Goal: Information Seeking & Learning: Learn about a topic

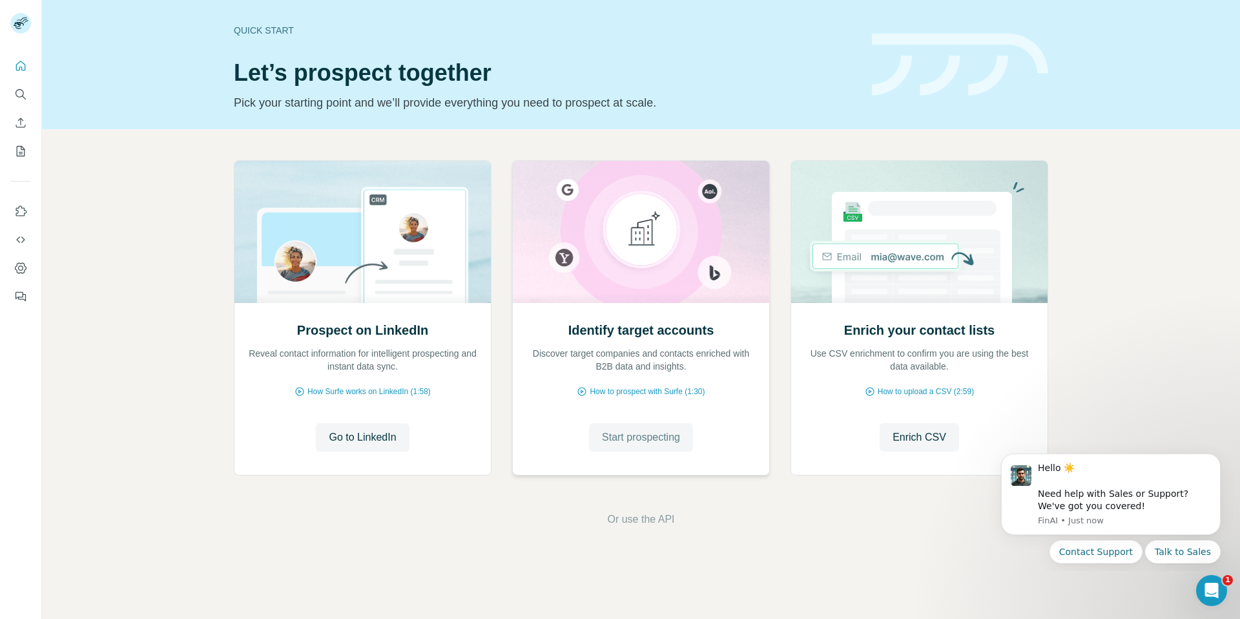
click at [629, 436] on span "Start prospecting" at bounding box center [641, 438] width 78 height 16
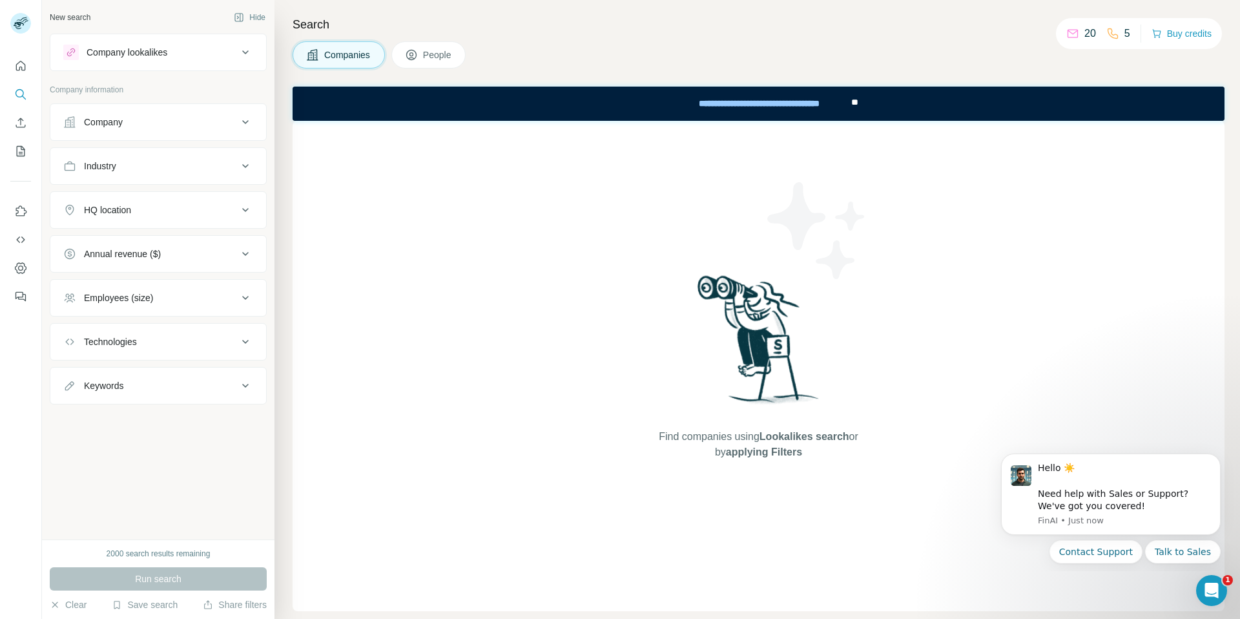
click at [186, 112] on button "Company" at bounding box center [158, 122] width 216 height 31
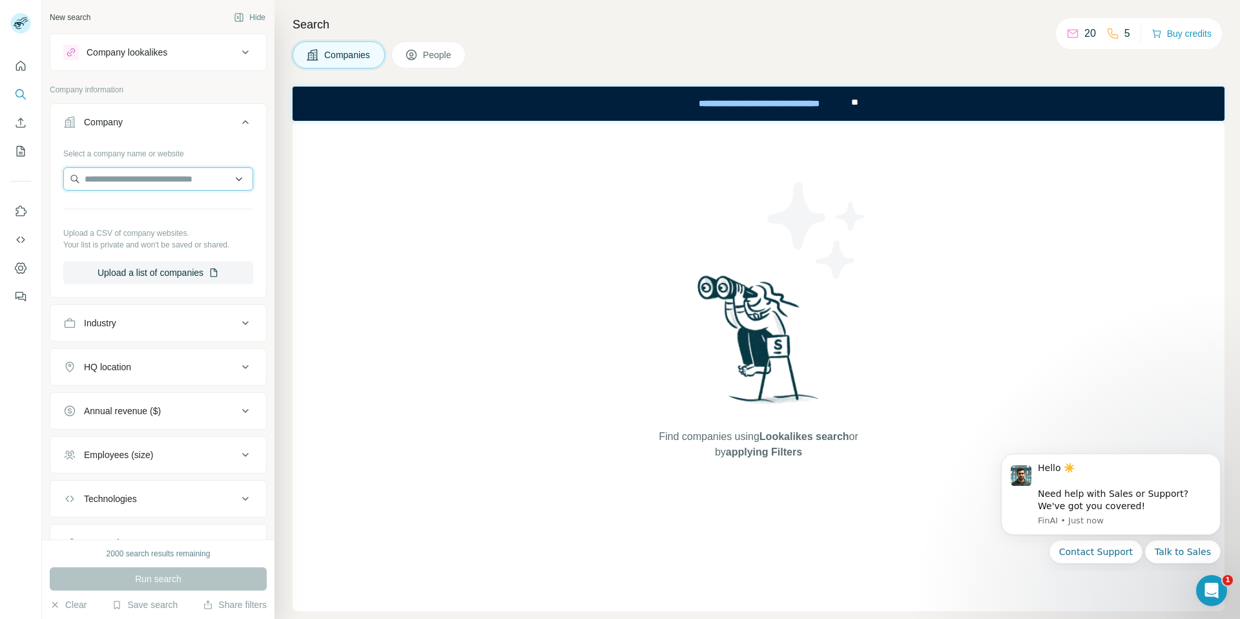
click at [155, 170] on input "text" at bounding box center [158, 178] width 190 height 23
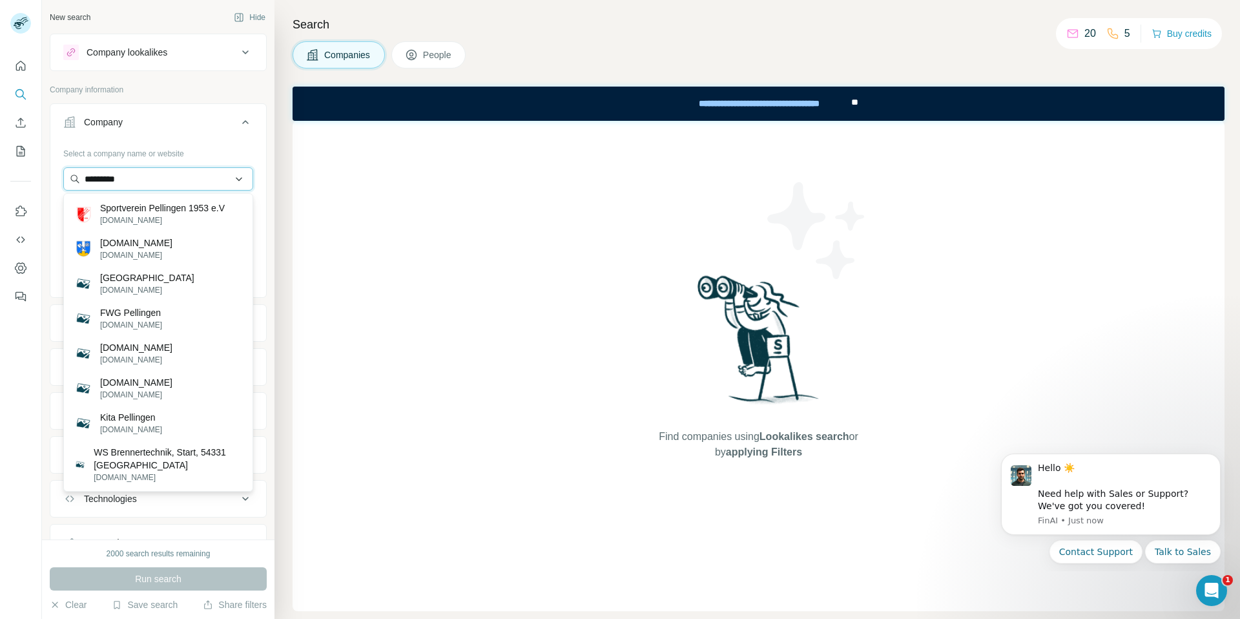
drag, startPoint x: 151, startPoint y: 173, endPoint x: 91, endPoint y: 171, distance: 59.5
click at [91, 171] on input "*********" at bounding box center [158, 178] width 190 height 23
drag, startPoint x: 151, startPoint y: 179, endPoint x: 70, endPoint y: 176, distance: 80.8
click at [70, 176] on input "*********" at bounding box center [158, 178] width 190 height 23
paste input "*"
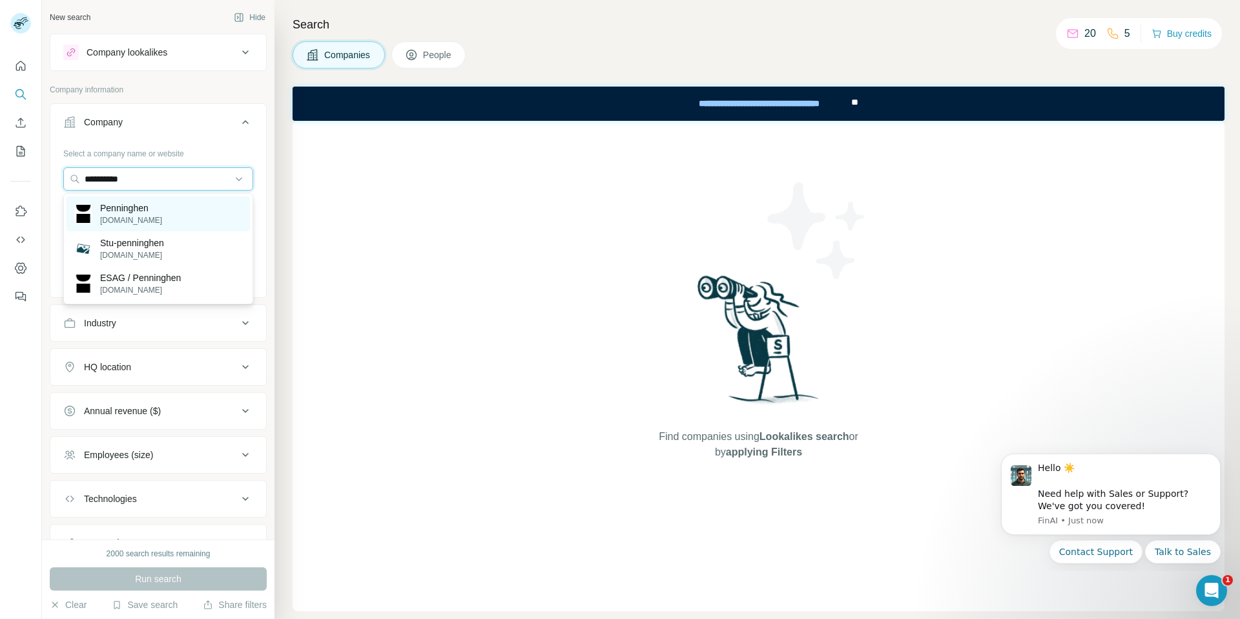
type input "**********"
click at [109, 209] on p "Penninghen" at bounding box center [131, 208] width 62 height 13
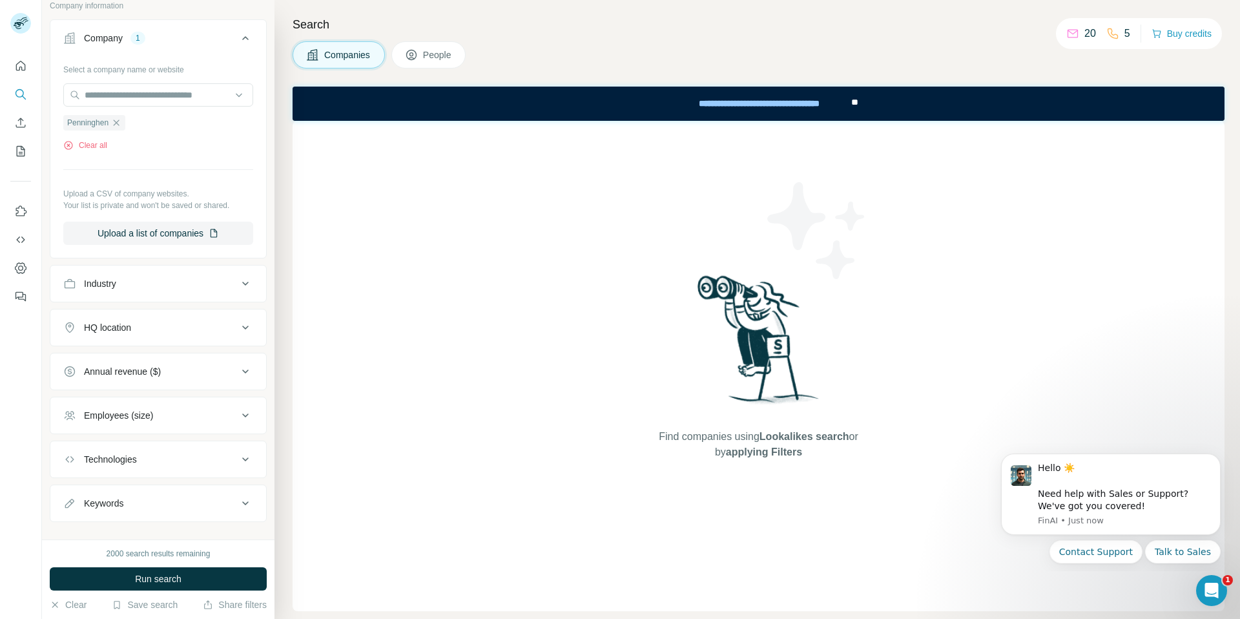
scroll to position [103, 0]
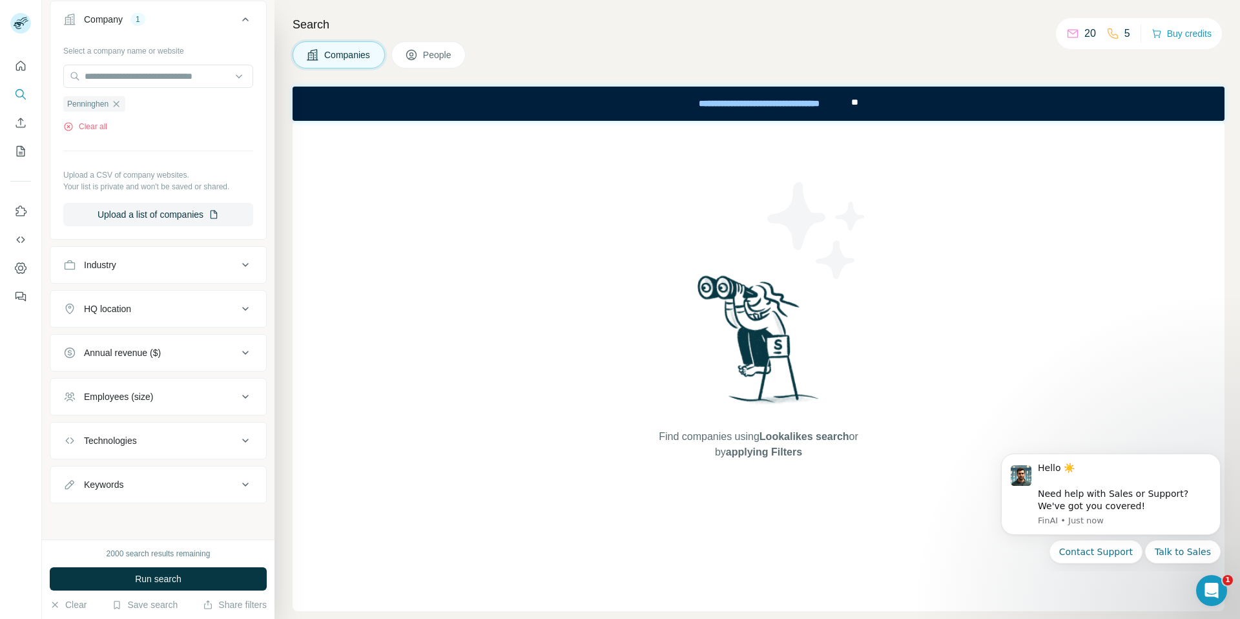
click at [191, 310] on div "HQ location" at bounding box center [150, 308] width 174 height 13
click at [182, 340] on input "text" at bounding box center [158, 340] width 190 height 23
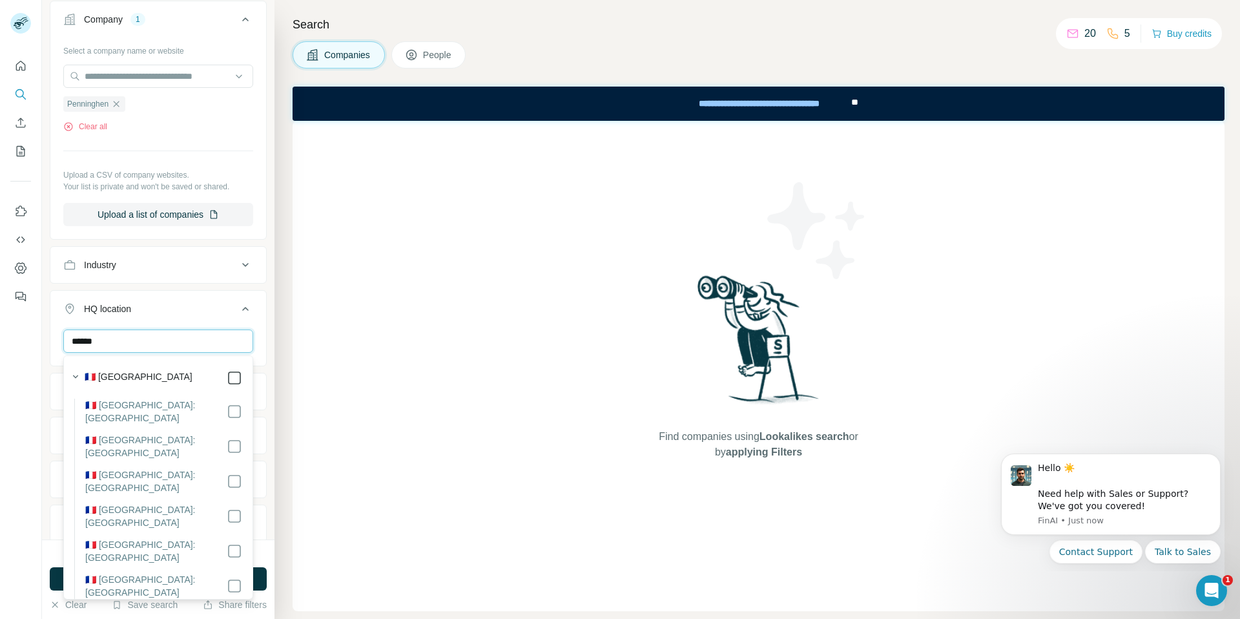
type input "******"
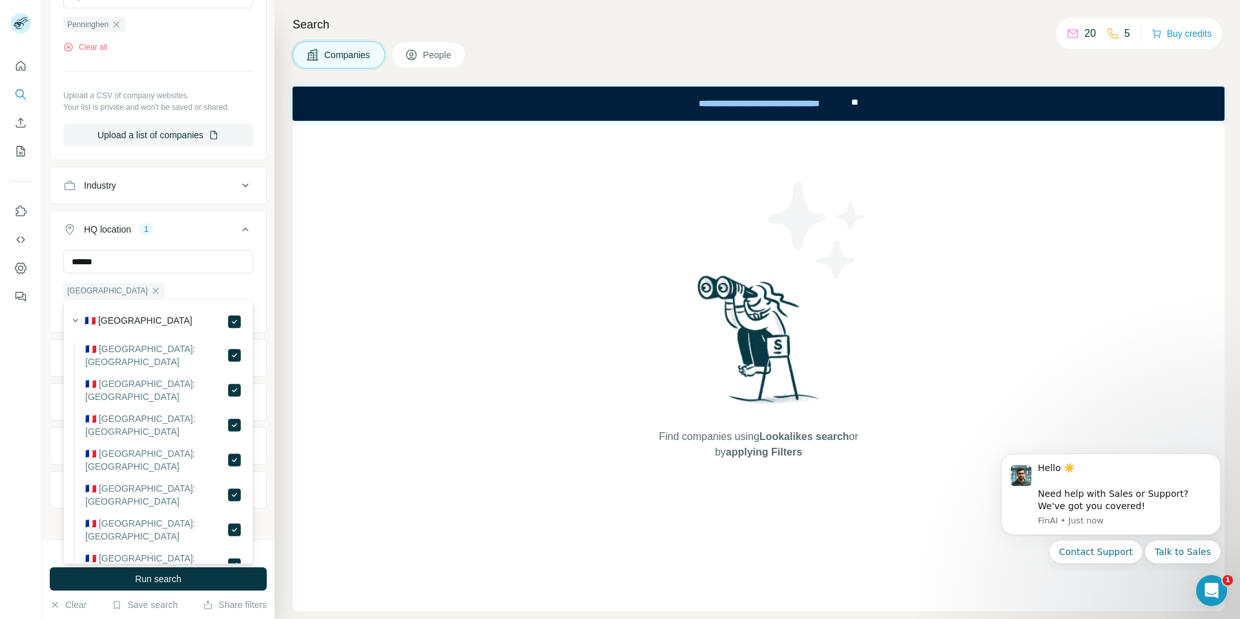
scroll to position [188, 0]
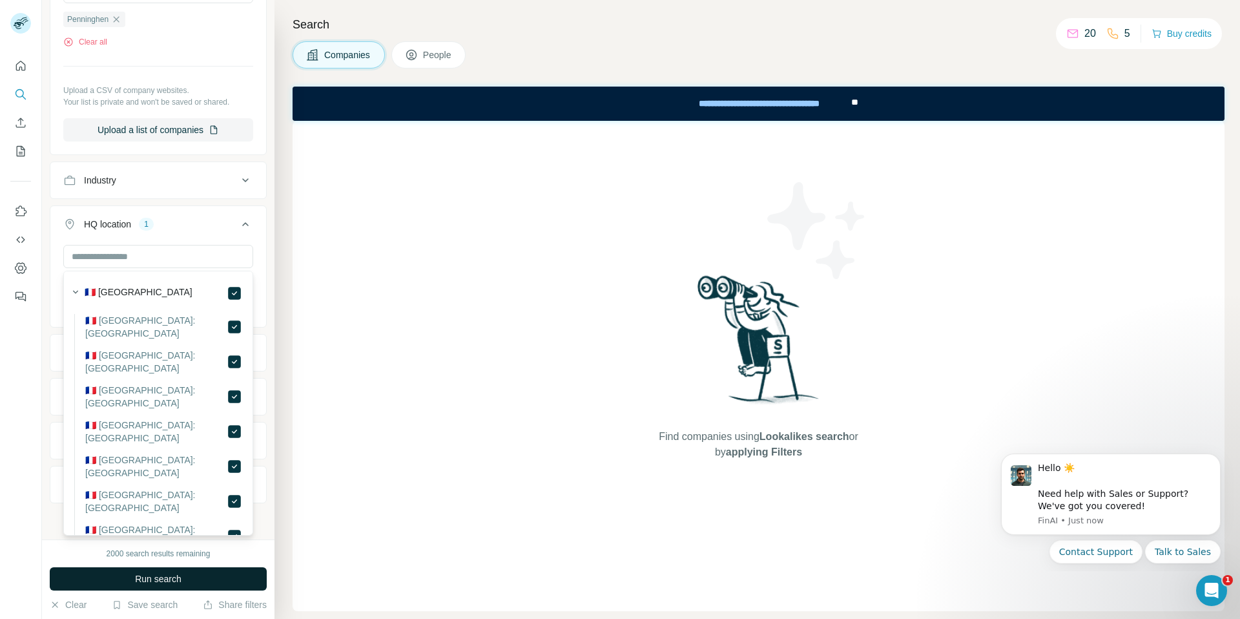
click at [137, 583] on span "Run search" at bounding box center [158, 578] width 47 height 13
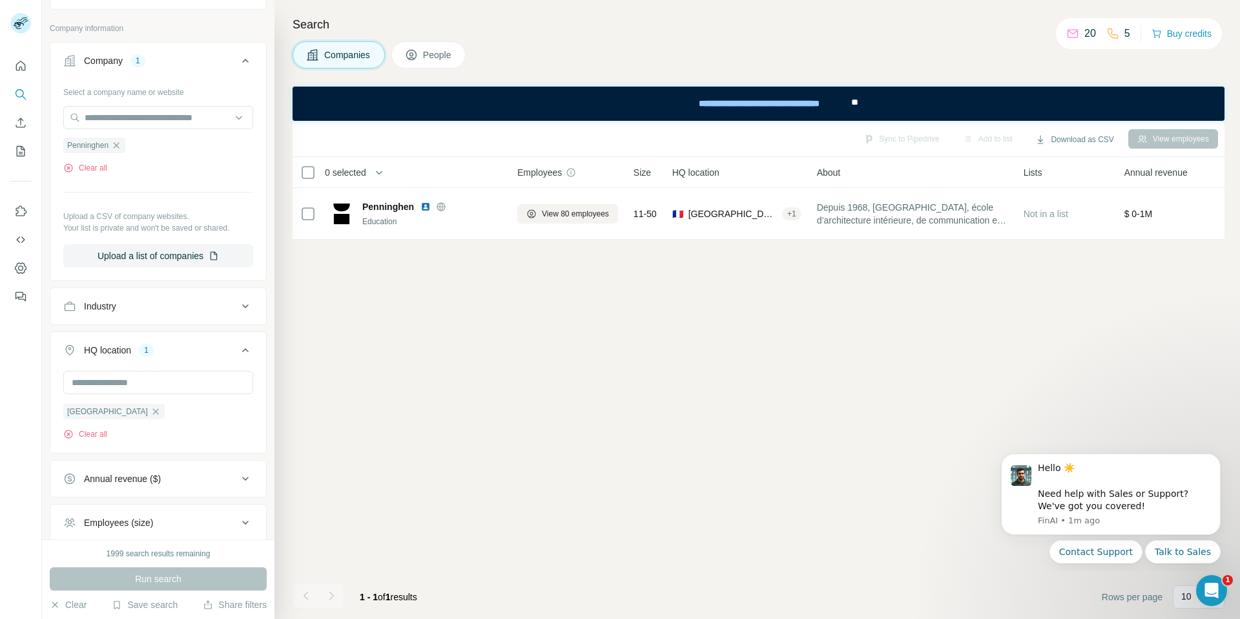
scroll to position [0, 0]
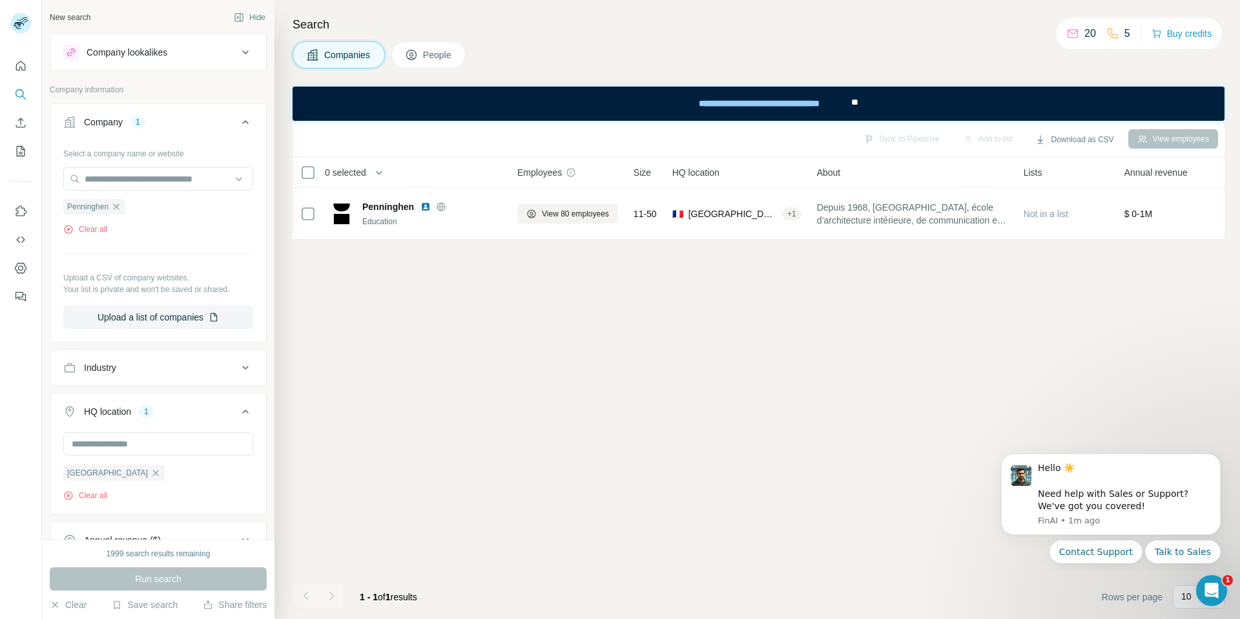
click at [236, 50] on div "Company lookalikes" at bounding box center [150, 53] width 174 height 16
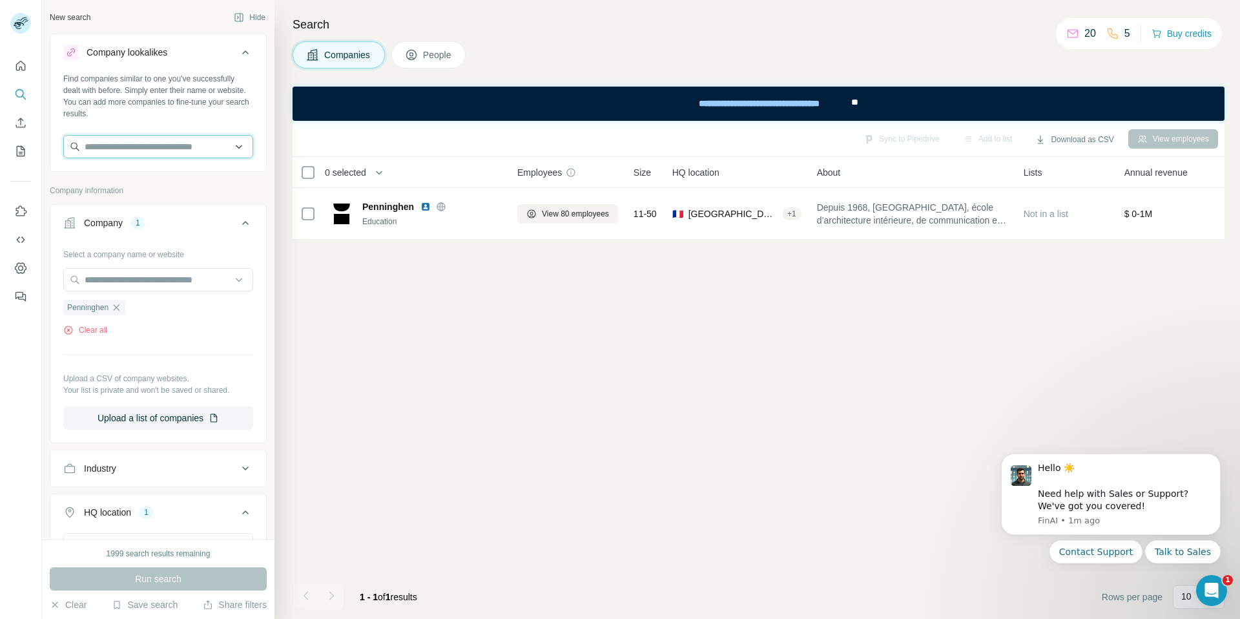
click at [165, 147] on input "text" at bounding box center [158, 146] width 190 height 23
paste input "**********"
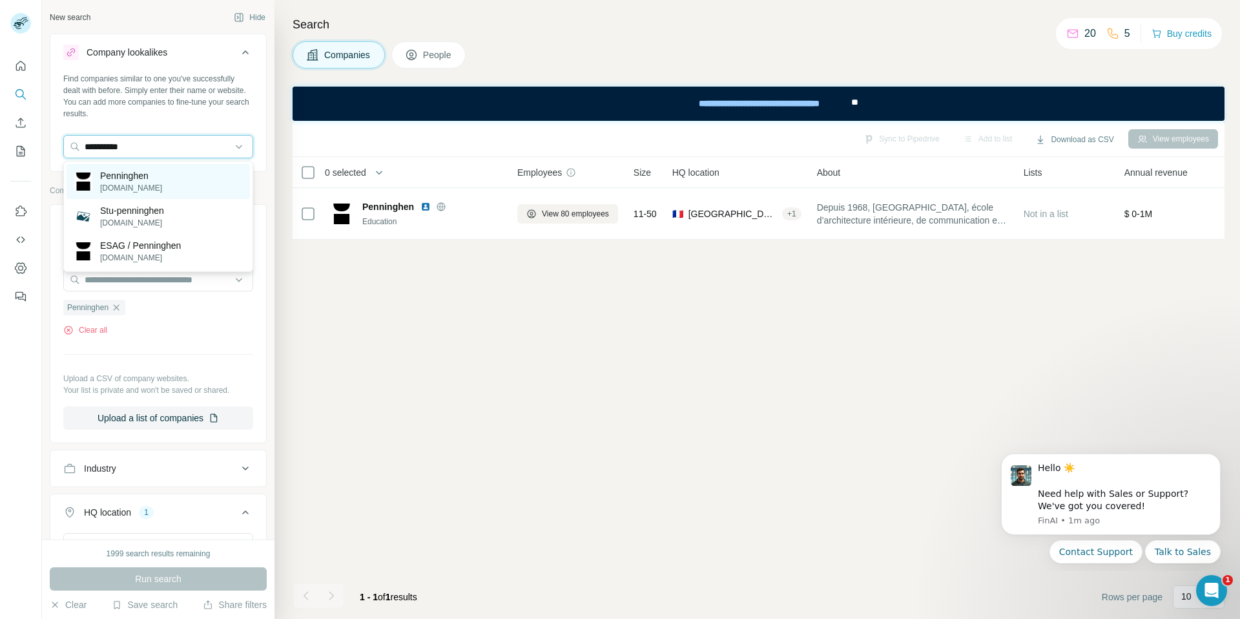
type input "**********"
click at [145, 176] on p "Penninghen" at bounding box center [131, 175] width 62 height 13
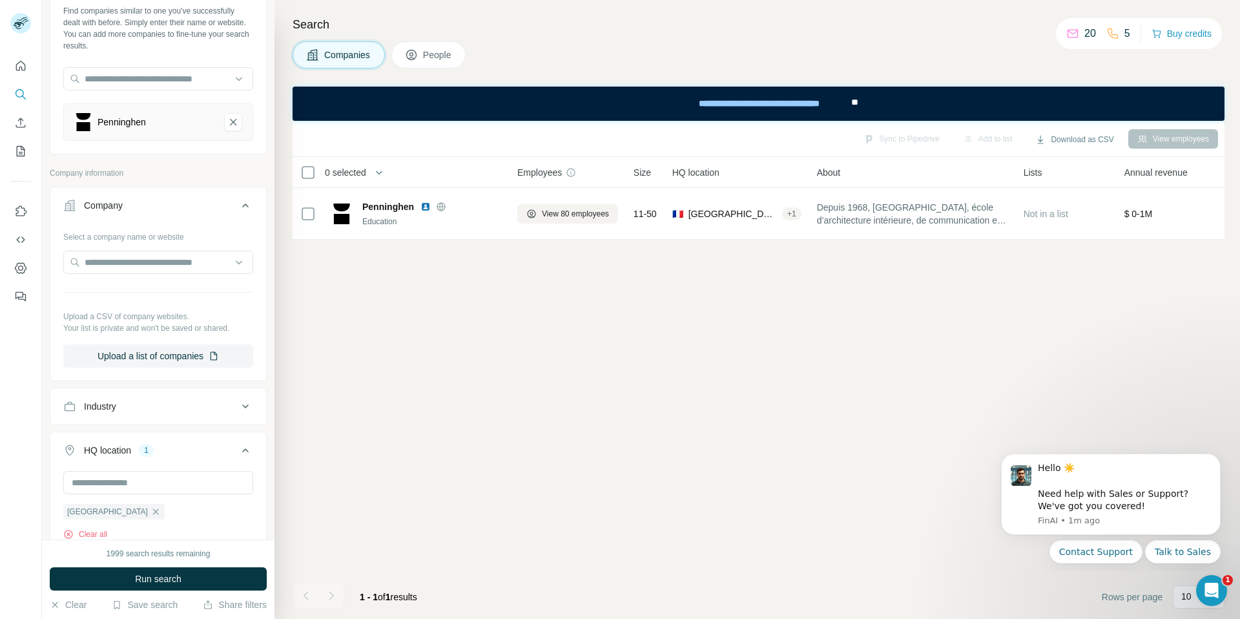
scroll to position [72, 0]
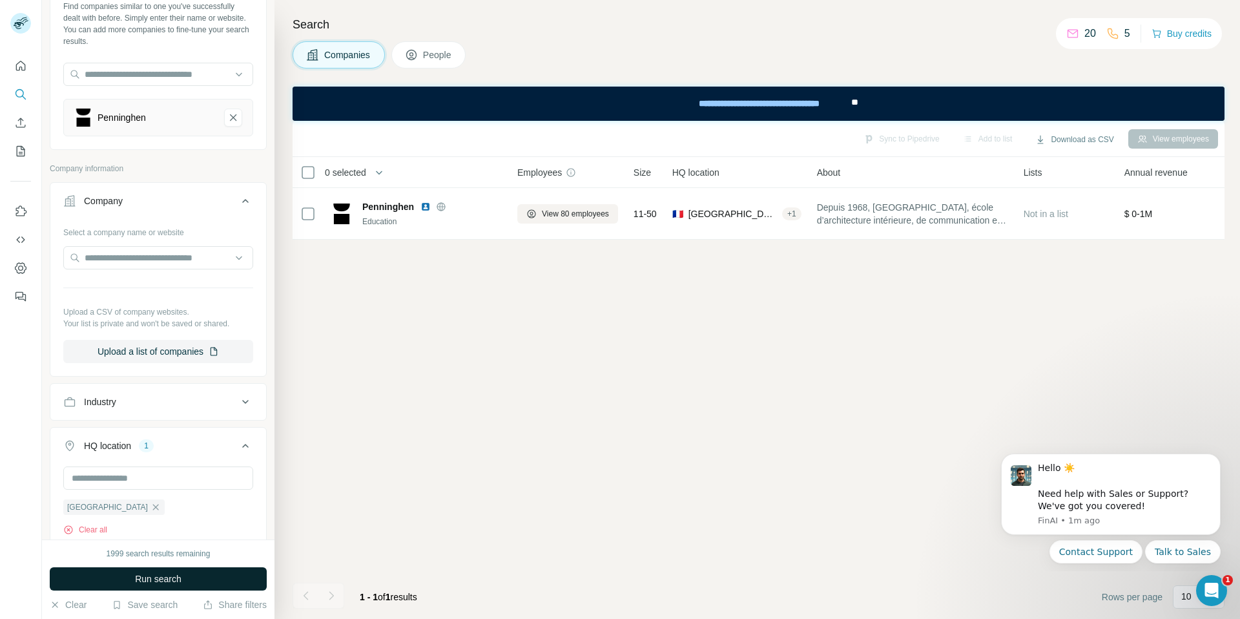
click at [146, 584] on span "Run search" at bounding box center [158, 578] width 47 height 13
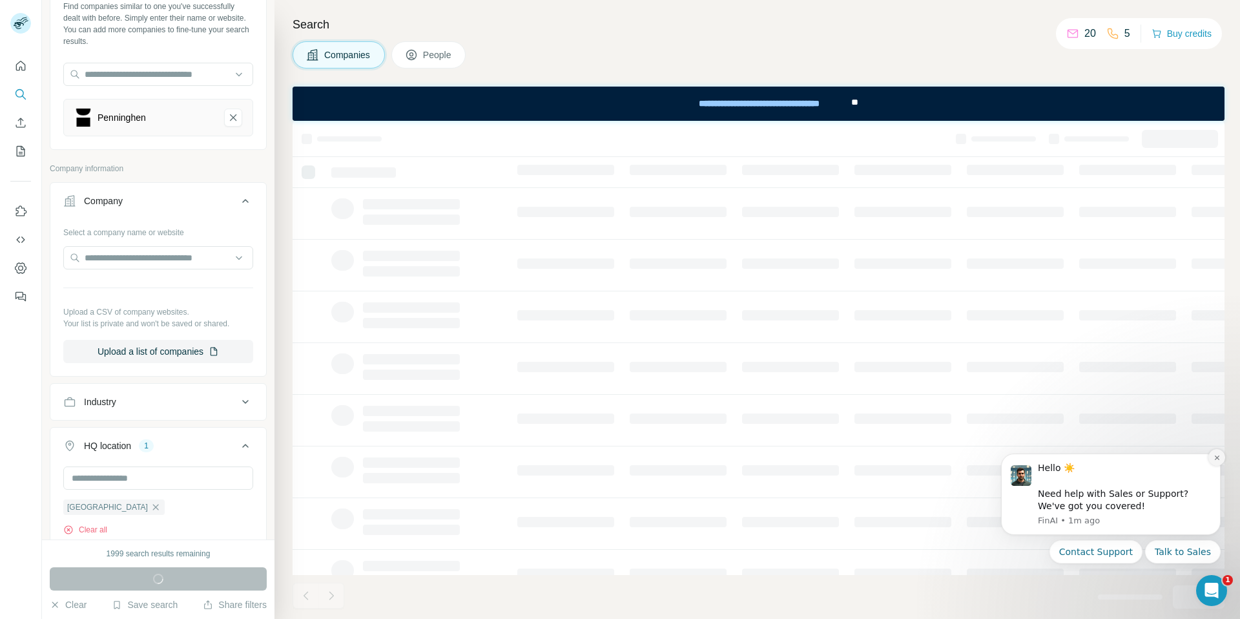
click at [1218, 457] on icon "Dismiss notification" at bounding box center [1217, 457] width 7 height 7
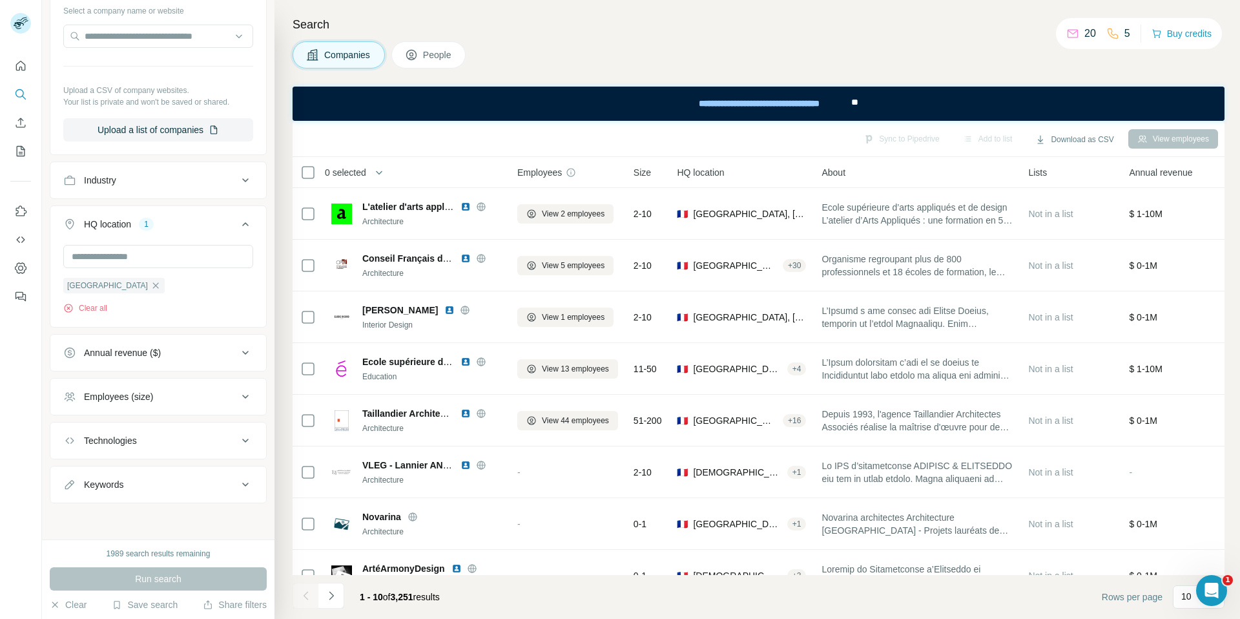
scroll to position [294, 0]
click at [195, 401] on div "Employees (size)" at bounding box center [150, 396] width 174 height 13
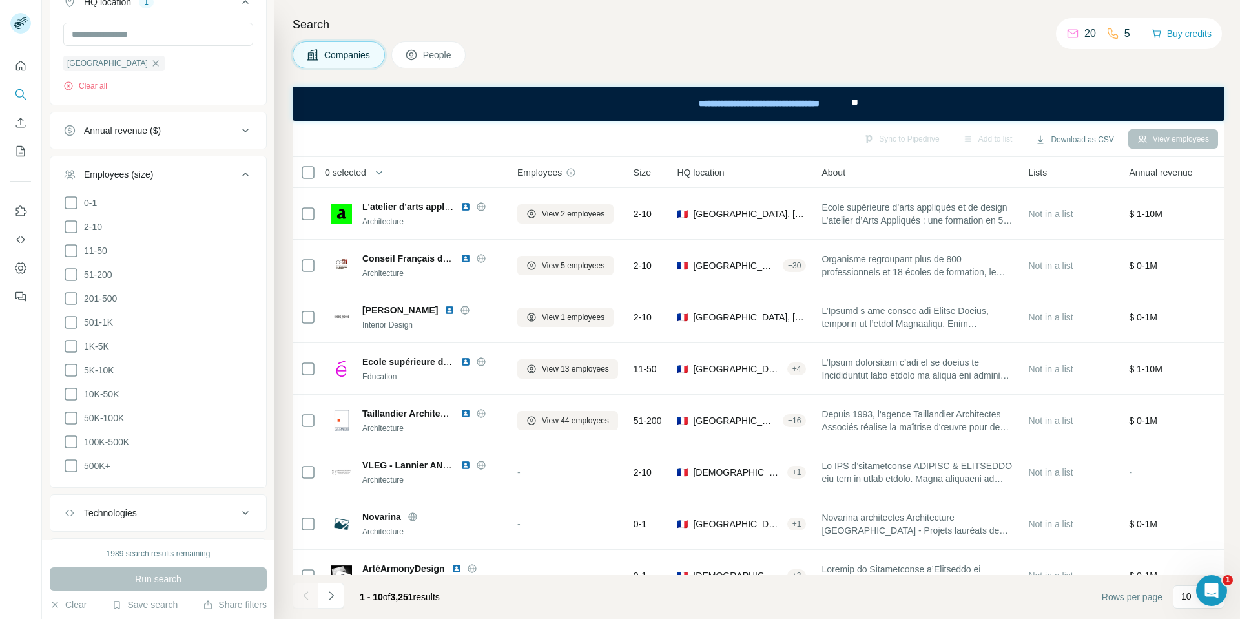
scroll to position [518, 0]
click at [76, 271] on icon at bounding box center [71, 272] width 13 height 13
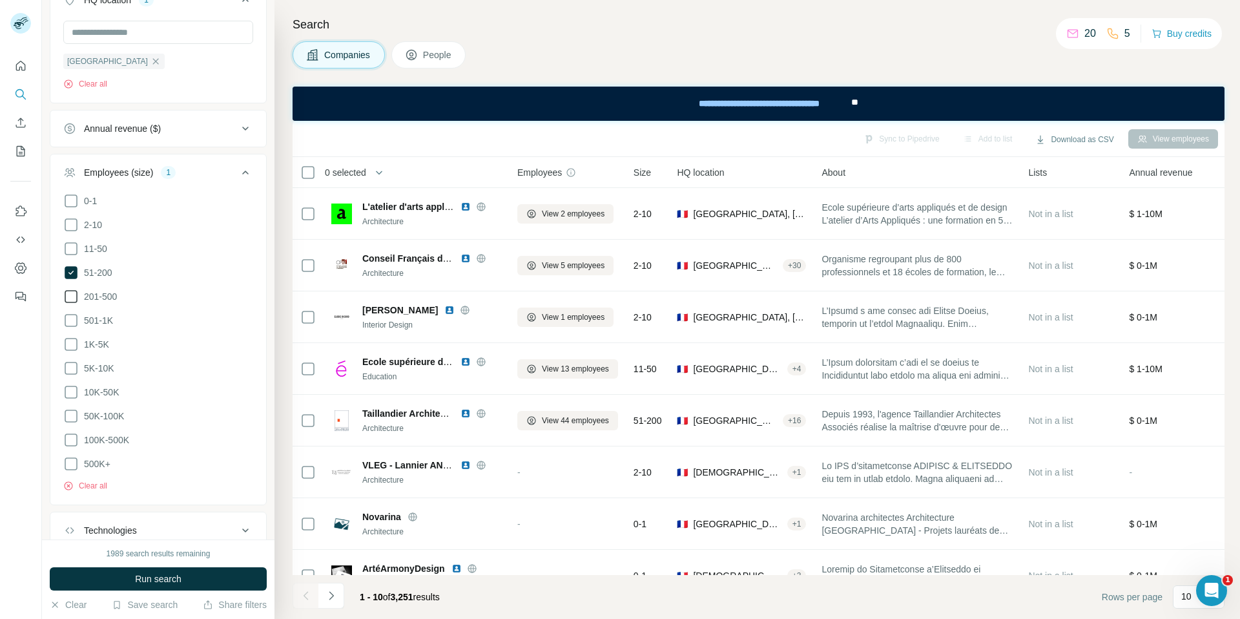
click at [76, 297] on icon at bounding box center [71, 296] width 13 height 13
click at [74, 319] on icon at bounding box center [71, 321] width 16 height 16
click at [74, 343] on icon at bounding box center [71, 345] width 16 height 16
click at [72, 370] on icon at bounding box center [71, 369] width 16 height 16
click at [72, 385] on icon at bounding box center [71, 392] width 16 height 16
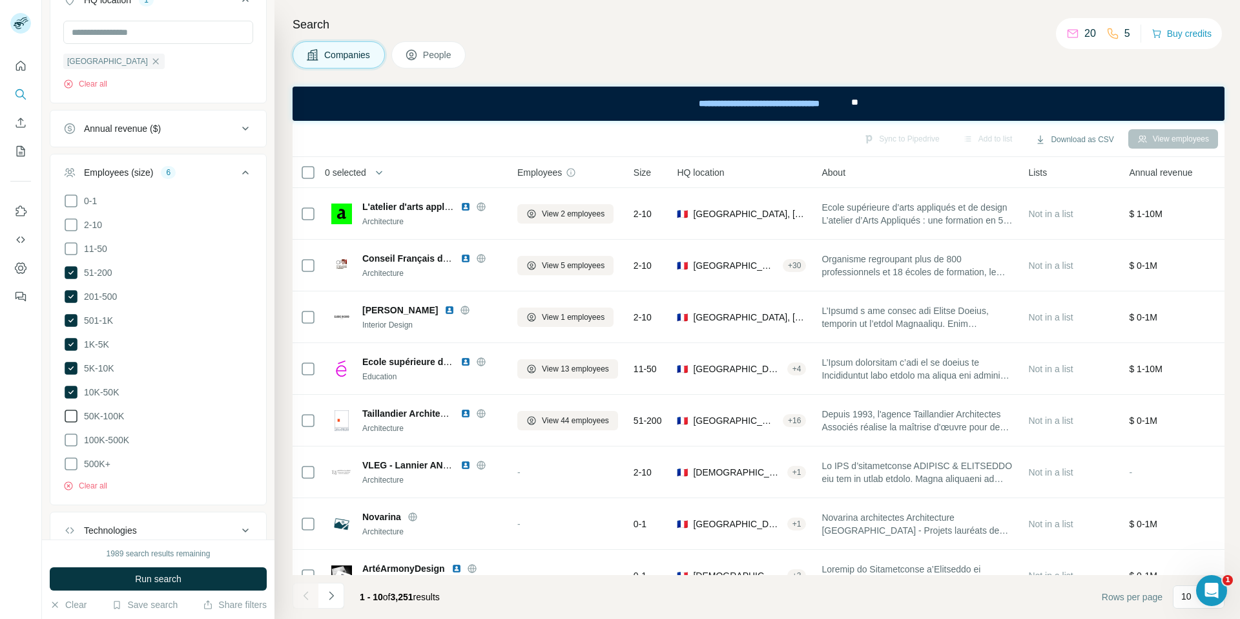
click at [72, 408] on icon at bounding box center [71, 416] width 16 height 16
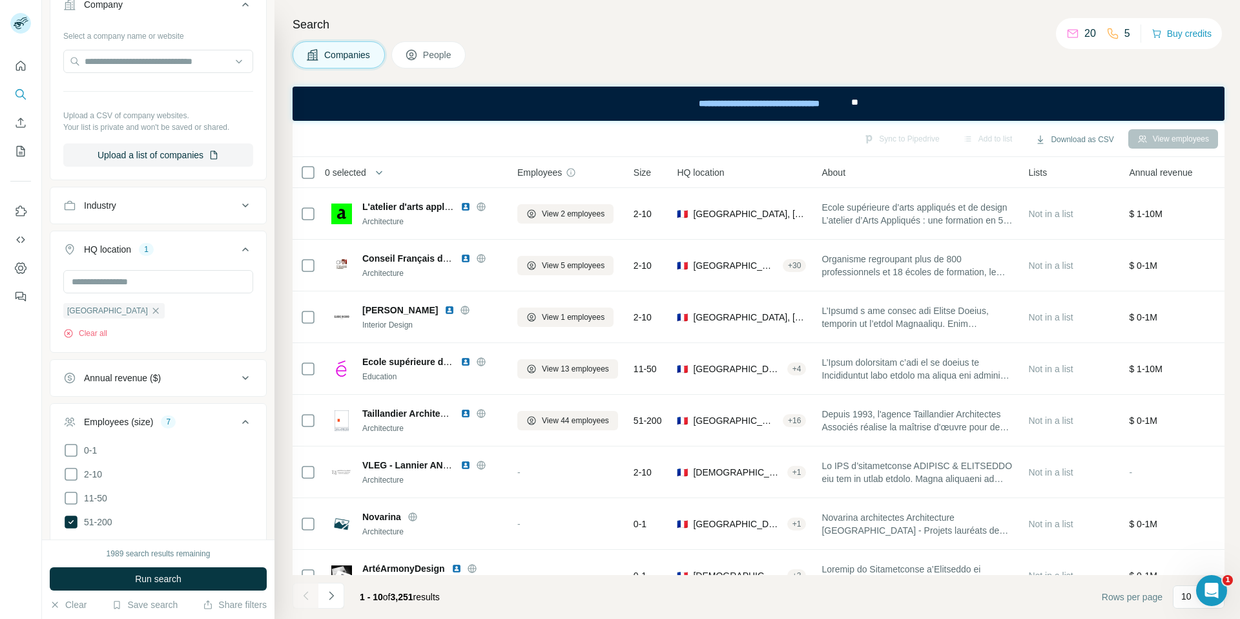
click at [247, 200] on icon at bounding box center [246, 206] width 16 height 16
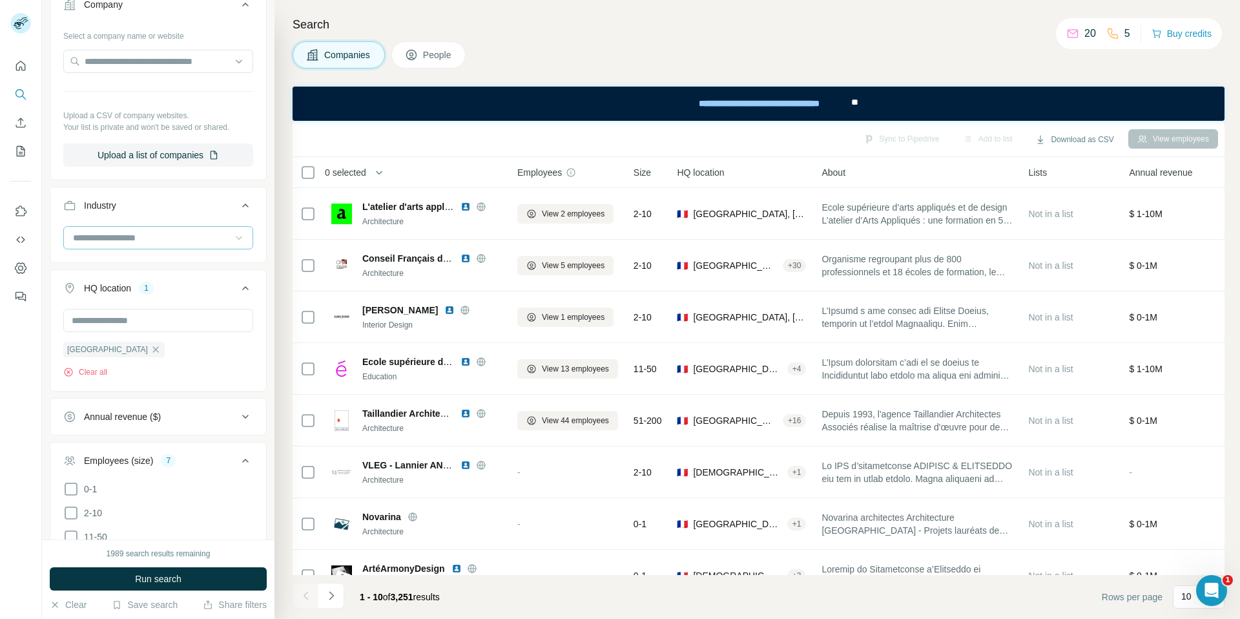
click at [233, 233] on icon at bounding box center [239, 237] width 13 height 13
type input "******"
click at [203, 211] on div "Industry" at bounding box center [150, 206] width 174 height 13
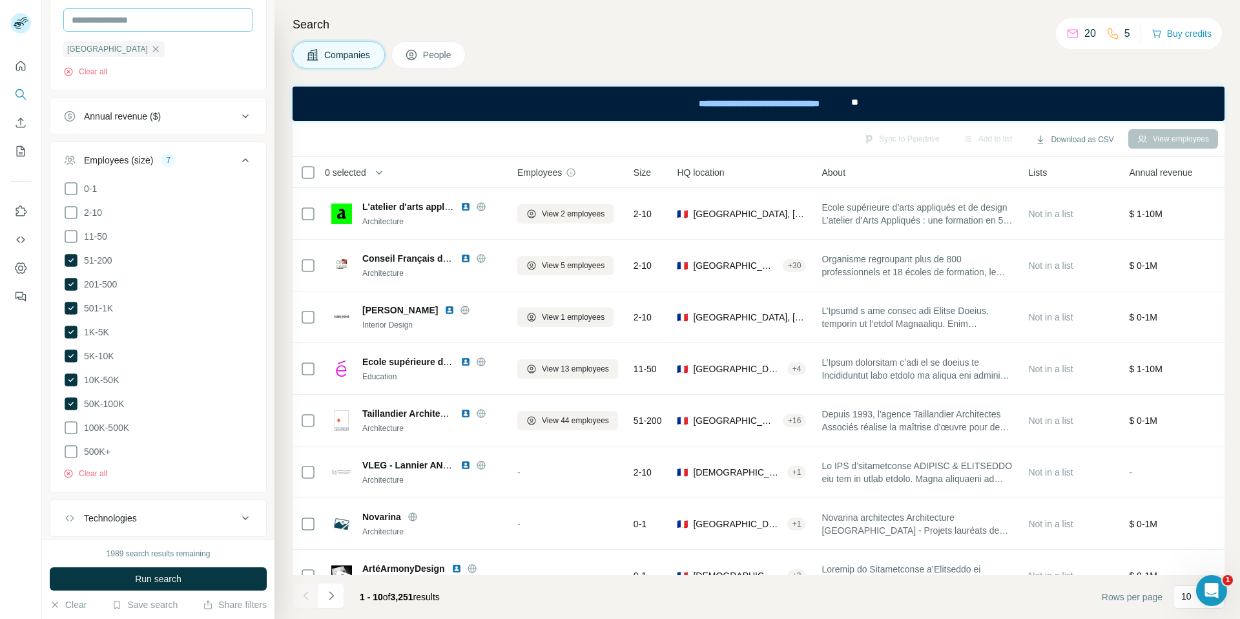
scroll to position [542, 0]
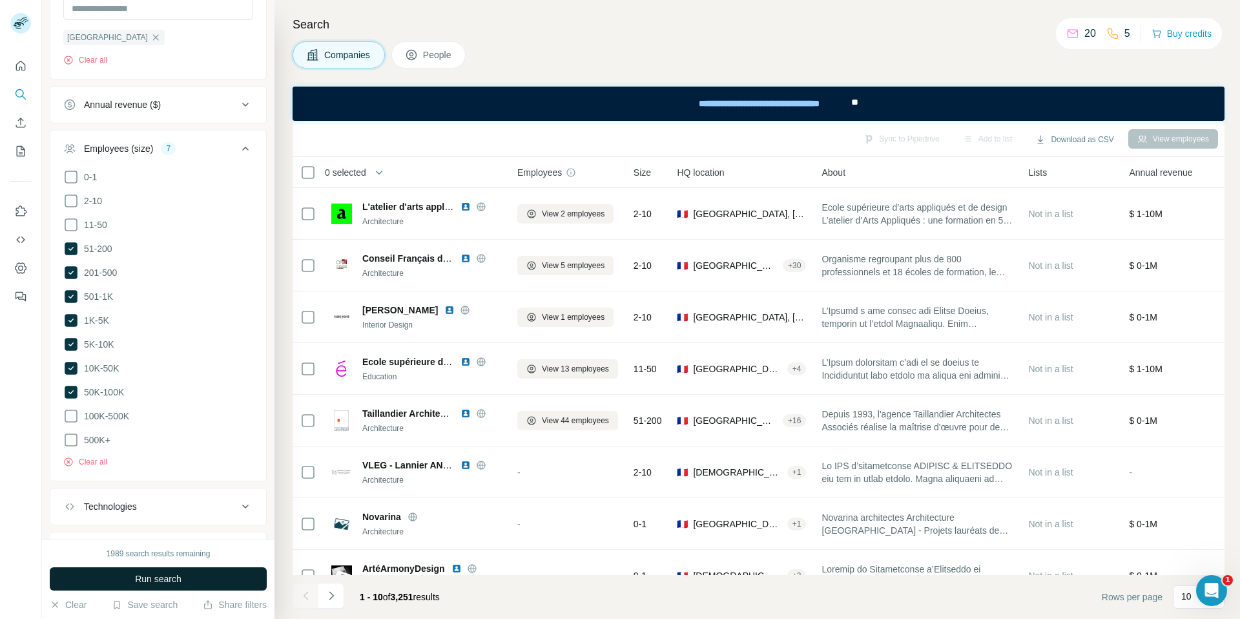
click at [142, 575] on span "Run search" at bounding box center [158, 578] width 47 height 13
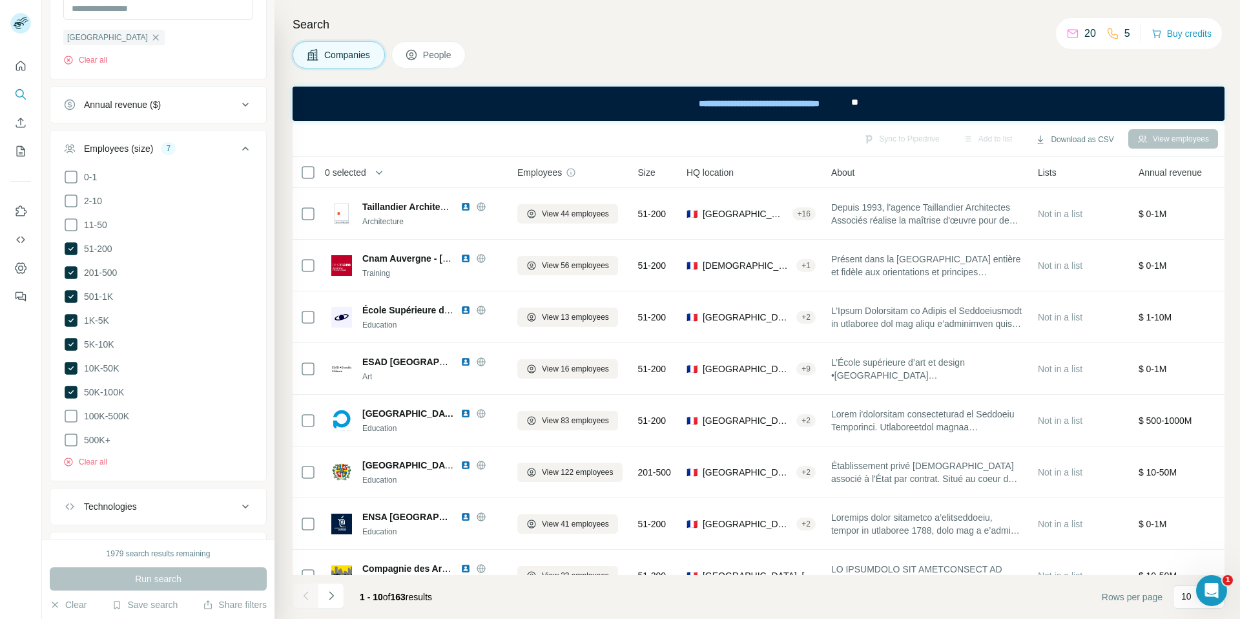
click at [802, 178] on div "HQ location" at bounding box center [751, 172] width 129 height 15
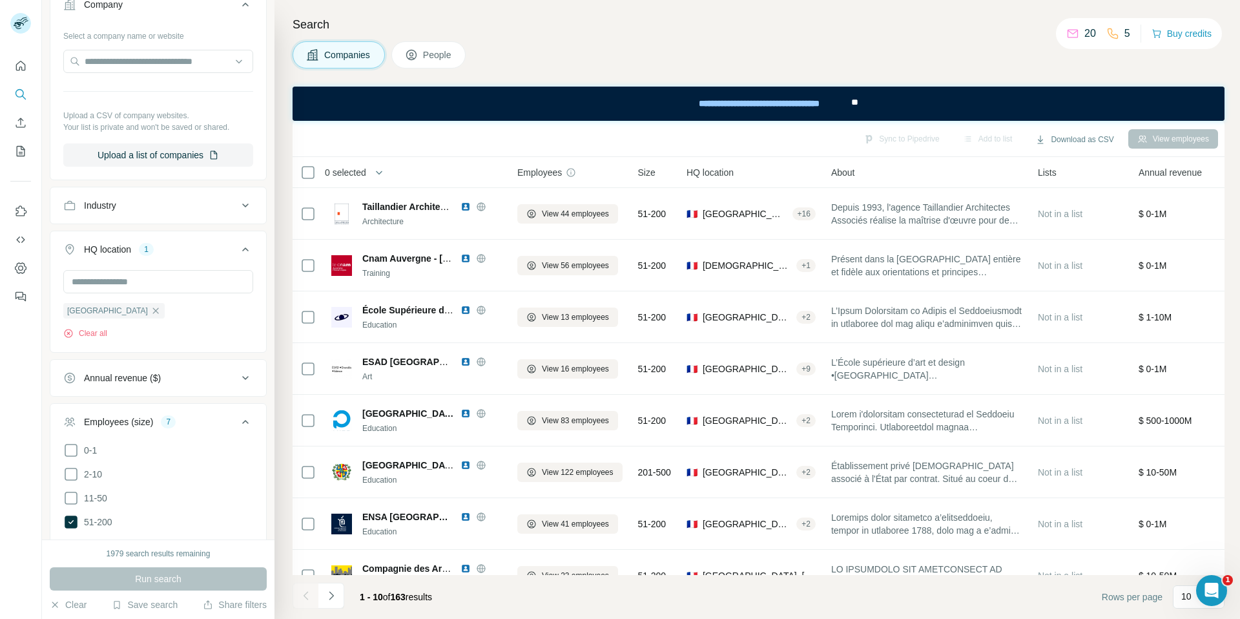
scroll to position [604, 0]
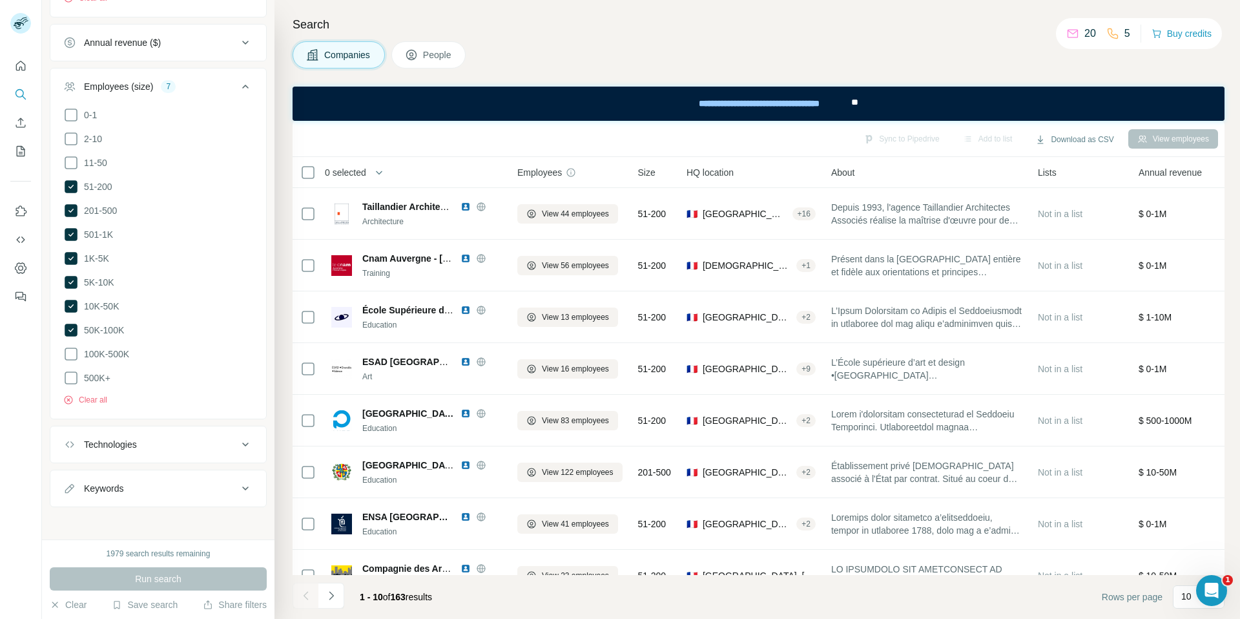
click at [200, 482] on div "Keywords" at bounding box center [150, 488] width 174 height 13
click at [167, 516] on input "text" at bounding box center [145, 520] width 164 height 23
type input "***"
click at [240, 519] on icon "button" at bounding box center [242, 520] width 13 height 13
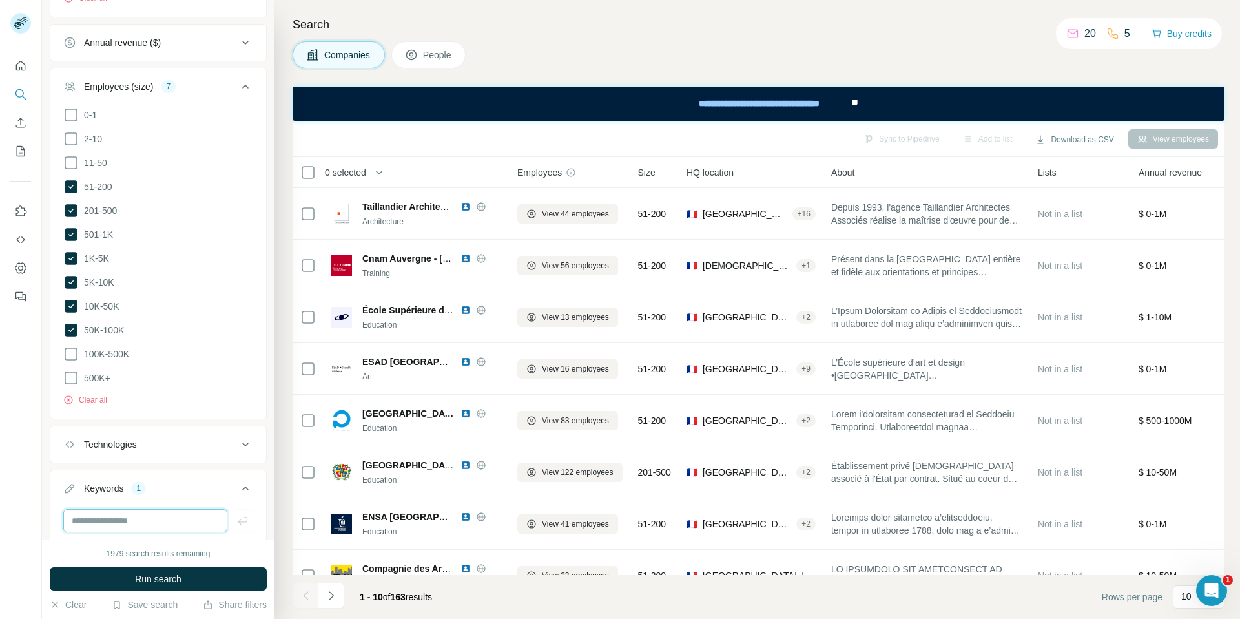
click at [202, 517] on input "text" at bounding box center [145, 520] width 164 height 23
type input "******"
click at [245, 515] on icon "button" at bounding box center [242, 520] width 13 height 13
click at [213, 579] on button "Run search" at bounding box center [158, 578] width 217 height 23
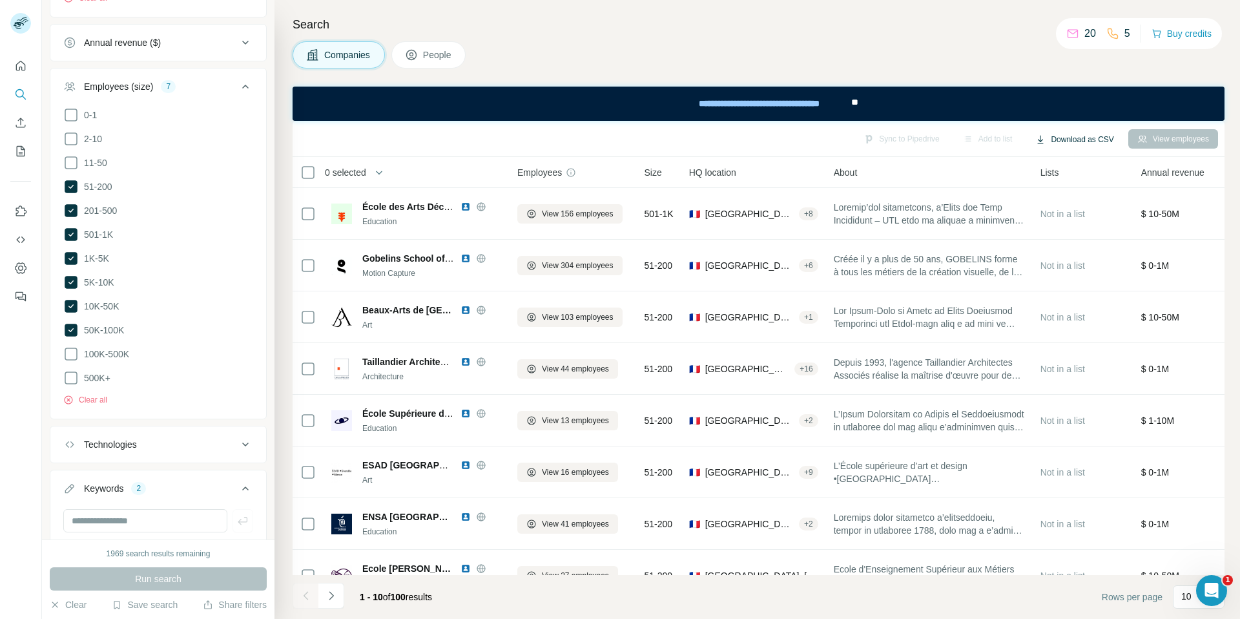
click at [1085, 136] on button "Download as CSV" at bounding box center [1075, 139] width 96 height 19
click at [1014, 68] on div "Search Companies People Sync to Pipedrive Add to list Download as CSV View empl…" at bounding box center [758, 309] width 966 height 619
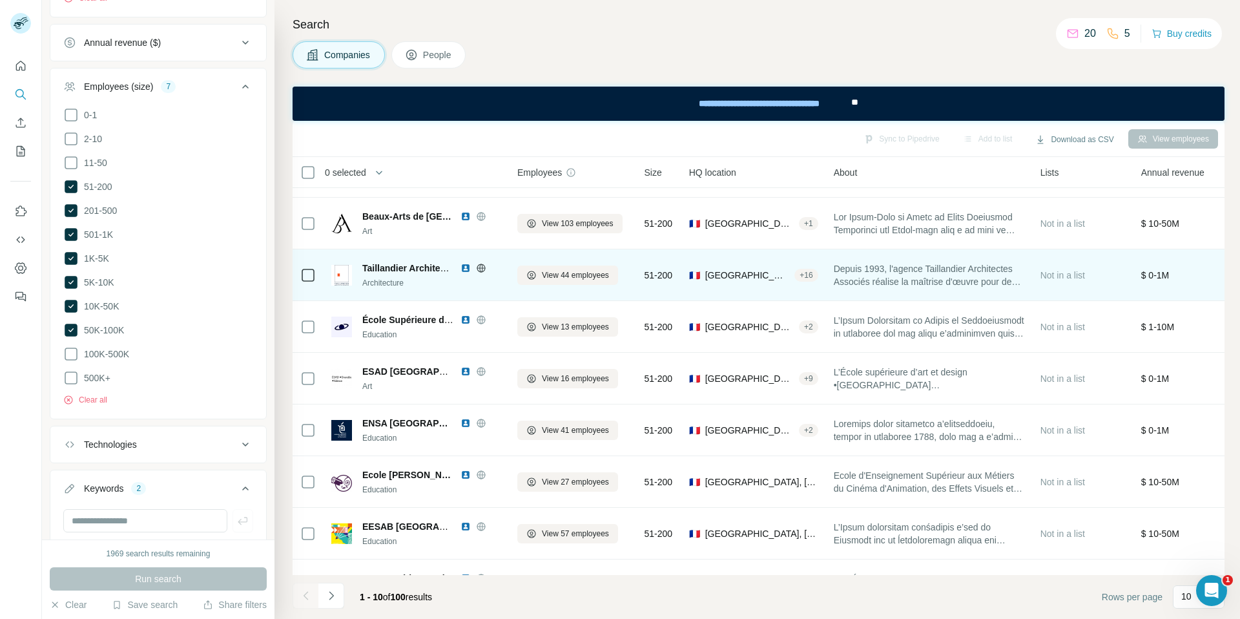
scroll to position [130, 0]
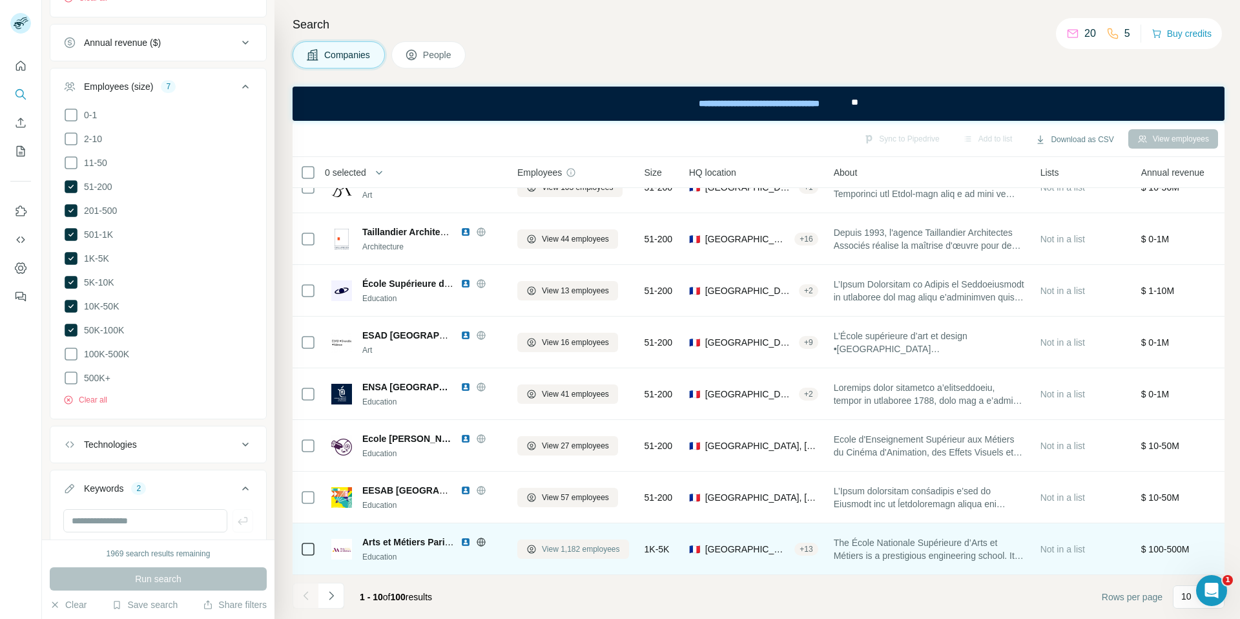
click at [552, 548] on span "View 1,182 employees" at bounding box center [581, 549] width 78 height 12
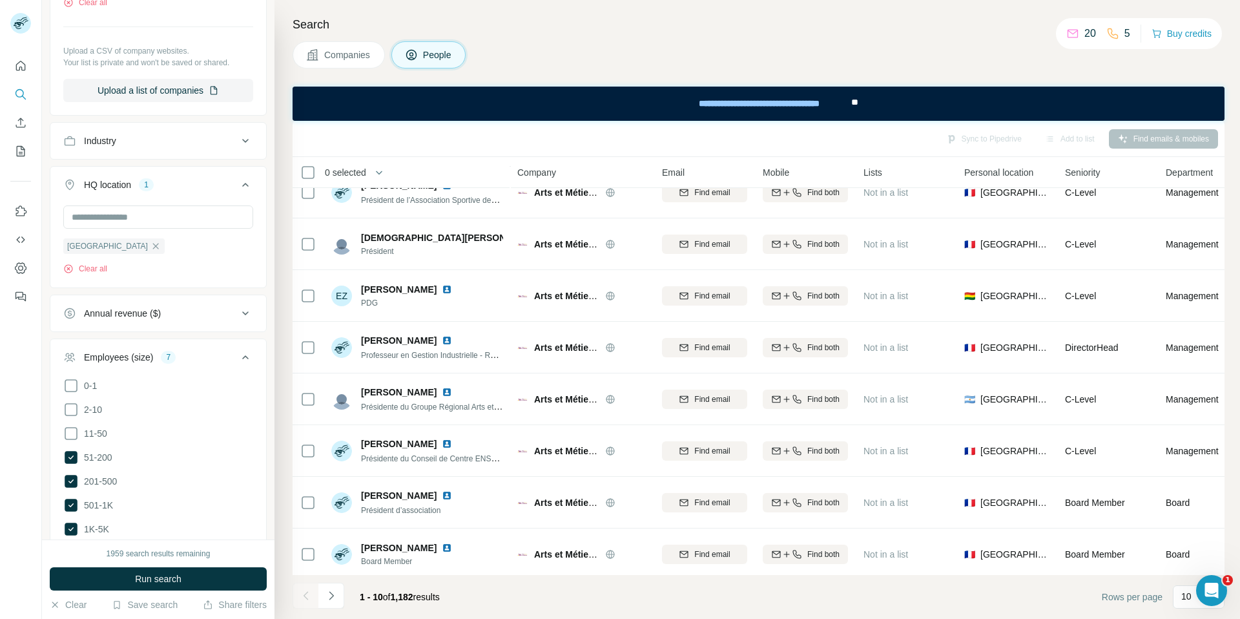
scroll to position [130, 0]
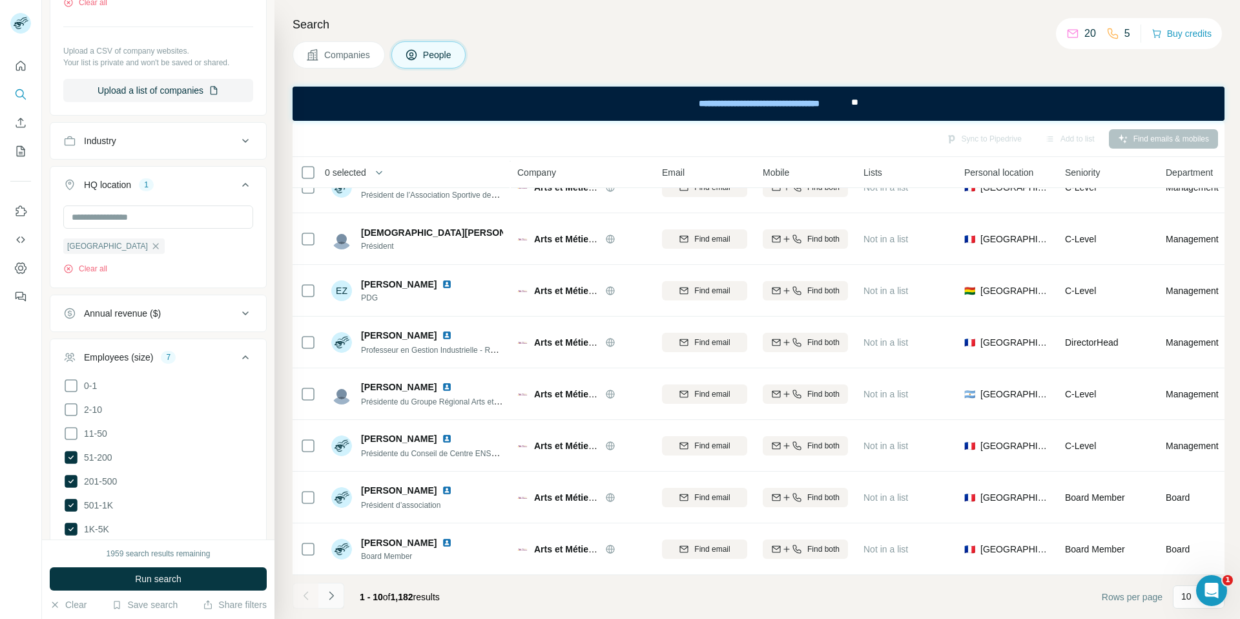
click at [332, 592] on icon "Navigate to next page" at bounding box center [331, 595] width 13 height 13
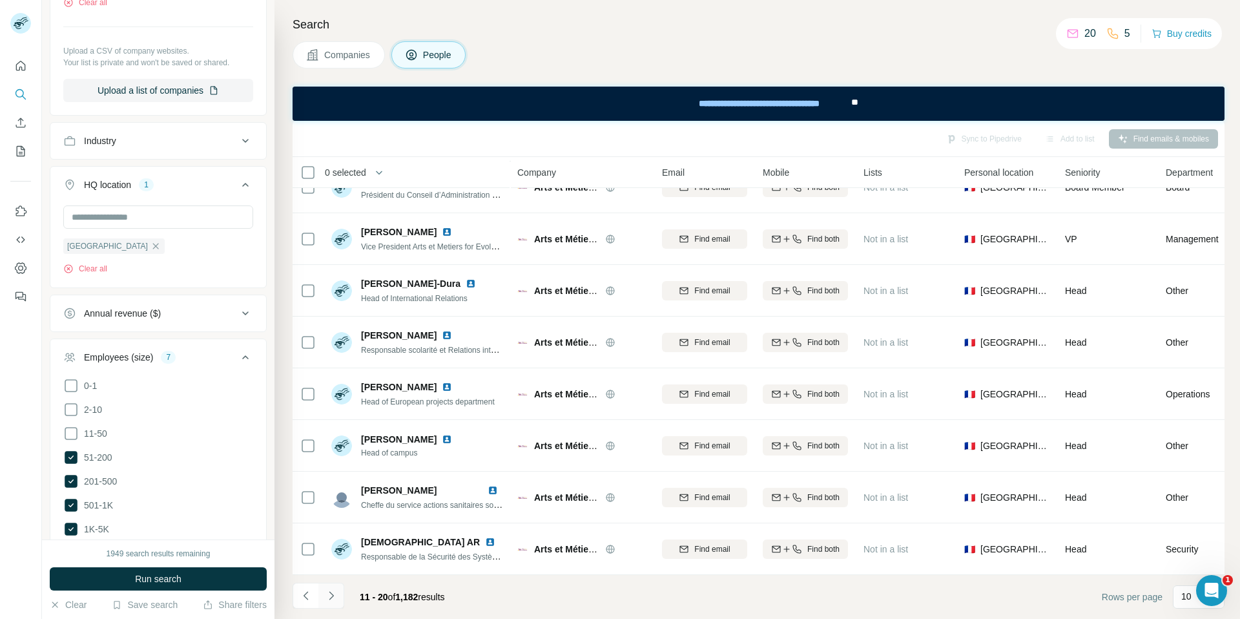
click at [331, 597] on icon "Navigate to next page" at bounding box center [331, 595] width 5 height 8
click at [303, 596] on icon "Navigate to previous page" at bounding box center [306, 595] width 13 height 13
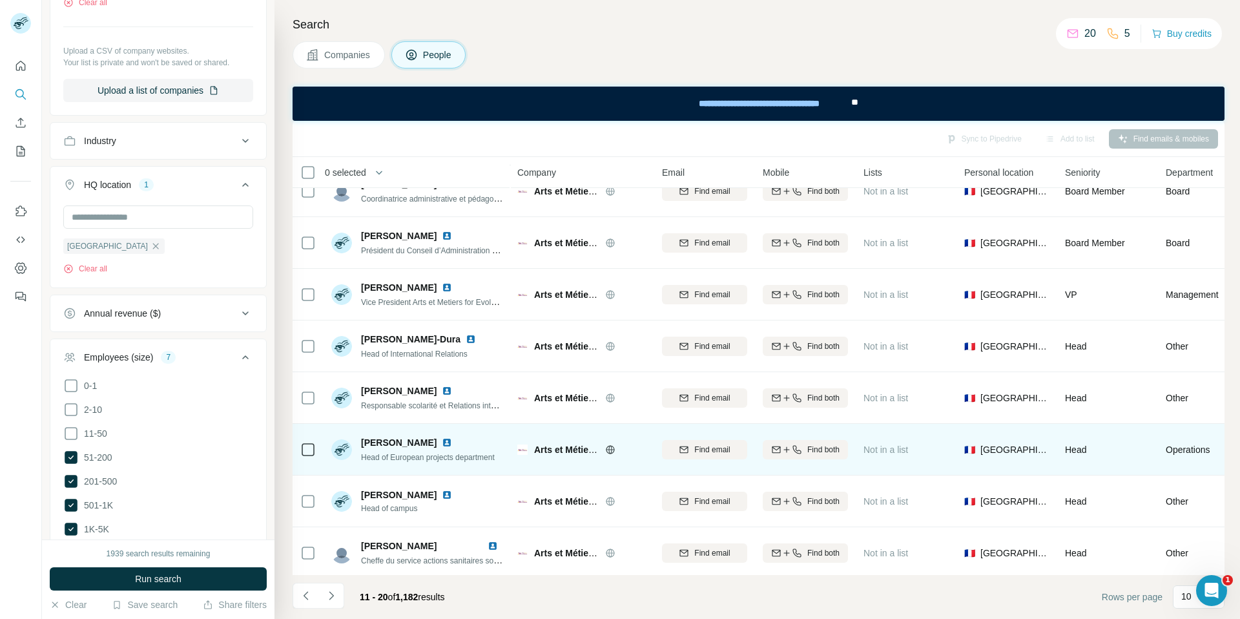
scroll to position [30, 0]
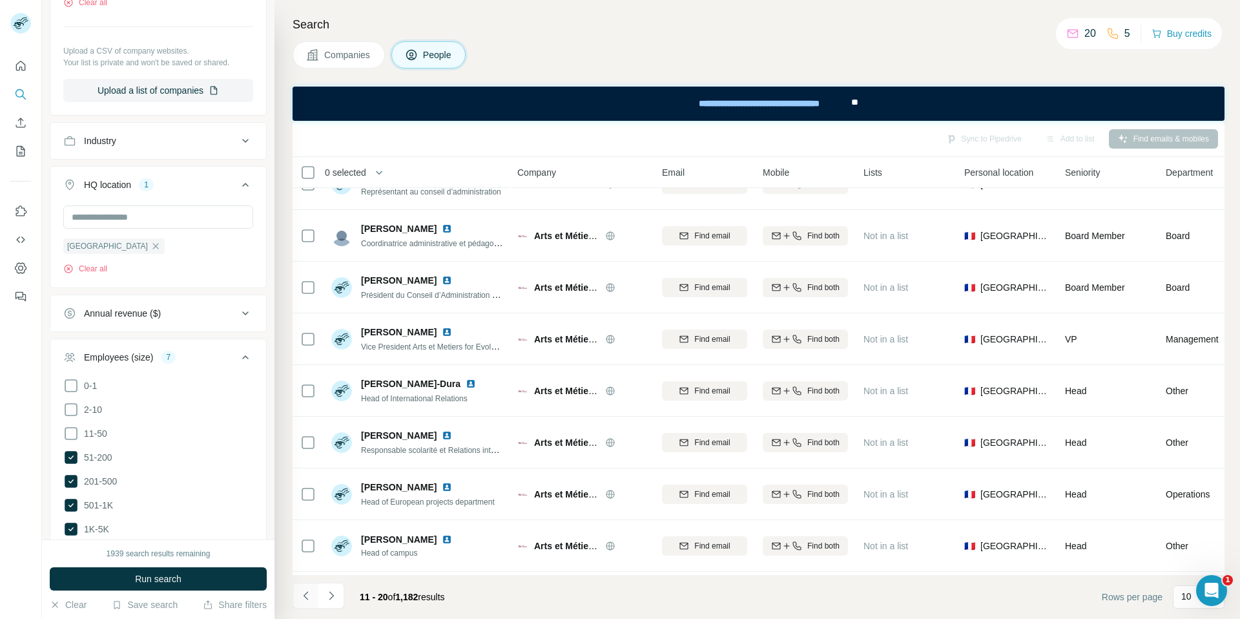
click at [306, 591] on icon "Navigate to previous page" at bounding box center [306, 595] width 13 height 13
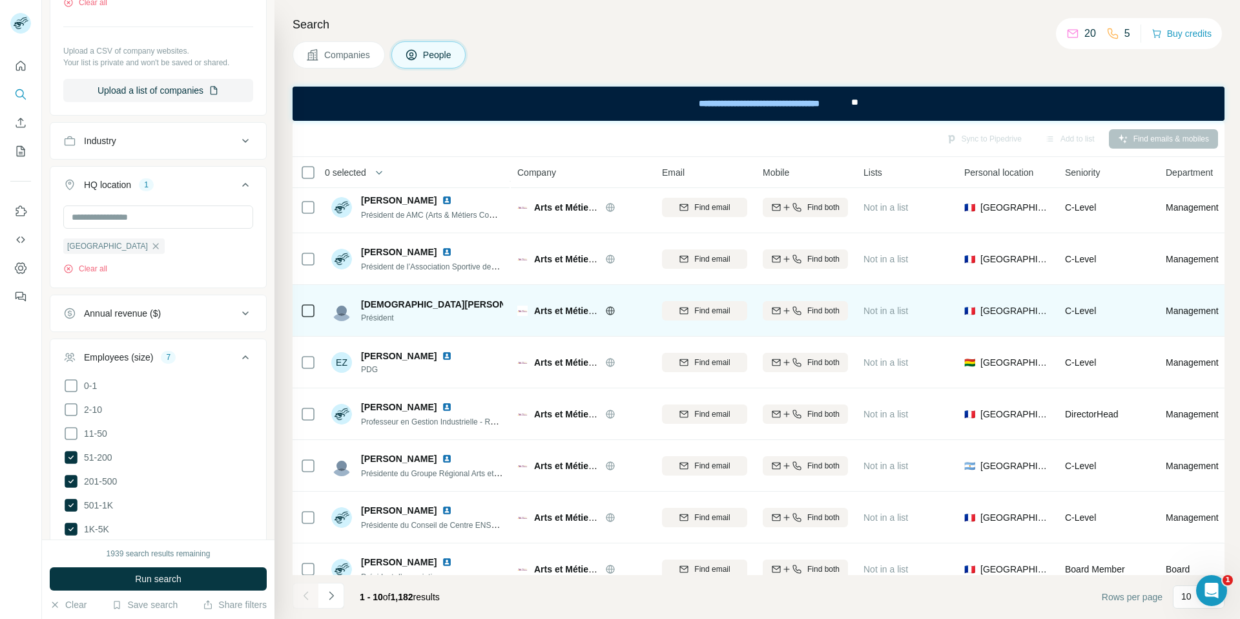
scroll to position [69, 0]
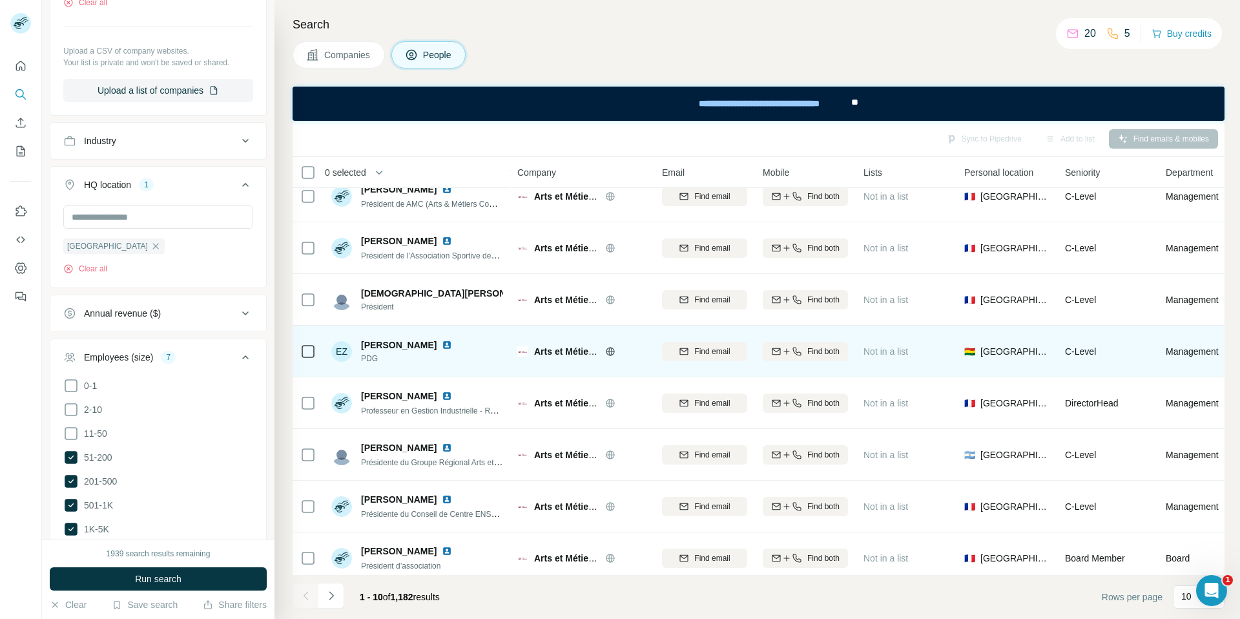
click at [444, 345] on img at bounding box center [447, 345] width 10 height 10
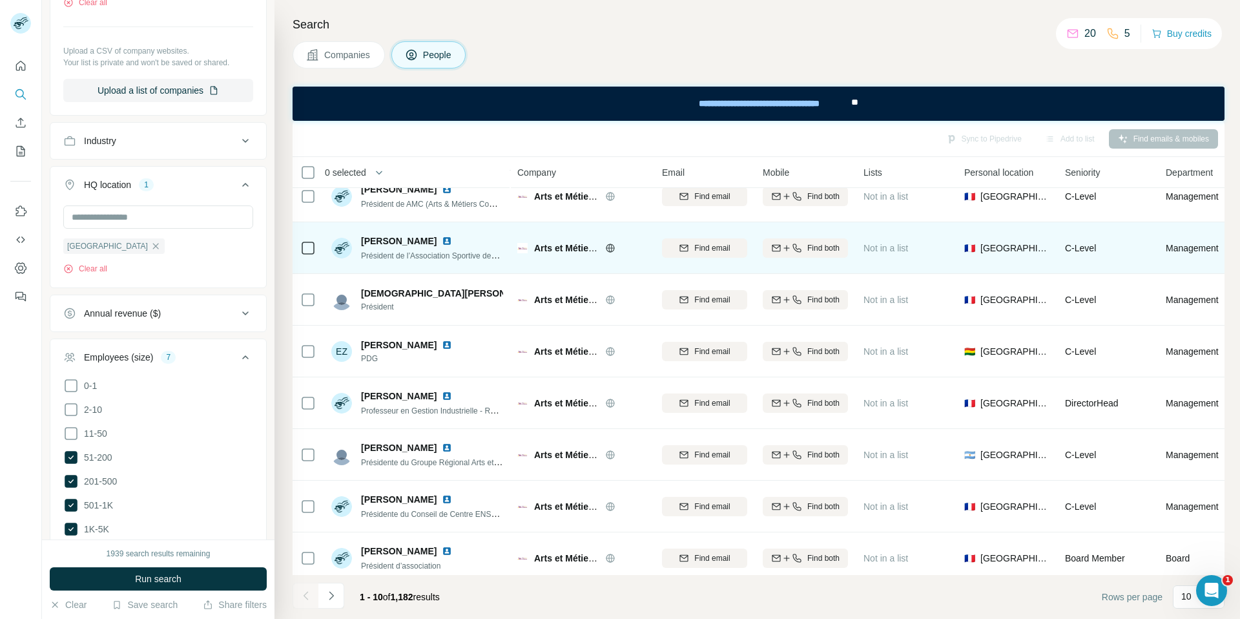
scroll to position [130, 0]
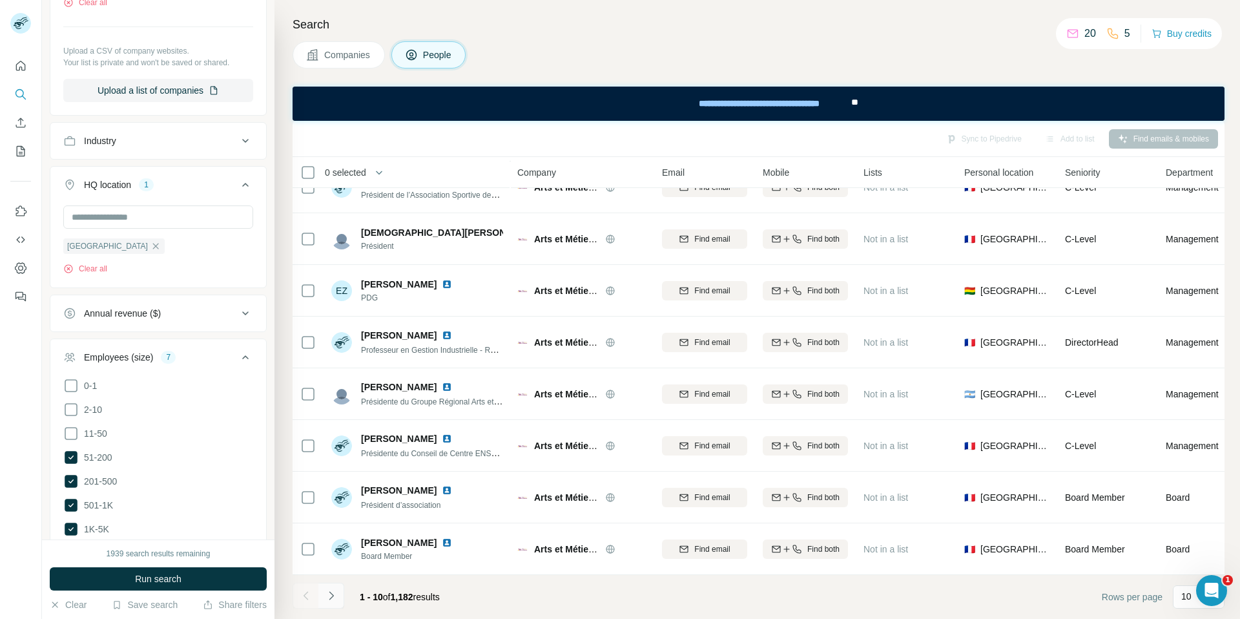
click at [339, 595] on button "Navigate to next page" at bounding box center [332, 596] width 26 height 26
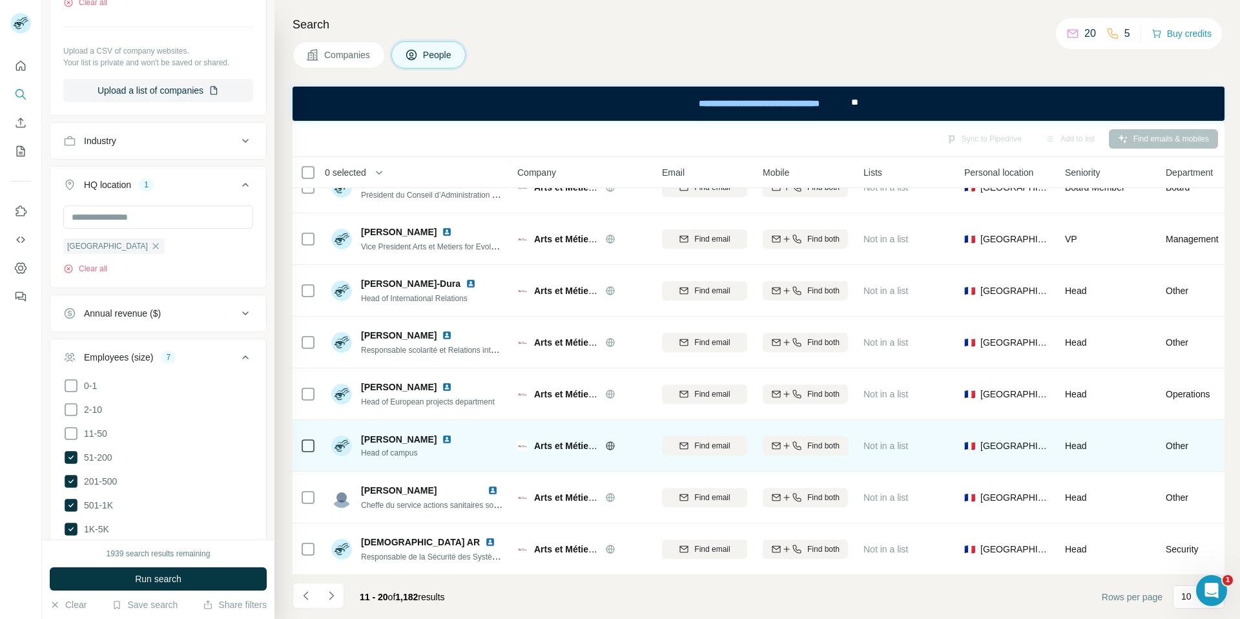
click at [442, 439] on img at bounding box center [447, 439] width 10 height 10
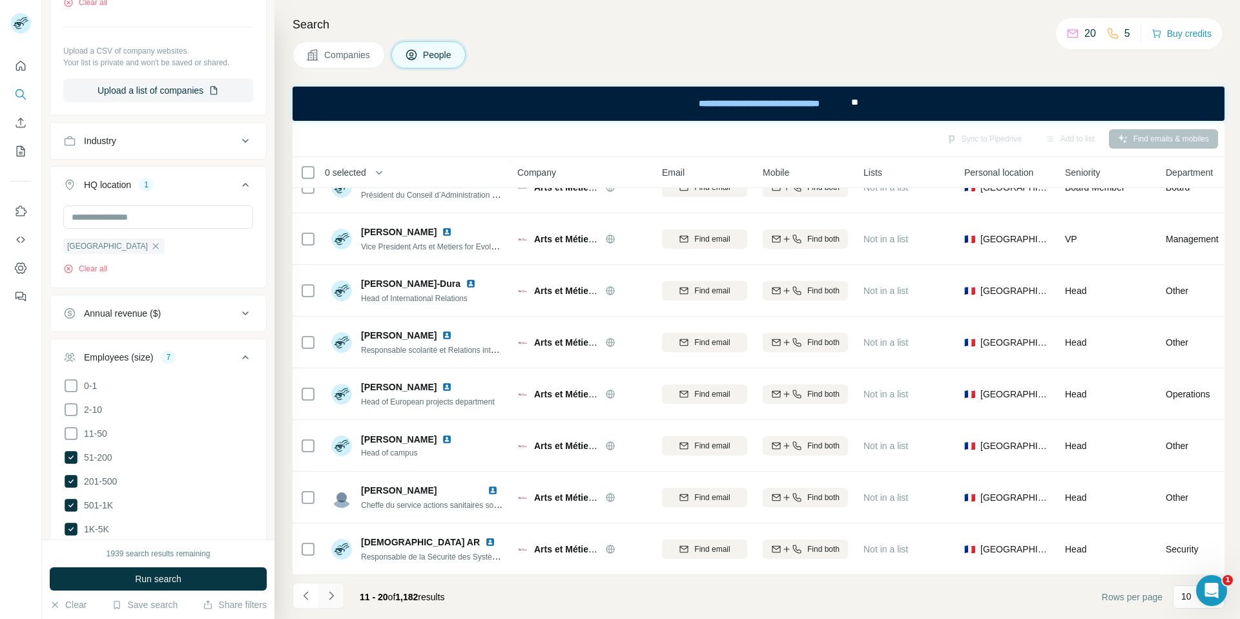
click at [332, 598] on icon "Navigate to next page" at bounding box center [331, 595] width 13 height 13
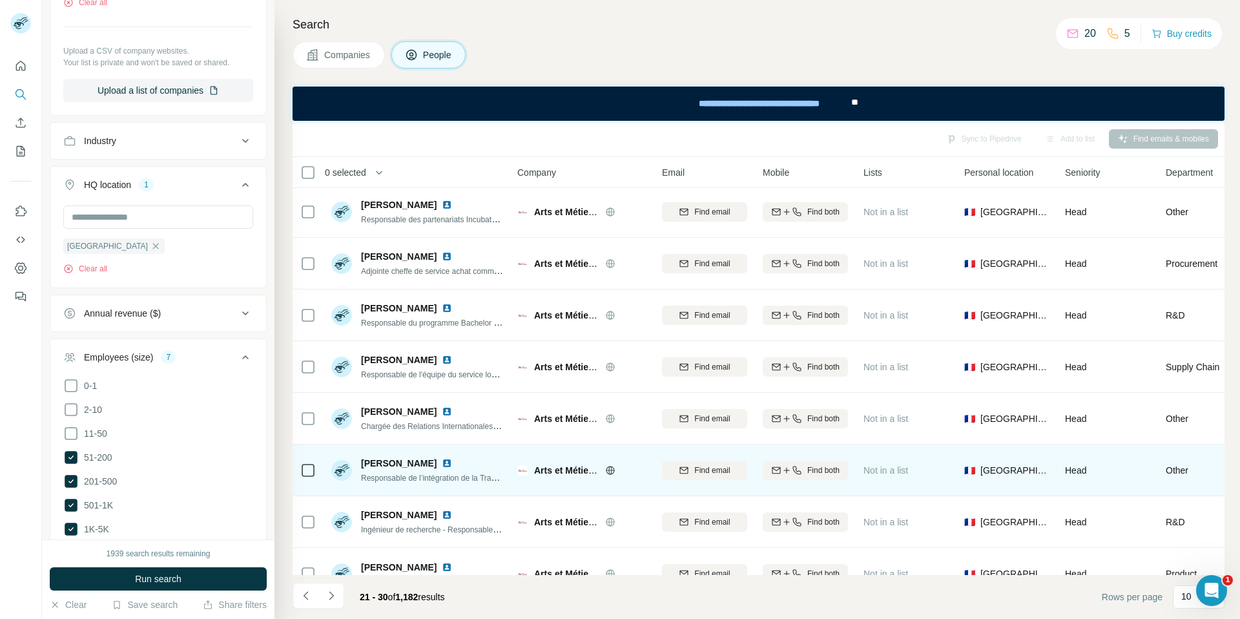
scroll to position [0, 0]
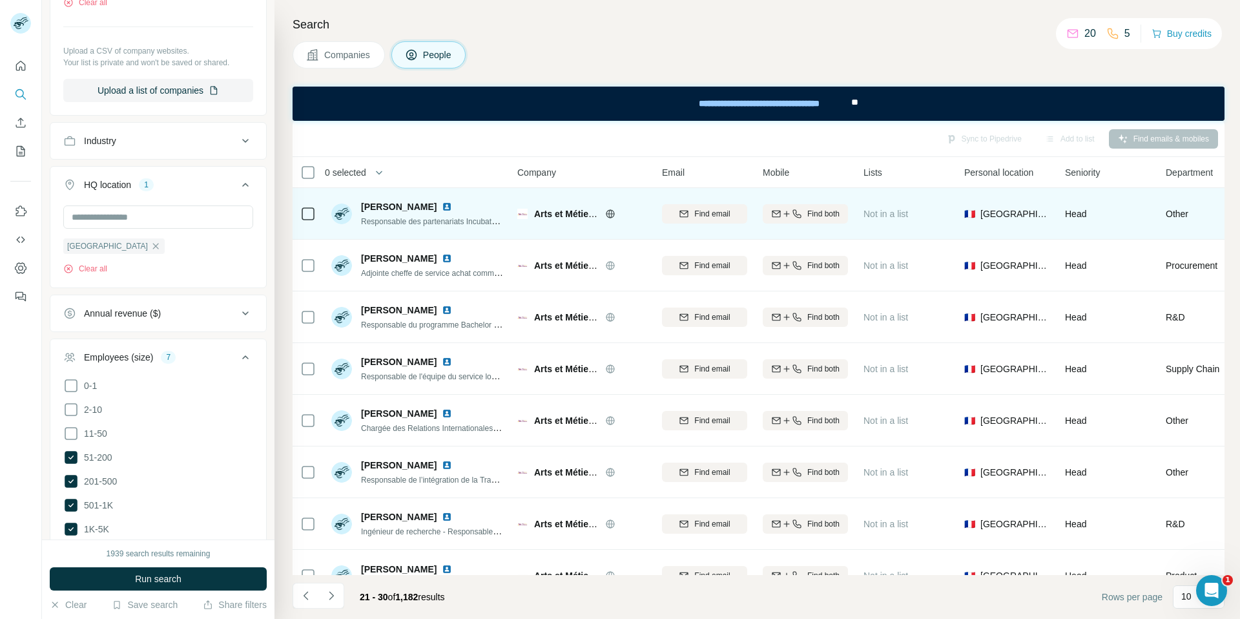
click at [442, 204] on img at bounding box center [447, 207] width 10 height 10
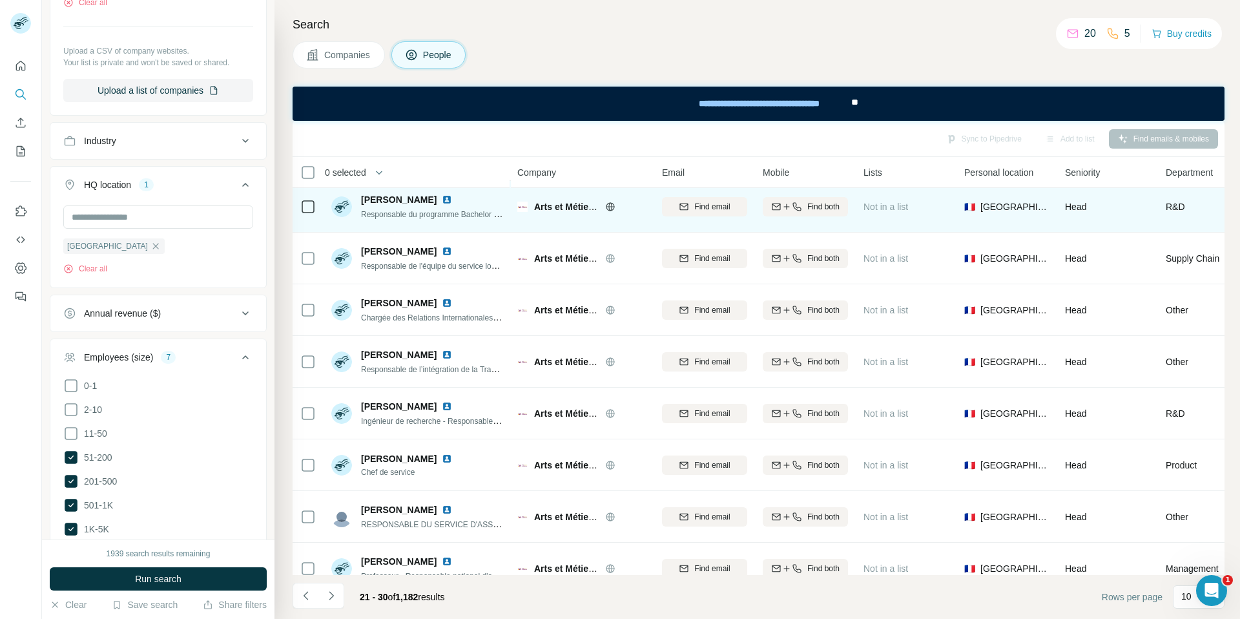
scroll to position [130, 0]
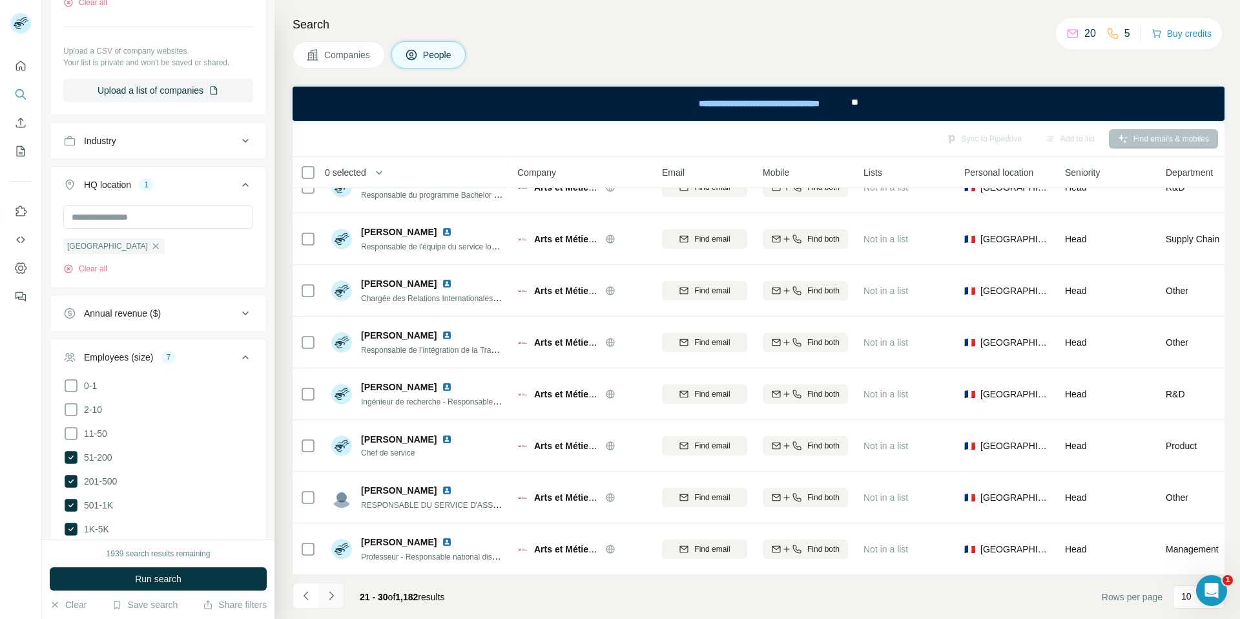
click at [332, 592] on icon "Navigate to next page" at bounding box center [331, 595] width 13 height 13
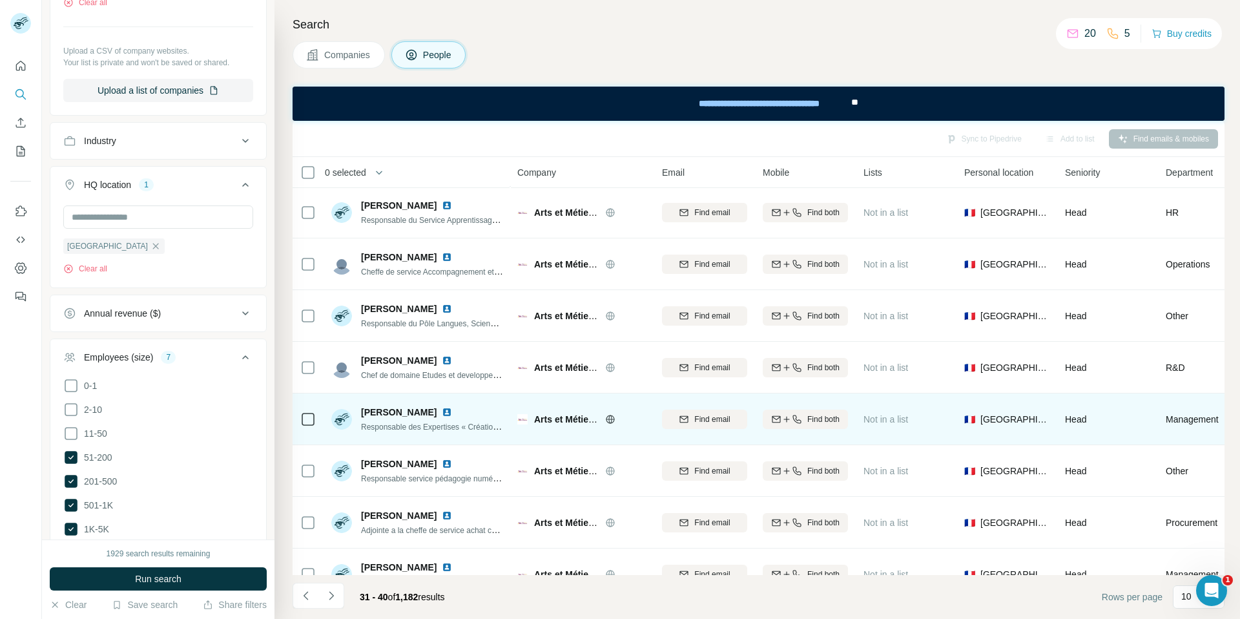
scroll to position [64, 0]
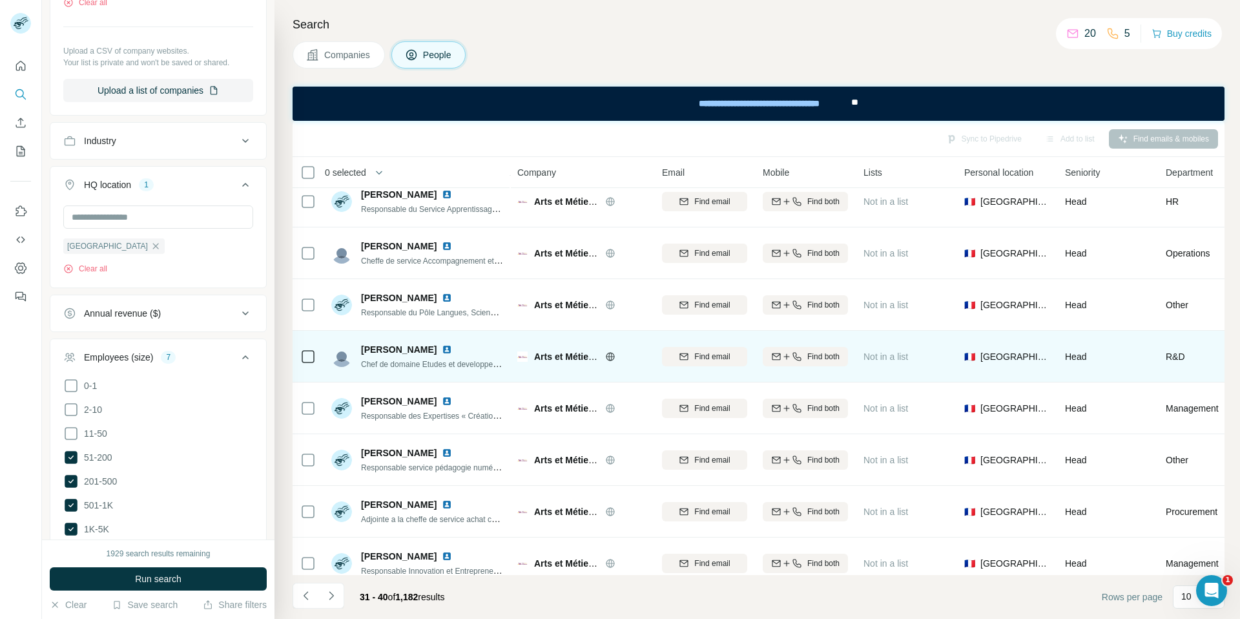
click at [442, 346] on img at bounding box center [447, 349] width 10 height 10
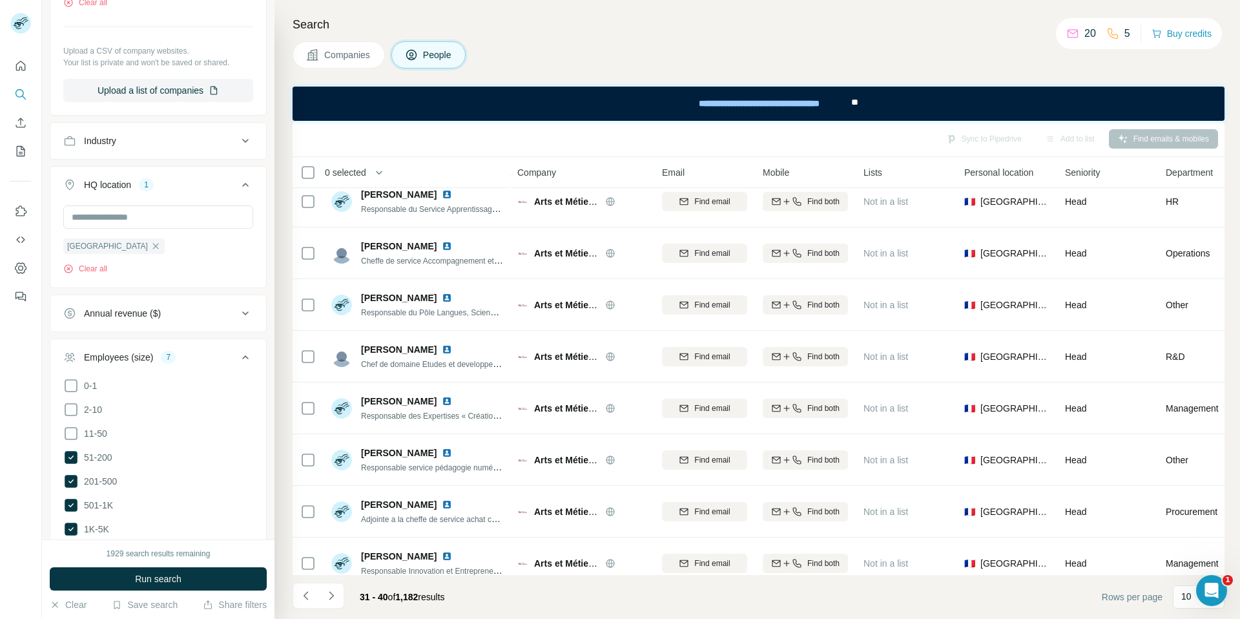
click at [344, 63] on button "Companies" at bounding box center [339, 54] width 92 height 27
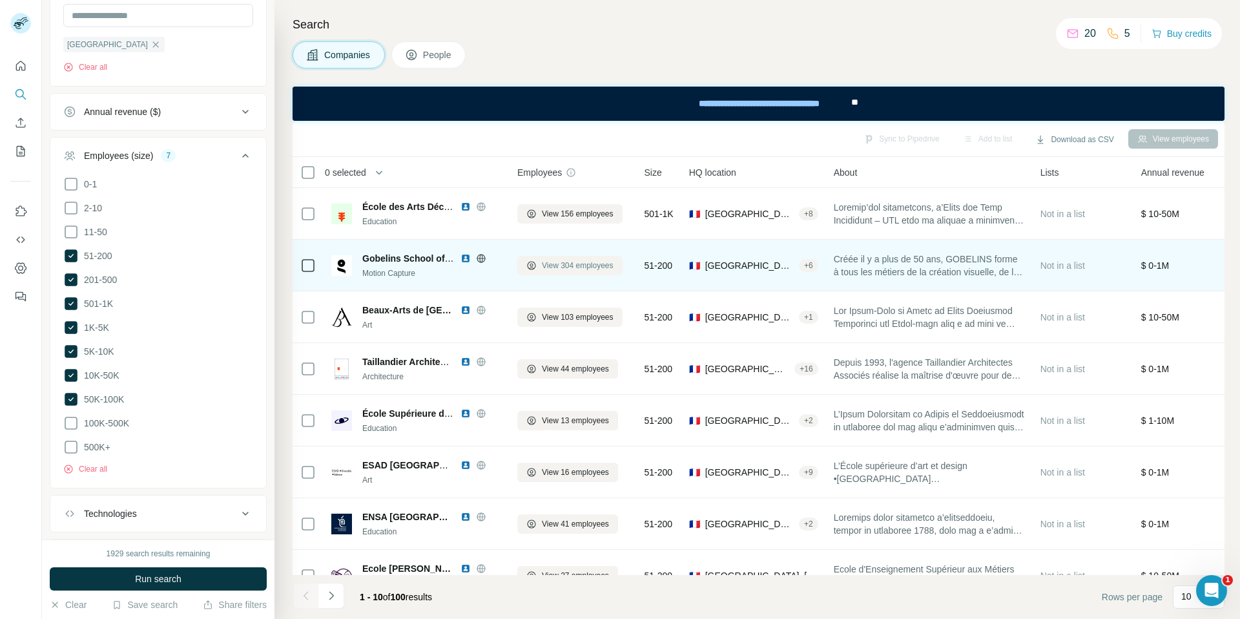
click at [573, 267] on span "View 304 employees" at bounding box center [578, 266] width 72 height 12
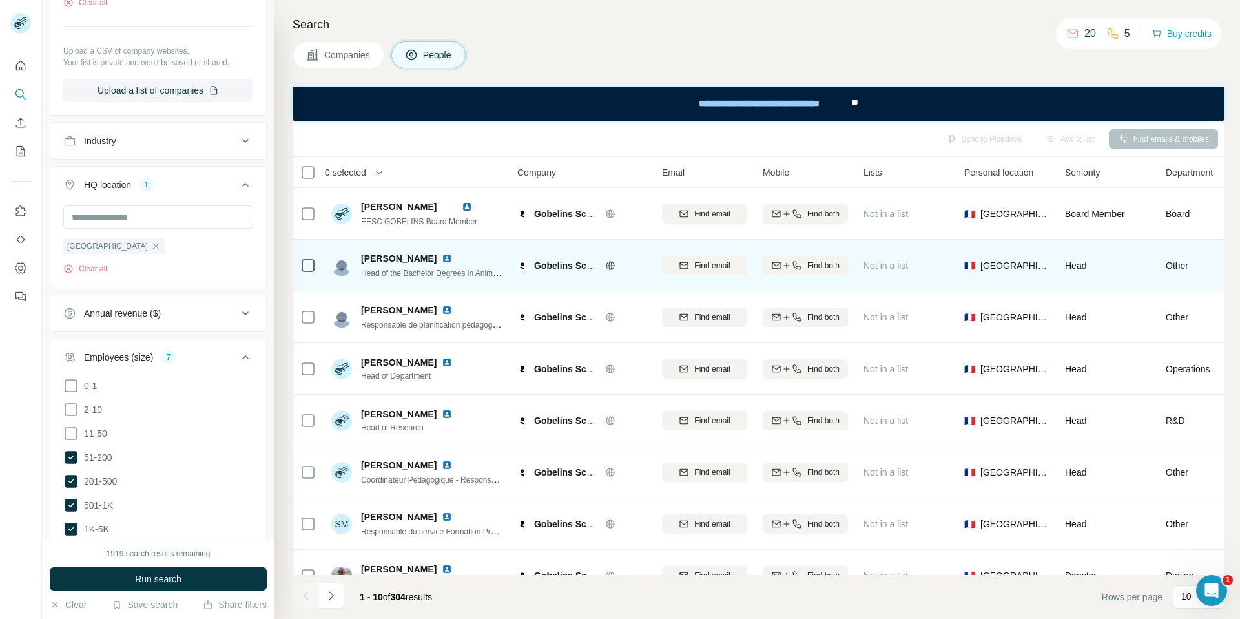
click at [442, 257] on img at bounding box center [447, 258] width 10 height 10
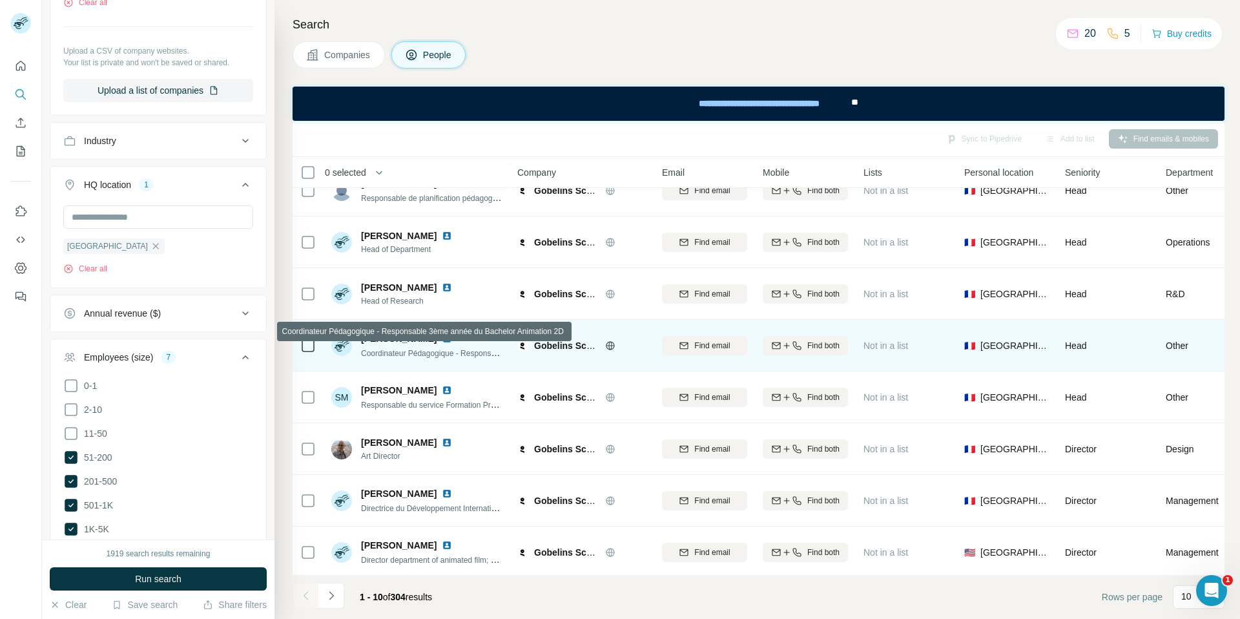
scroll to position [130, 0]
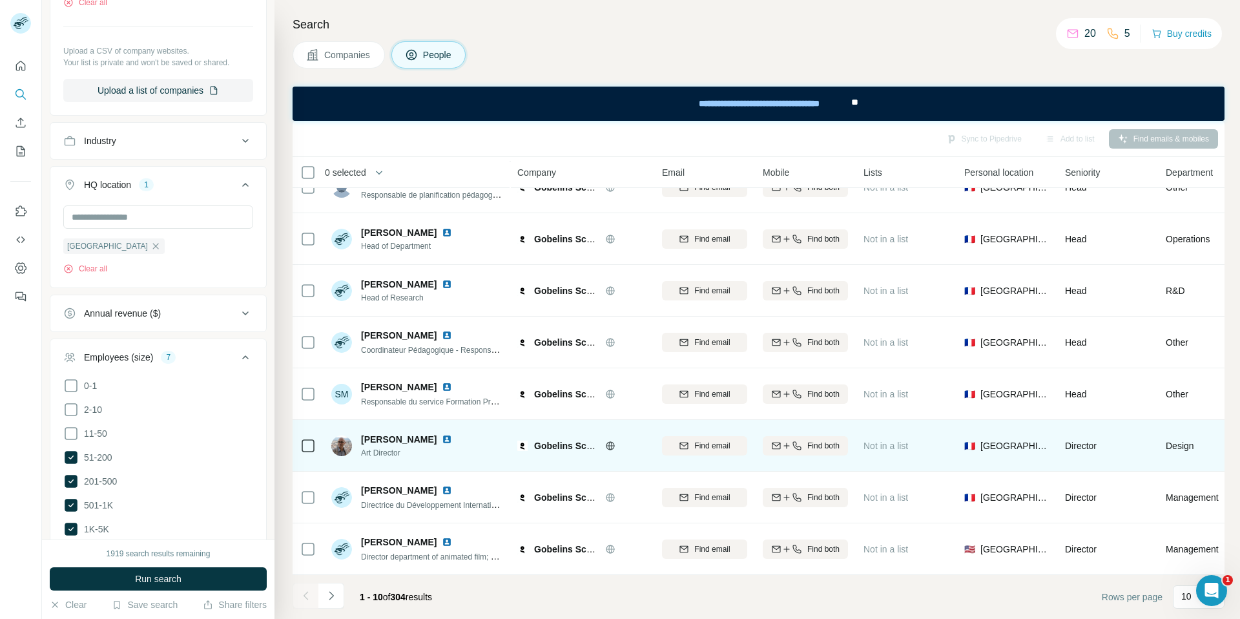
click at [452, 442] on img at bounding box center [447, 439] width 10 height 10
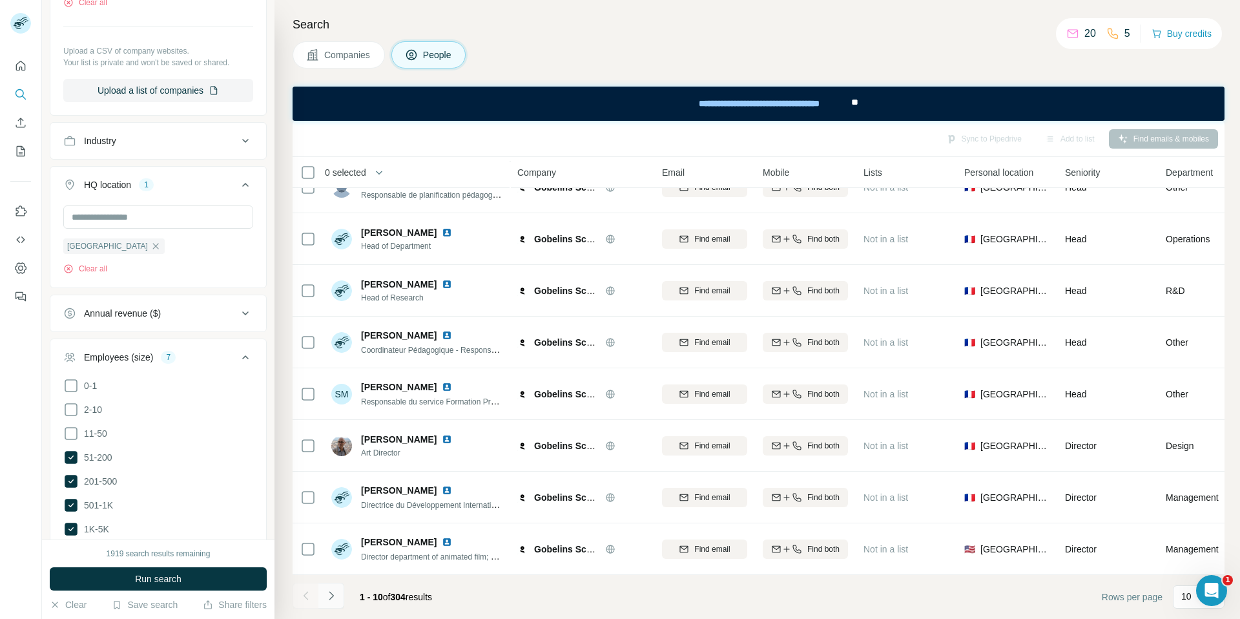
click at [332, 596] on icon "Navigate to next page" at bounding box center [331, 595] width 5 height 8
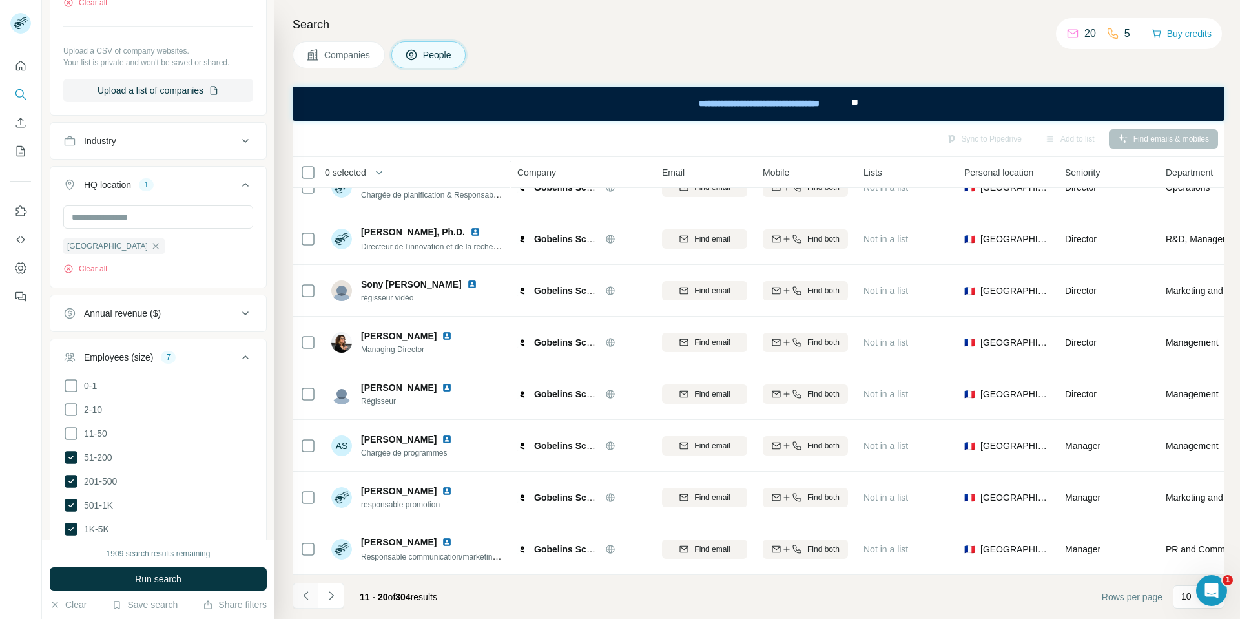
click at [307, 596] on icon "Navigate to previous page" at bounding box center [306, 595] width 13 height 13
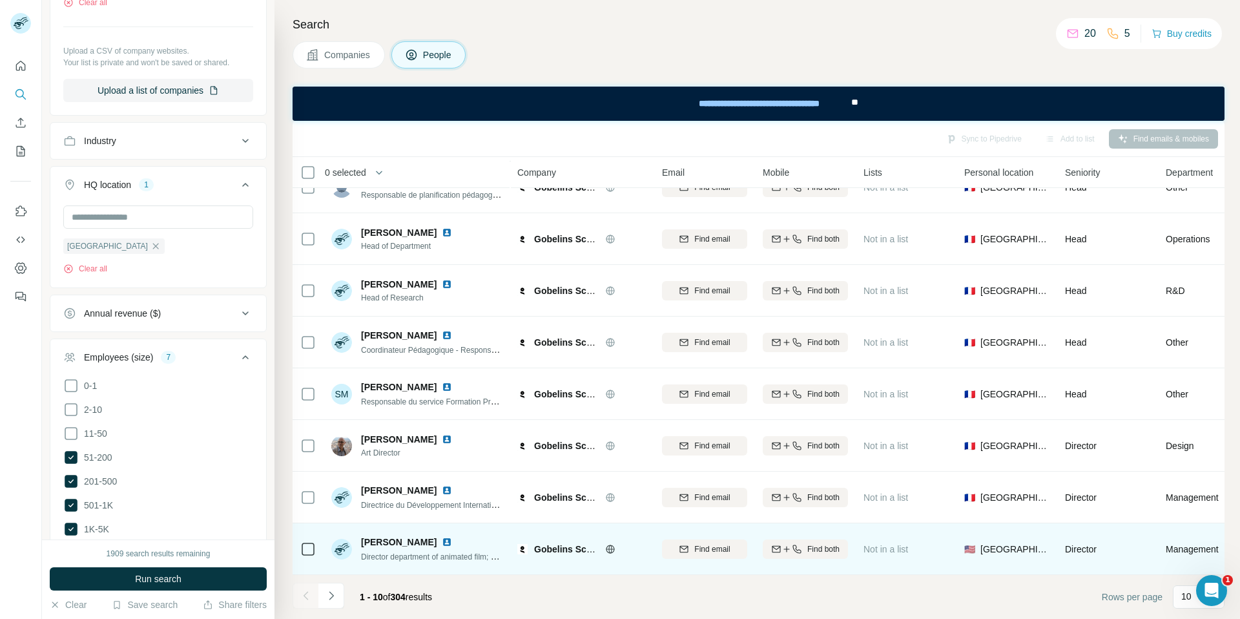
click at [442, 543] on img at bounding box center [447, 542] width 10 height 10
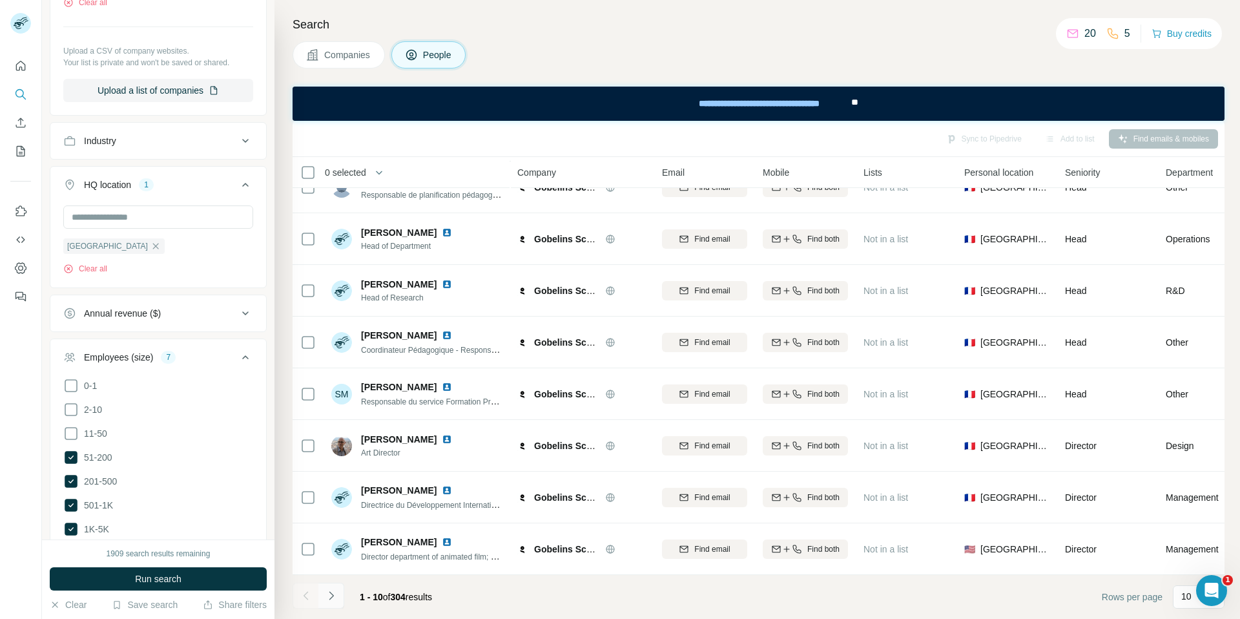
click at [339, 596] on button "Navigate to next page" at bounding box center [332, 596] width 26 height 26
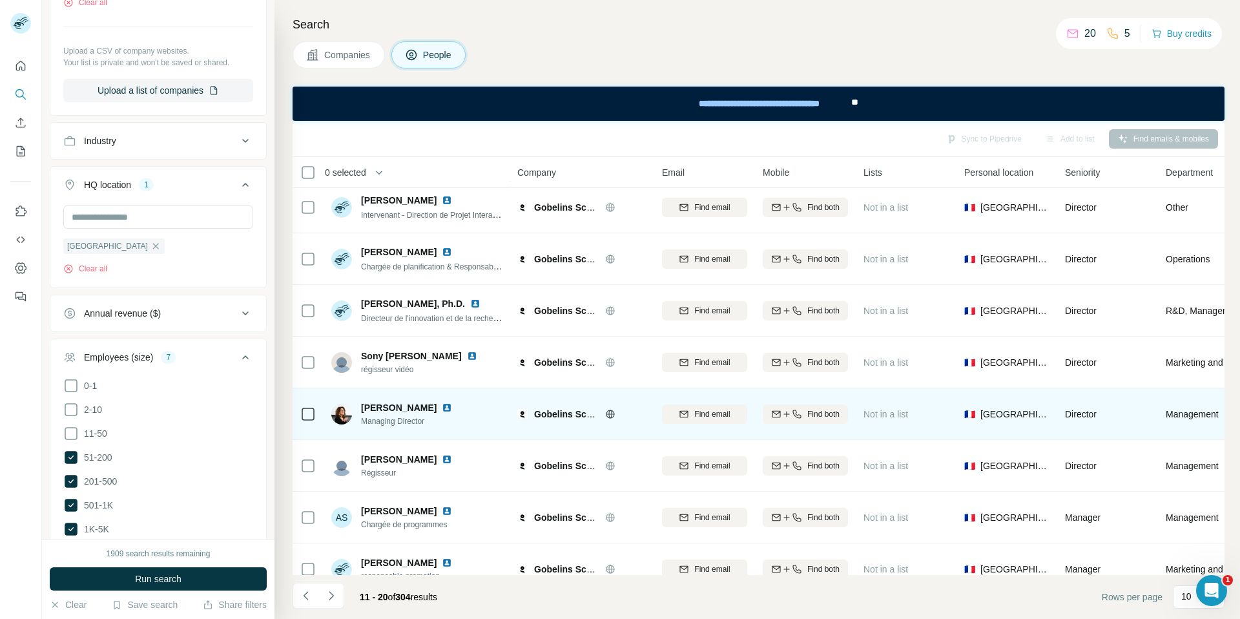
scroll to position [21, 0]
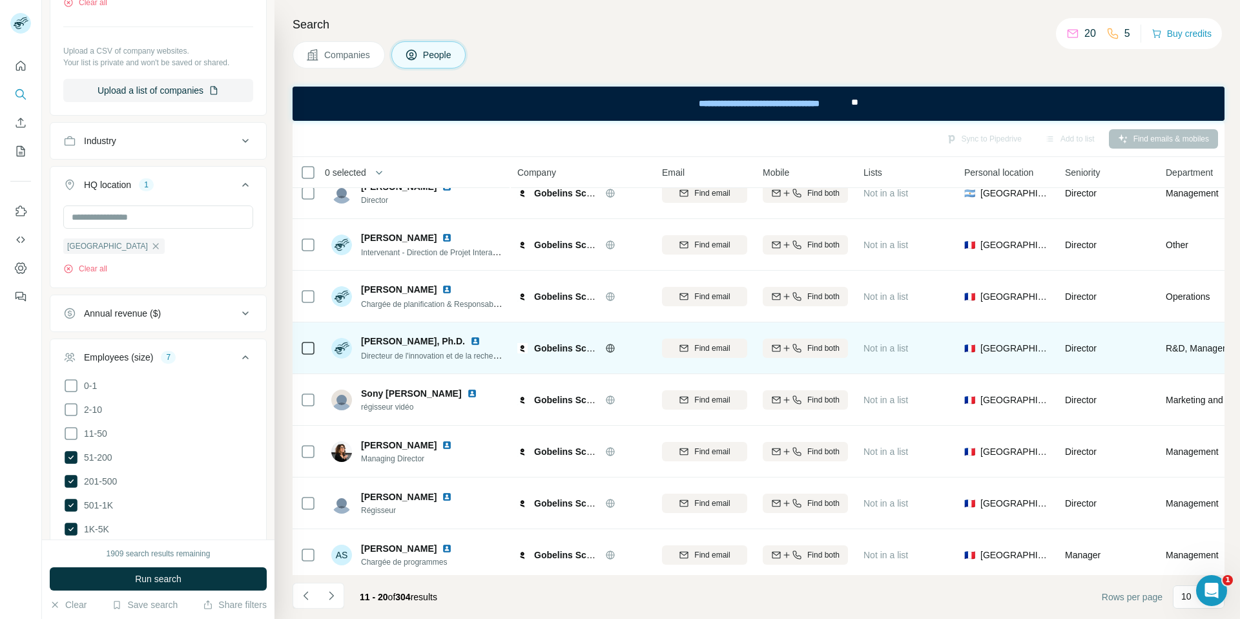
click at [428, 344] on span "Maxime Jore, Ph.D." at bounding box center [413, 341] width 104 height 13
click at [470, 339] on img at bounding box center [475, 341] width 10 height 10
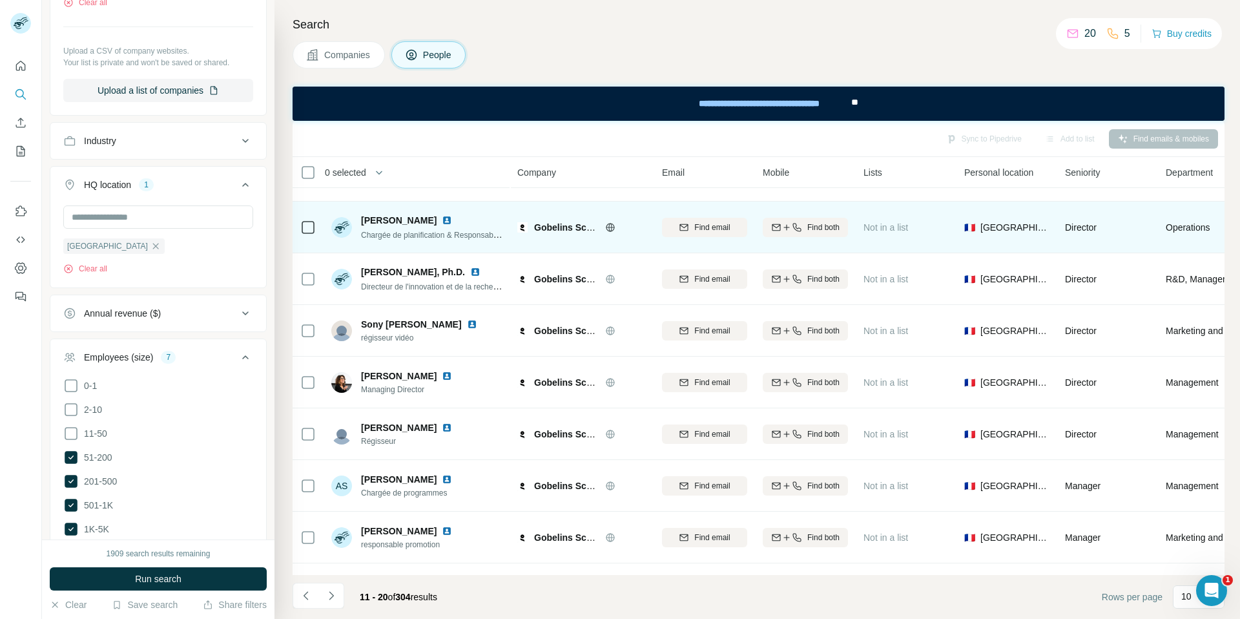
scroll to position [99, 0]
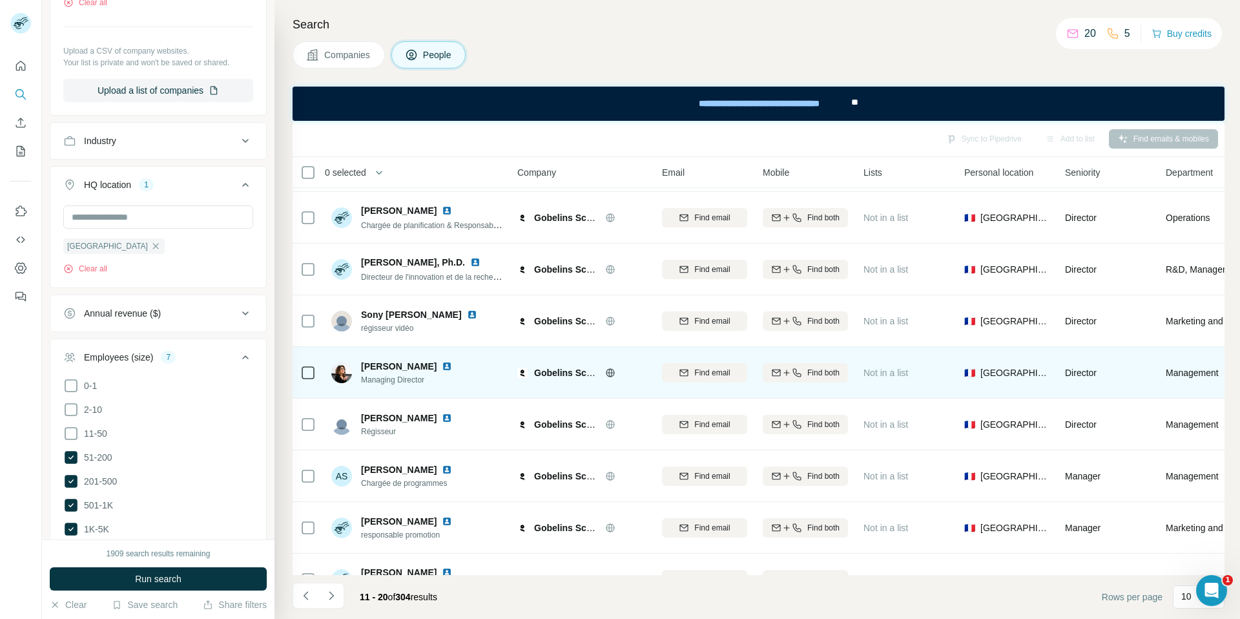
click at [442, 366] on img at bounding box center [447, 366] width 10 height 10
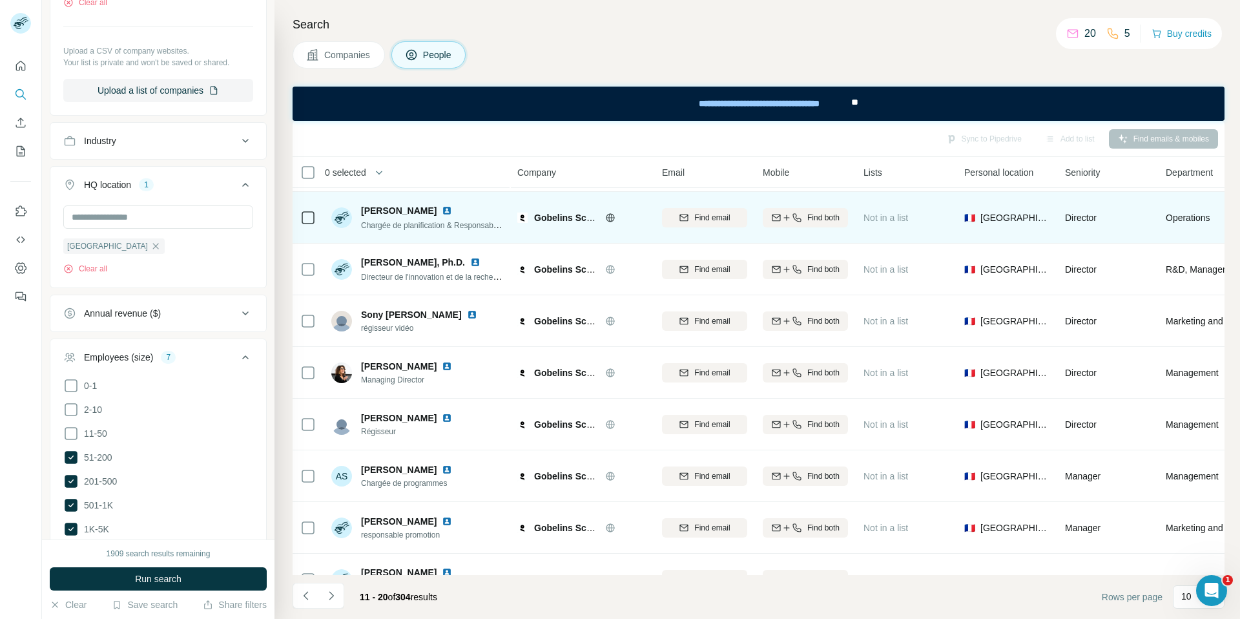
scroll to position [130, 0]
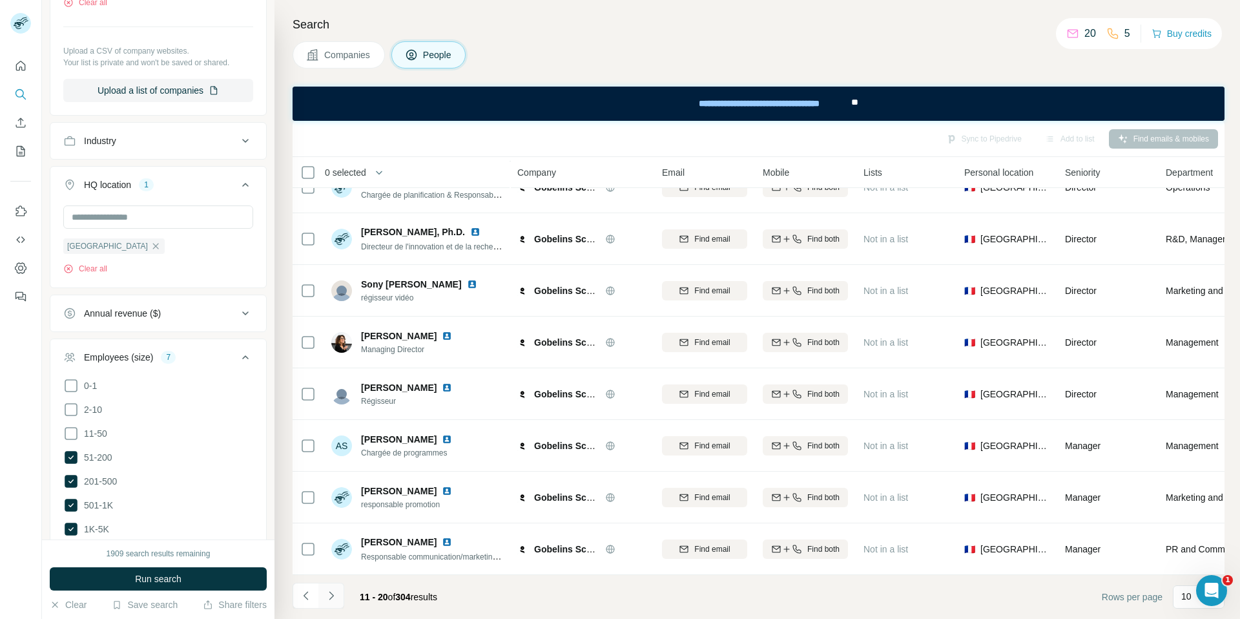
click at [334, 593] on icon "Navigate to next page" at bounding box center [331, 595] width 13 height 13
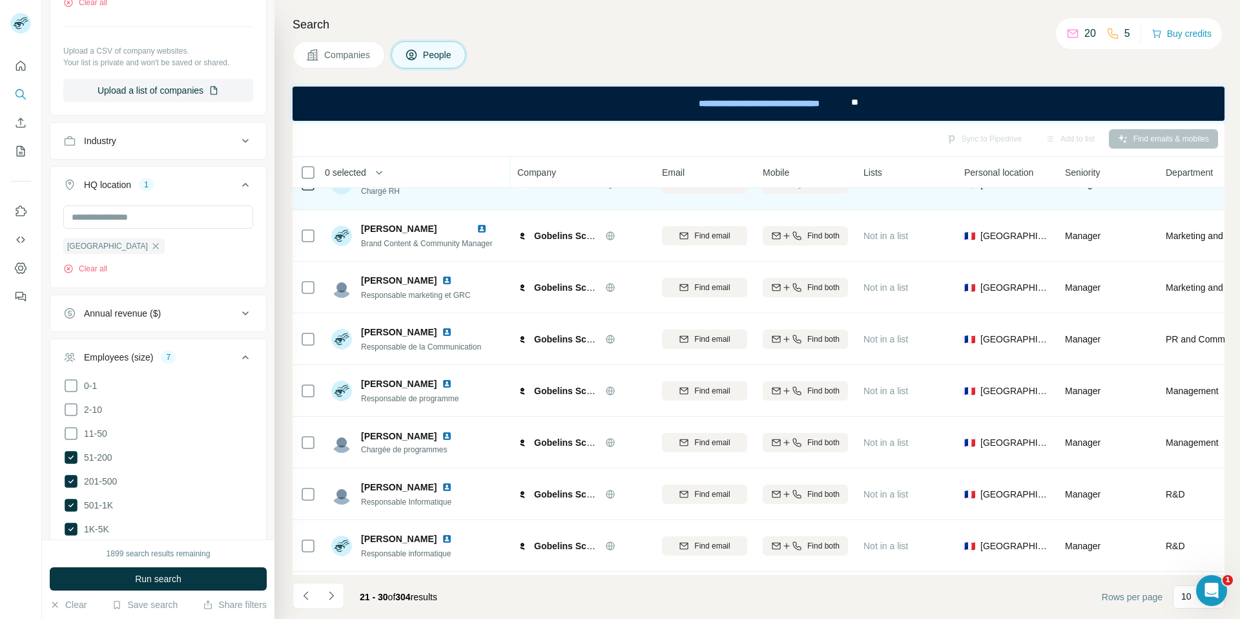
scroll to position [110, 0]
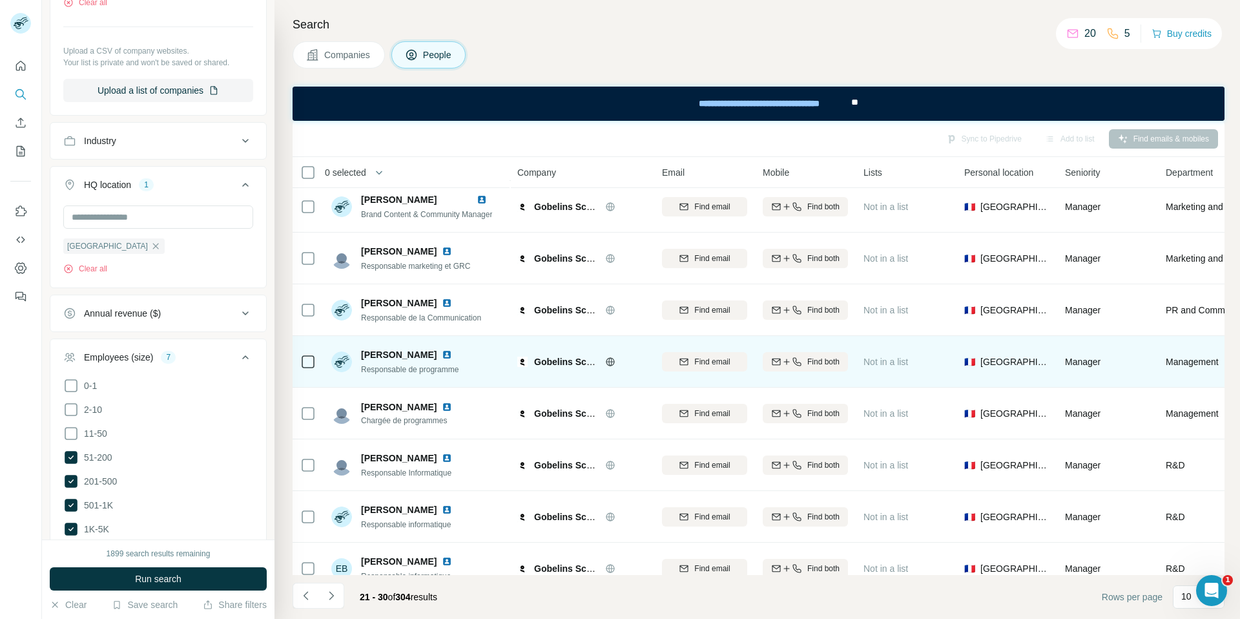
click at [442, 355] on img at bounding box center [447, 355] width 10 height 10
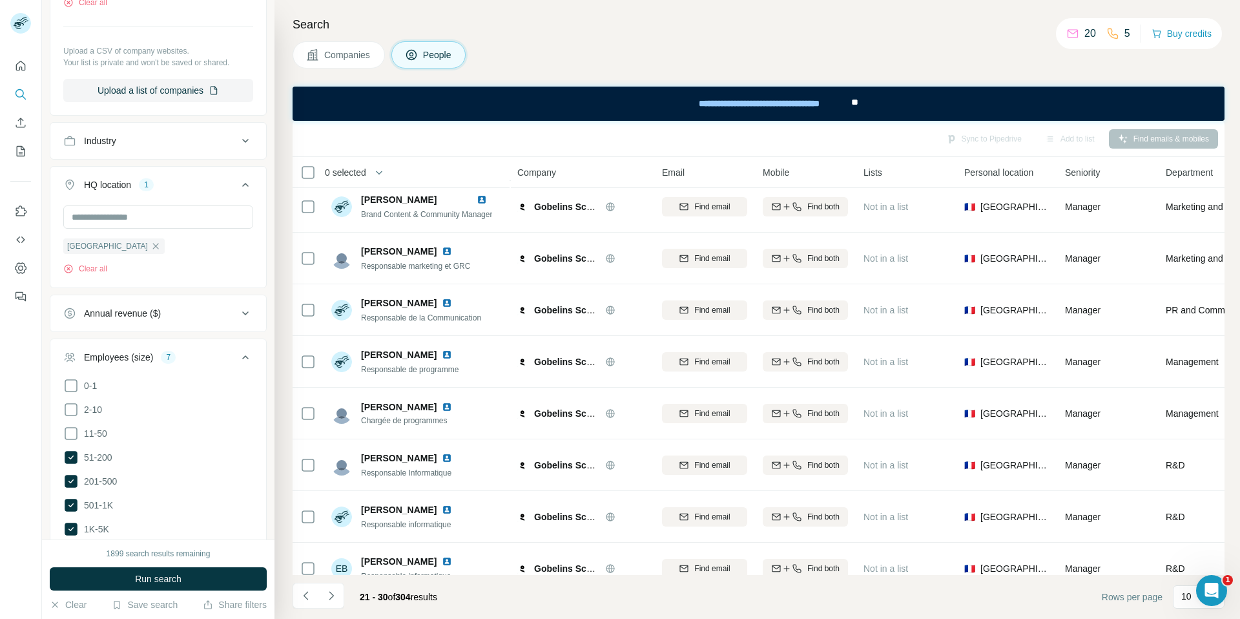
click at [346, 54] on span "Companies" at bounding box center [347, 54] width 47 height 13
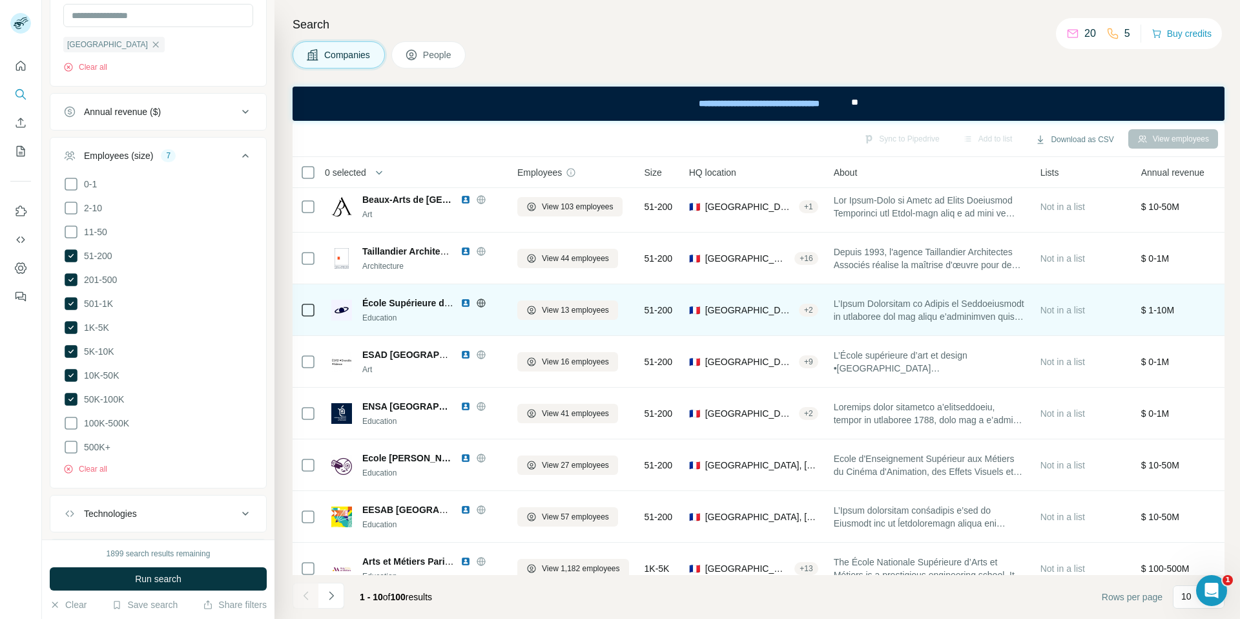
click at [787, 307] on span "[GEOGRAPHIC_DATA], [GEOGRAPHIC_DATA], [GEOGRAPHIC_DATA]" at bounding box center [750, 310] width 89 height 13
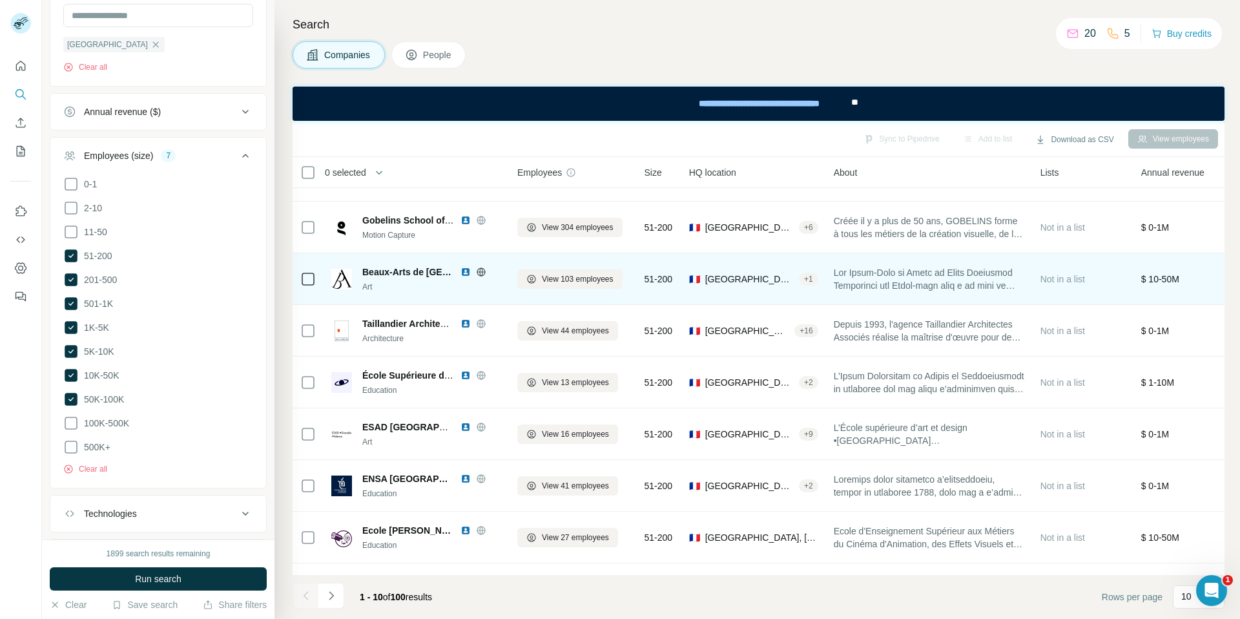
scroll to position [37, 0]
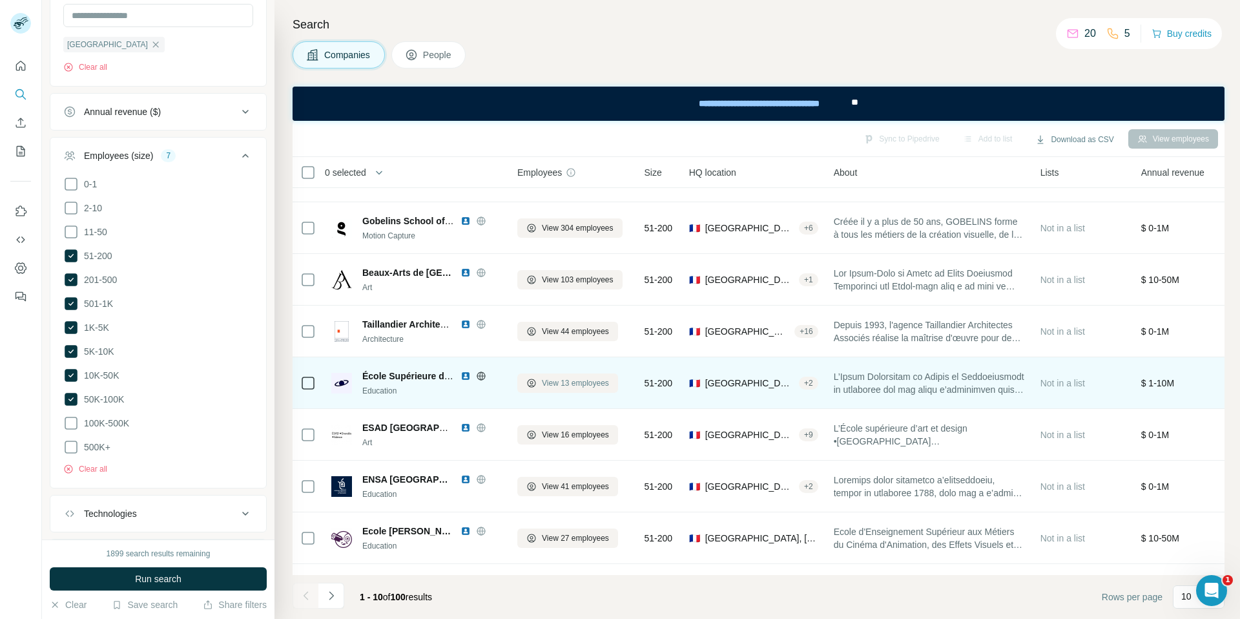
click at [551, 382] on span "View 13 employees" at bounding box center [575, 383] width 67 height 12
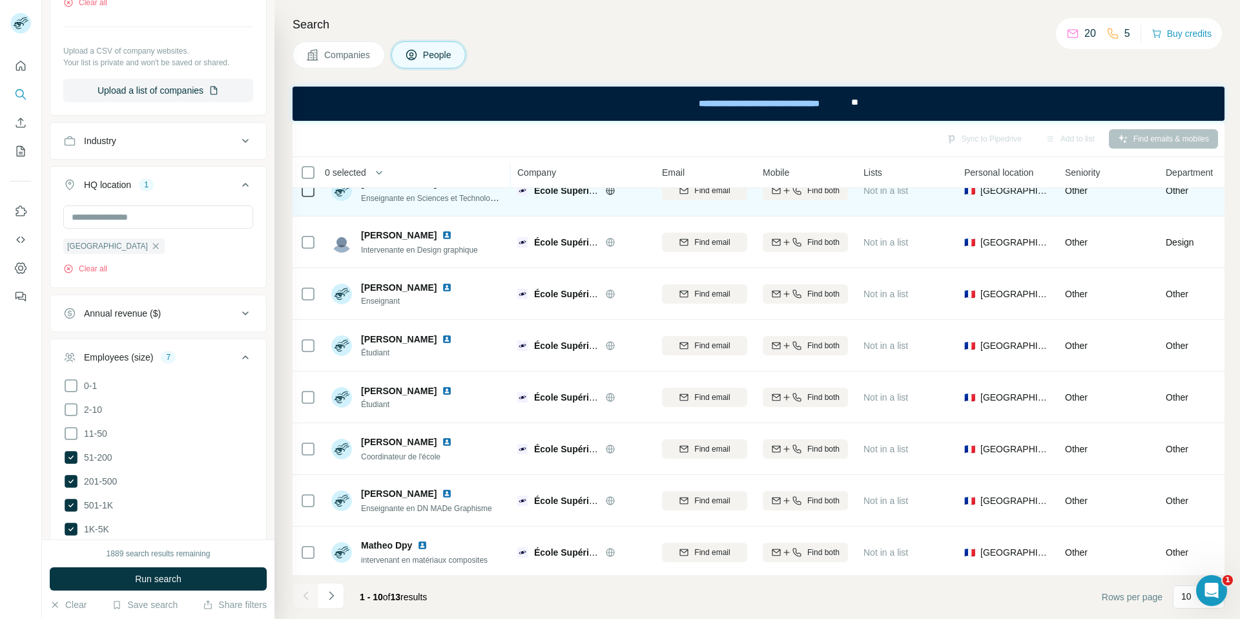
scroll to position [130, 0]
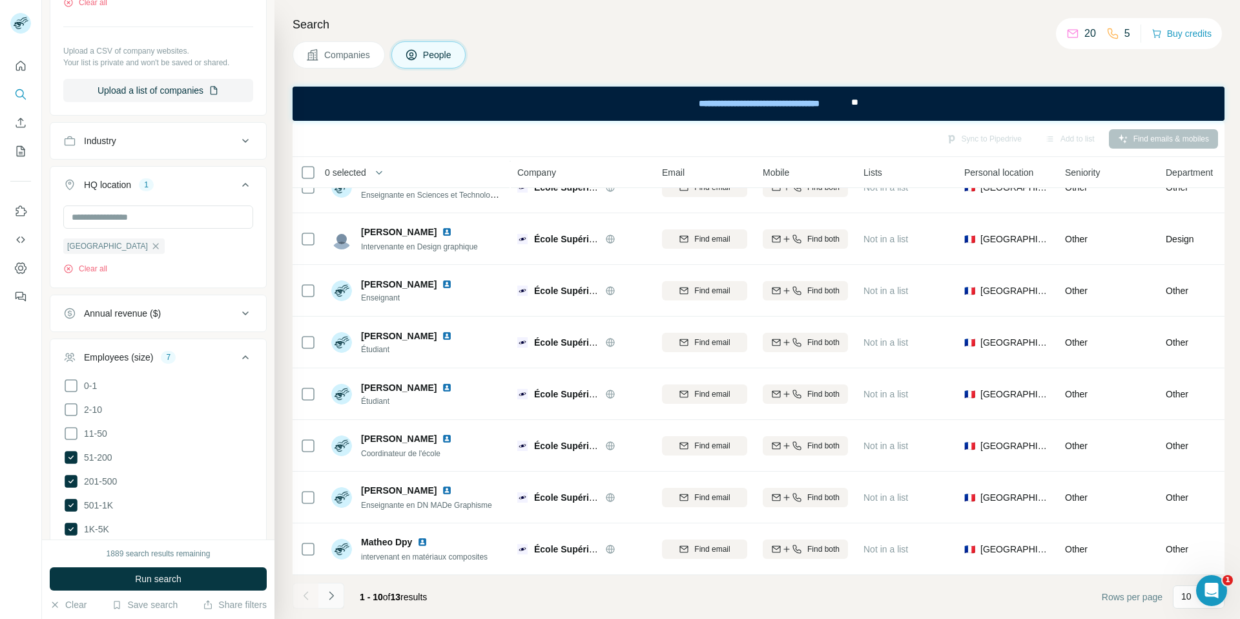
click at [328, 600] on icon "Navigate to next page" at bounding box center [331, 595] width 13 height 13
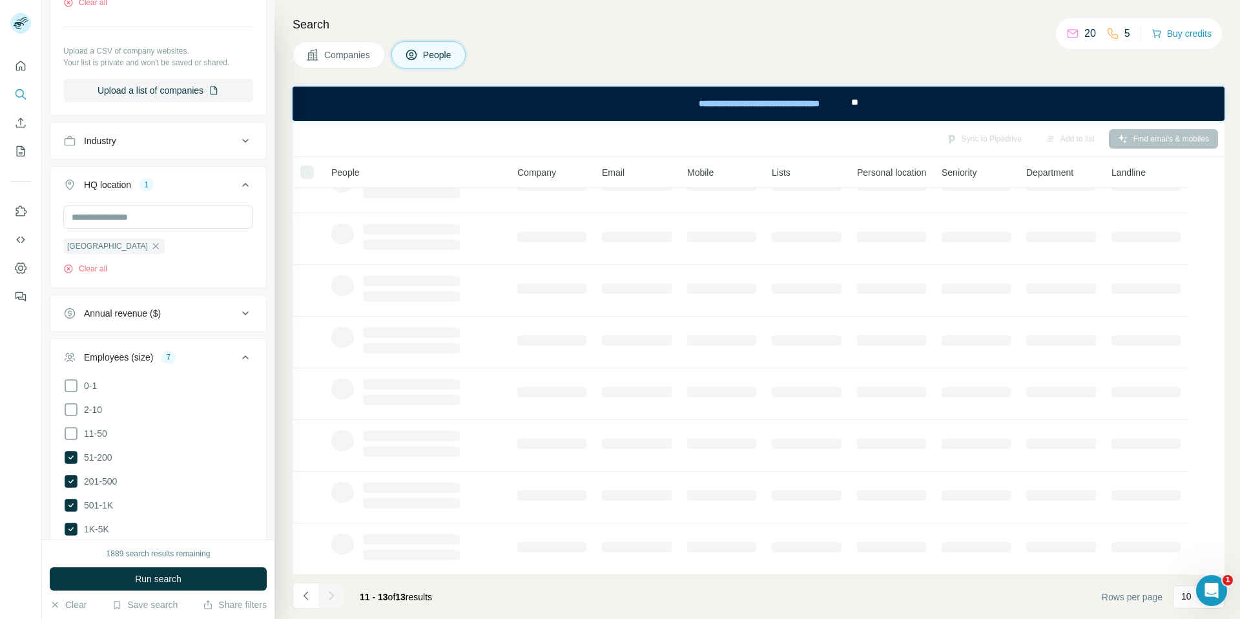
scroll to position [0, 0]
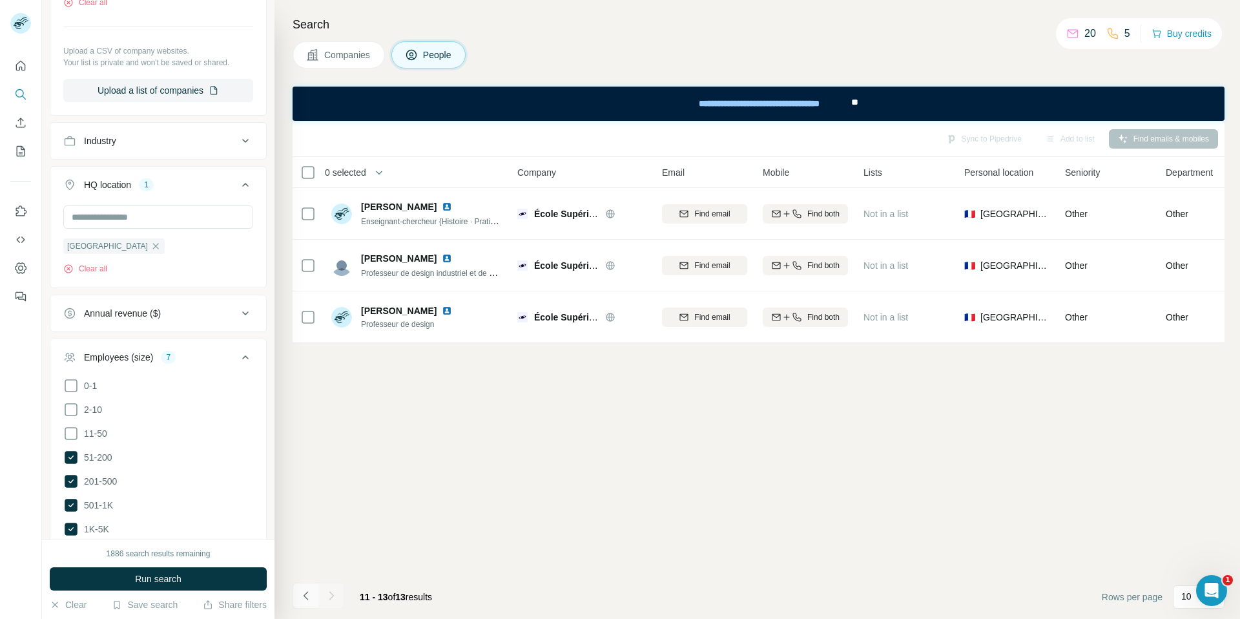
click at [305, 597] on icon "Navigate to previous page" at bounding box center [305, 595] width 5 height 8
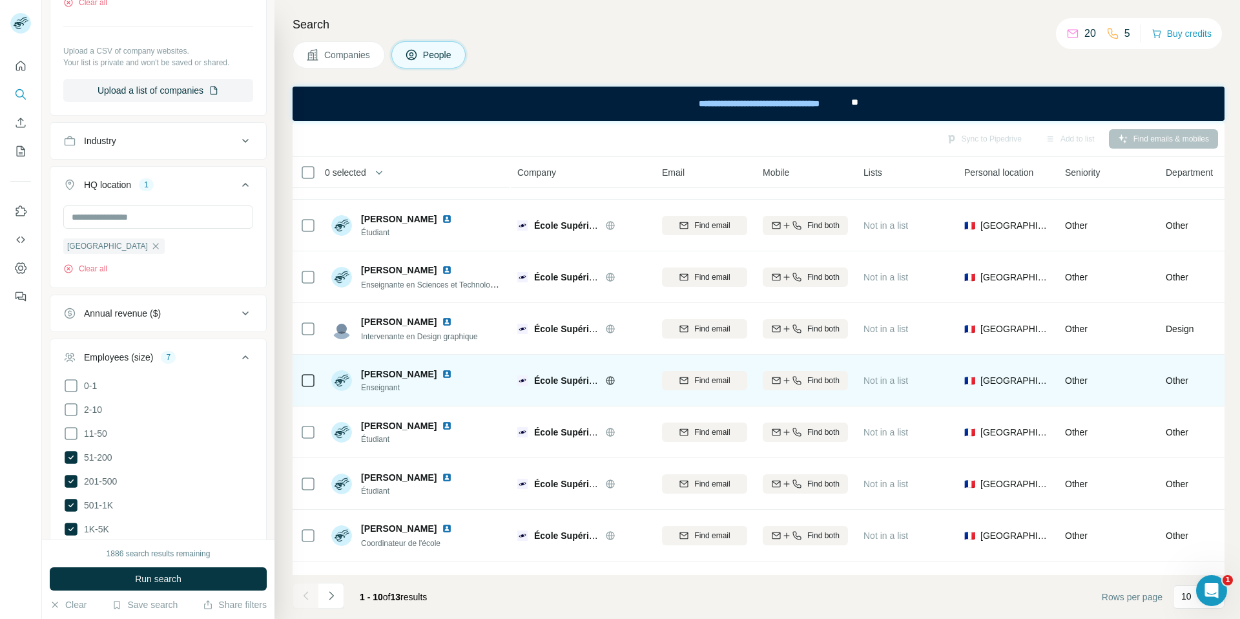
scroll to position [59, 0]
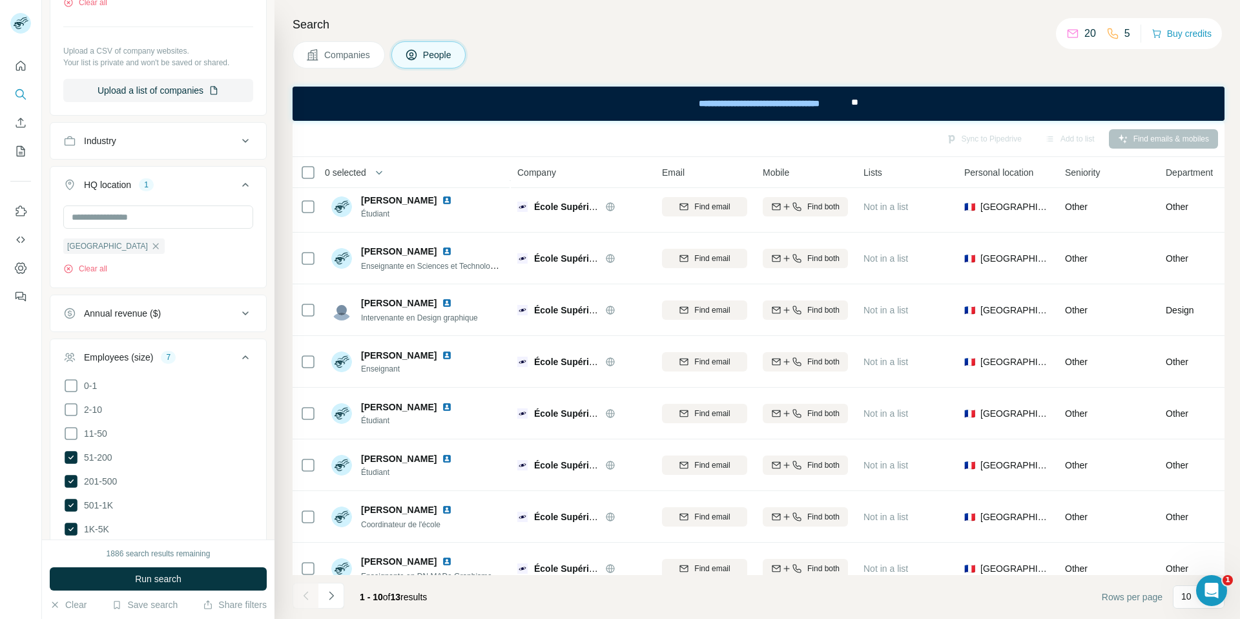
click at [350, 61] on button "Companies" at bounding box center [339, 54] width 92 height 27
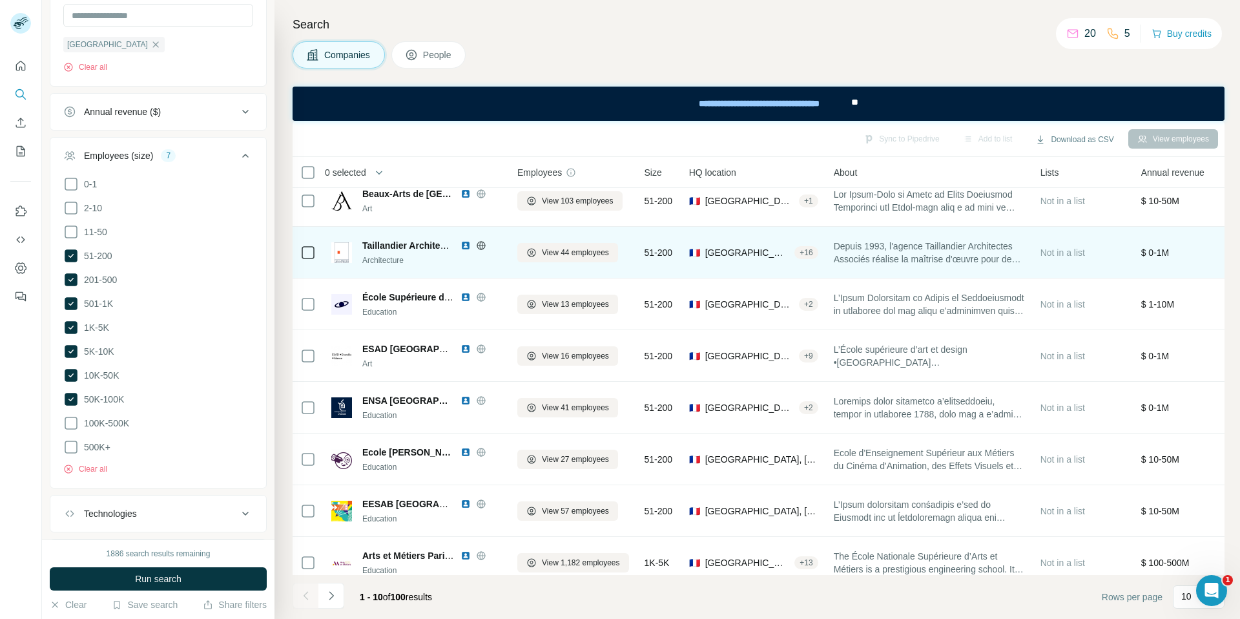
scroll to position [118, 0]
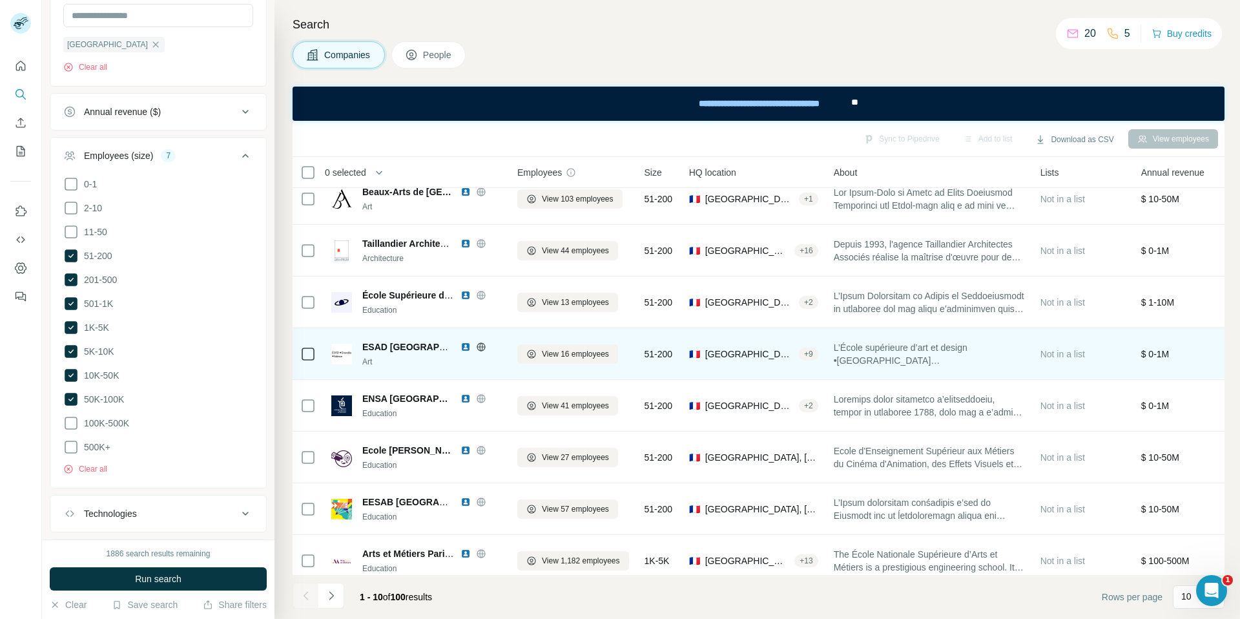
click at [461, 346] on img at bounding box center [466, 347] width 10 height 10
click at [576, 355] on span "View 16 employees" at bounding box center [575, 354] width 67 height 12
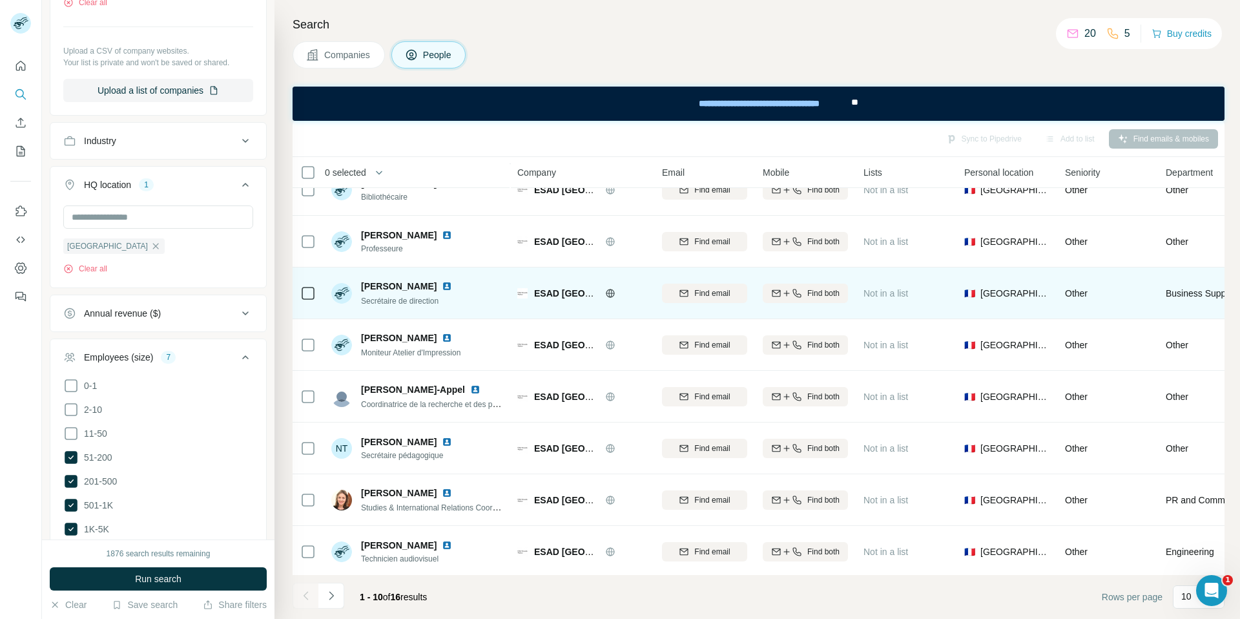
scroll to position [130, 0]
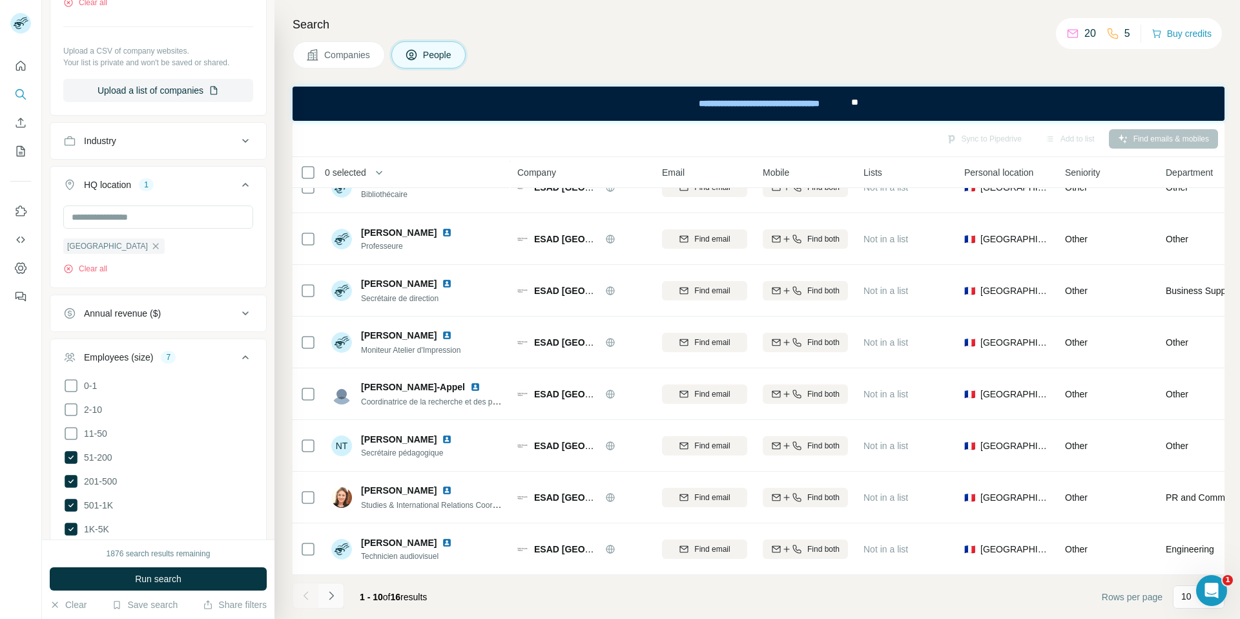
click at [329, 594] on icon "Navigate to next page" at bounding box center [331, 595] width 13 height 13
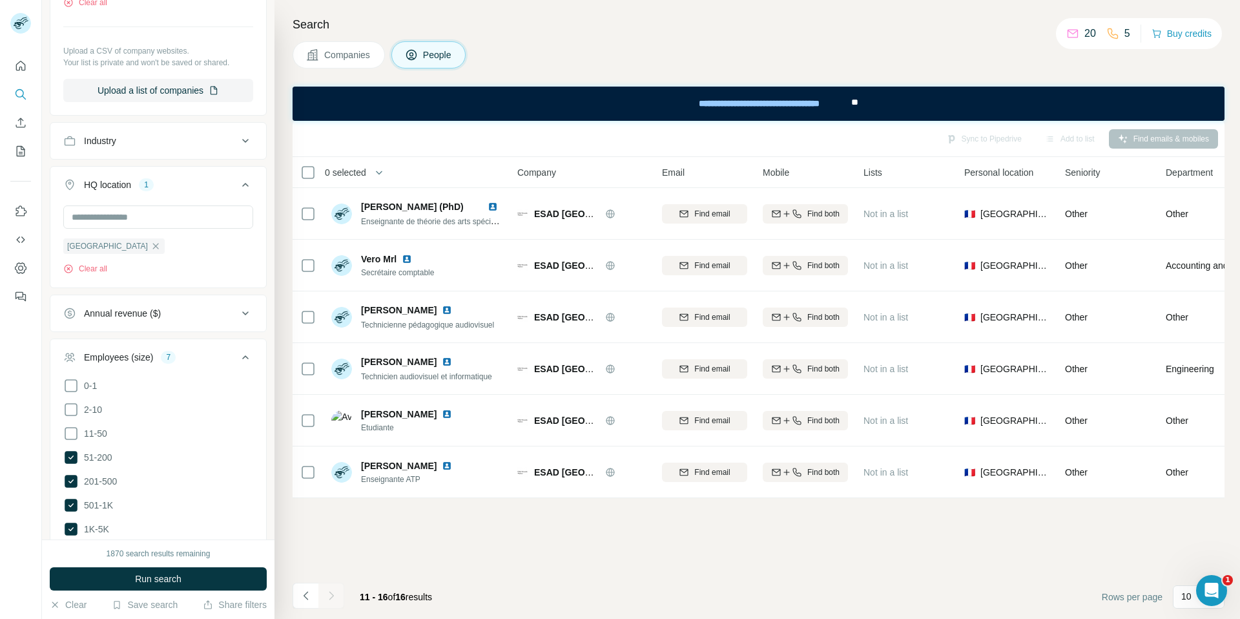
scroll to position [0, 0]
click at [300, 594] on icon "Navigate to previous page" at bounding box center [306, 595] width 13 height 13
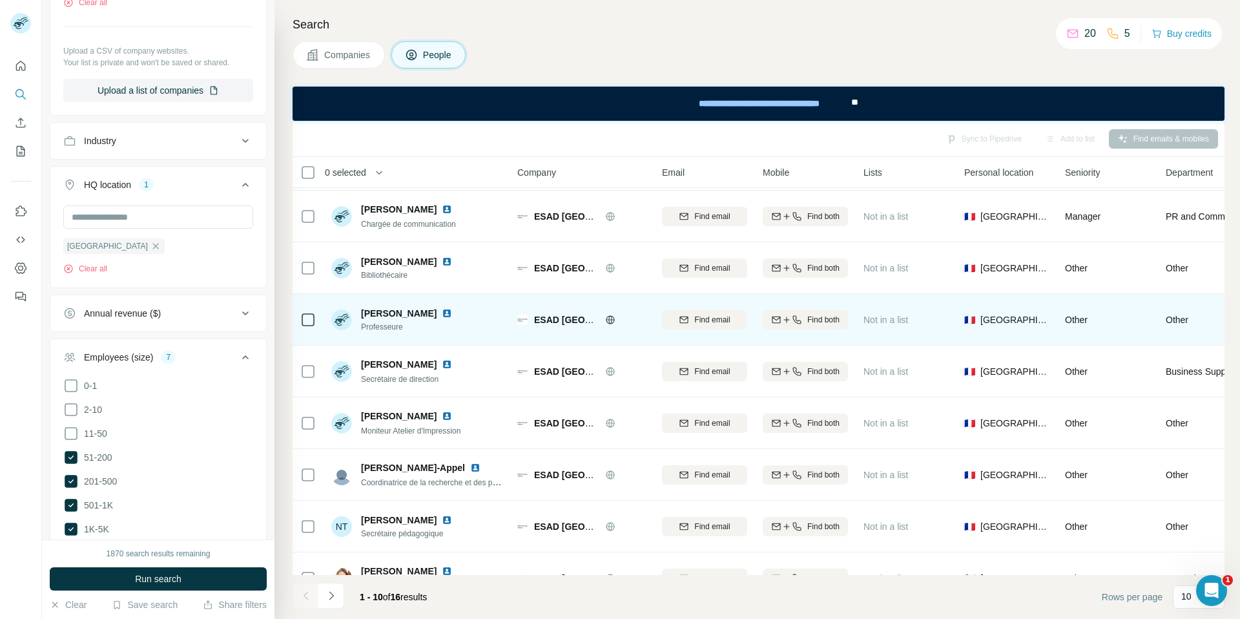
scroll to position [50, 0]
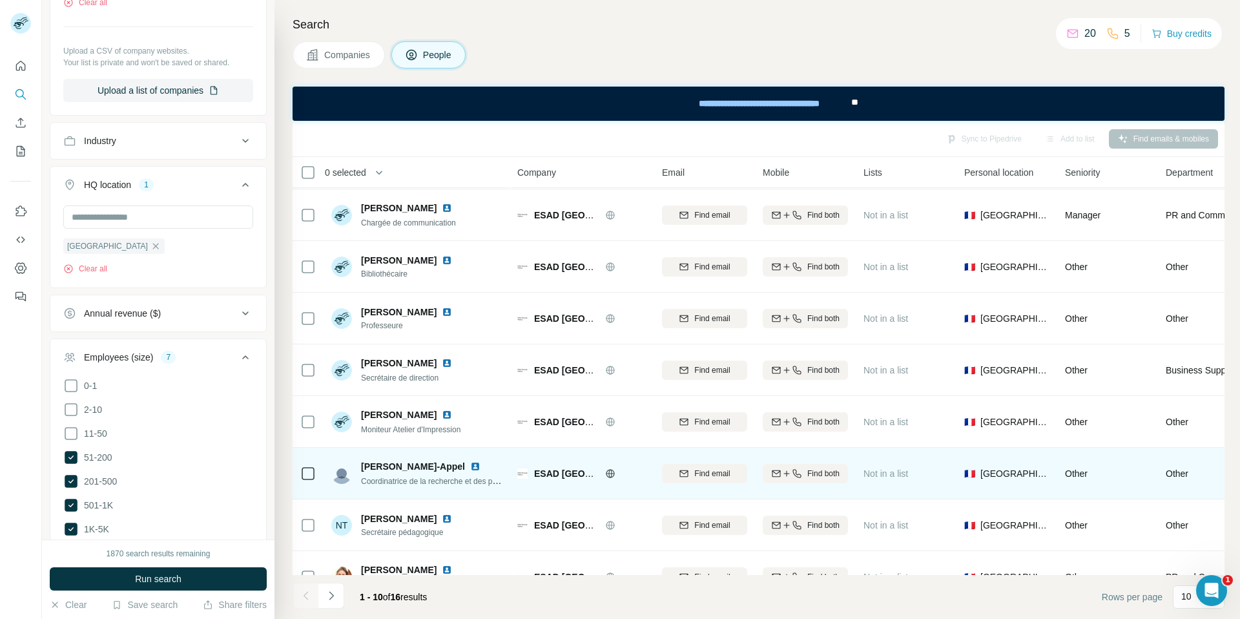
click at [470, 465] on img at bounding box center [475, 466] width 10 height 10
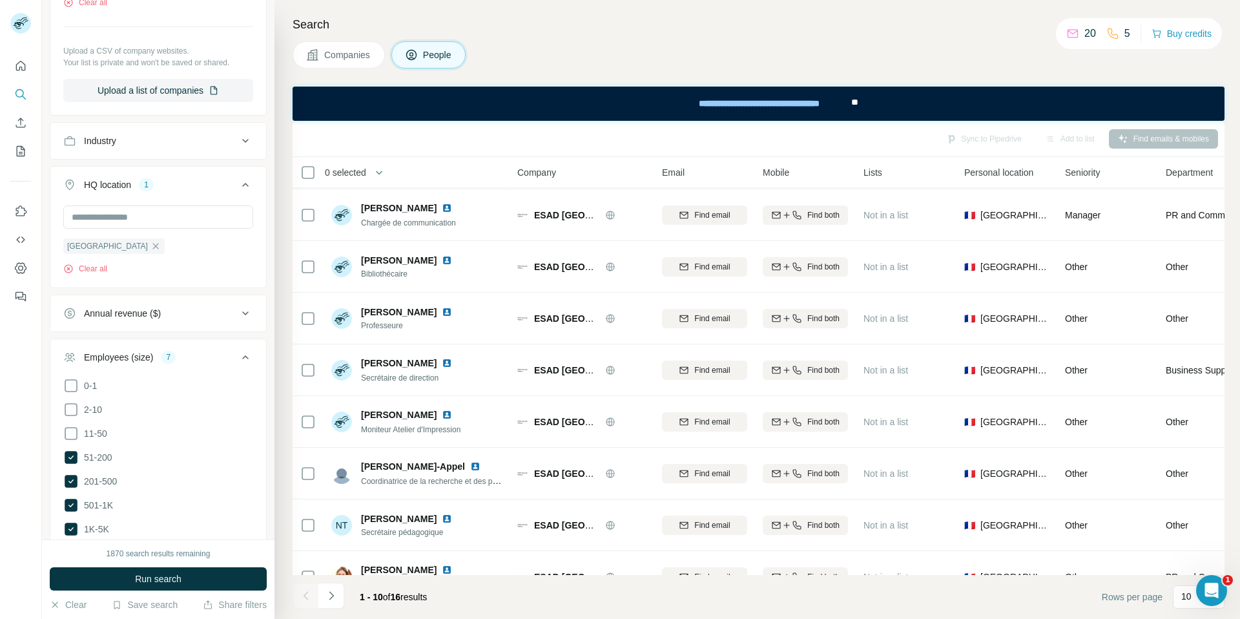
click at [337, 54] on span "Companies" at bounding box center [347, 54] width 47 height 13
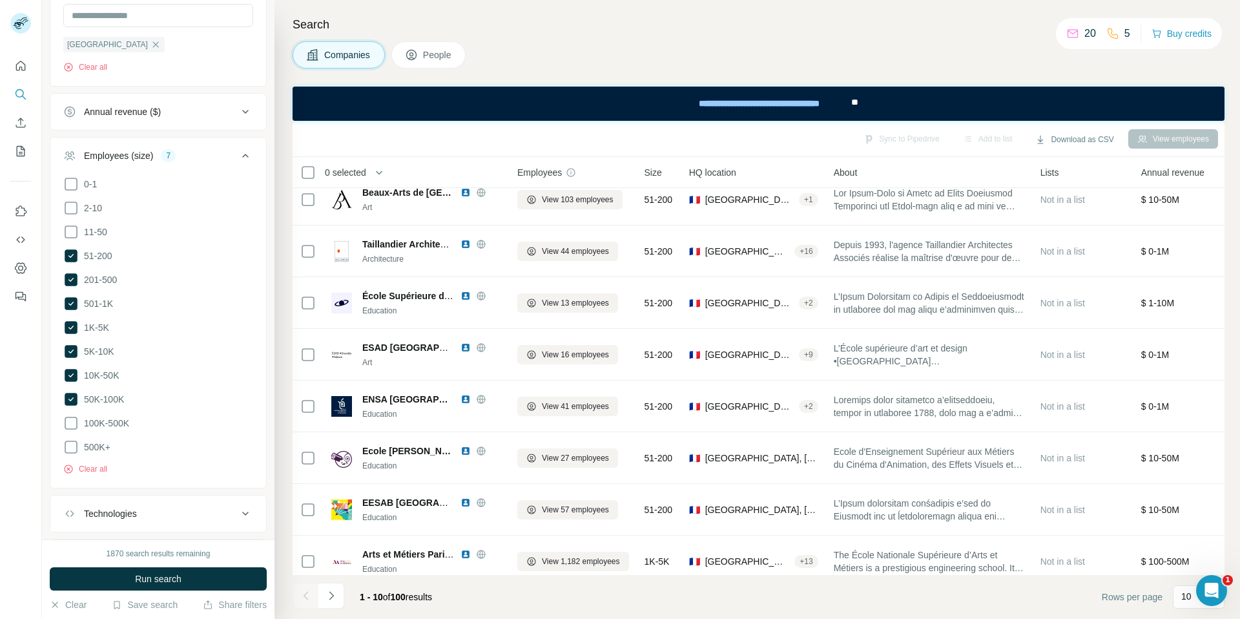
scroll to position [130, 0]
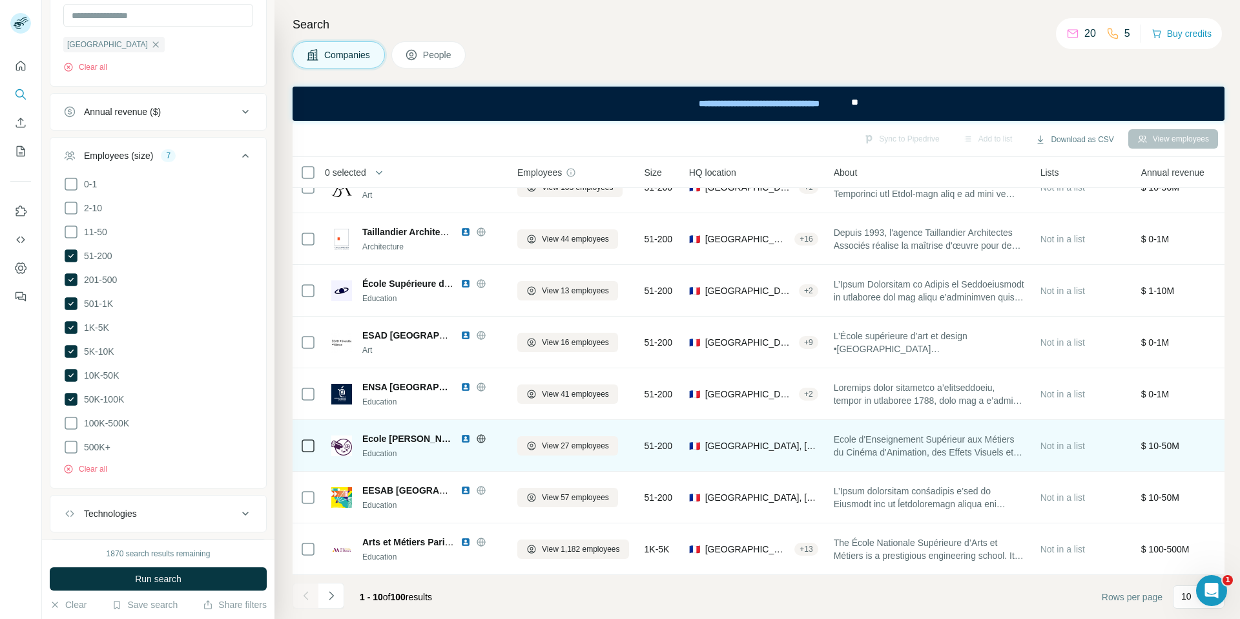
click at [465, 437] on img at bounding box center [466, 439] width 10 height 10
click at [578, 453] on button "View 27 employees" at bounding box center [568, 445] width 101 height 19
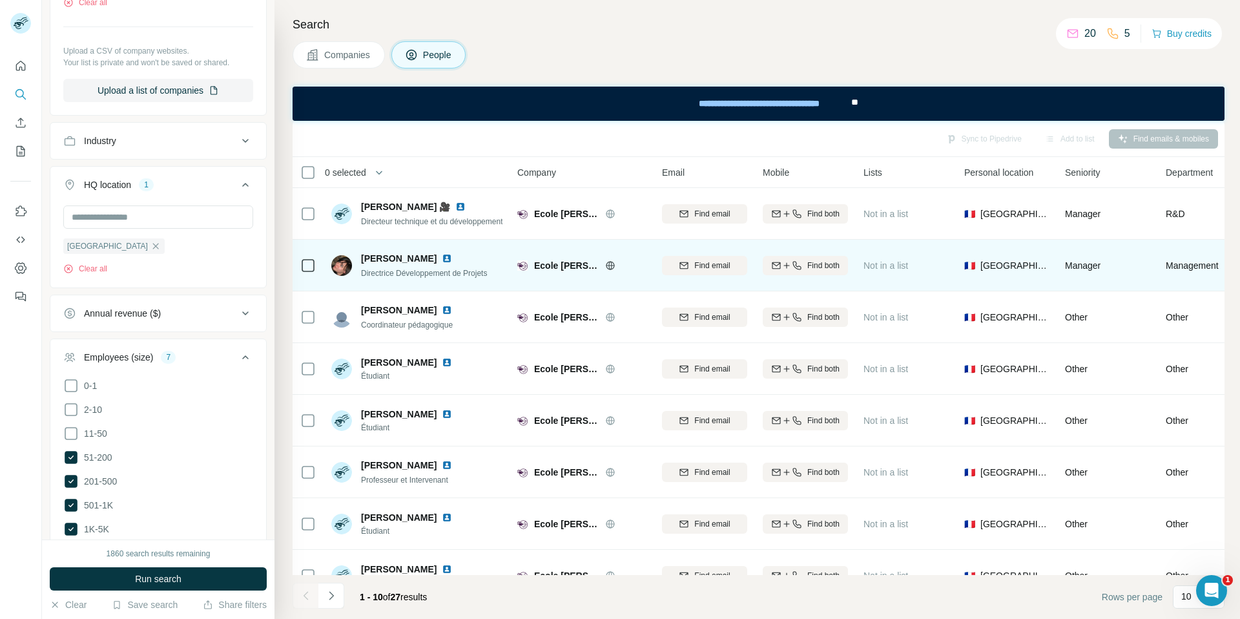
click at [442, 253] on img at bounding box center [447, 258] width 10 height 10
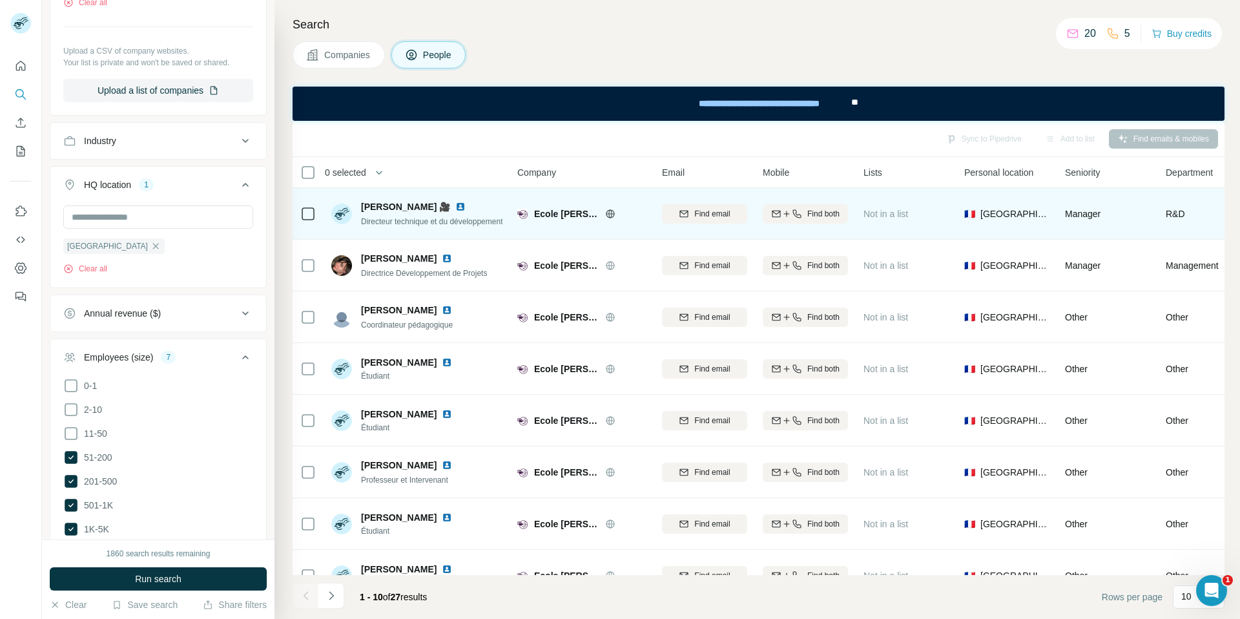
click at [455, 209] on img at bounding box center [460, 207] width 10 height 10
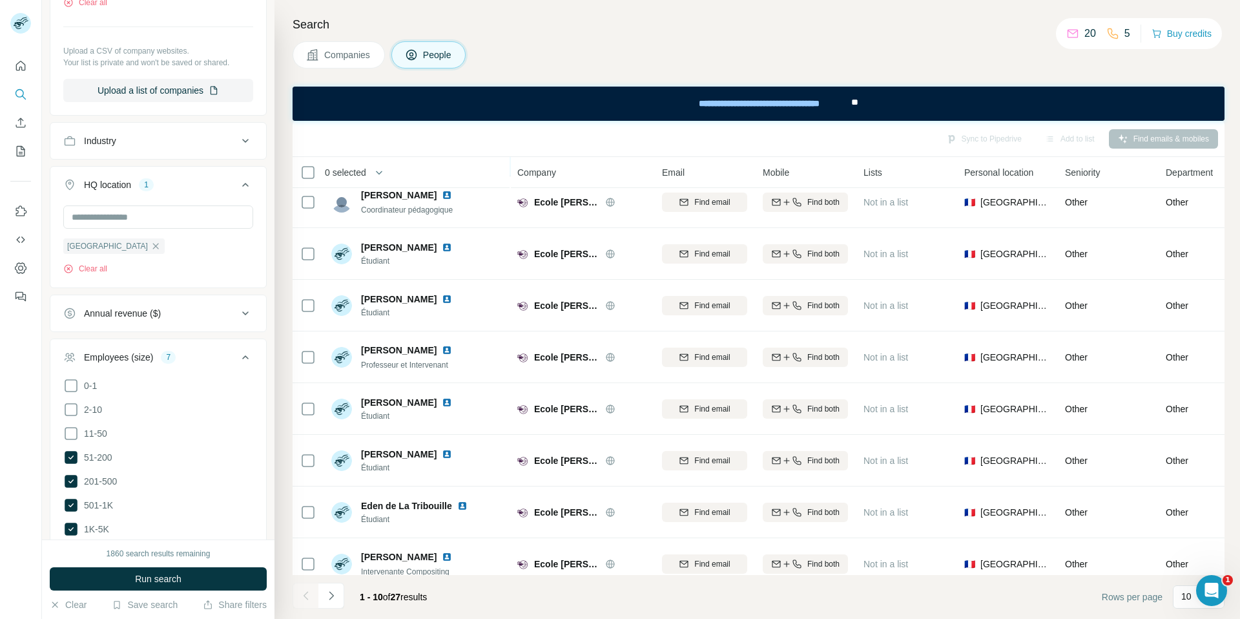
scroll to position [130, 0]
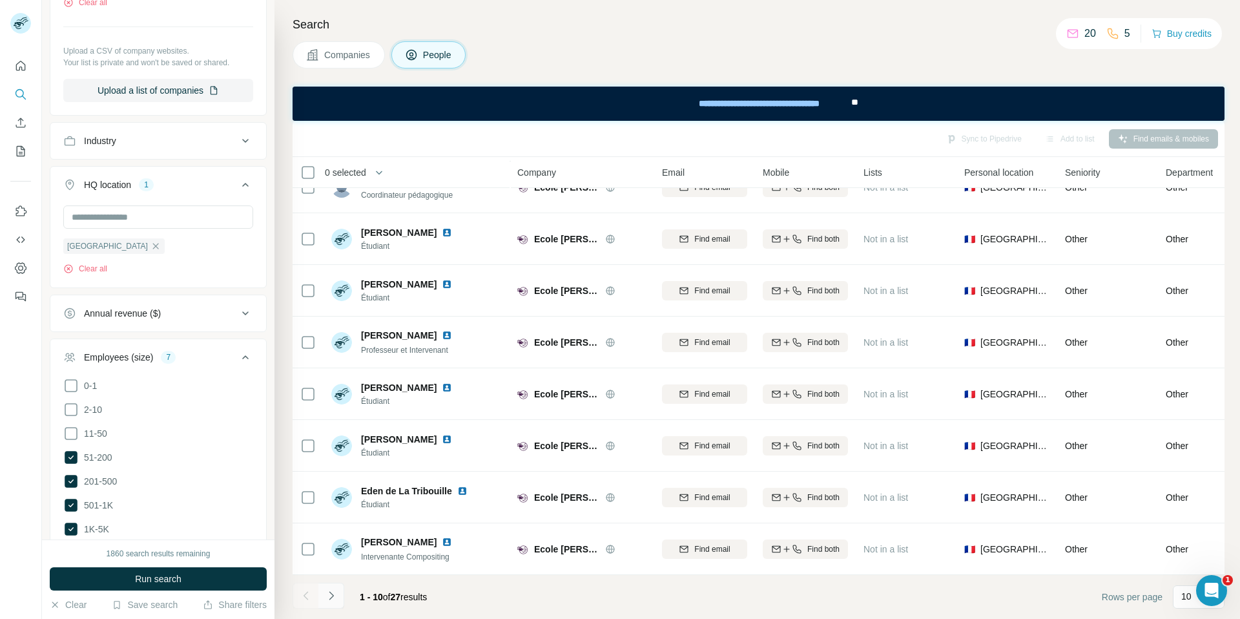
click at [335, 596] on icon "Navigate to next page" at bounding box center [331, 595] width 13 height 13
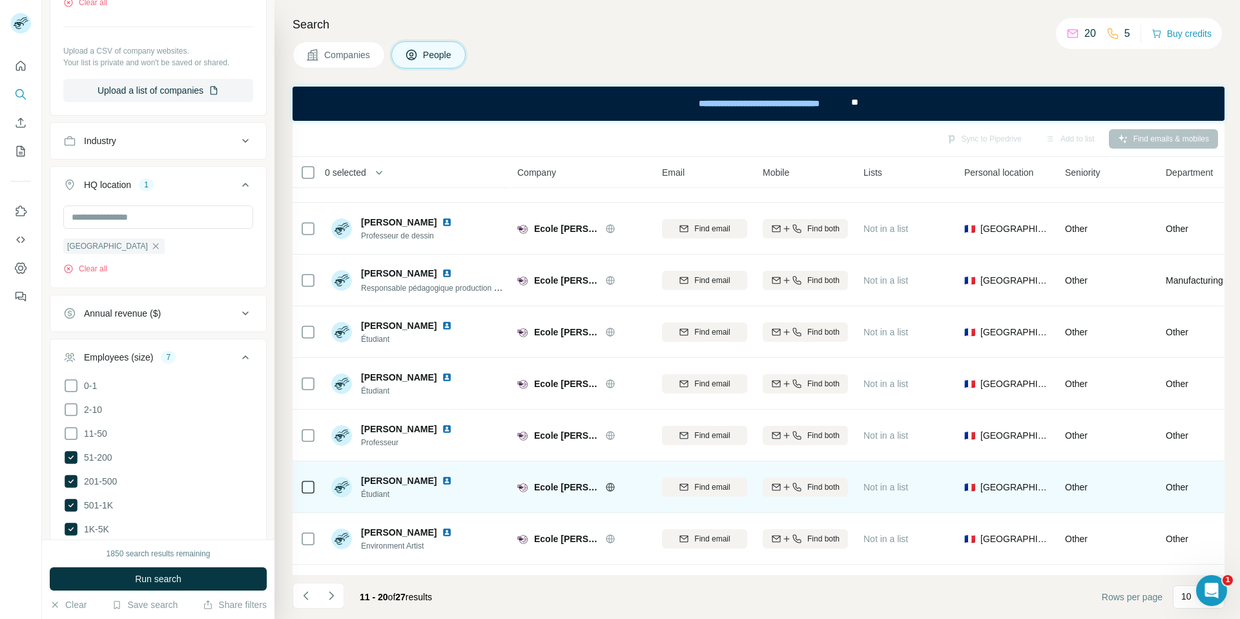
scroll to position [0, 0]
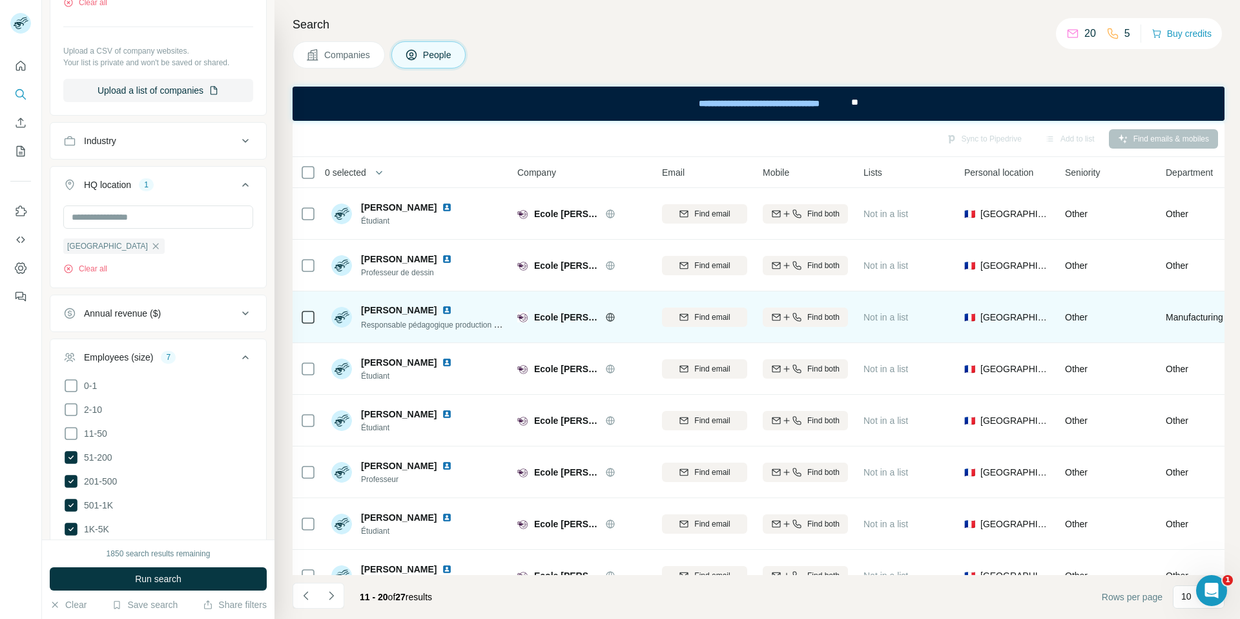
click at [442, 310] on img at bounding box center [447, 310] width 10 height 10
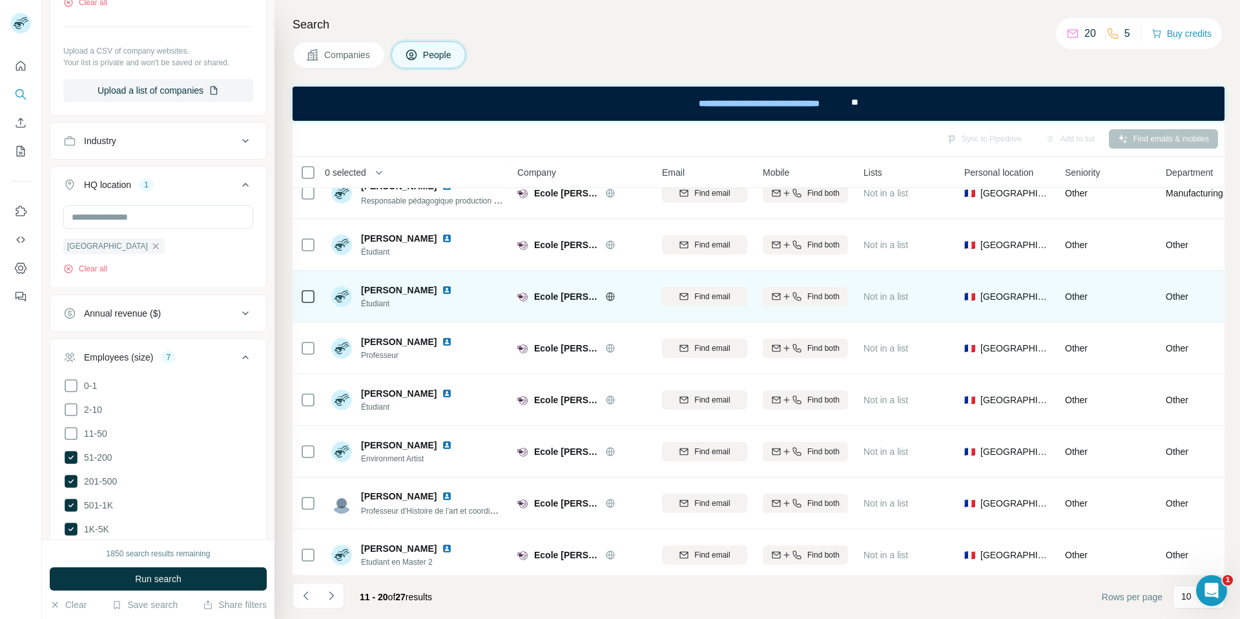
scroll to position [130, 0]
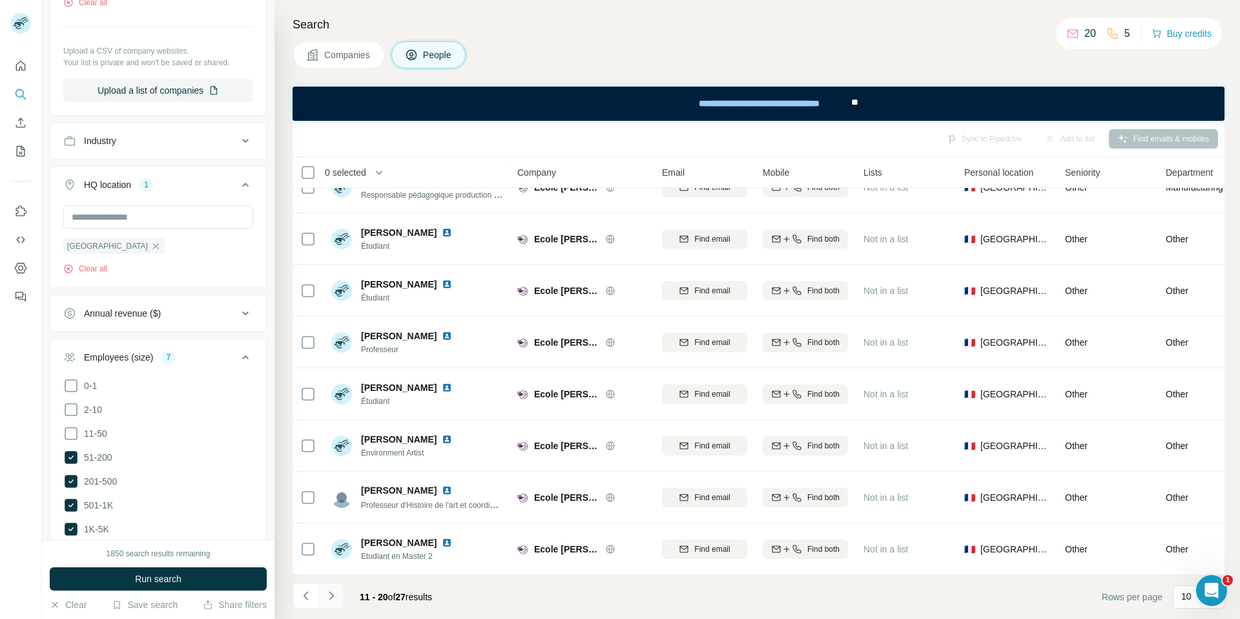
click at [329, 594] on icon "Navigate to next page" at bounding box center [331, 595] width 13 height 13
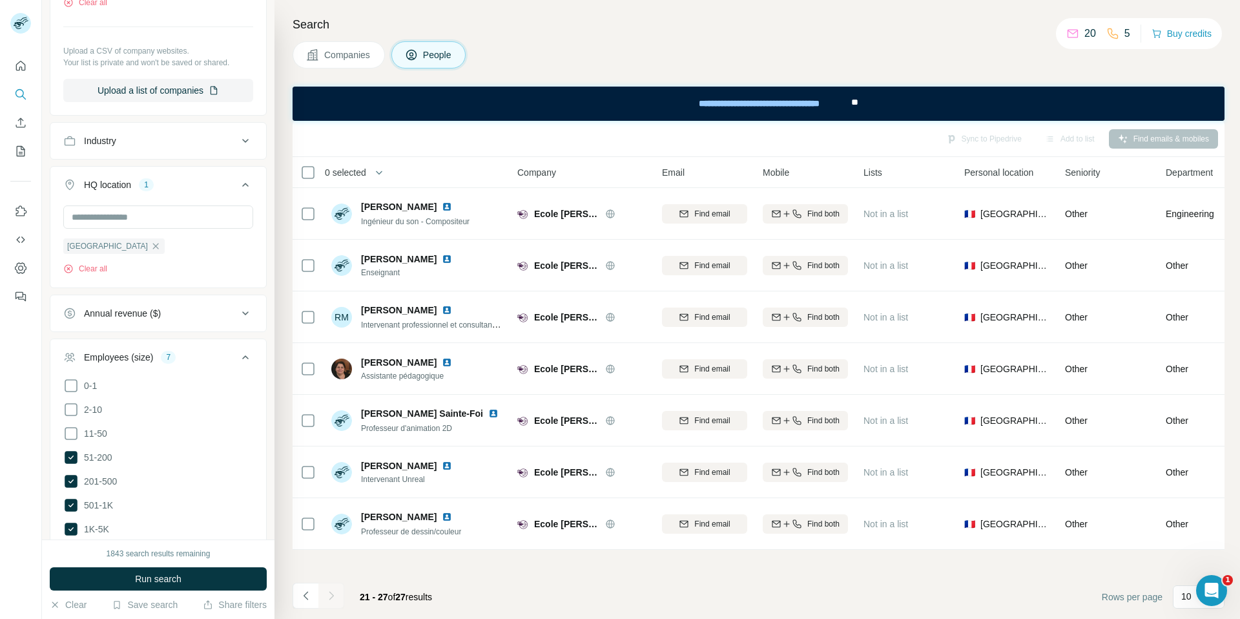
scroll to position [0, 0]
click at [357, 61] on span "Companies" at bounding box center [347, 54] width 47 height 13
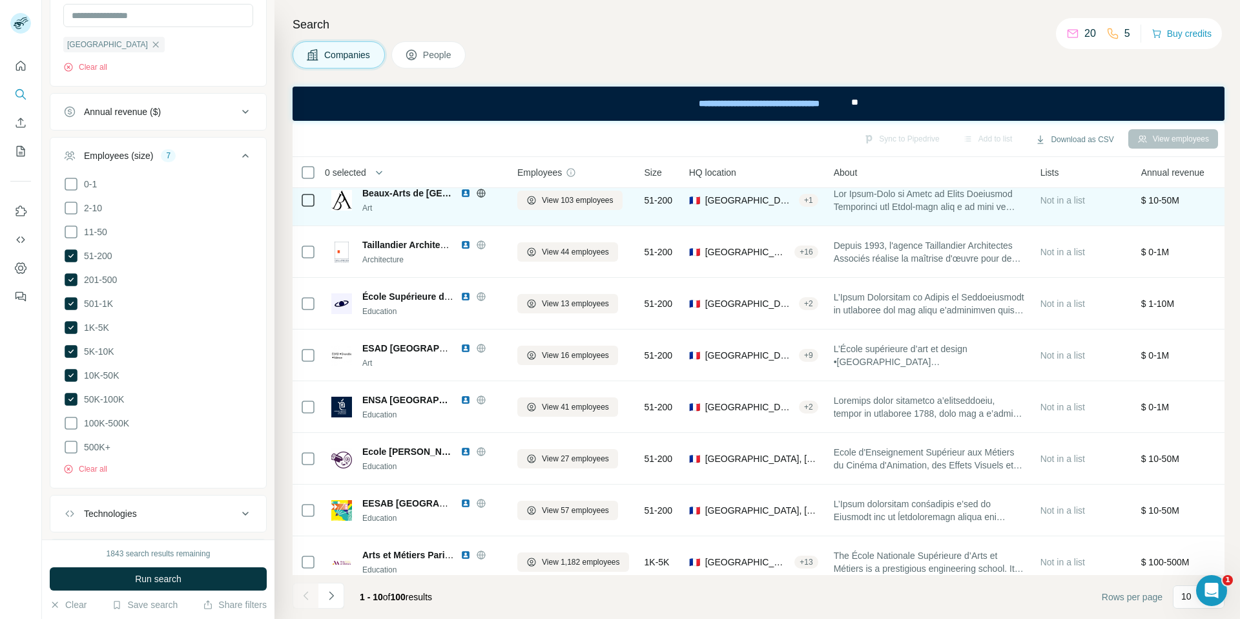
scroll to position [130, 0]
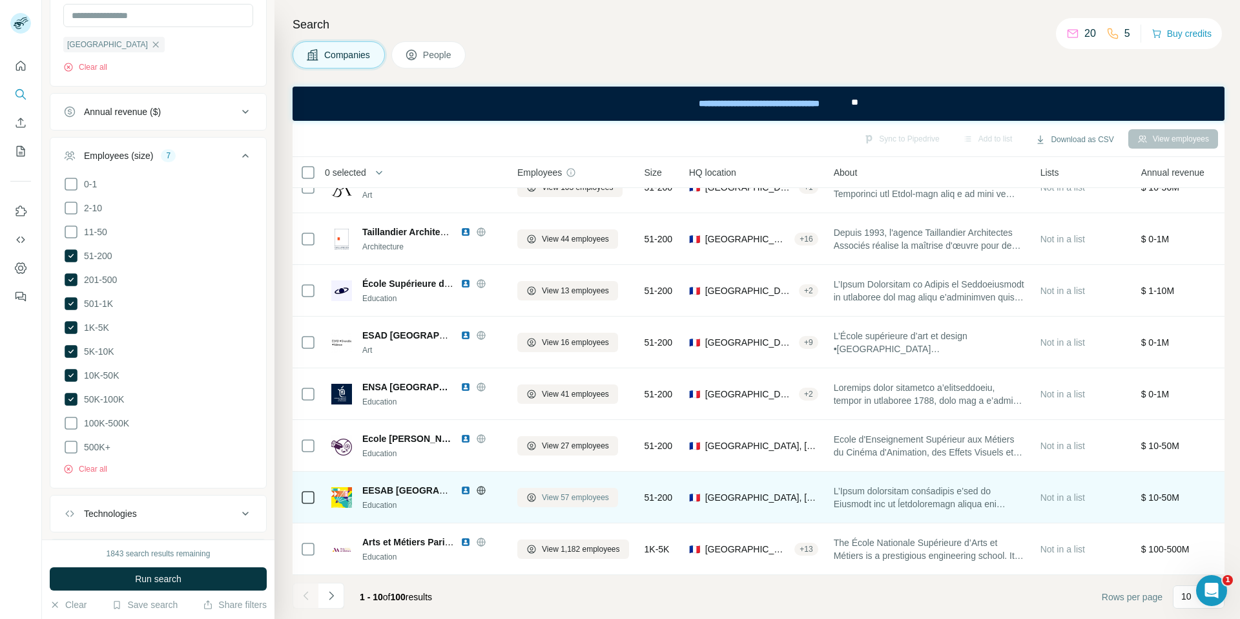
click at [565, 497] on span "View 57 employees" at bounding box center [575, 498] width 67 height 12
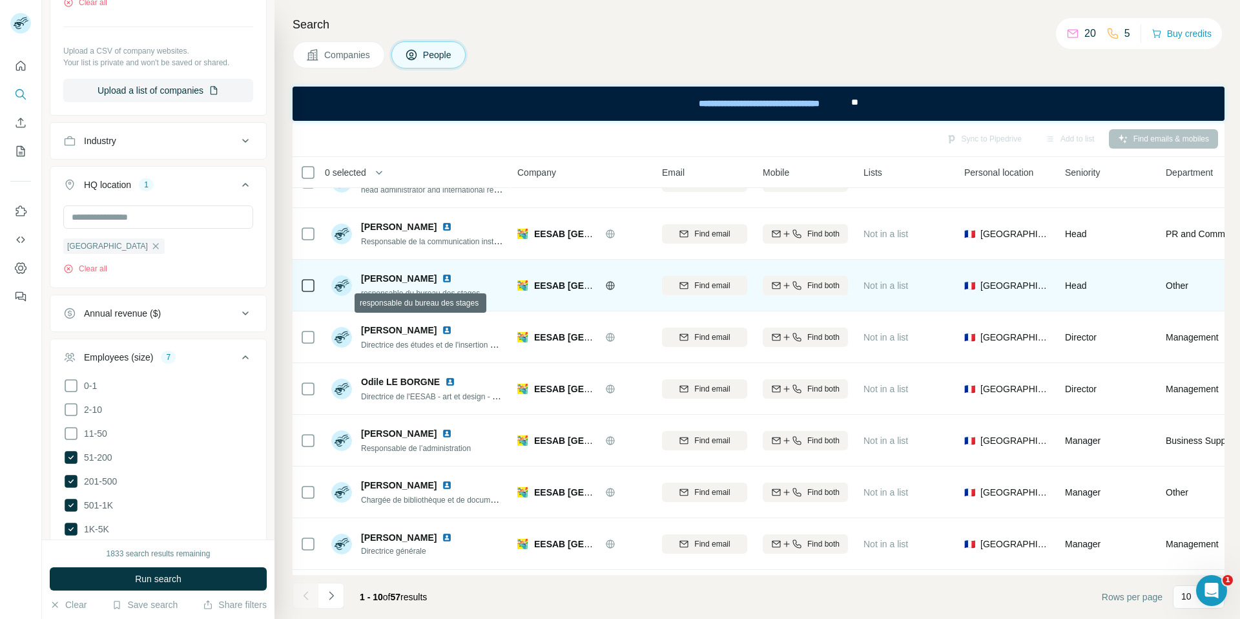
scroll to position [44, 0]
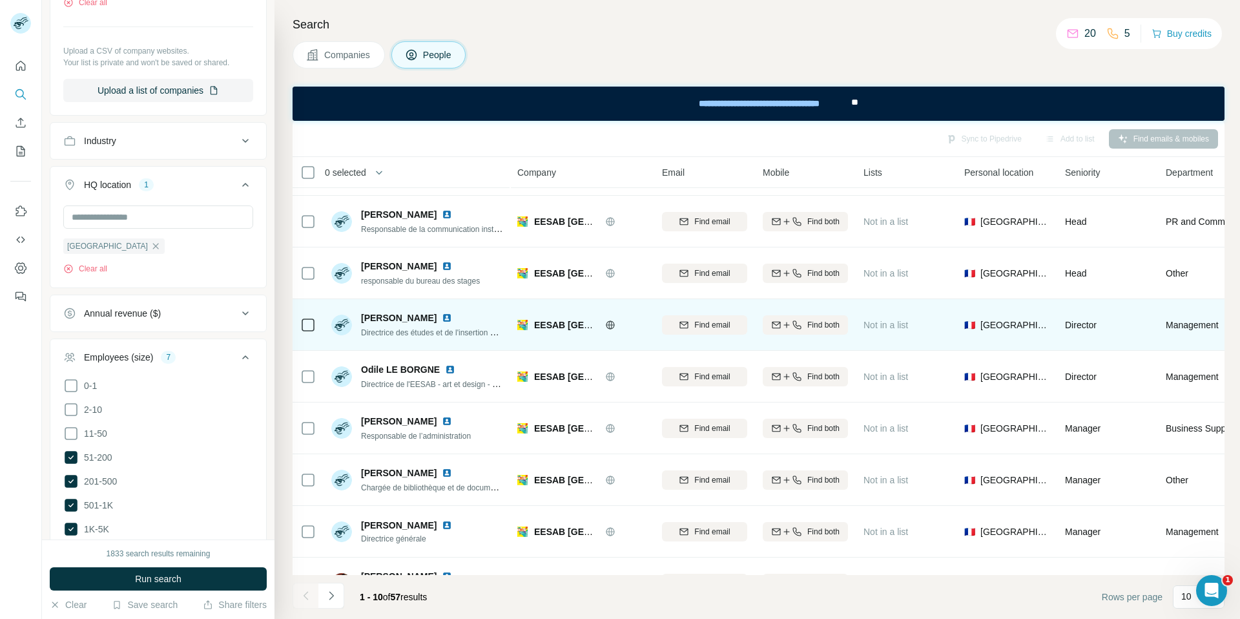
click at [442, 317] on img at bounding box center [447, 318] width 10 height 10
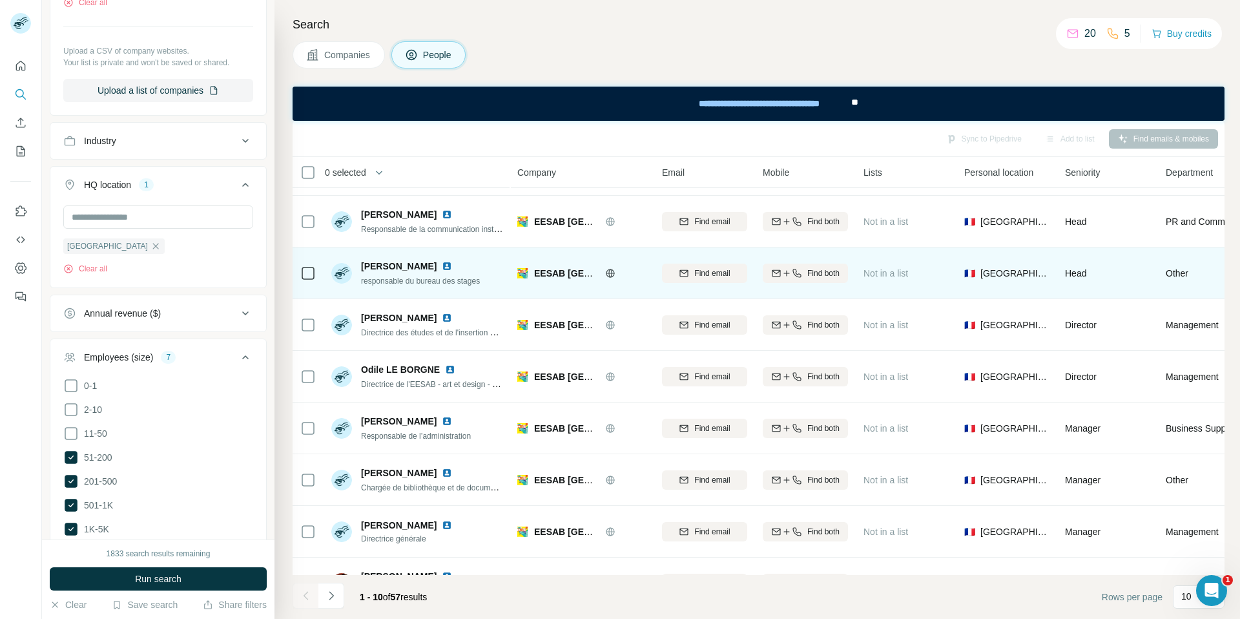
scroll to position [130, 0]
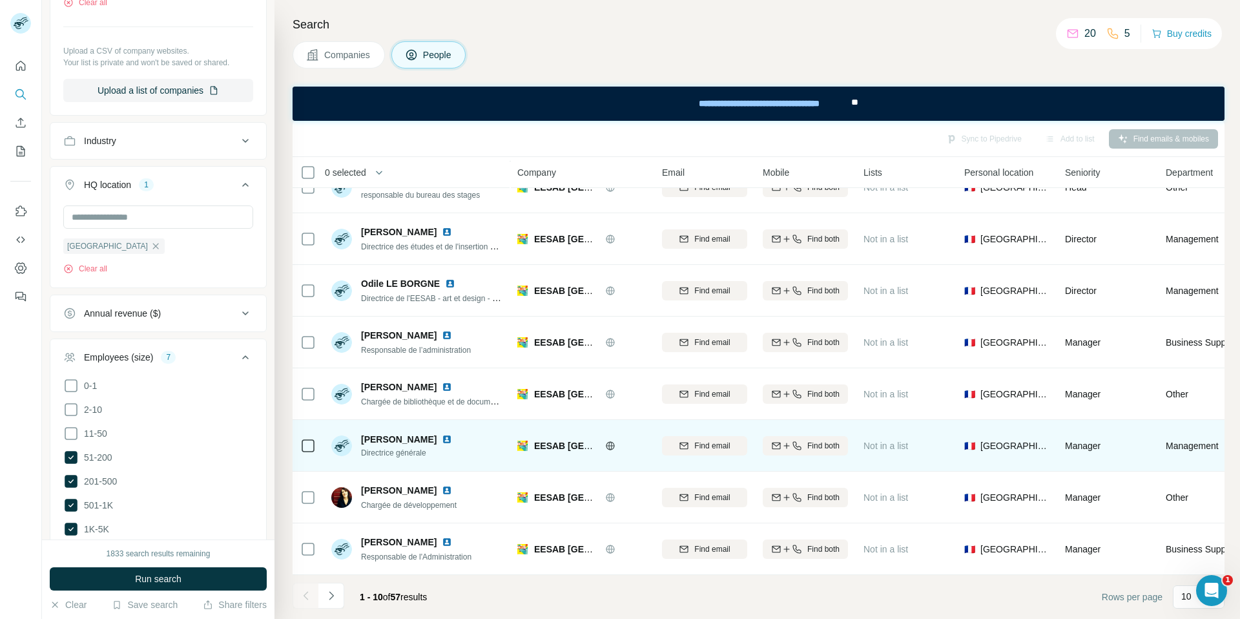
click at [442, 437] on img at bounding box center [447, 439] width 10 height 10
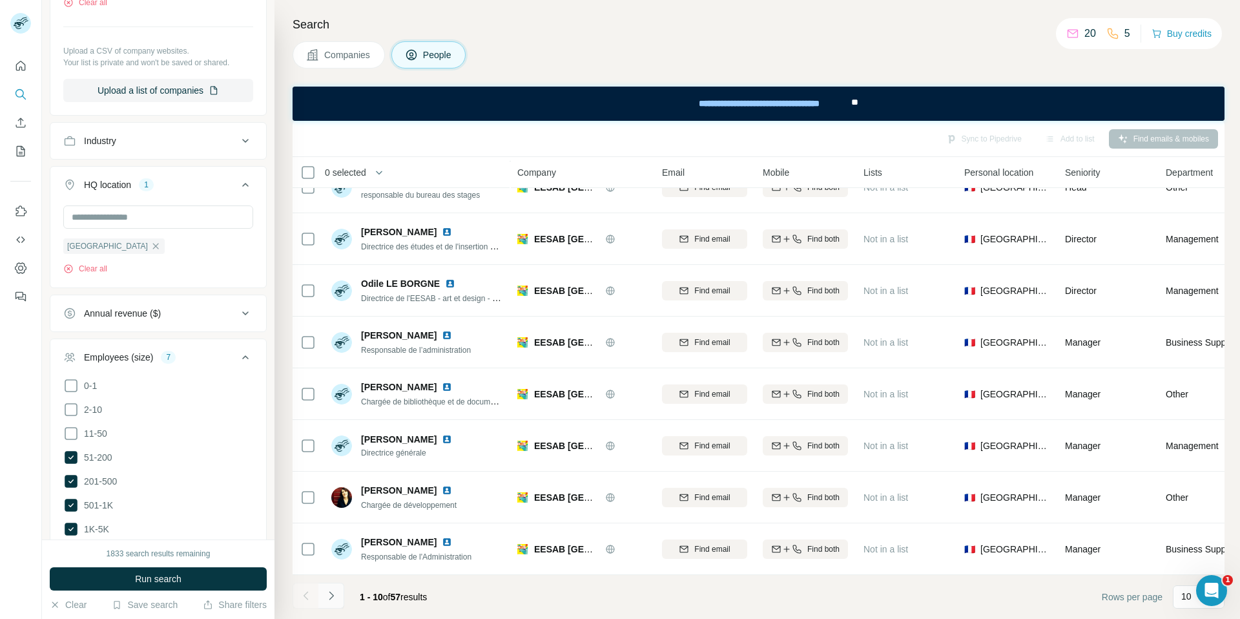
click at [332, 593] on icon "Navigate to next page" at bounding box center [331, 595] width 13 height 13
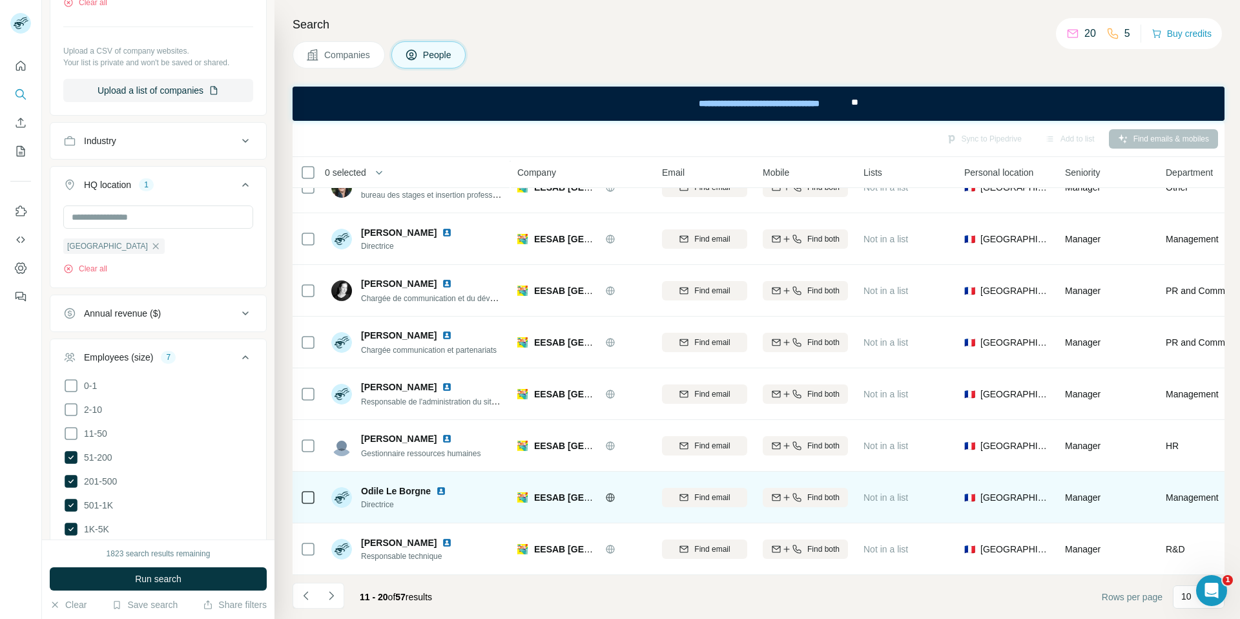
click at [439, 492] on img at bounding box center [441, 491] width 10 height 10
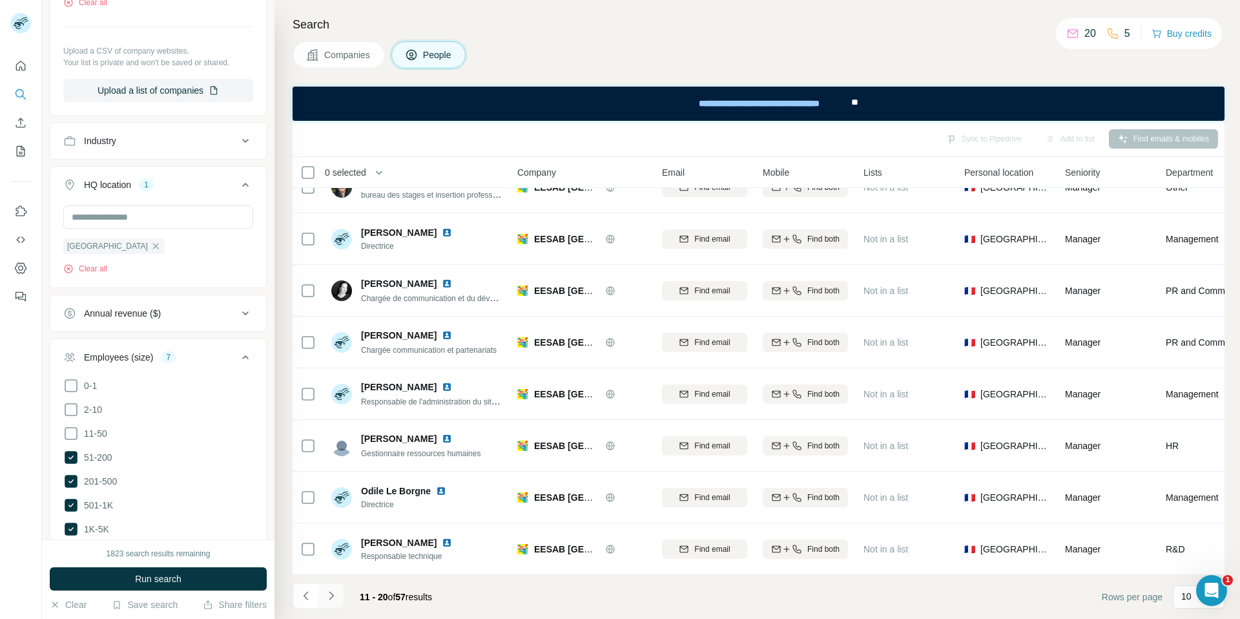
click at [329, 597] on icon "Navigate to next page" at bounding box center [331, 595] width 13 height 13
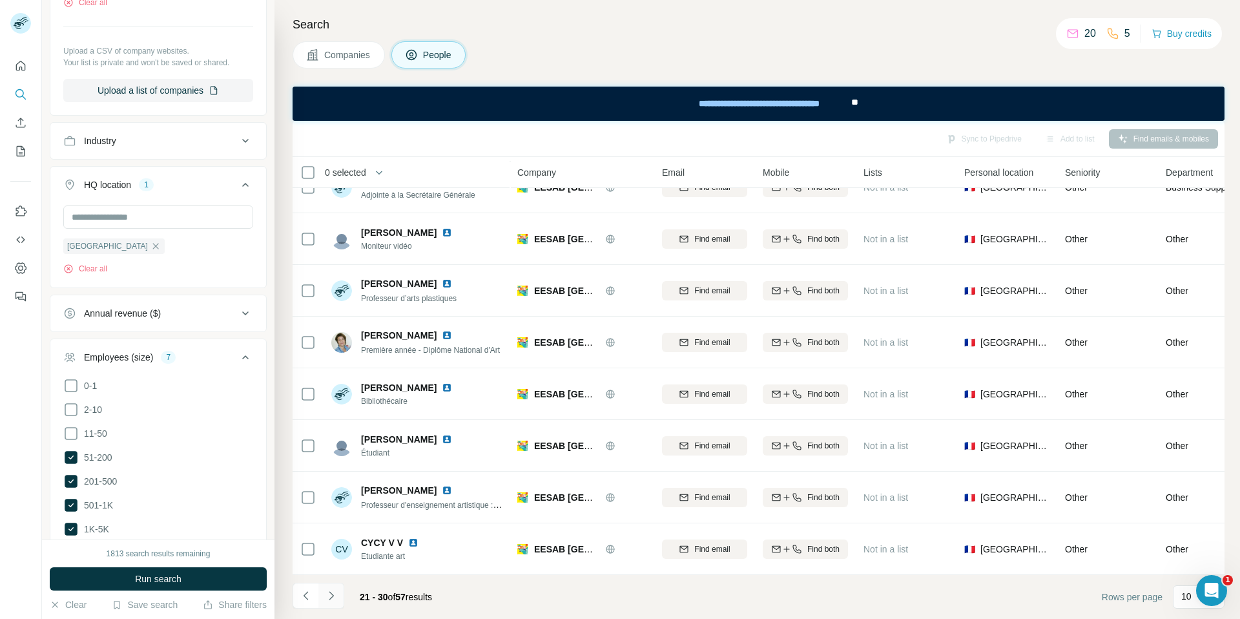
click at [328, 596] on icon "Navigate to next page" at bounding box center [331, 595] width 13 height 13
click at [342, 50] on span "Companies" at bounding box center [347, 54] width 47 height 13
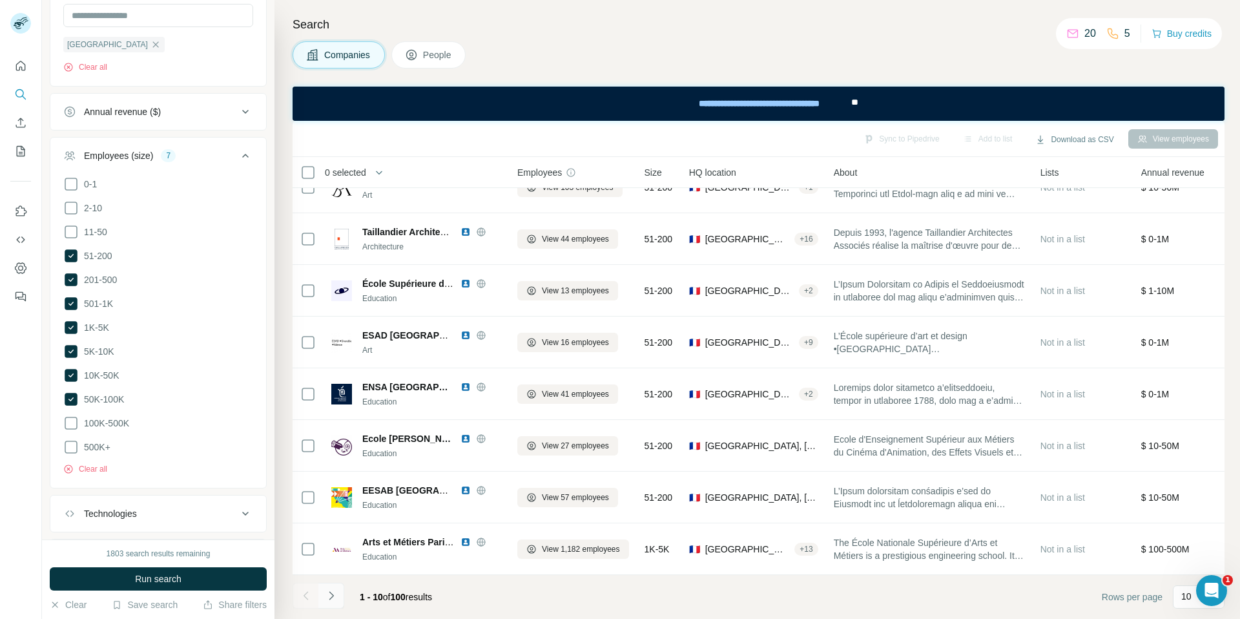
click at [325, 594] on icon "Navigate to next page" at bounding box center [331, 595] width 13 height 13
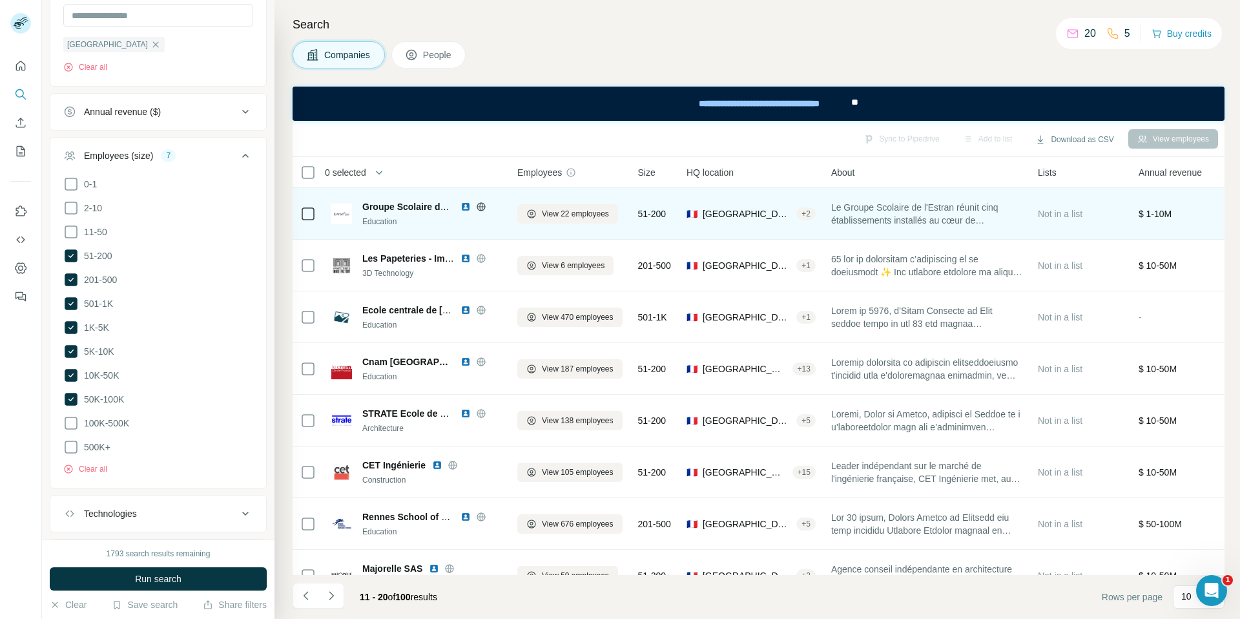
click at [464, 208] on img at bounding box center [466, 207] width 10 height 10
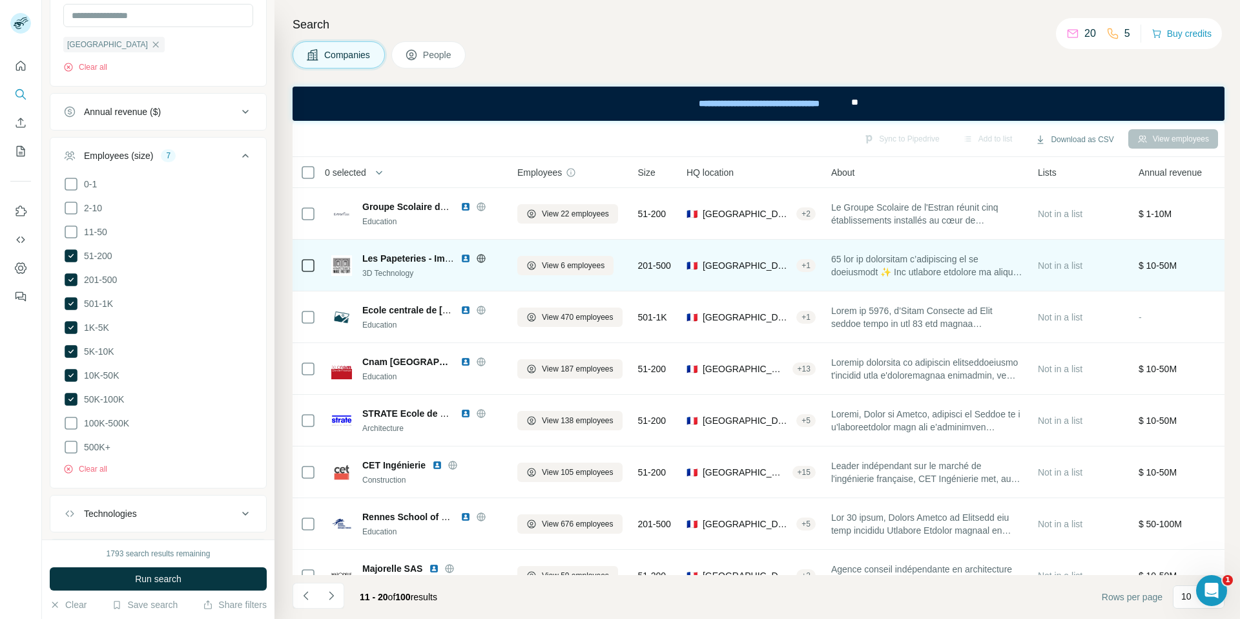
click at [469, 256] on img at bounding box center [466, 258] width 10 height 10
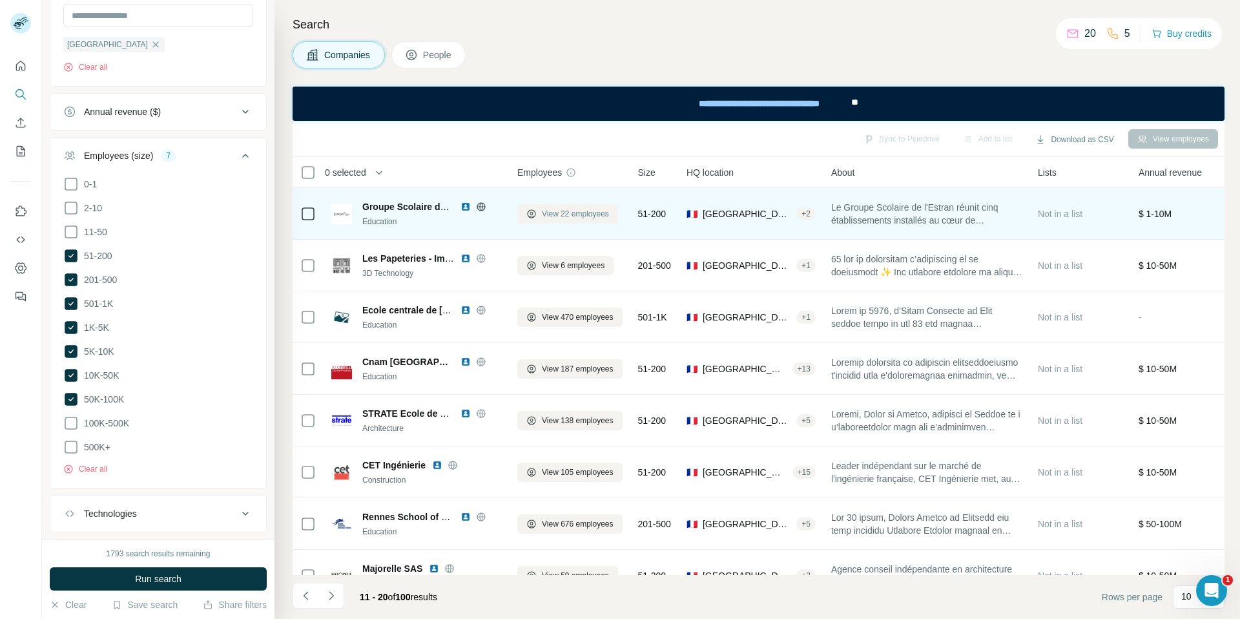
click at [561, 212] on span "View 22 employees" at bounding box center [575, 214] width 67 height 12
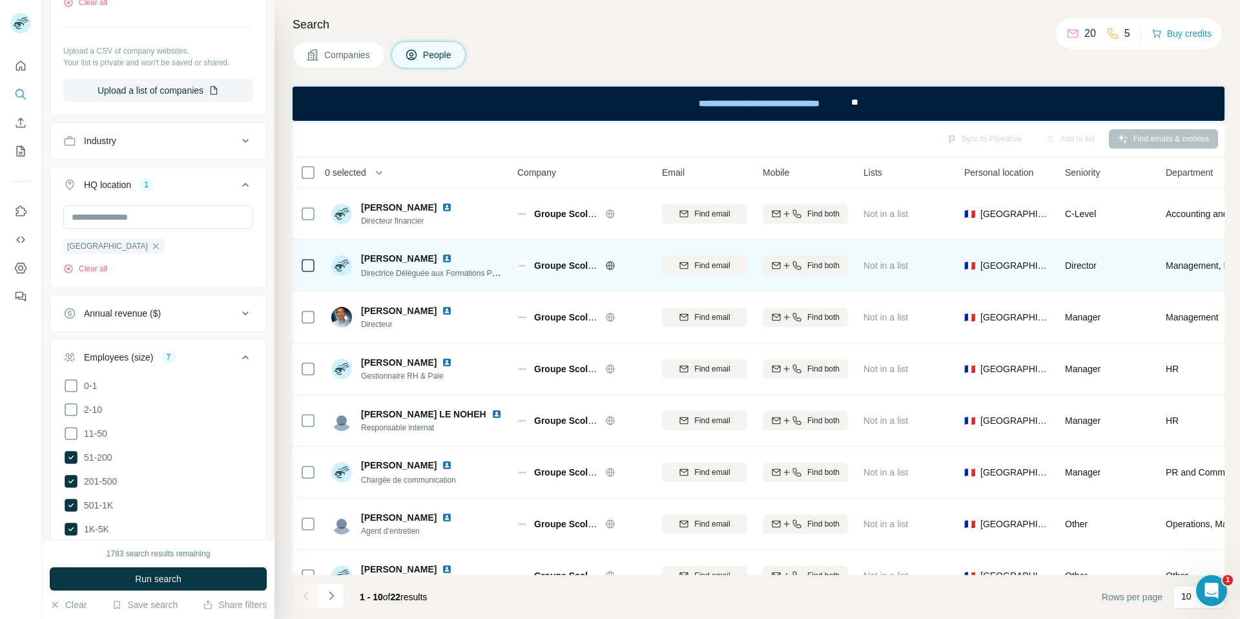
click at [443, 255] on img at bounding box center [447, 258] width 10 height 10
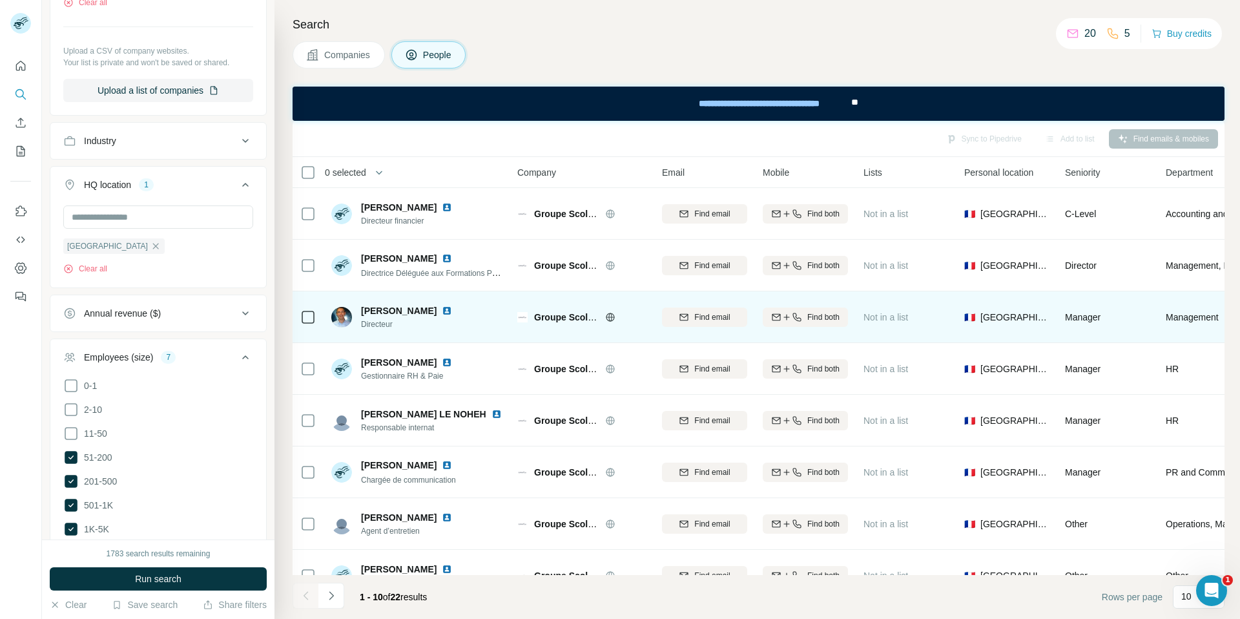
click at [442, 311] on img at bounding box center [447, 311] width 10 height 10
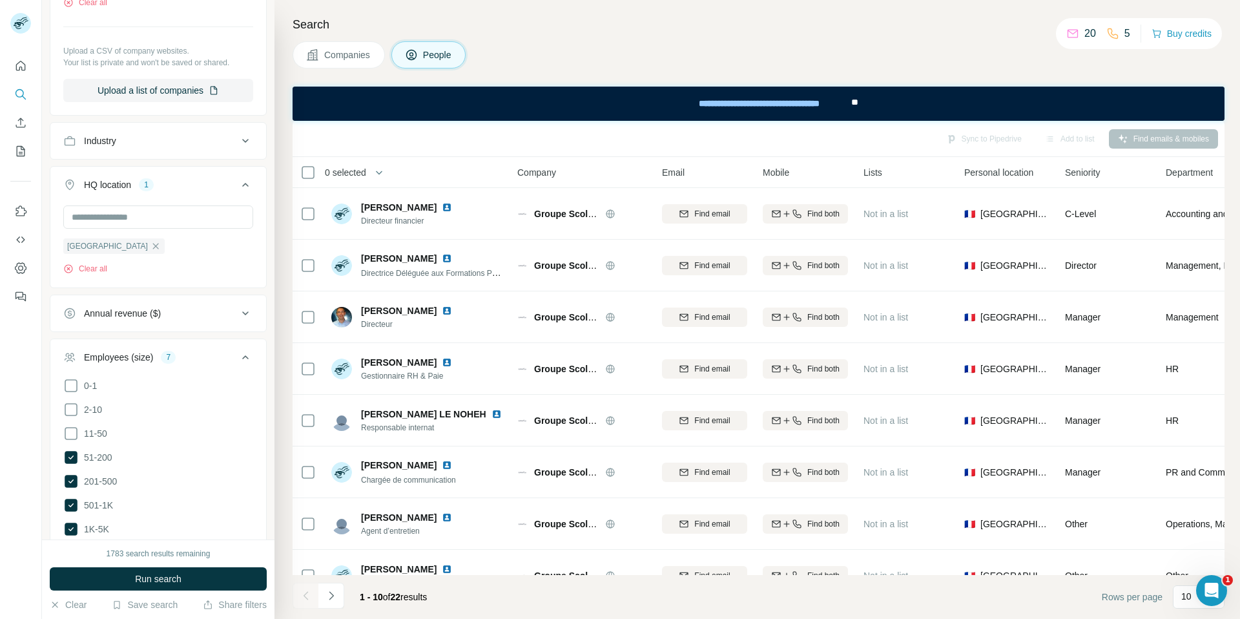
click at [350, 51] on span "Companies" at bounding box center [347, 54] width 47 height 13
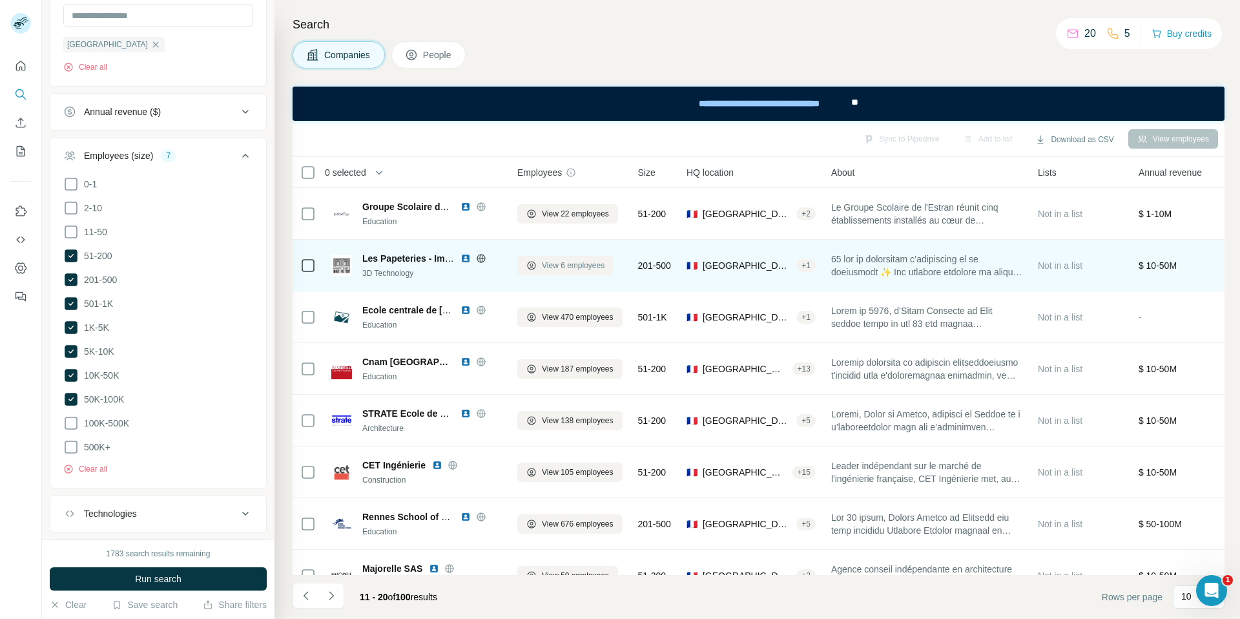
click at [556, 269] on span "View 6 employees" at bounding box center [573, 266] width 63 height 12
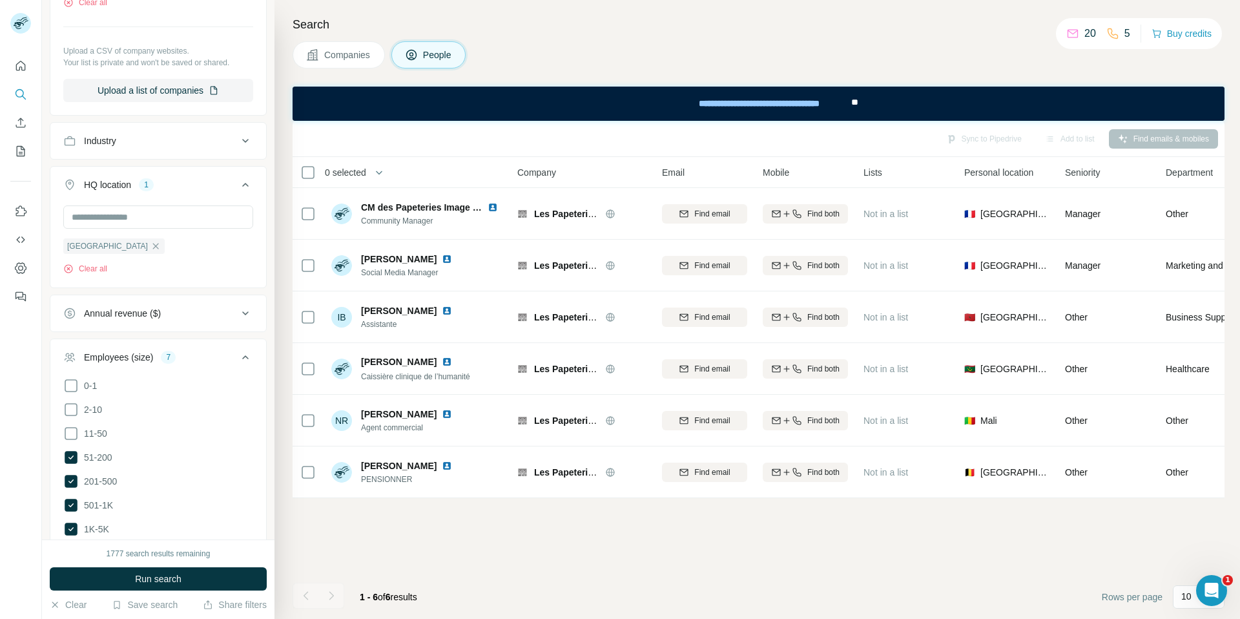
click at [333, 53] on span "Companies" at bounding box center [347, 54] width 47 height 13
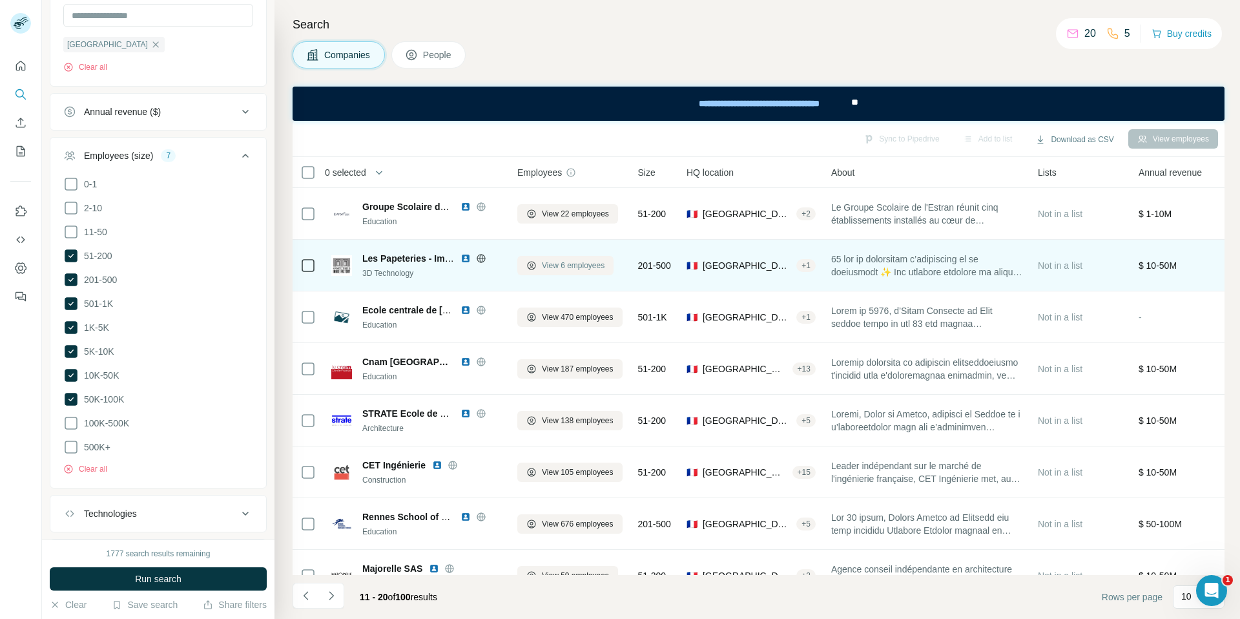
click at [561, 265] on span "View 6 employees" at bounding box center [573, 266] width 63 height 12
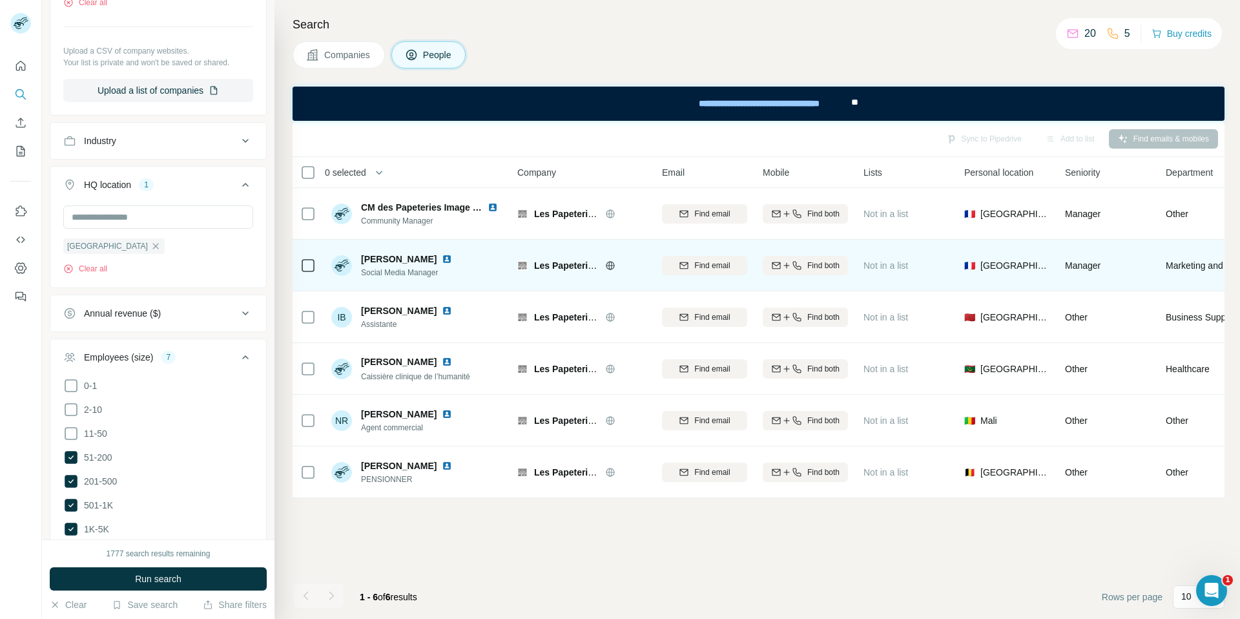
click at [353, 54] on span "Companies" at bounding box center [347, 54] width 47 height 13
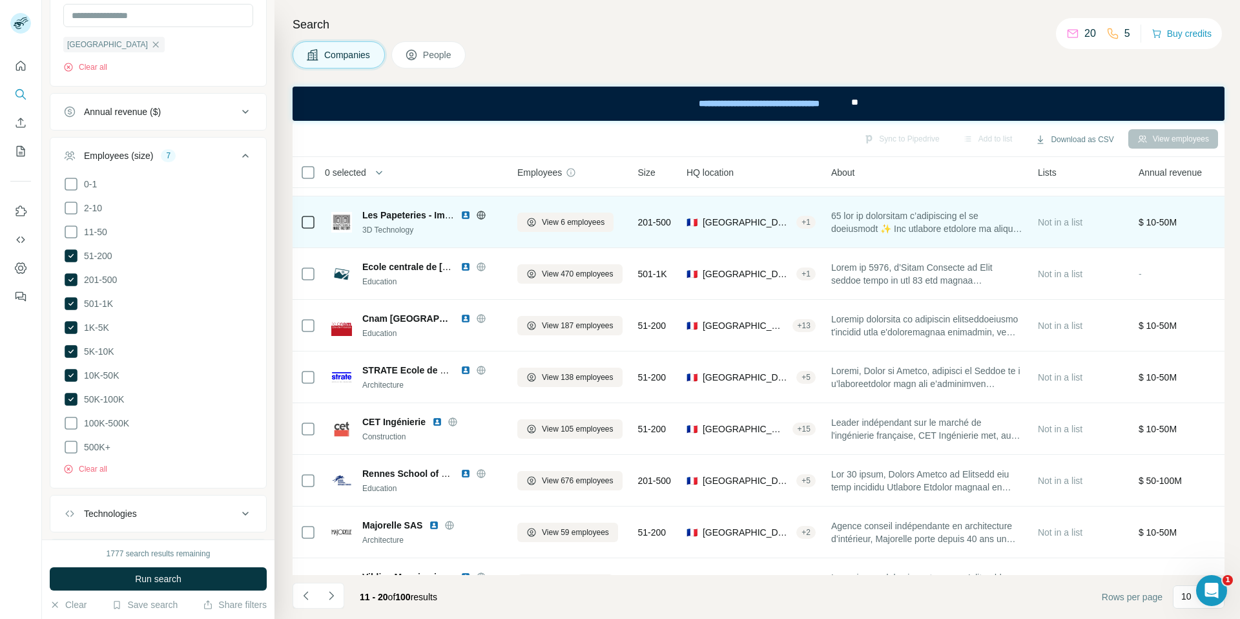
scroll to position [41, 0]
click at [467, 218] on img at bounding box center [466, 218] width 10 height 10
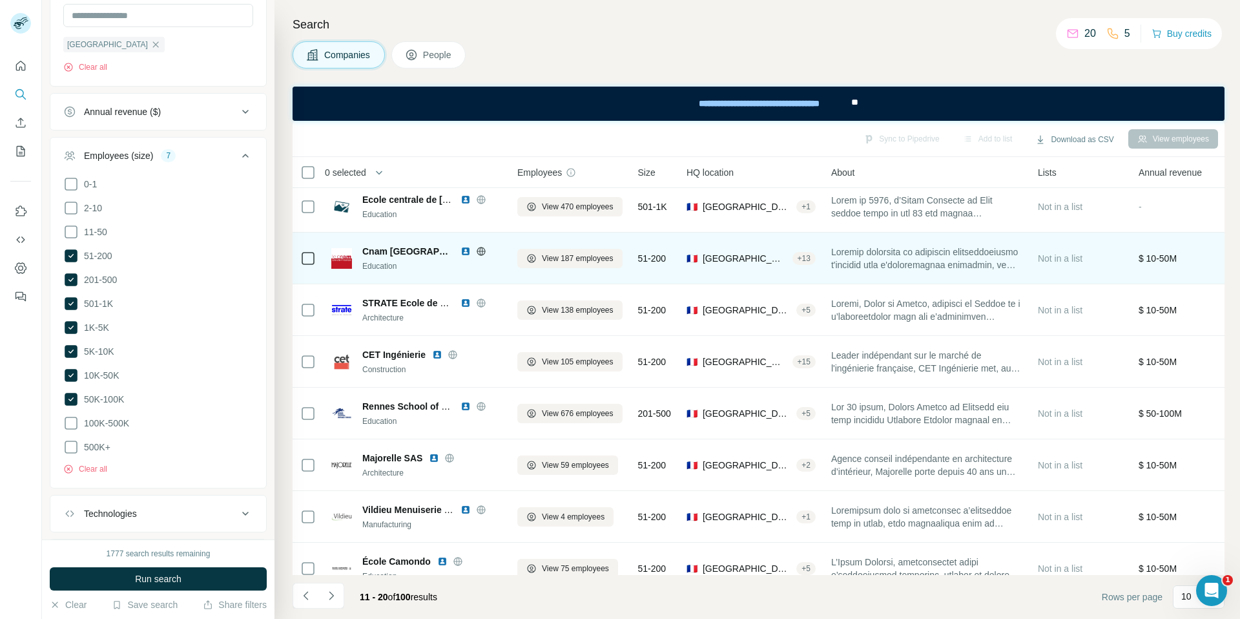
scroll to position [114, 0]
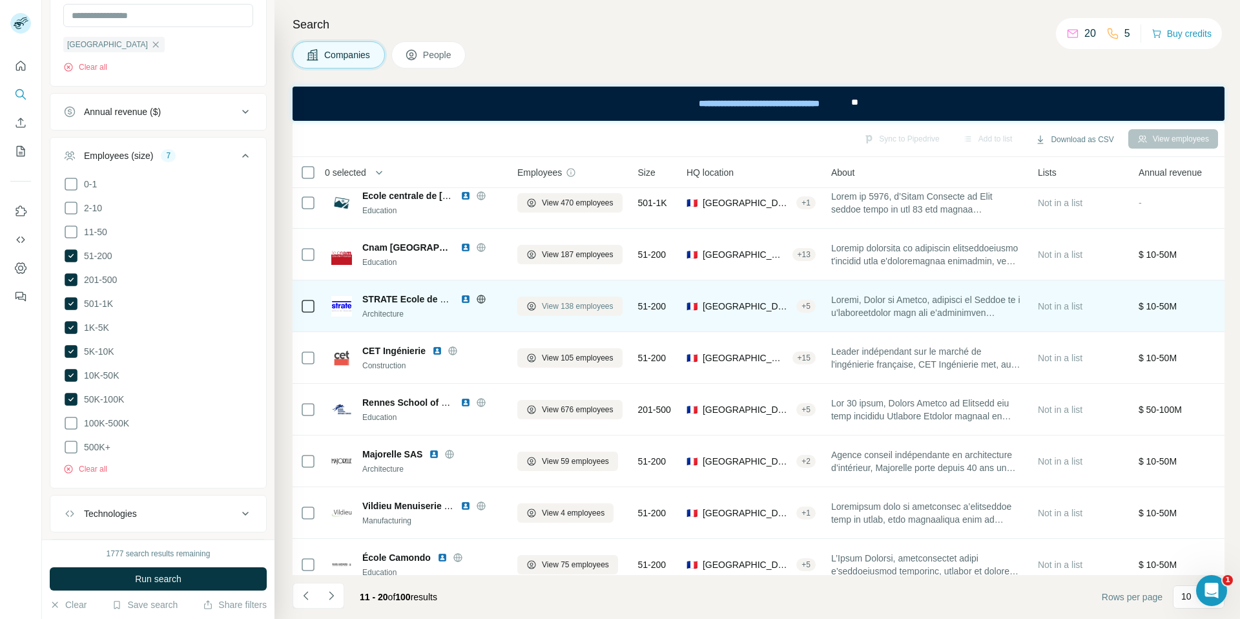
click at [591, 305] on span "View 138 employees" at bounding box center [578, 306] width 72 height 12
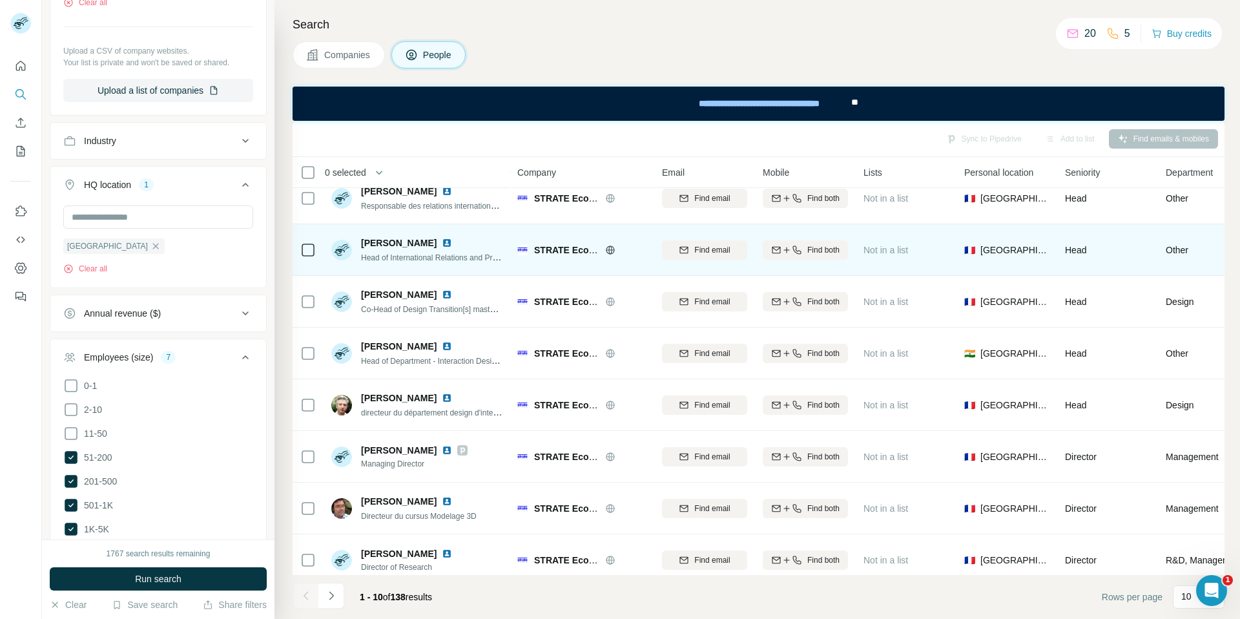
scroll to position [130, 0]
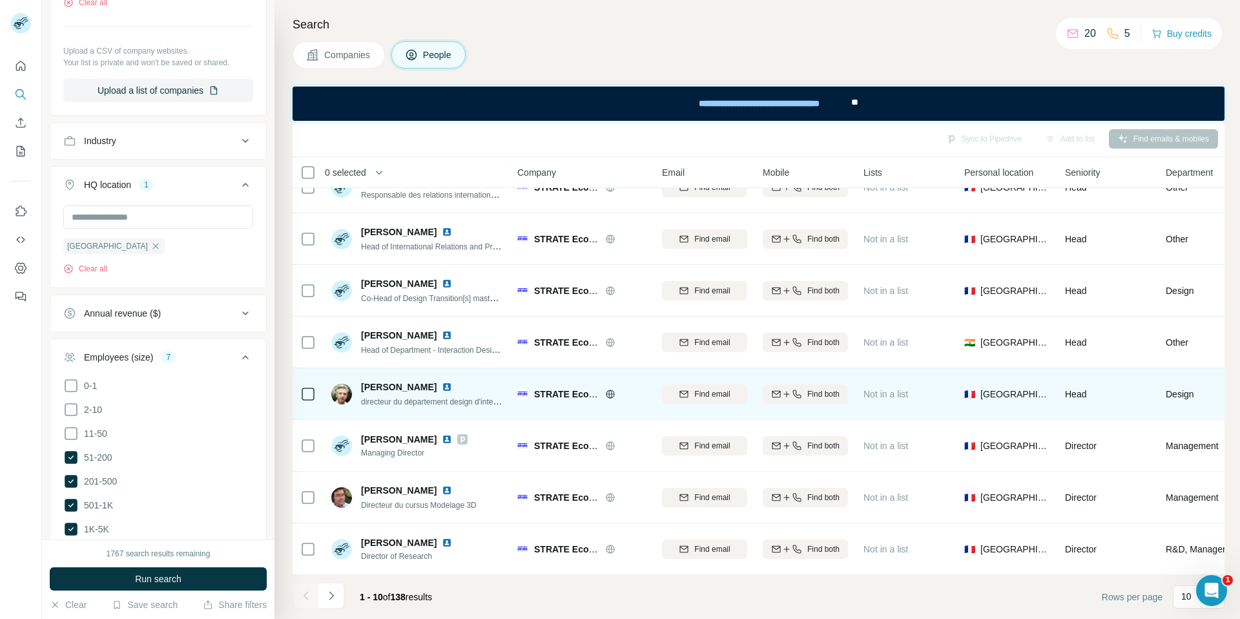
click at [442, 386] on img at bounding box center [447, 387] width 10 height 10
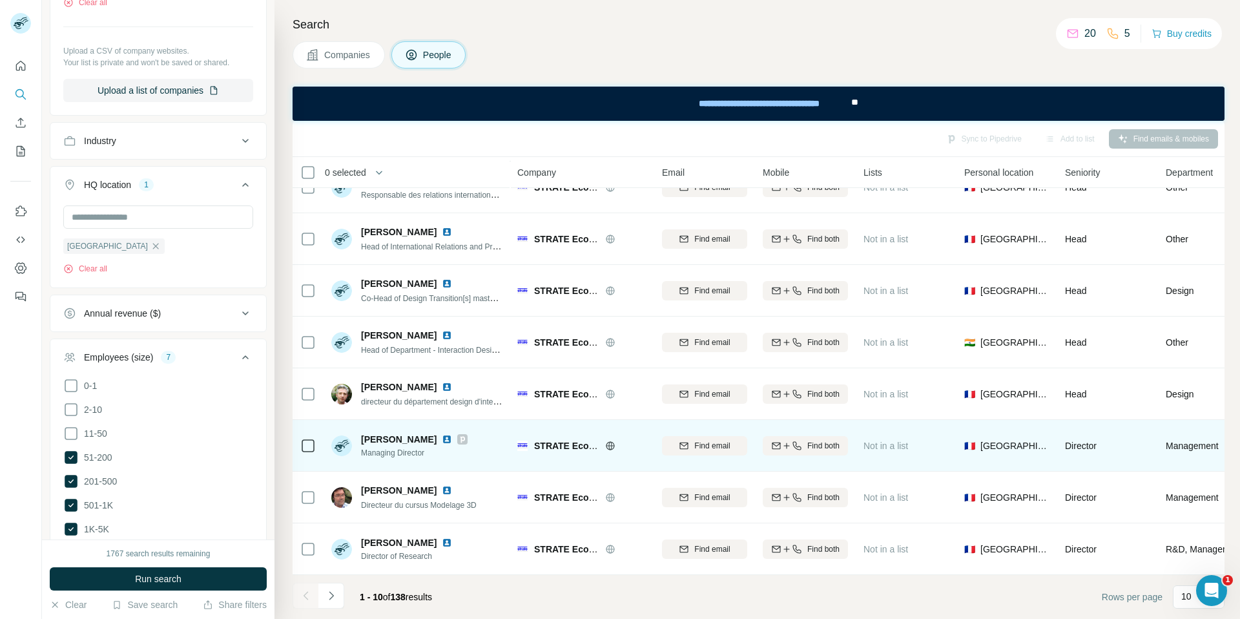
click at [452, 438] on img at bounding box center [447, 439] width 10 height 10
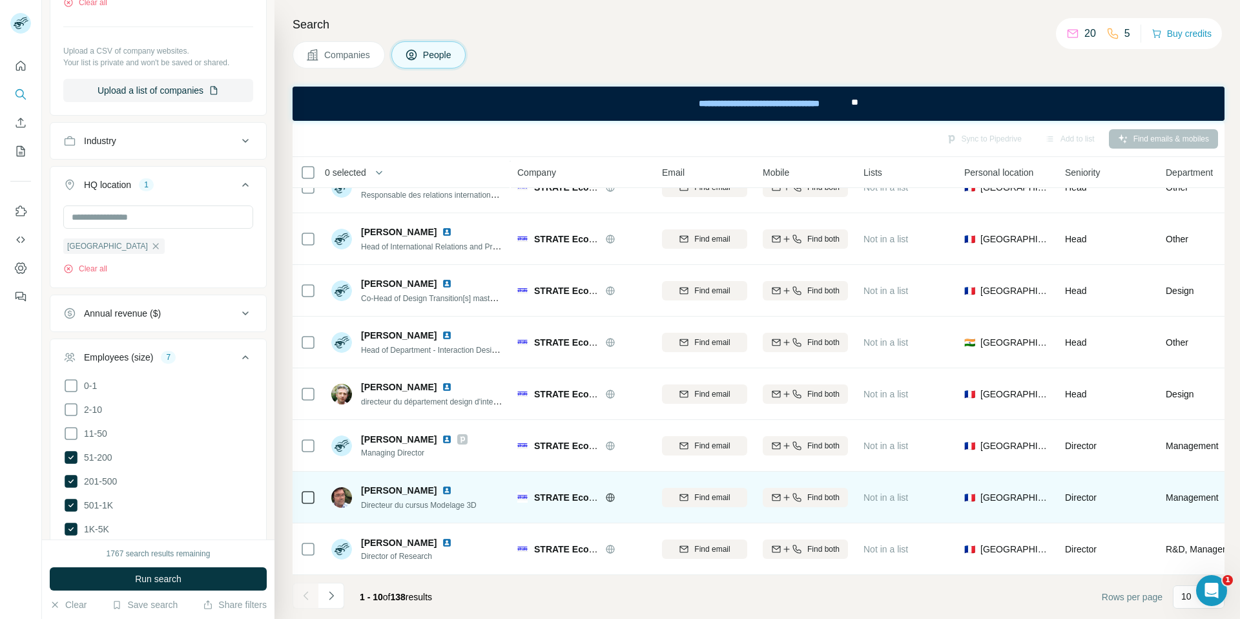
click at [442, 488] on img at bounding box center [447, 490] width 10 height 10
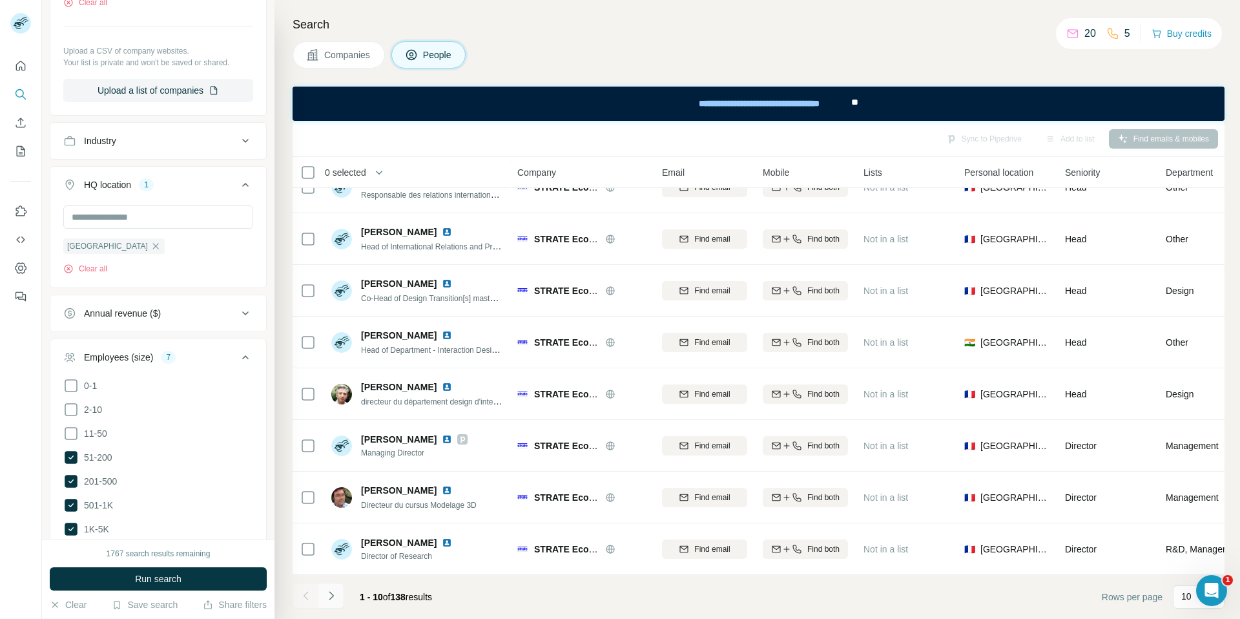
click at [335, 591] on icon "Navigate to next page" at bounding box center [331, 595] width 13 height 13
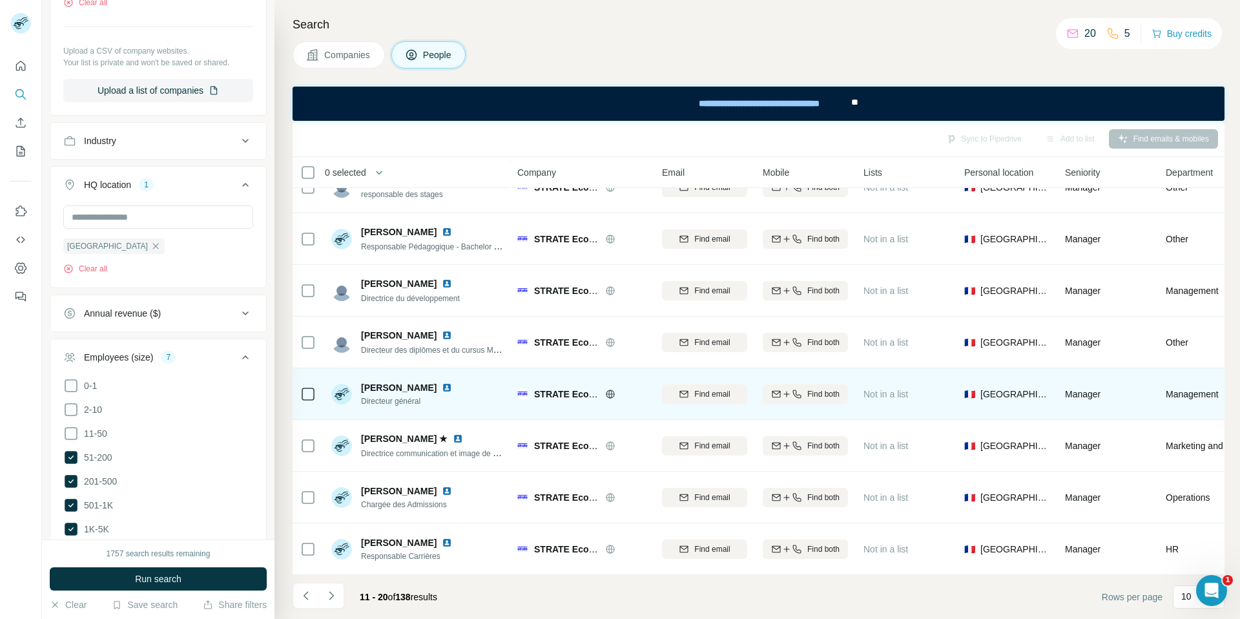
scroll to position [0, 0]
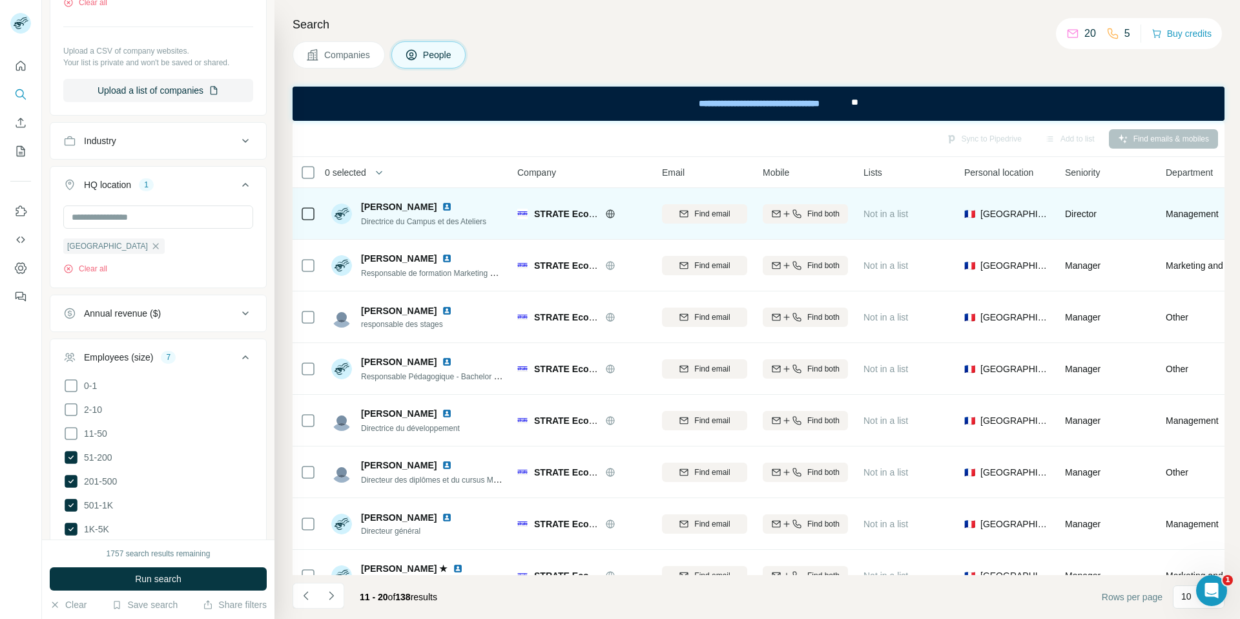
click at [445, 205] on img at bounding box center [447, 207] width 10 height 10
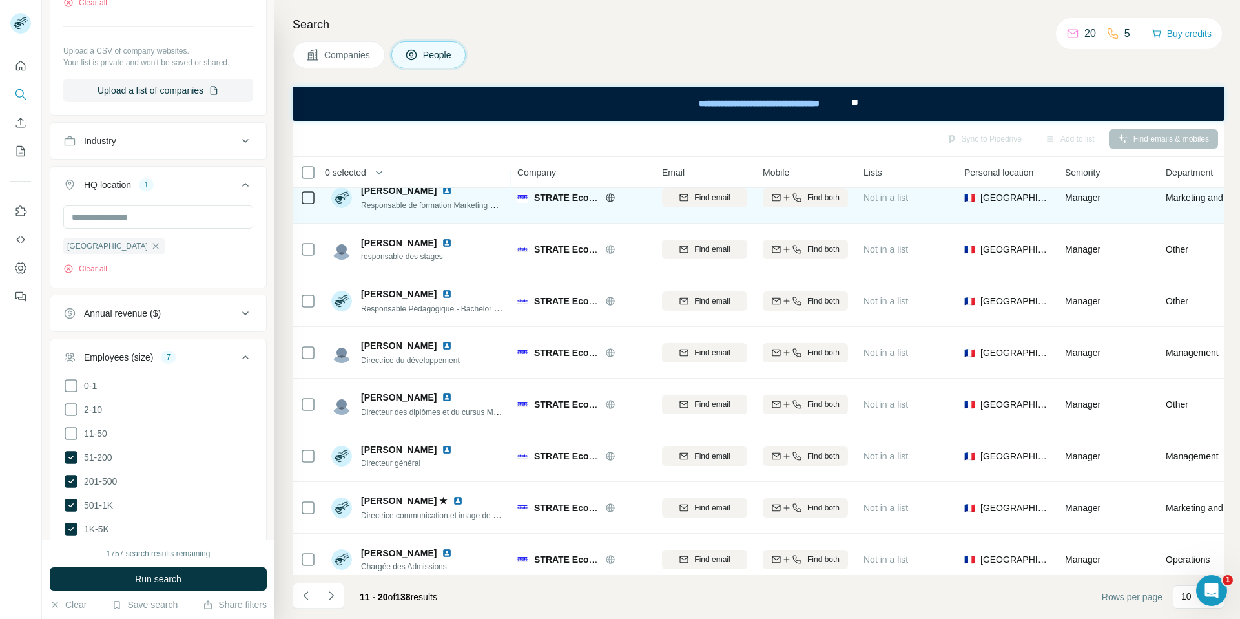
scroll to position [69, 0]
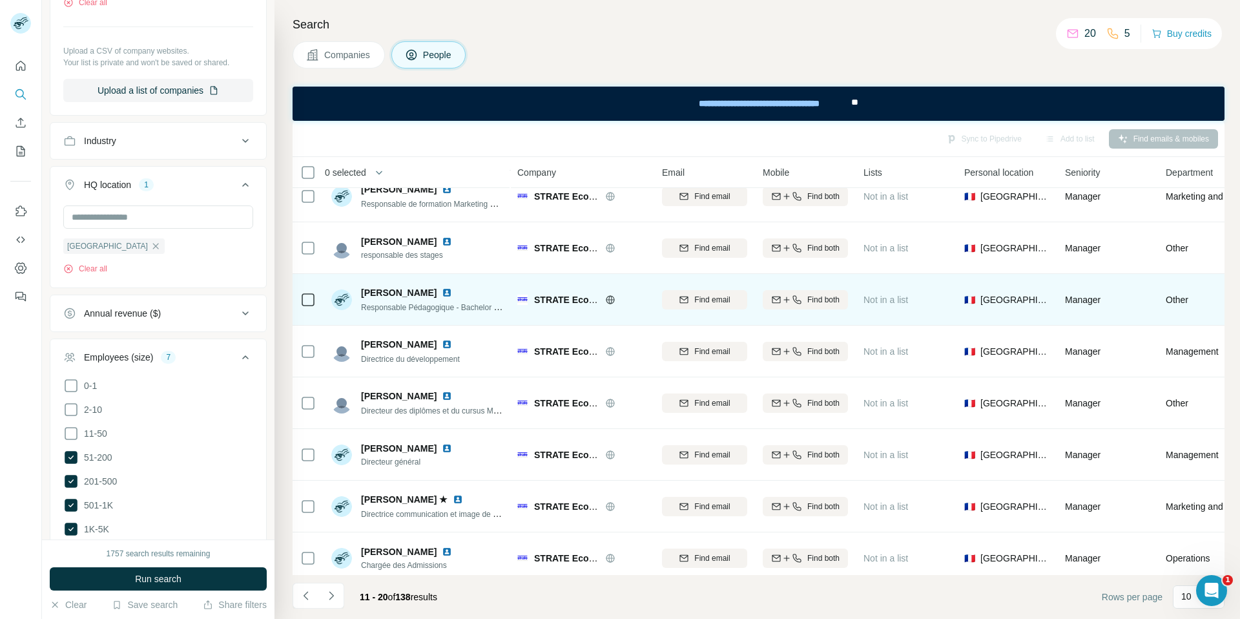
click at [452, 288] on img at bounding box center [447, 293] width 10 height 10
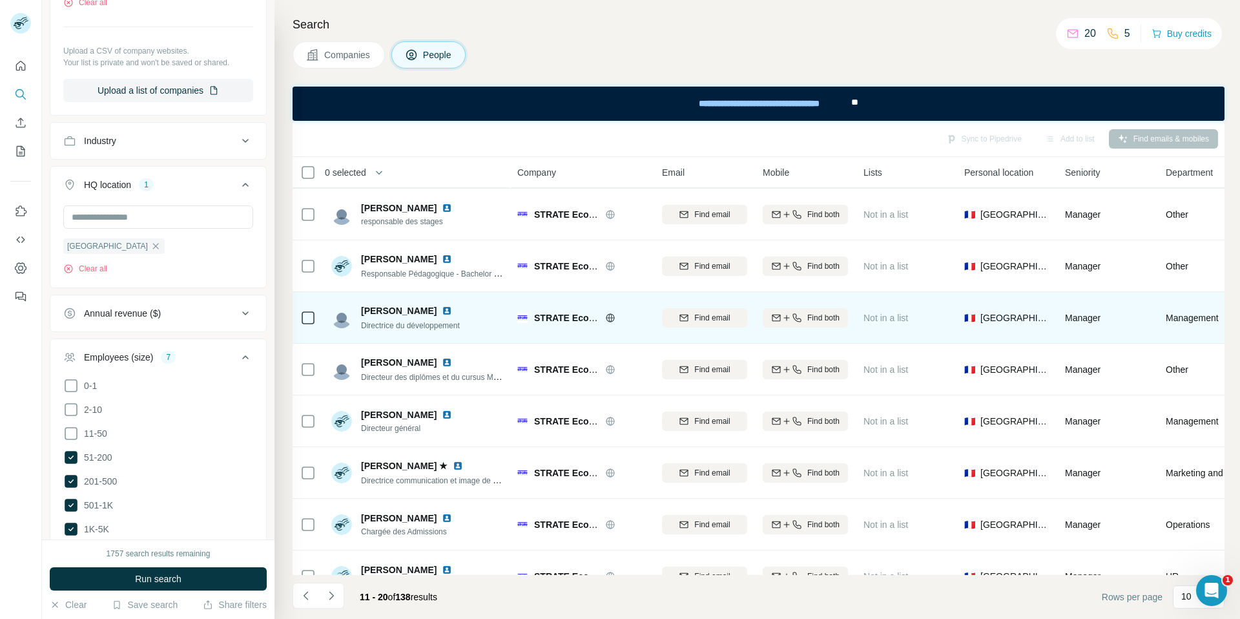
scroll to position [112, 0]
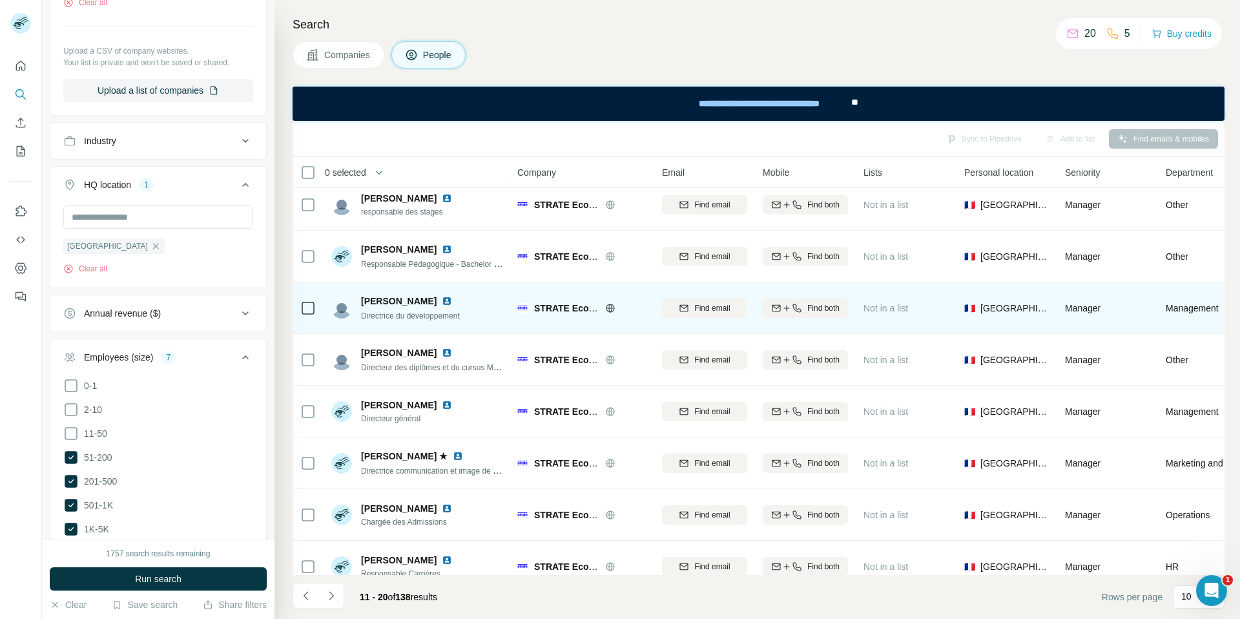
click at [442, 298] on img at bounding box center [447, 301] width 10 height 10
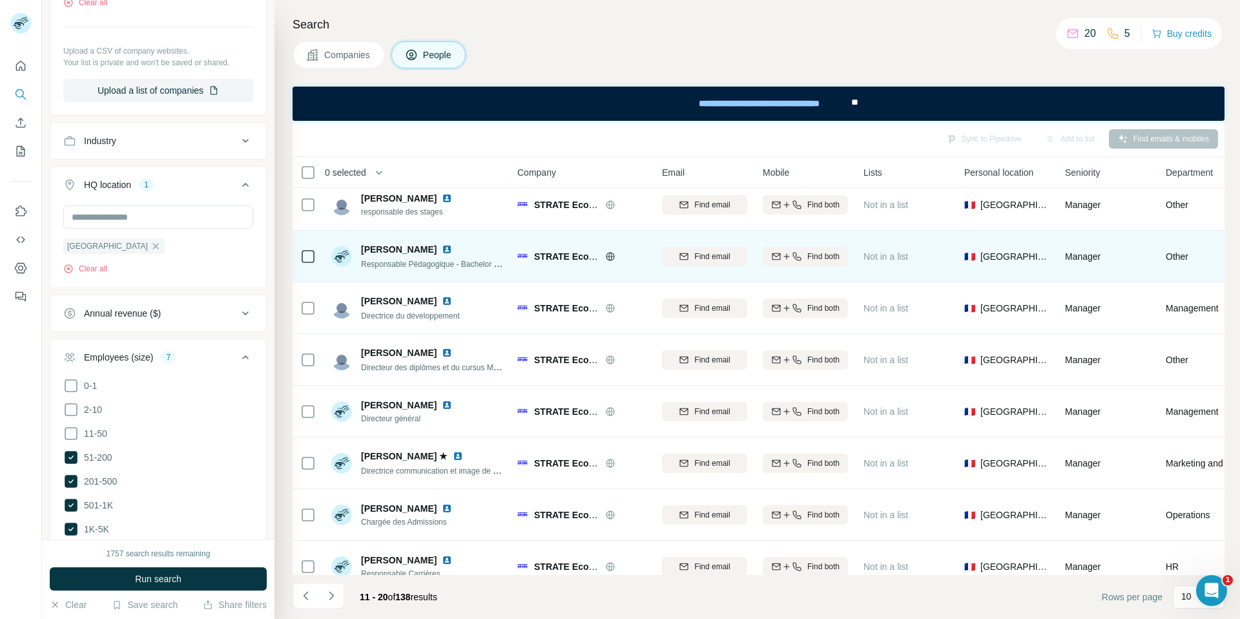
scroll to position [130, 0]
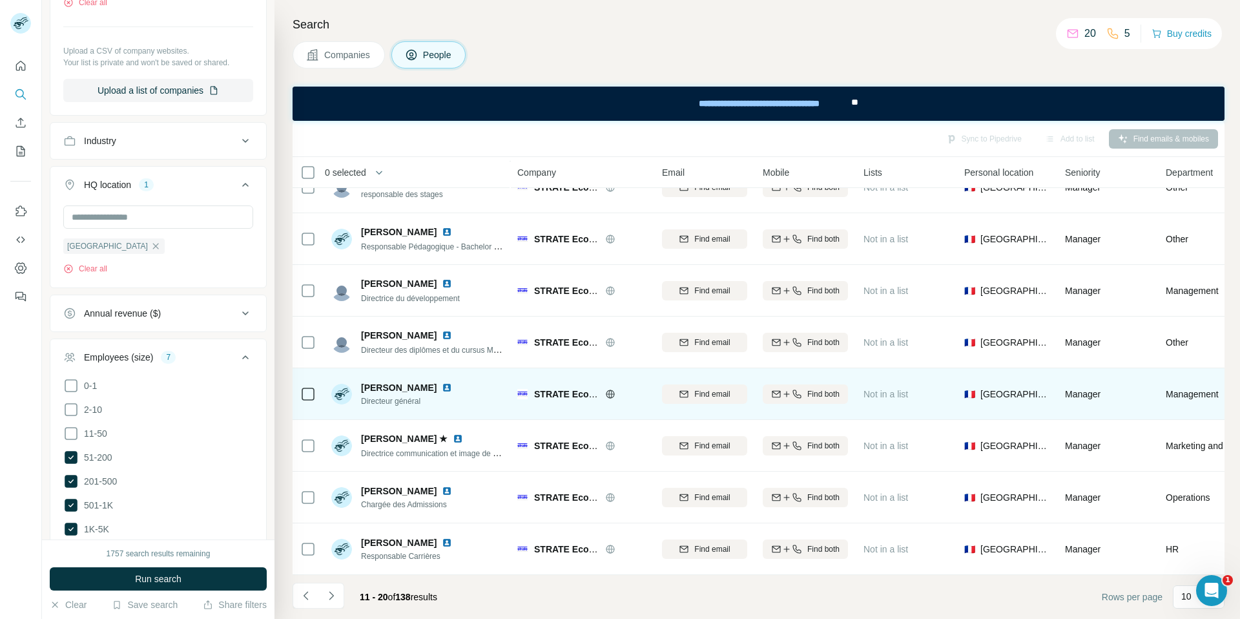
click at [452, 386] on img at bounding box center [447, 387] width 10 height 10
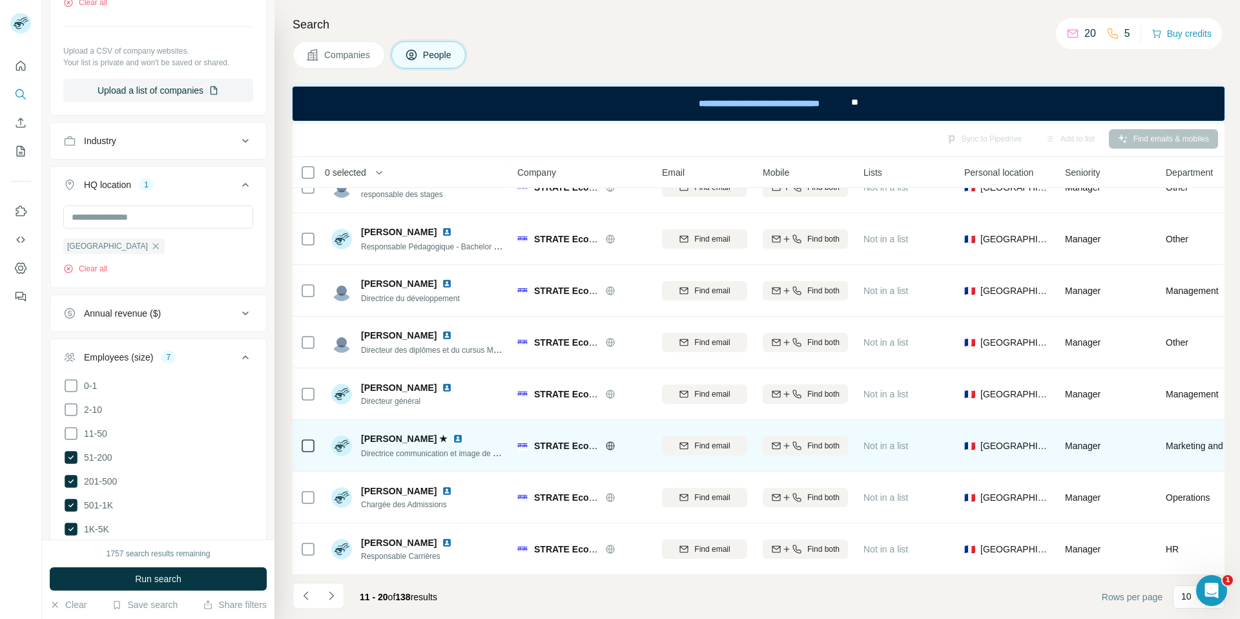
click at [453, 434] on img at bounding box center [458, 439] width 10 height 10
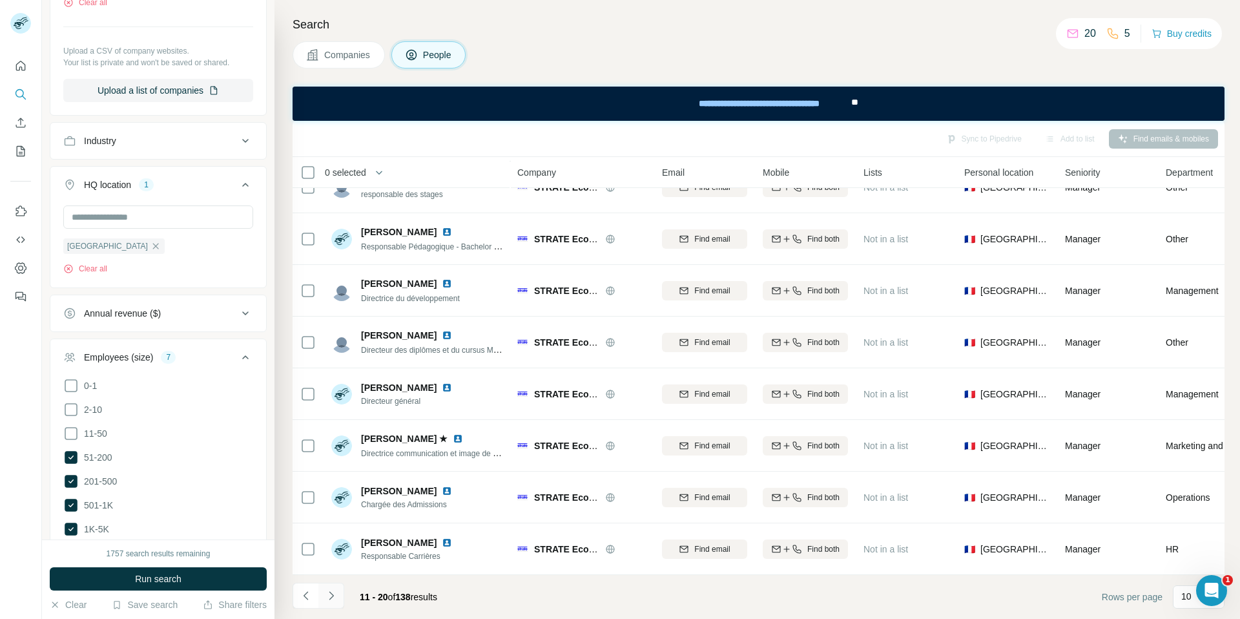
click at [331, 596] on icon "Navigate to next page" at bounding box center [331, 595] width 13 height 13
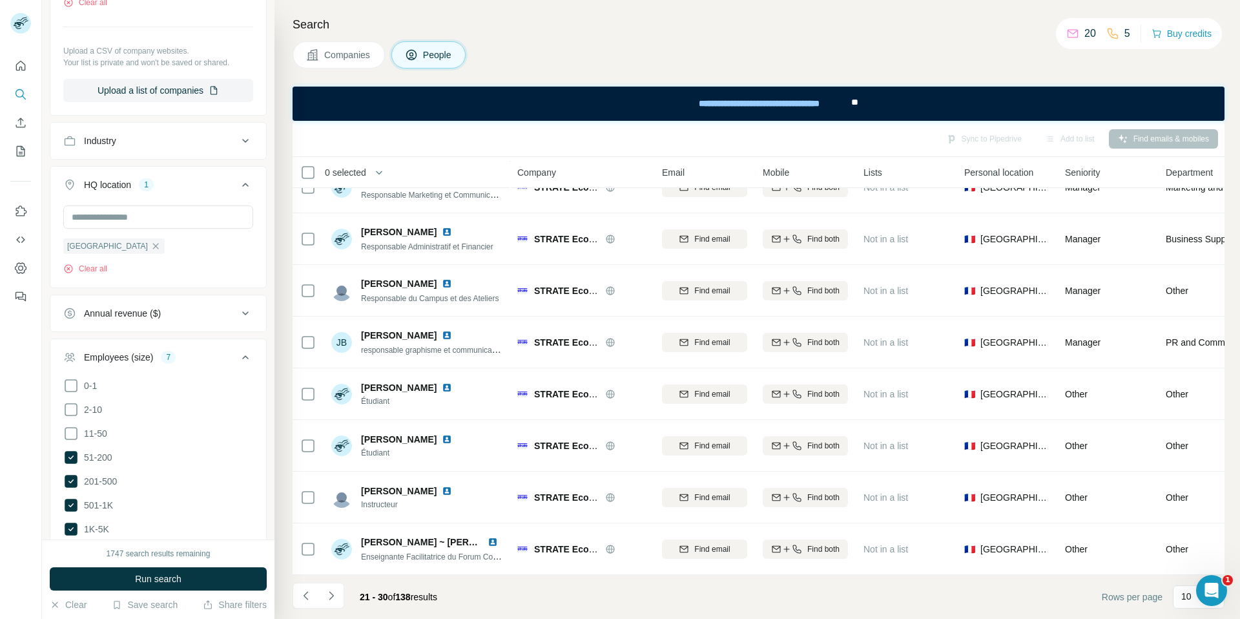
click at [348, 60] on span "Companies" at bounding box center [347, 54] width 47 height 13
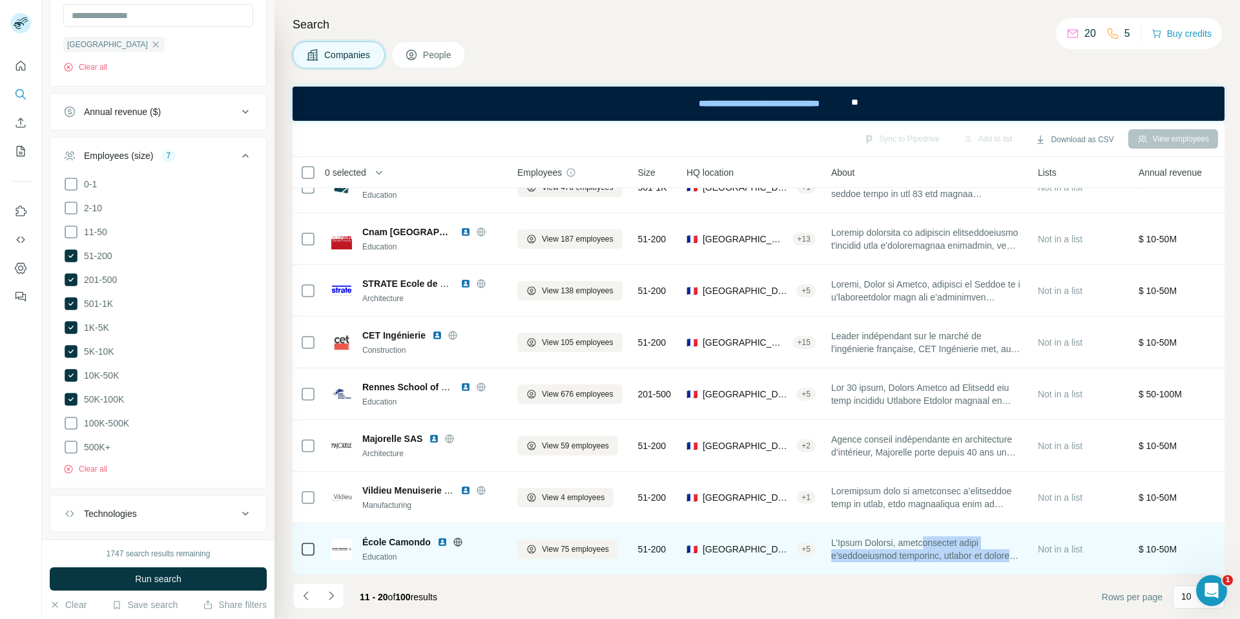
drag, startPoint x: 938, startPoint y: 543, endPoint x: 989, endPoint y: 569, distance: 56.9
click at [990, 569] on td at bounding box center [927, 549] width 207 height 52
click at [443, 541] on img at bounding box center [442, 542] width 10 height 10
click at [561, 549] on span "View 75 employees" at bounding box center [575, 549] width 67 height 12
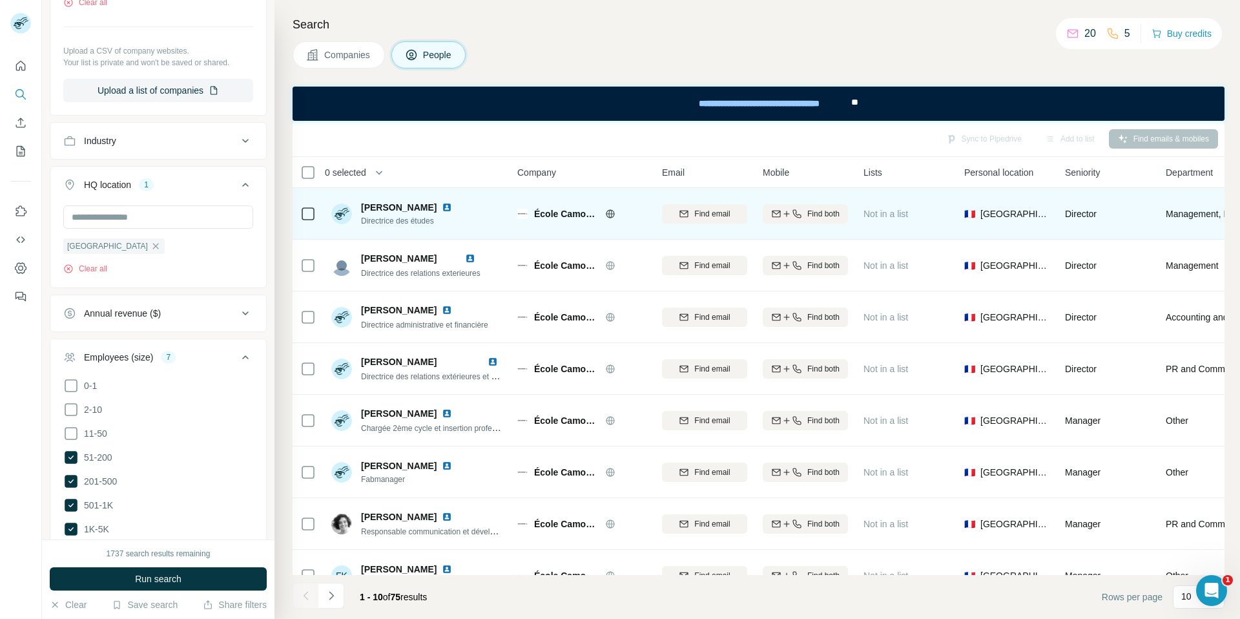
click at [452, 207] on img at bounding box center [447, 207] width 10 height 10
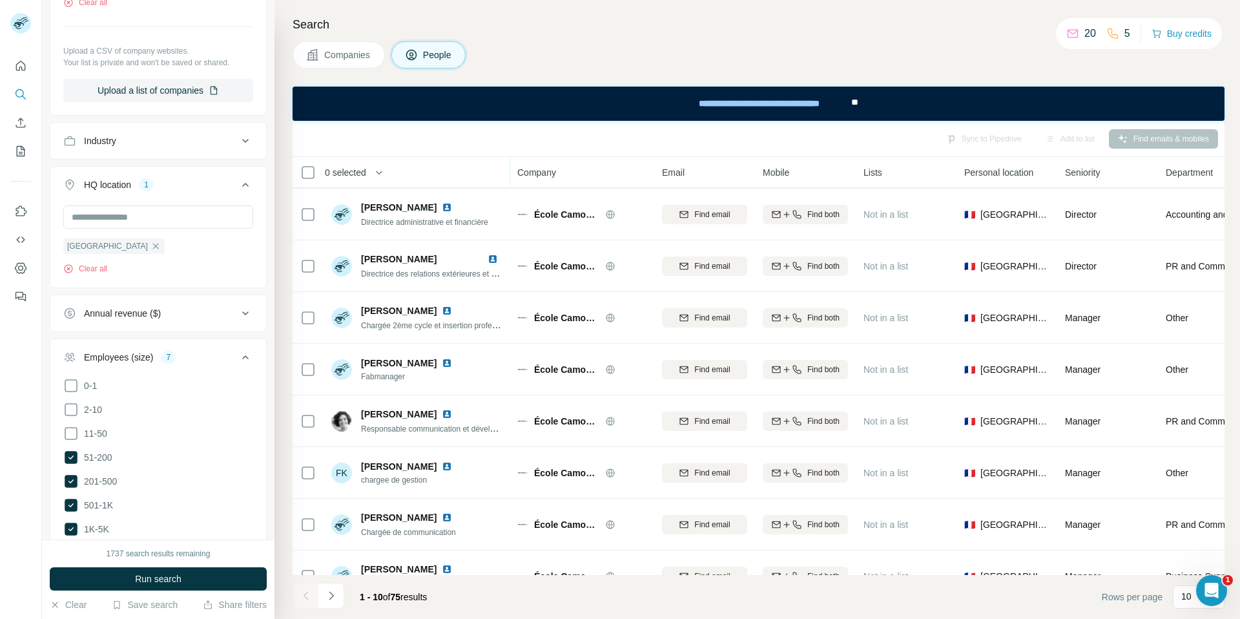
scroll to position [107, 0]
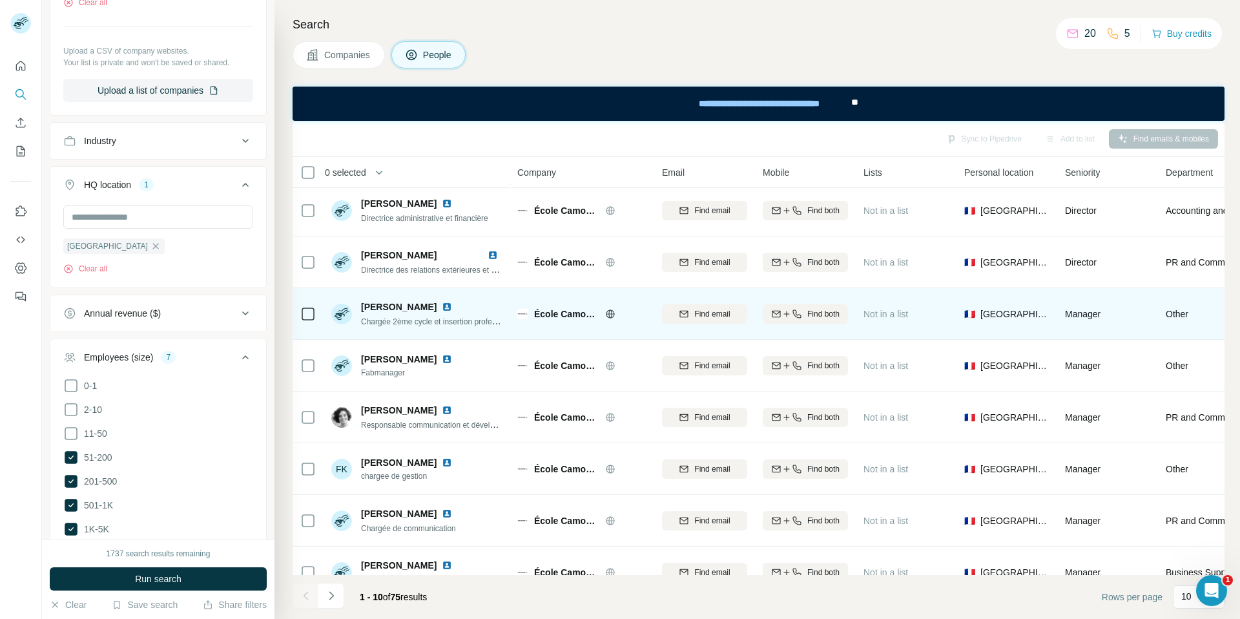
click at [452, 304] on img at bounding box center [447, 307] width 10 height 10
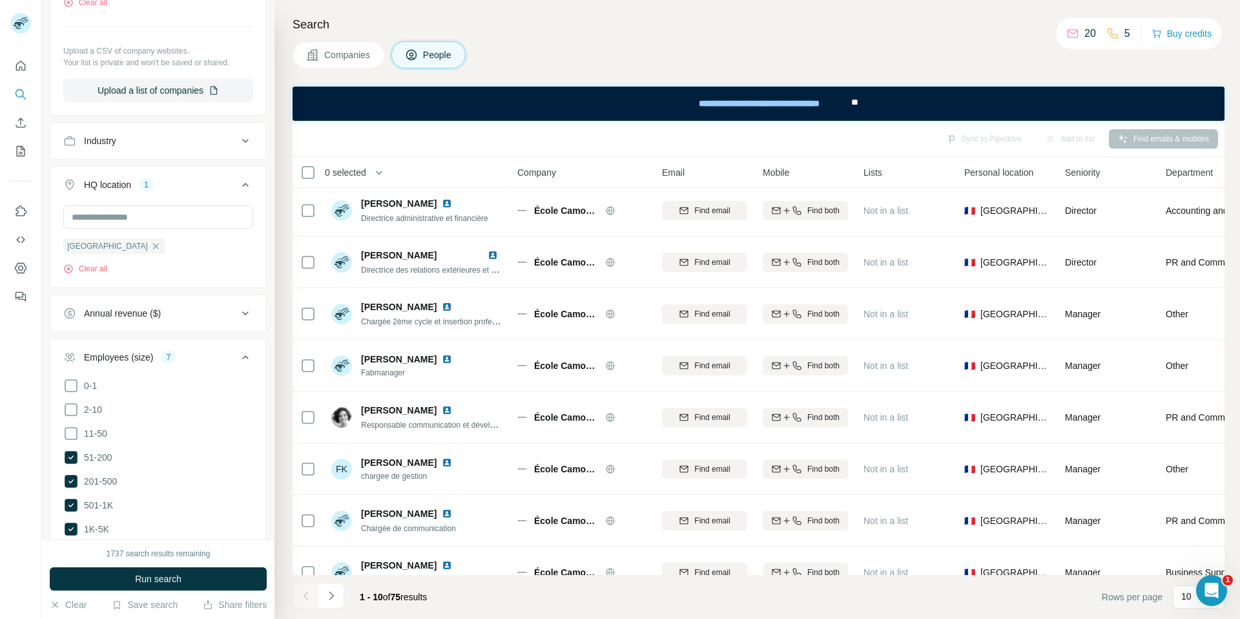
scroll to position [130, 0]
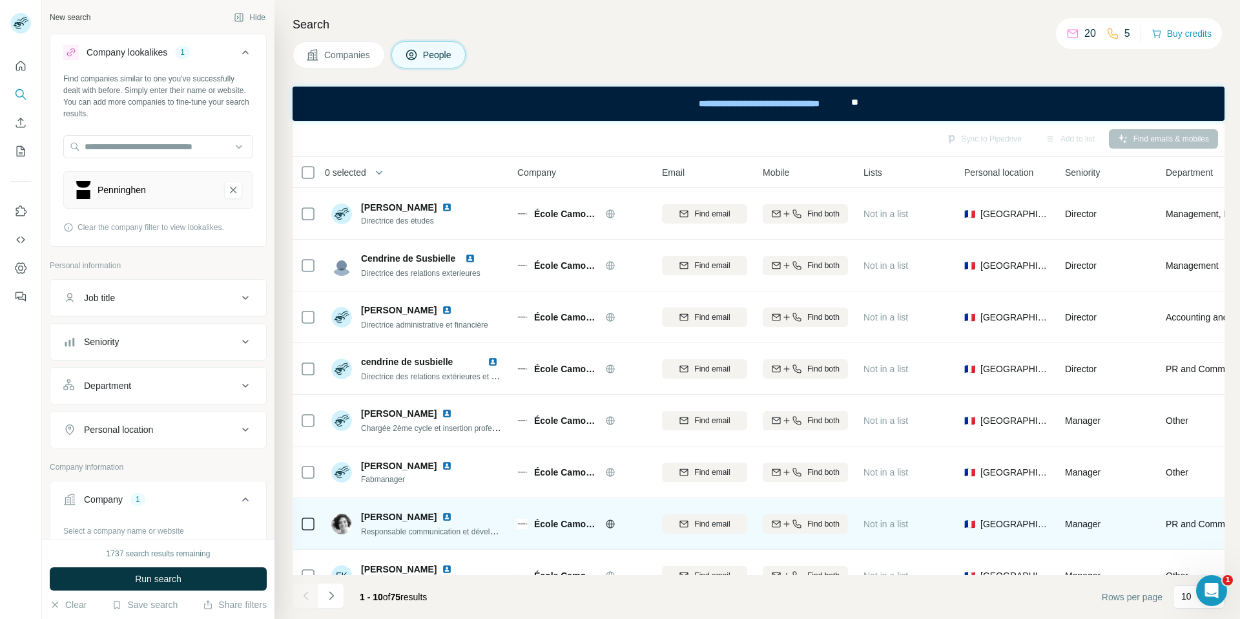
scroll to position [130, 0]
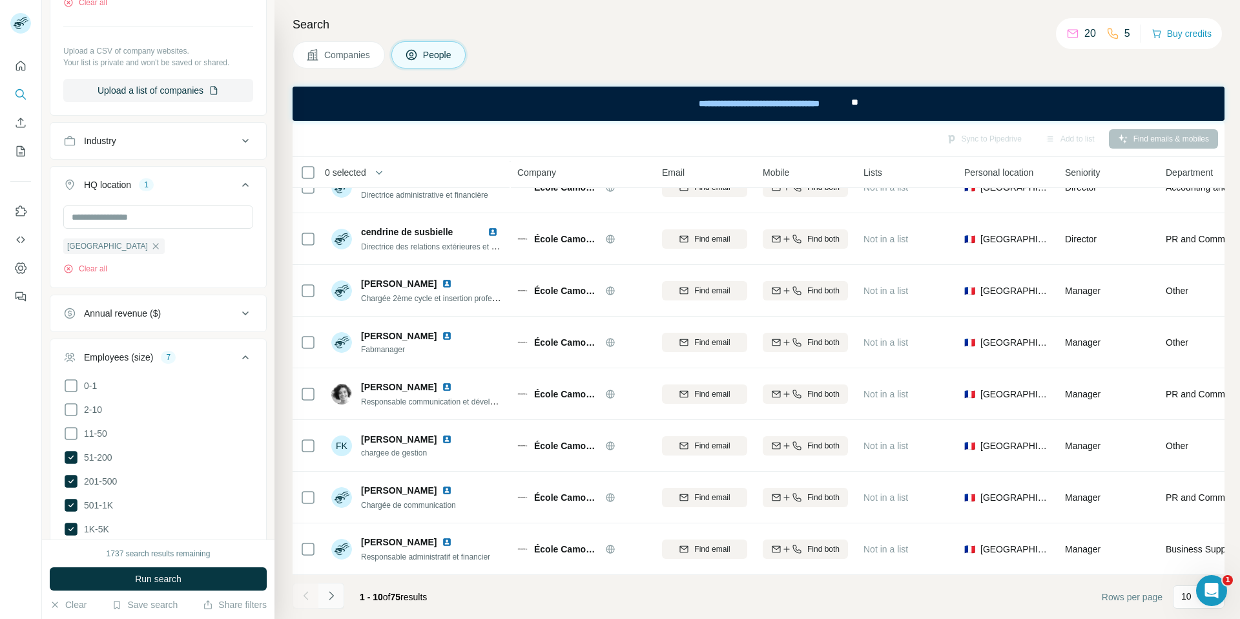
click at [331, 595] on icon "Navigate to next page" at bounding box center [331, 595] width 13 height 13
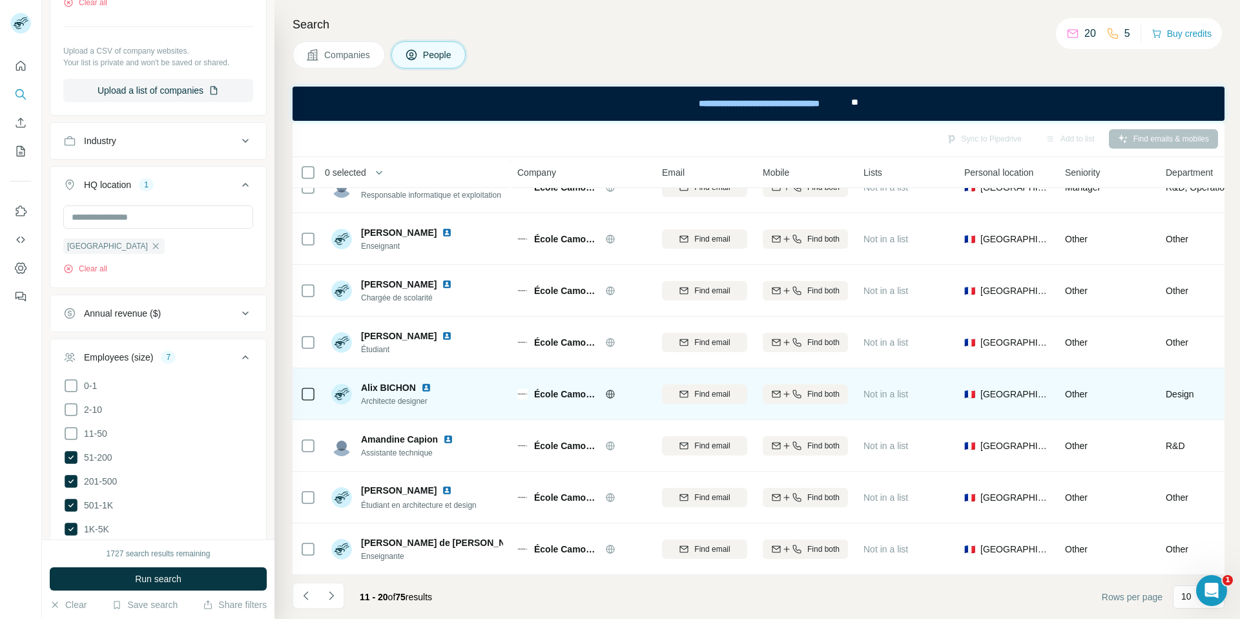
scroll to position [0, 0]
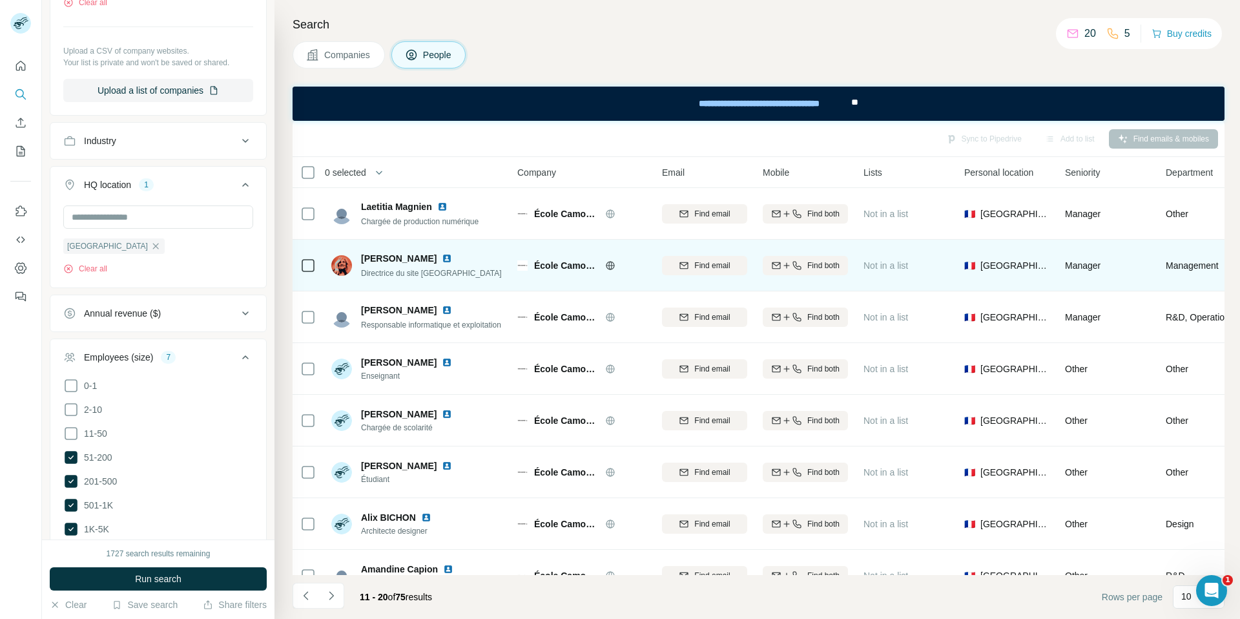
click at [442, 259] on img at bounding box center [447, 258] width 10 height 10
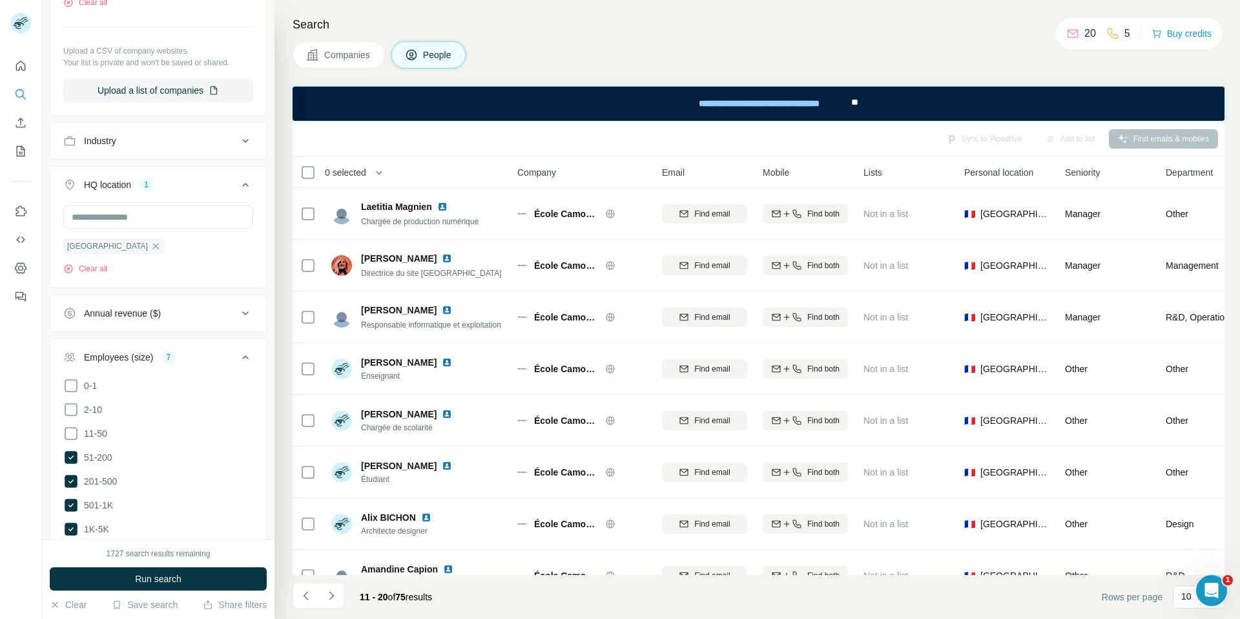
click at [333, 48] on span "Companies" at bounding box center [347, 54] width 47 height 13
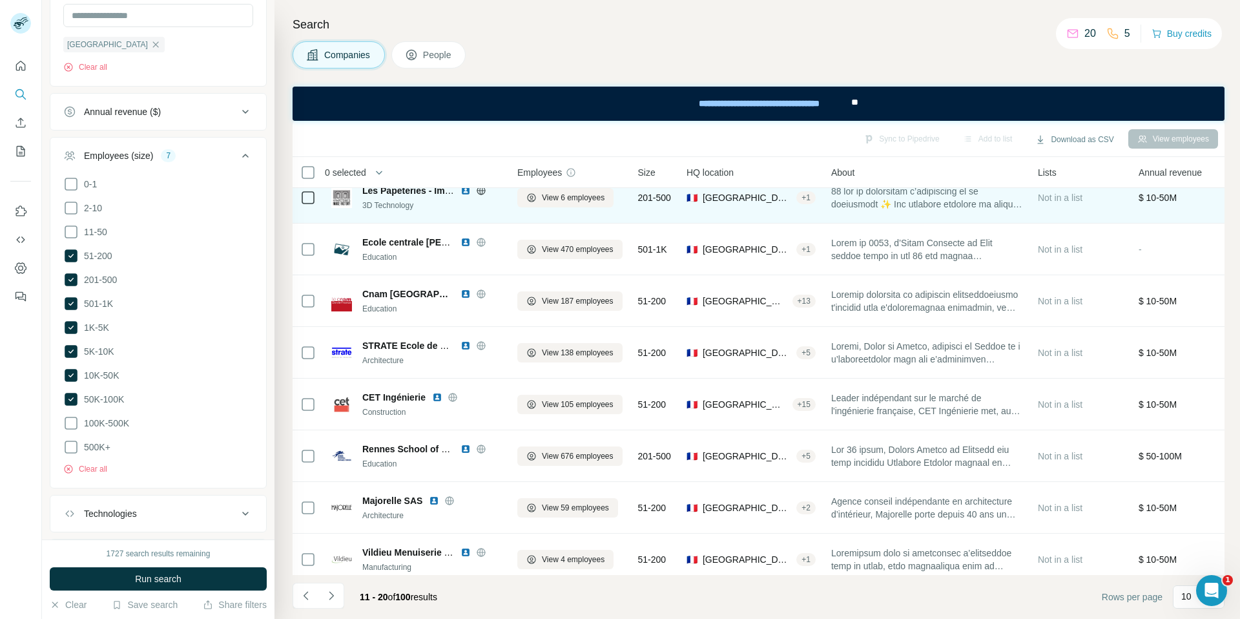
scroll to position [130, 0]
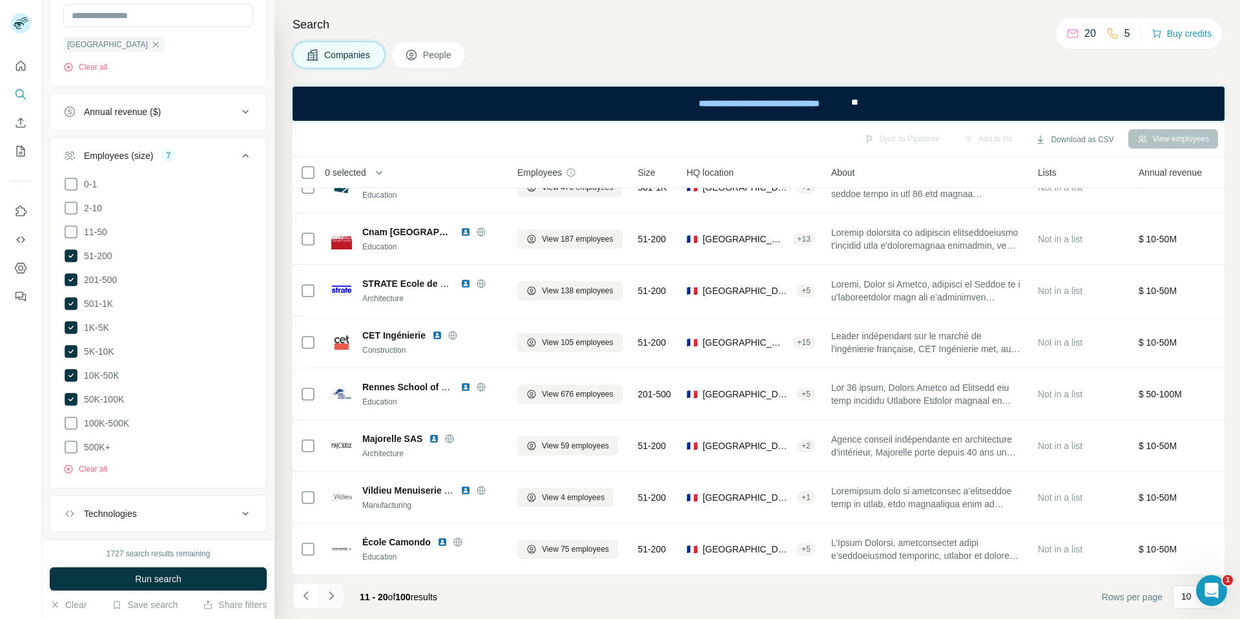
click at [330, 595] on icon "Navigate to next page" at bounding box center [331, 595] width 13 height 13
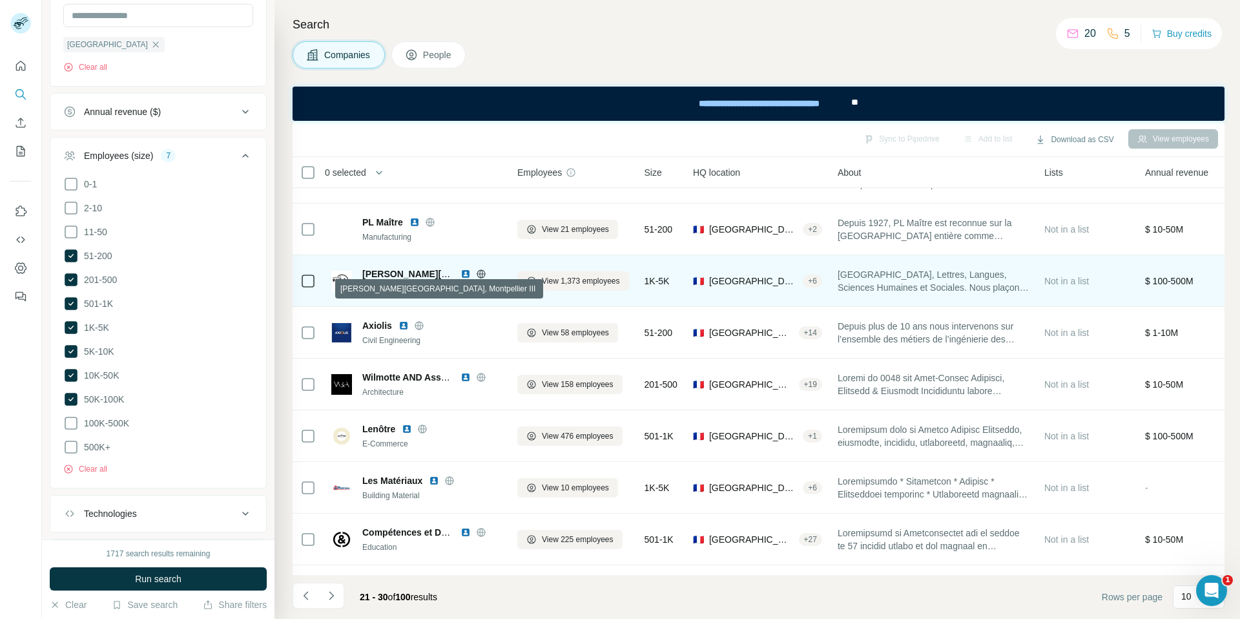
scroll to position [41, 0]
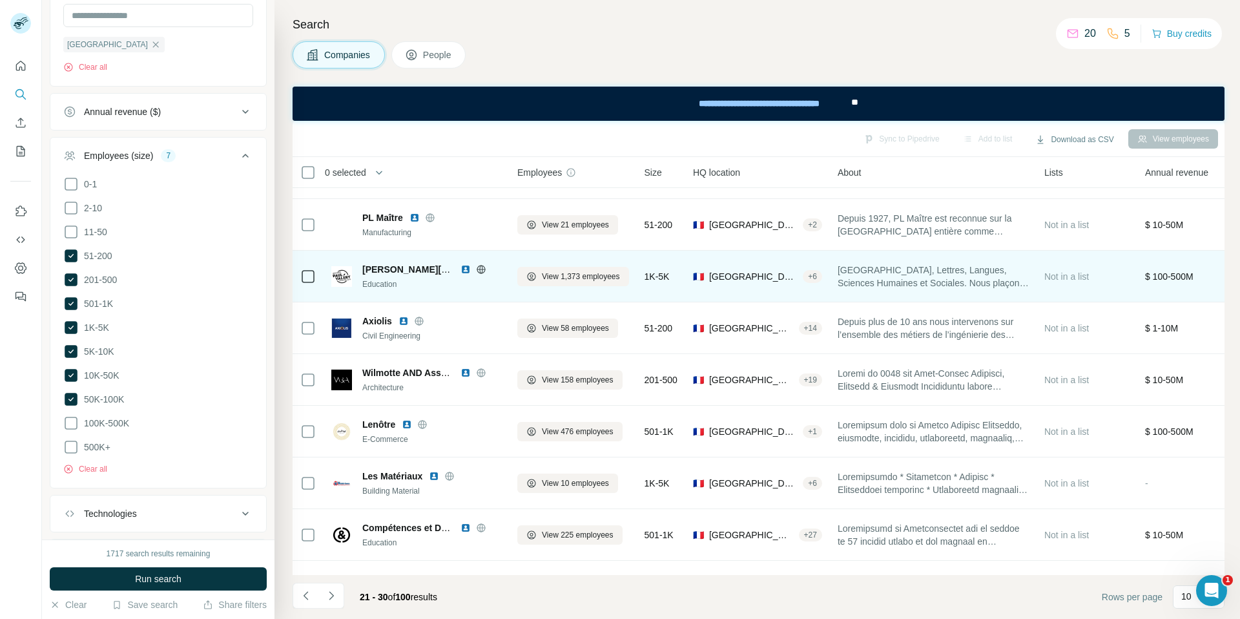
click at [434, 310] on div "Axiolis Civil Engineering" at bounding box center [416, 328] width 171 height 36
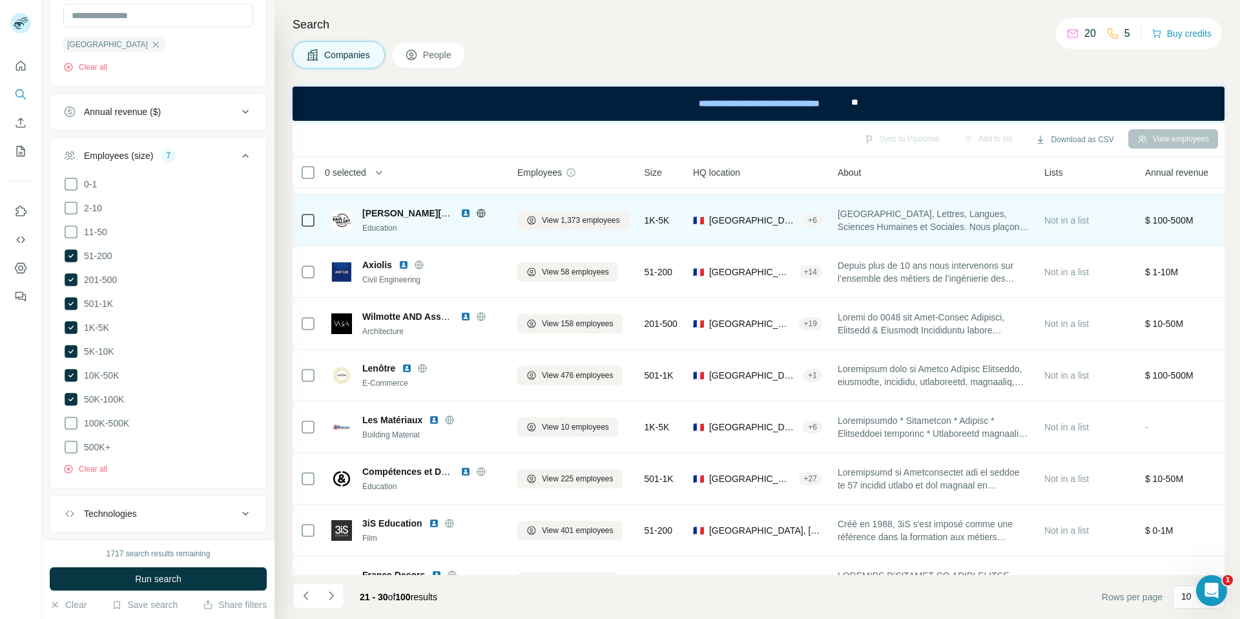
scroll to position [130, 0]
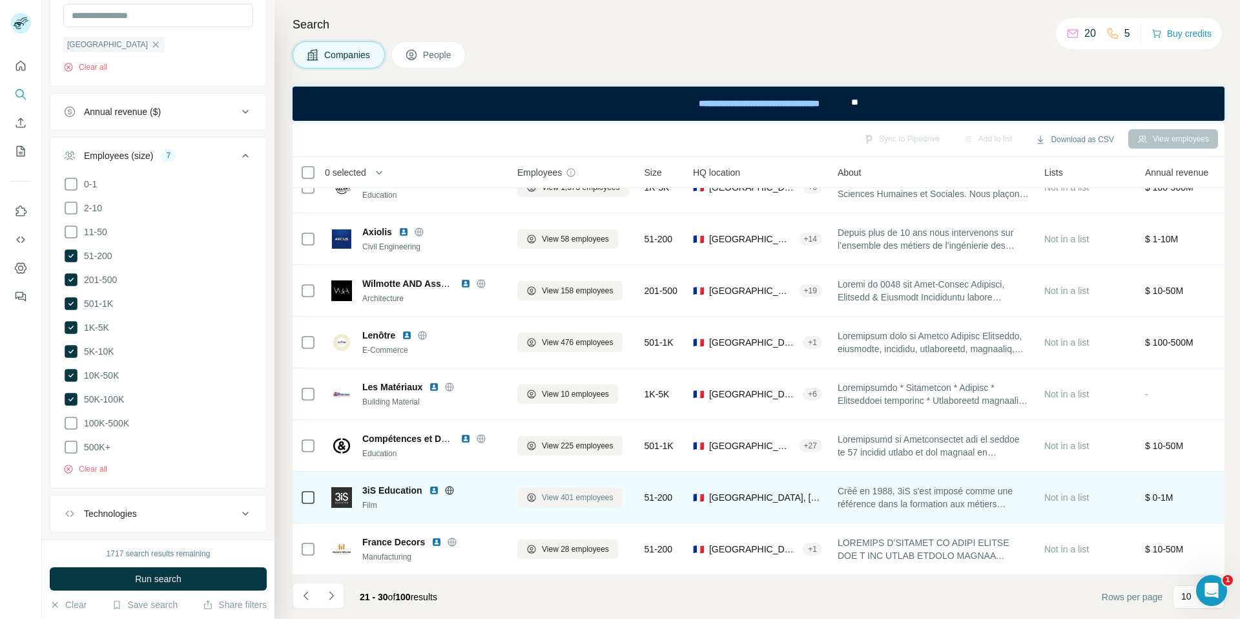
click at [559, 496] on span "View 401 employees" at bounding box center [578, 498] width 72 height 12
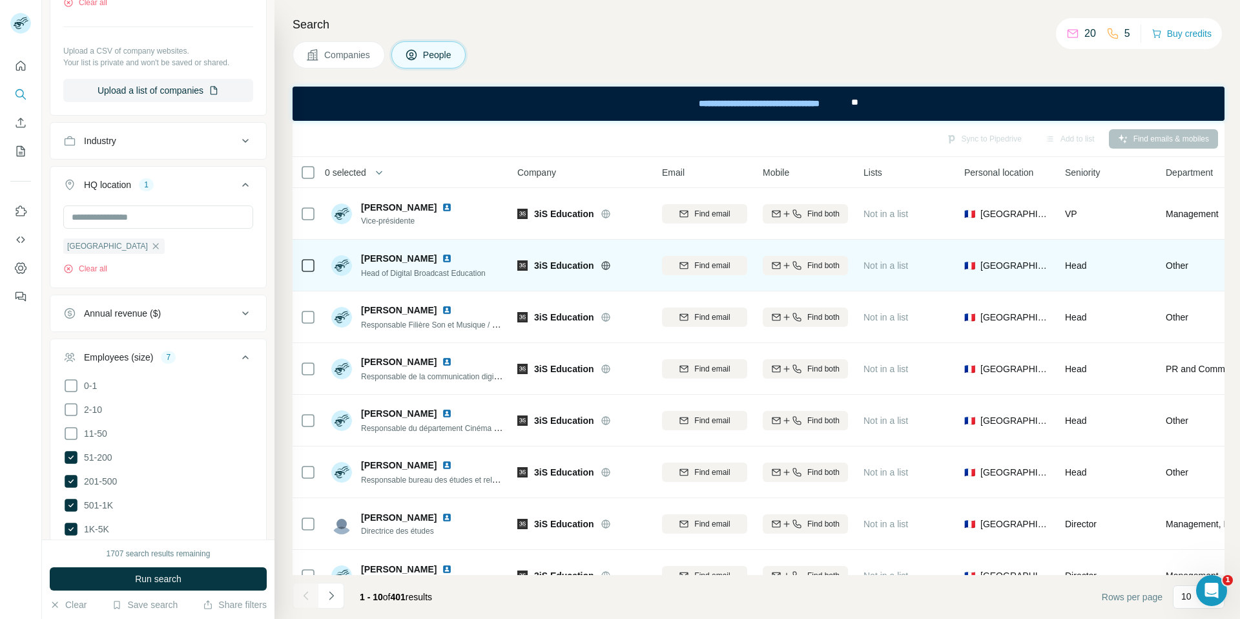
click at [442, 259] on img at bounding box center [447, 258] width 10 height 10
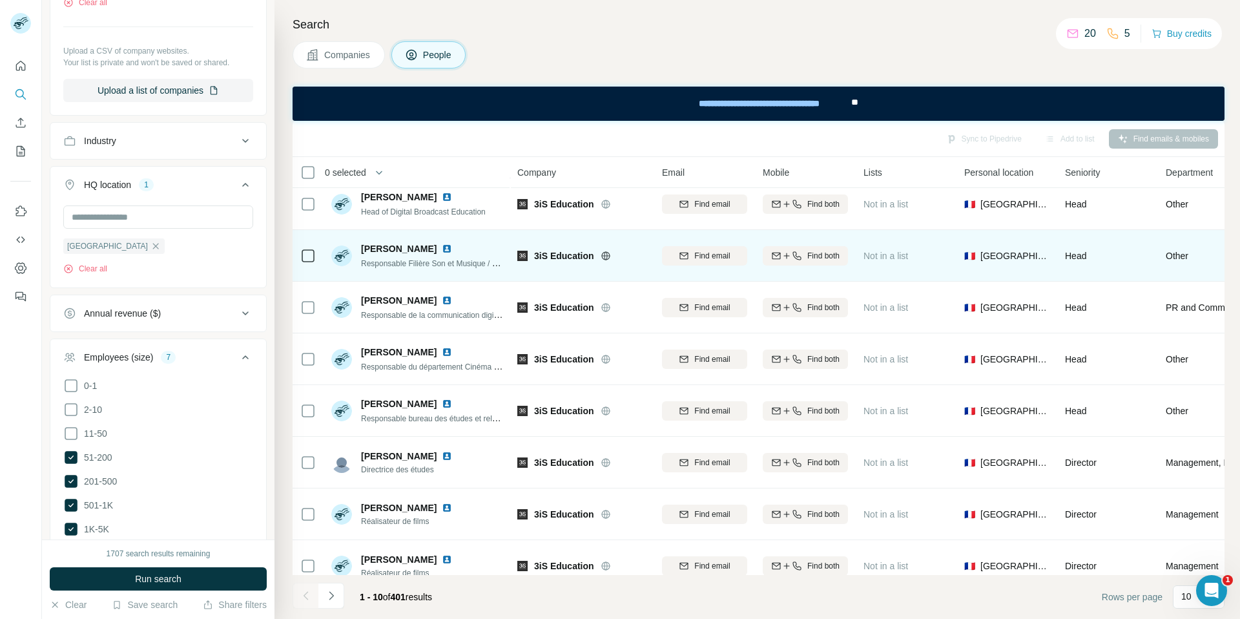
scroll to position [65, 0]
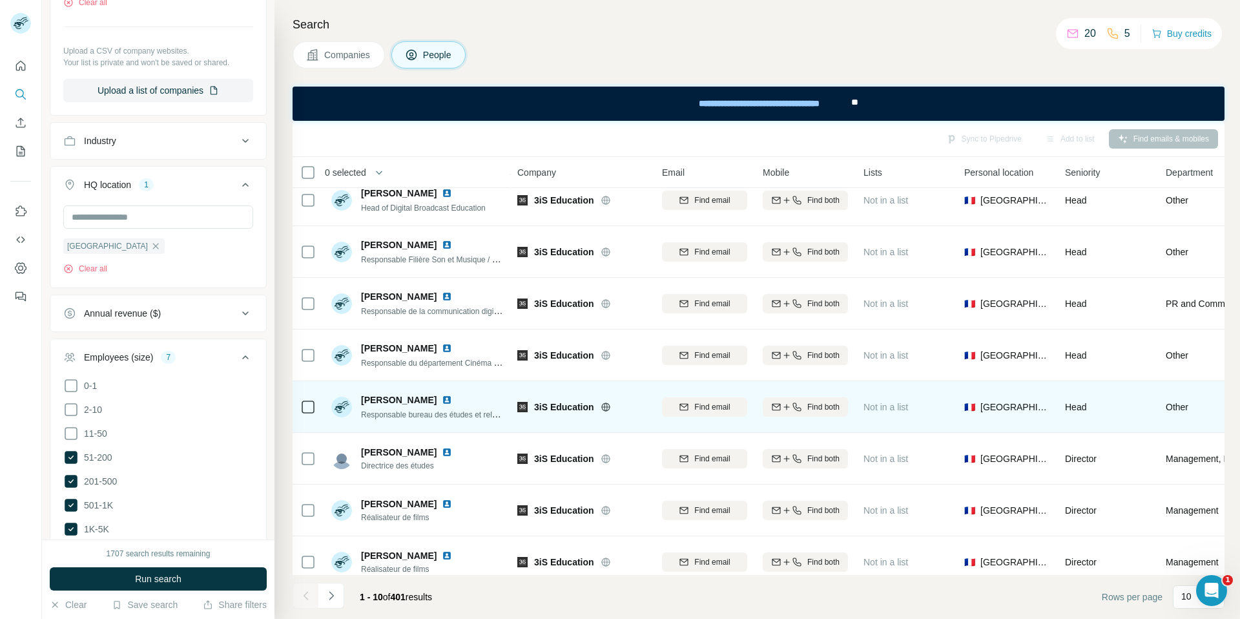
click at [442, 400] on img at bounding box center [447, 400] width 10 height 10
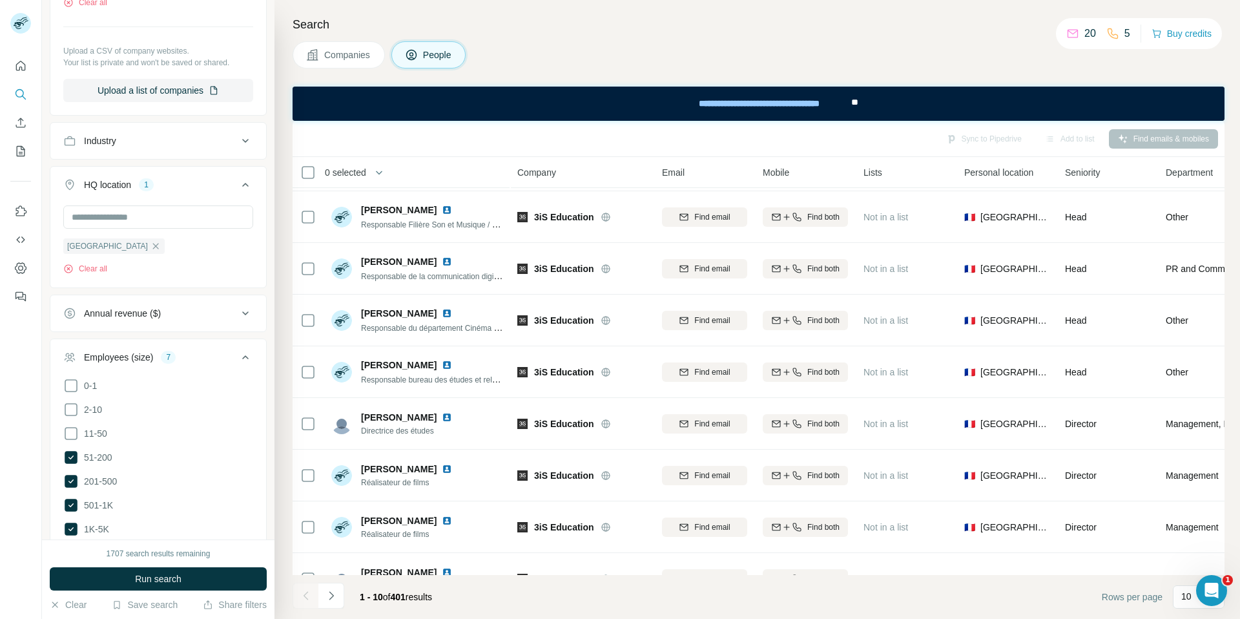
scroll to position [130, 0]
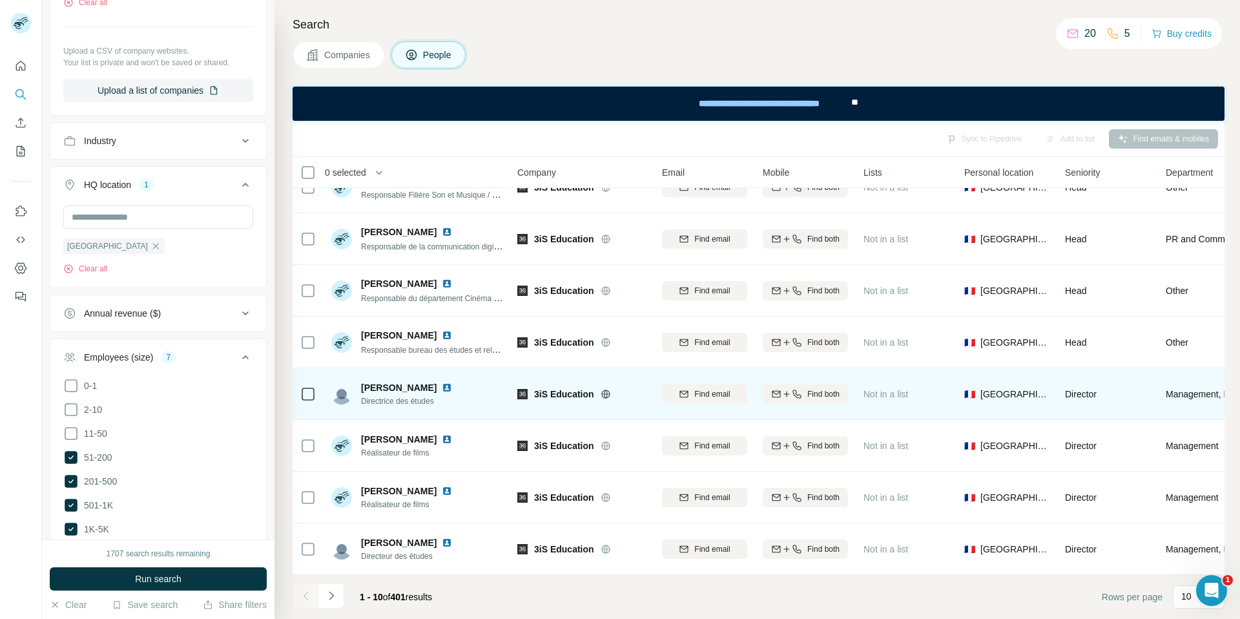
click at [442, 392] on img at bounding box center [447, 387] width 10 height 10
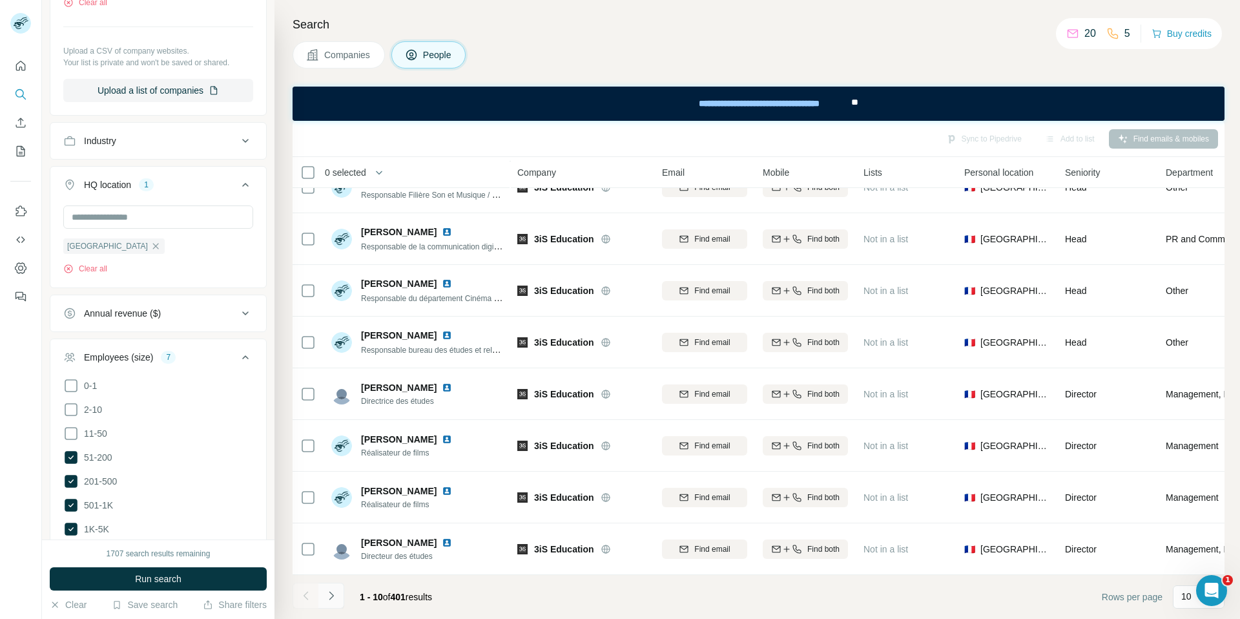
click at [329, 594] on icon "Navigate to next page" at bounding box center [331, 595] width 13 height 13
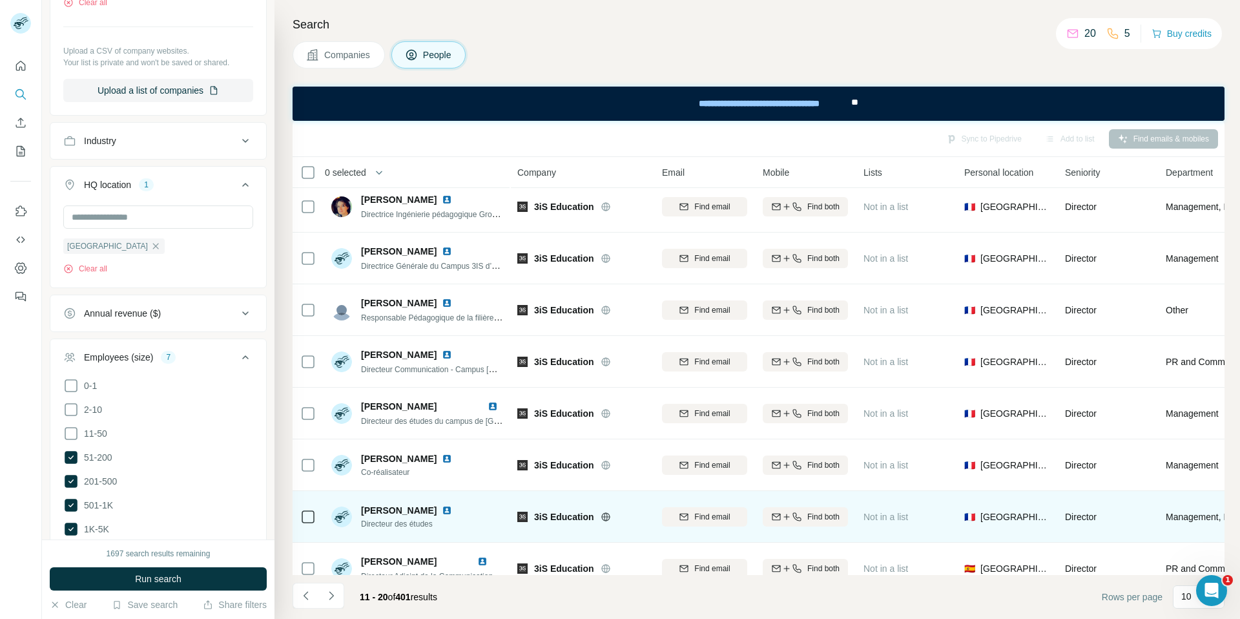
scroll to position [0, 0]
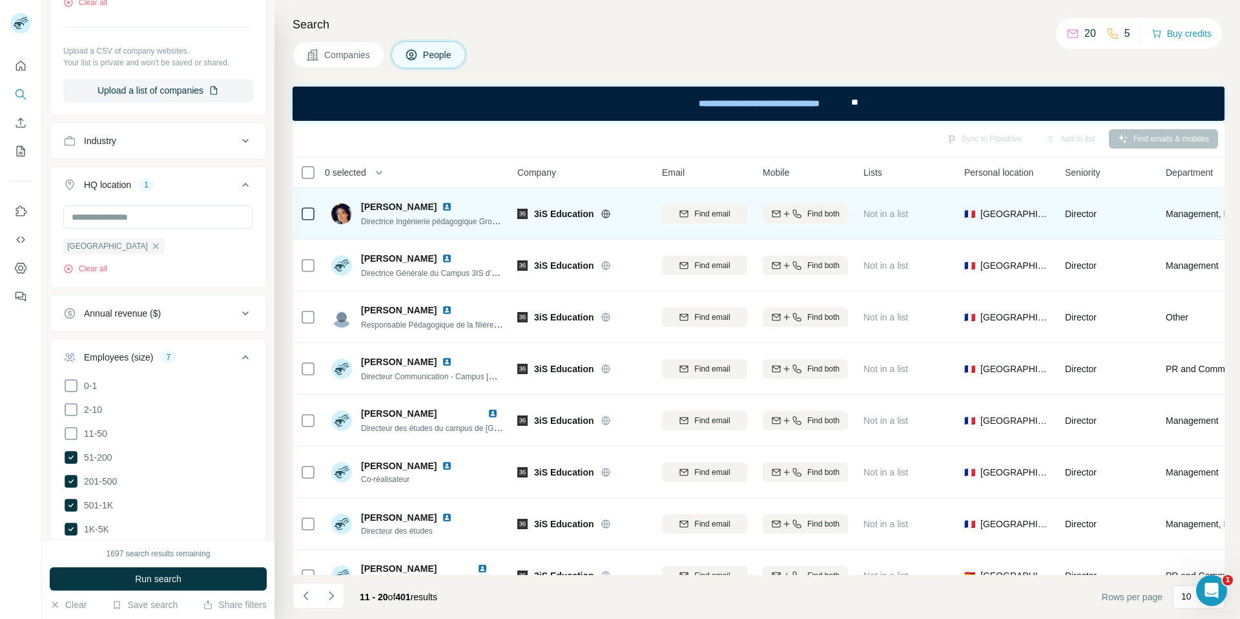
click at [452, 208] on img at bounding box center [447, 207] width 10 height 10
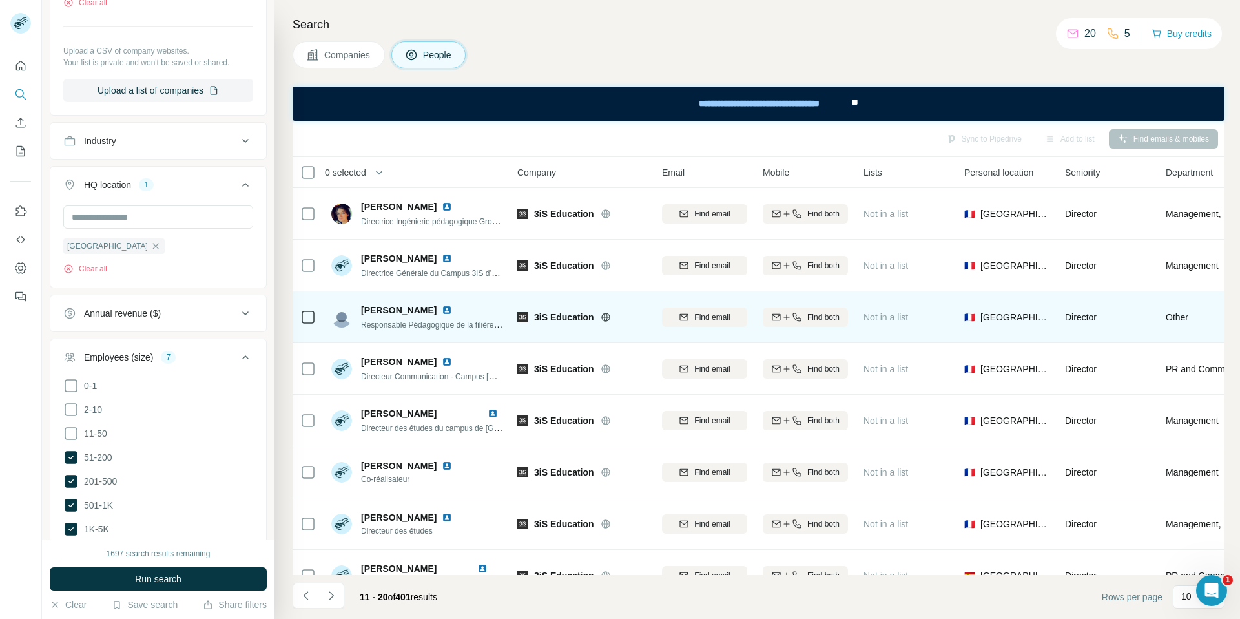
click at [450, 308] on img at bounding box center [447, 310] width 10 height 10
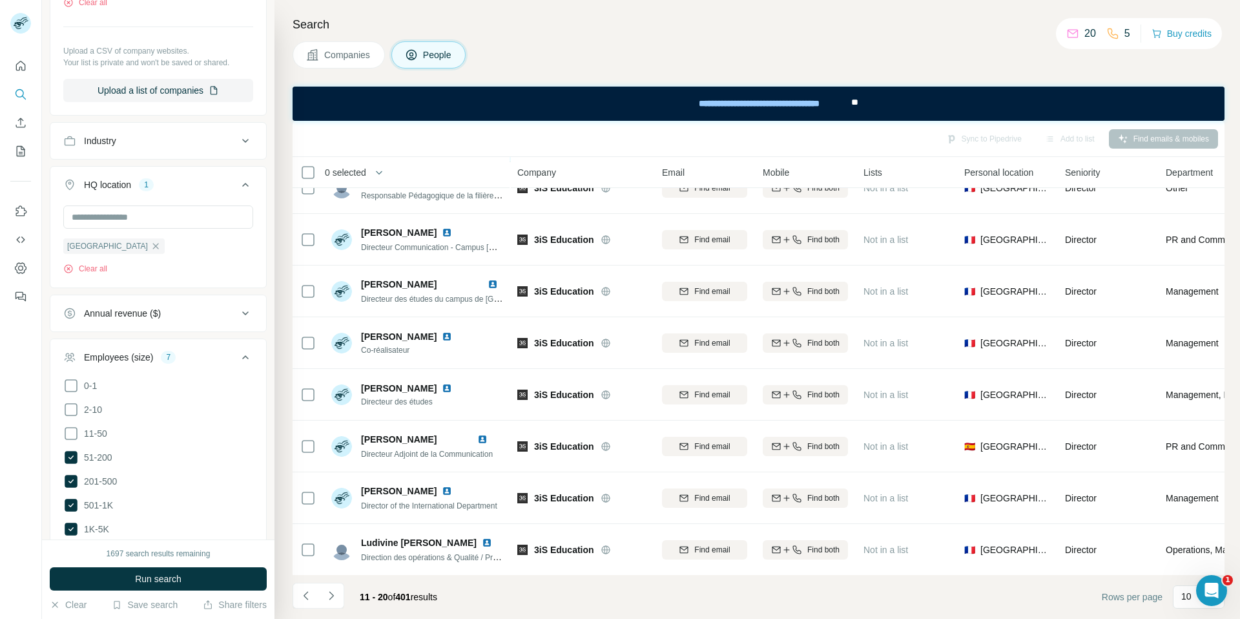
scroll to position [130, 0]
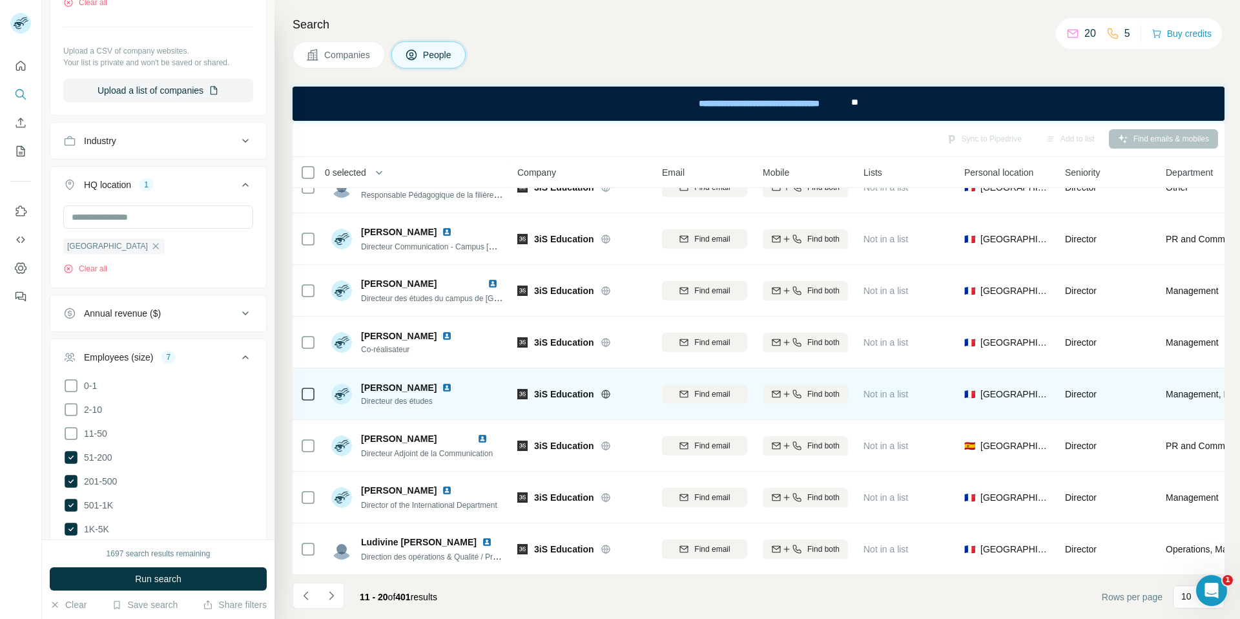
click at [442, 386] on img at bounding box center [447, 387] width 10 height 10
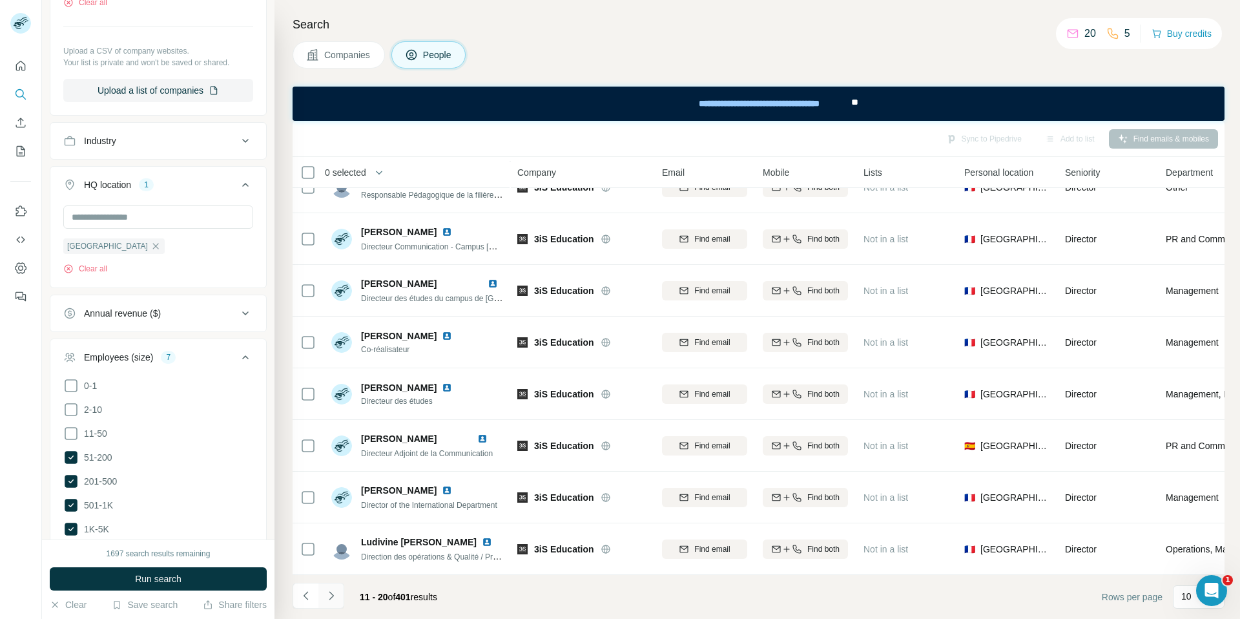
click at [333, 598] on icon "Navigate to next page" at bounding box center [331, 595] width 13 height 13
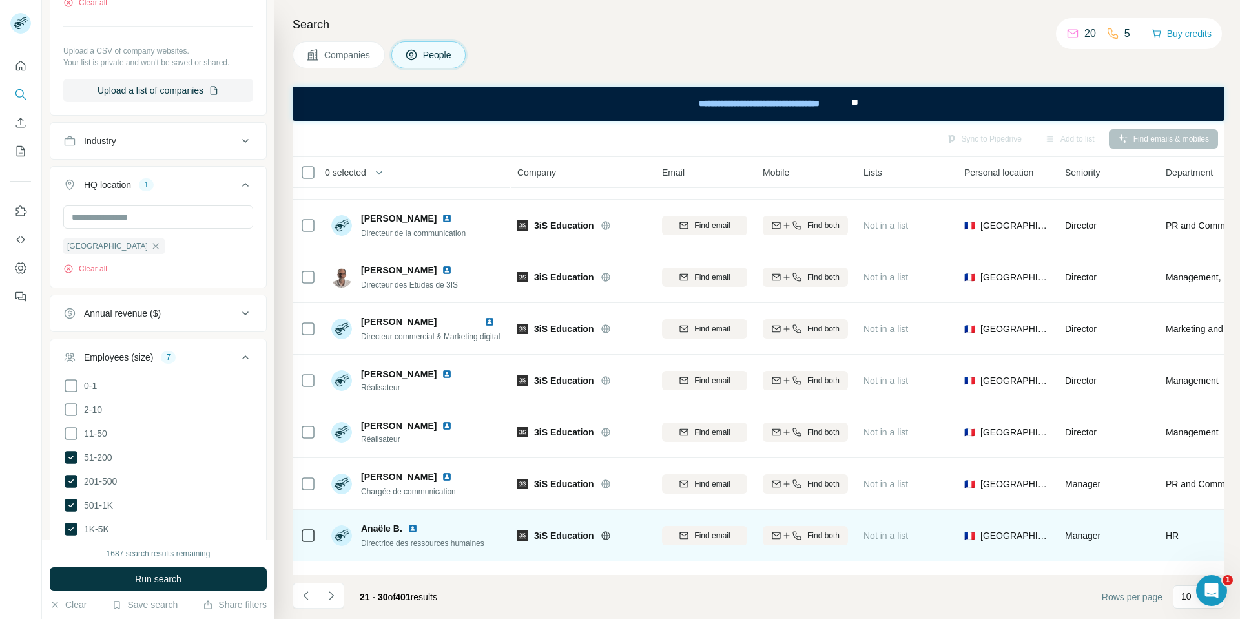
scroll to position [0, 0]
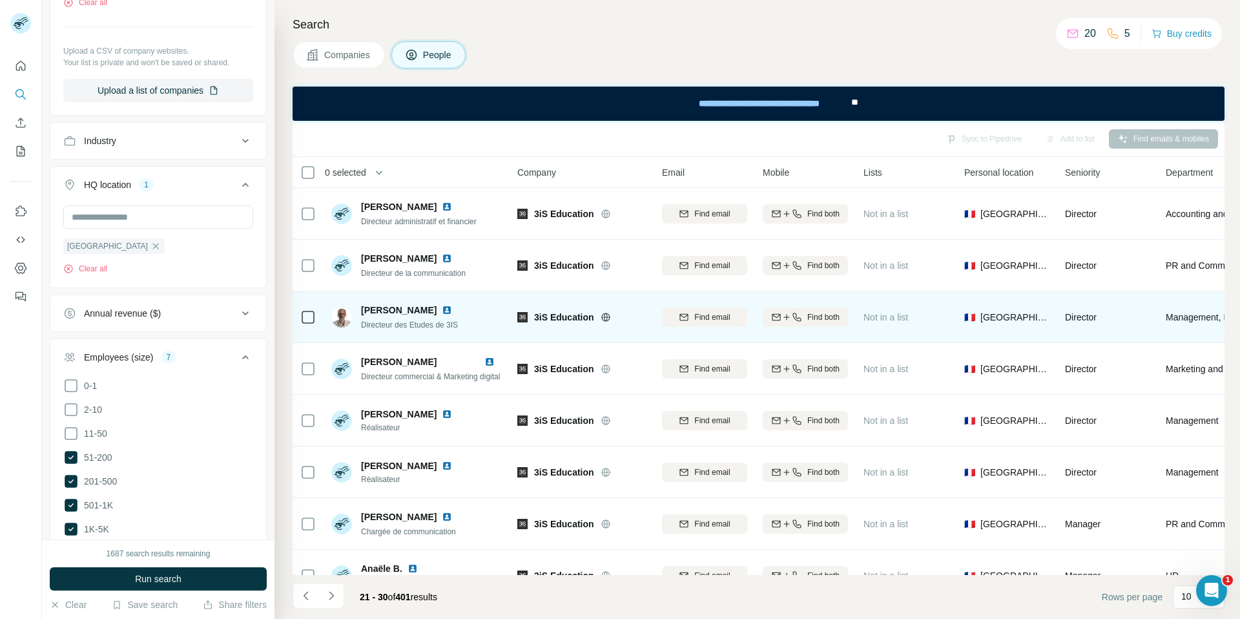
click at [442, 310] on img at bounding box center [447, 310] width 10 height 10
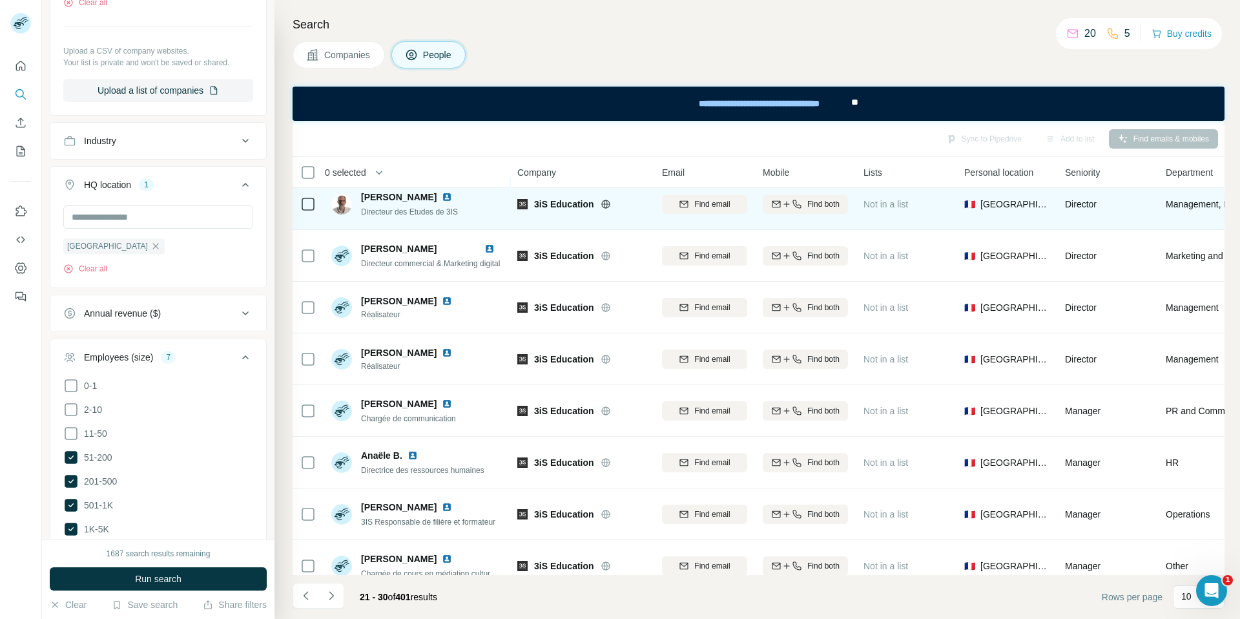
scroll to position [130, 0]
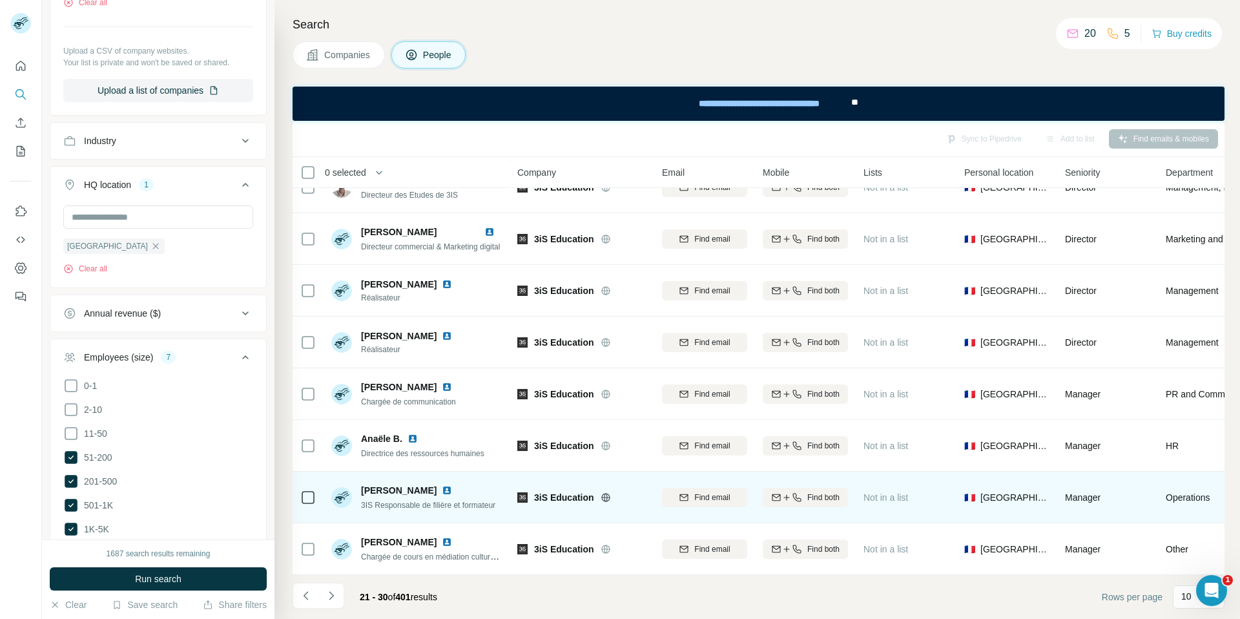
click at [442, 490] on img at bounding box center [447, 490] width 10 height 10
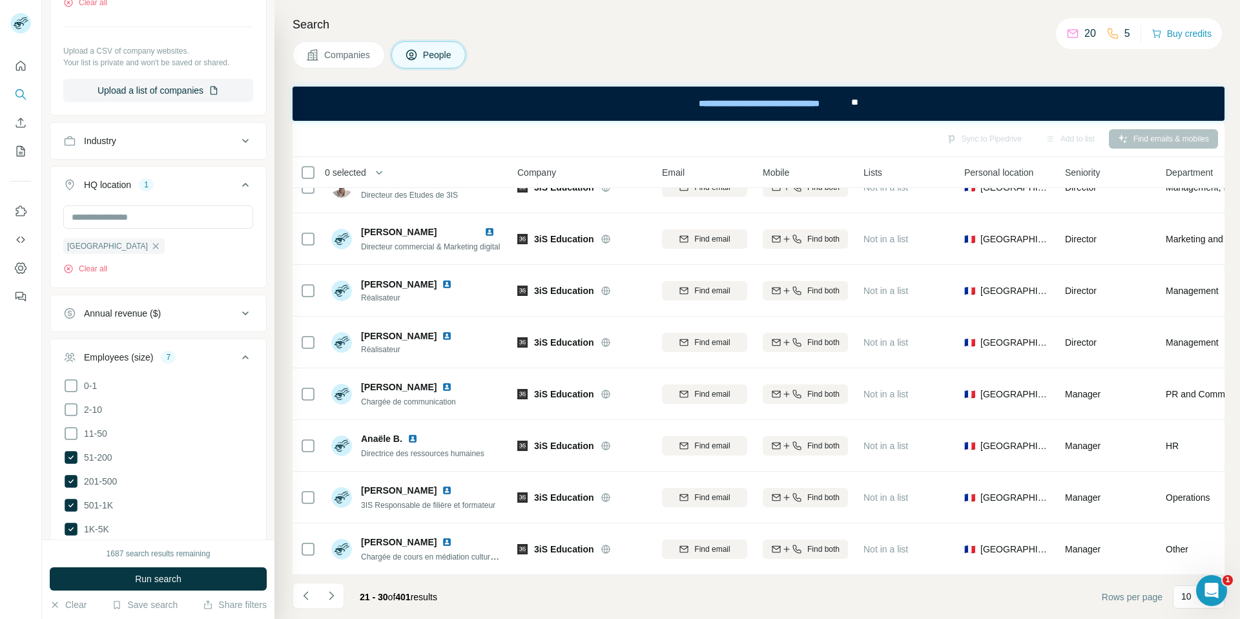
click at [345, 56] on span "Companies" at bounding box center [347, 54] width 47 height 13
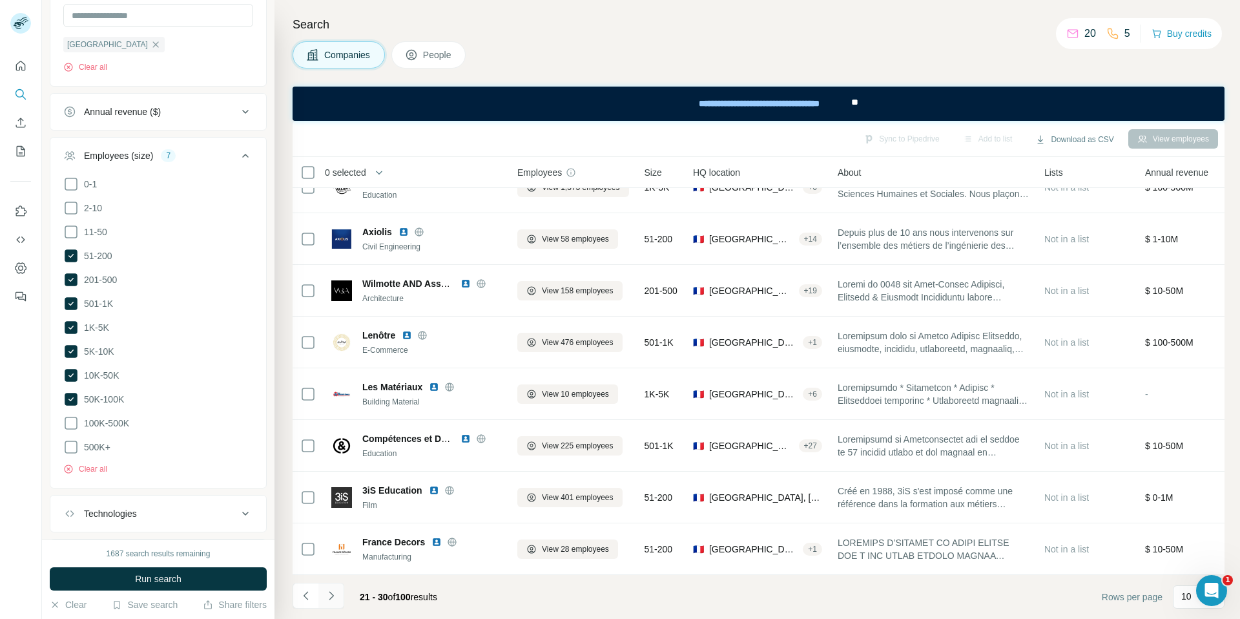
click at [333, 594] on icon "Navigate to next page" at bounding box center [331, 595] width 5 height 8
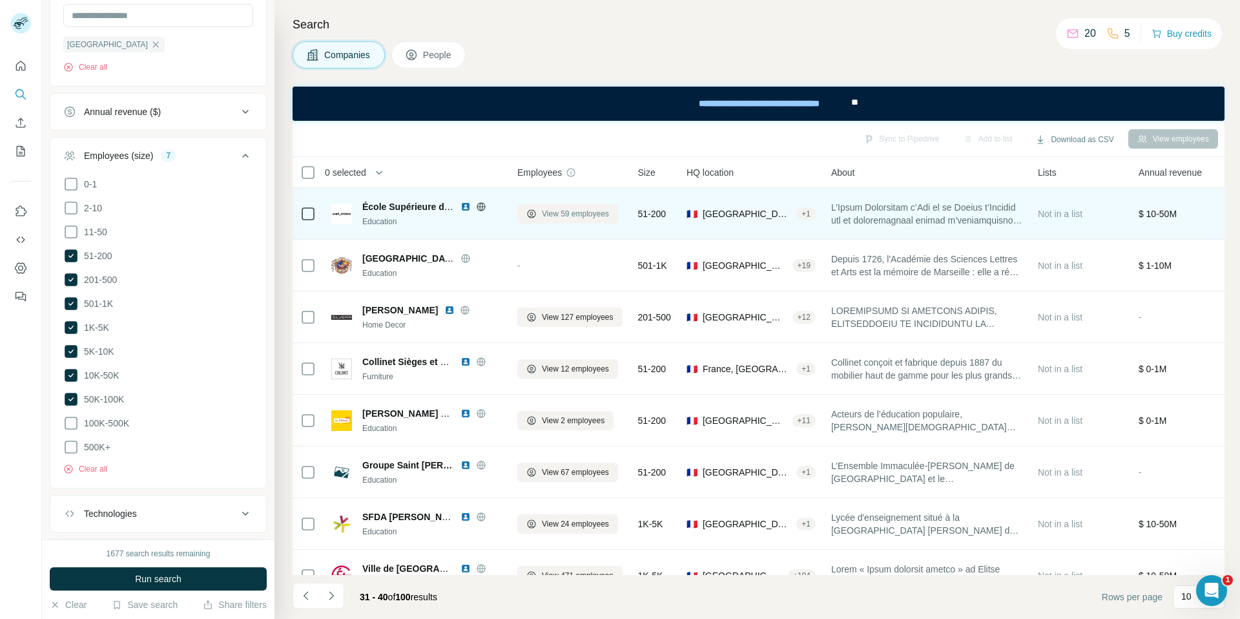
click at [564, 219] on span "View 59 employees" at bounding box center [575, 214] width 67 height 12
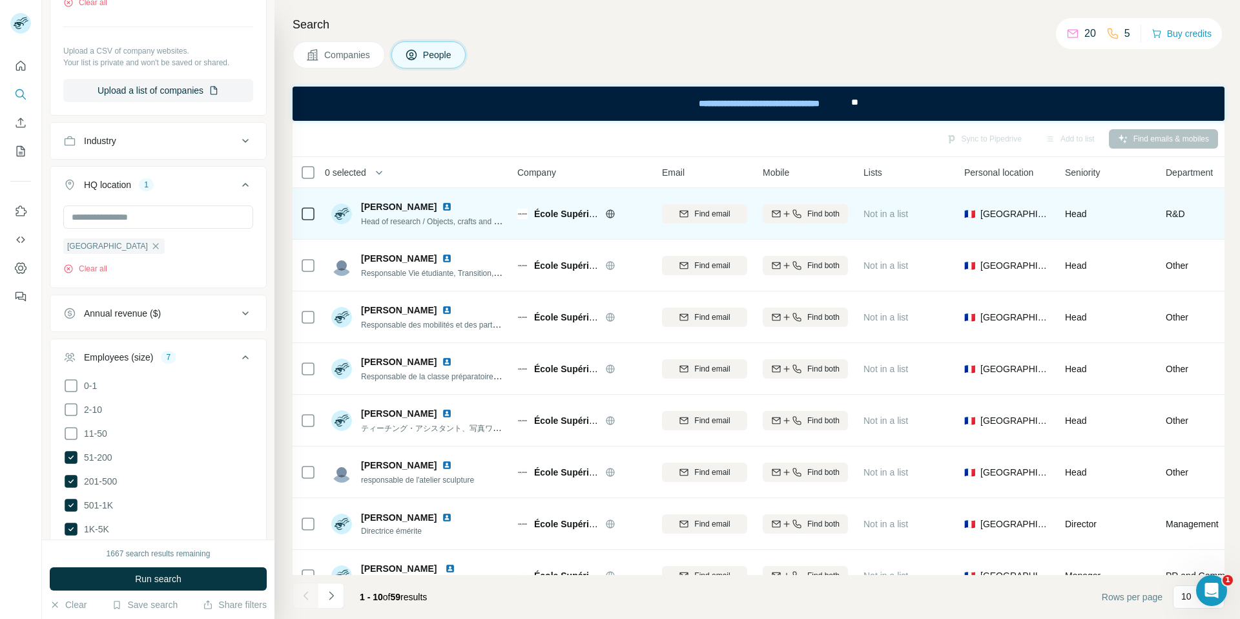
click at [442, 204] on img at bounding box center [447, 207] width 10 height 10
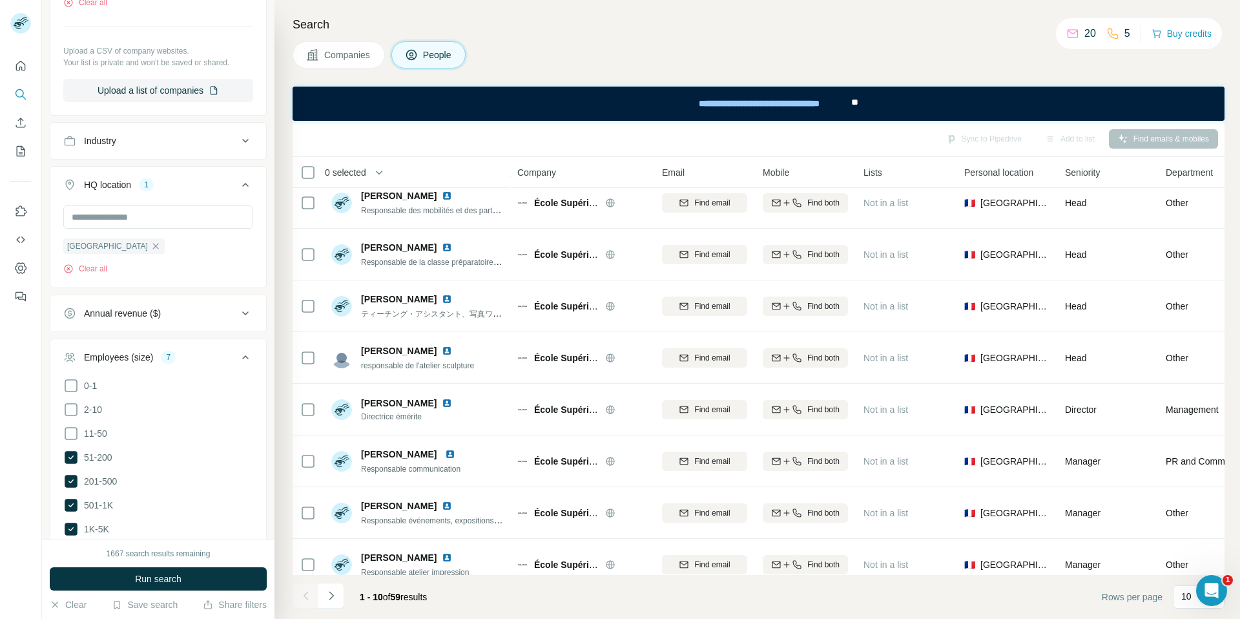
scroll to position [130, 0]
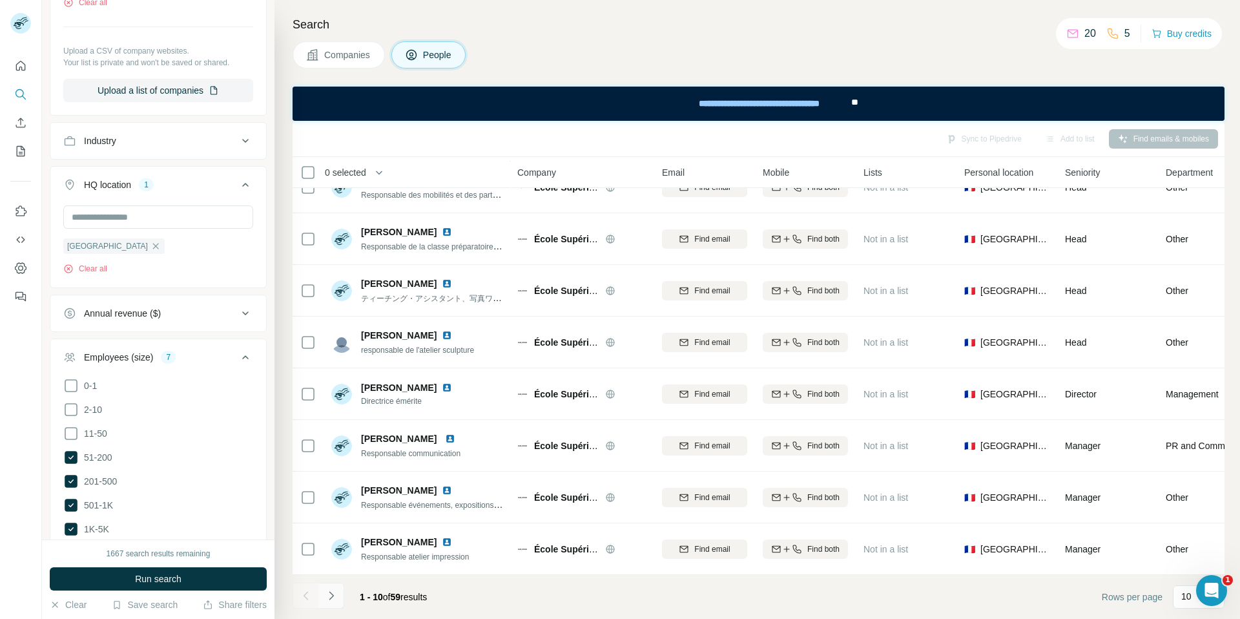
click at [333, 595] on icon "Navigate to next page" at bounding box center [331, 595] width 5 height 8
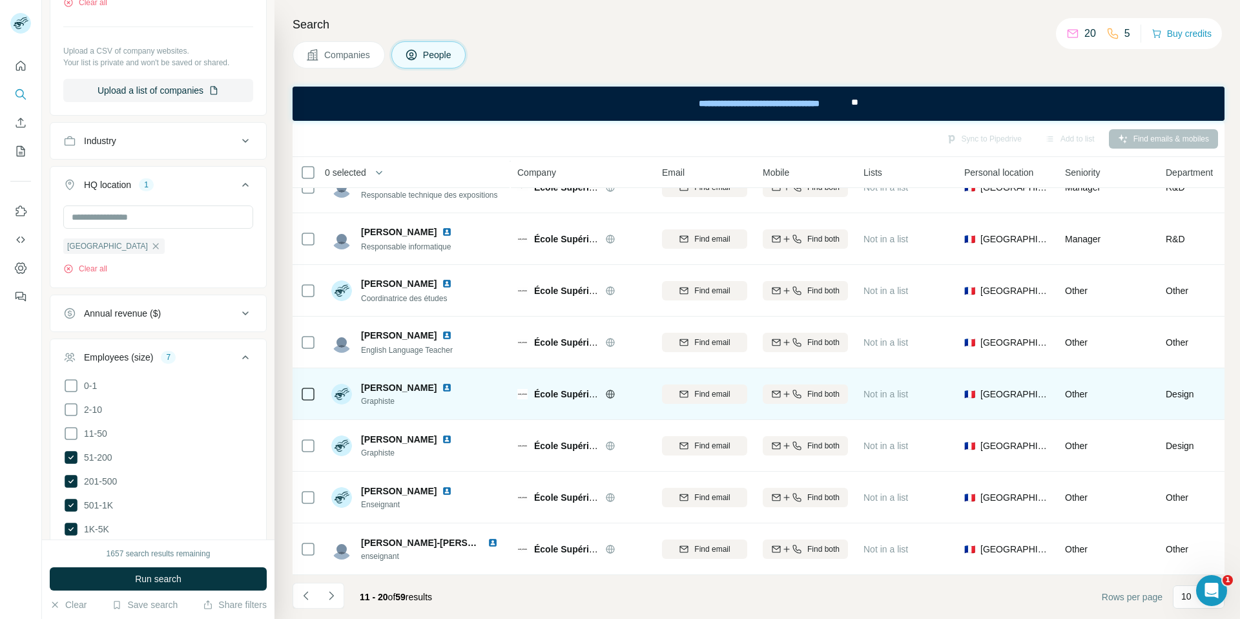
scroll to position [0, 0]
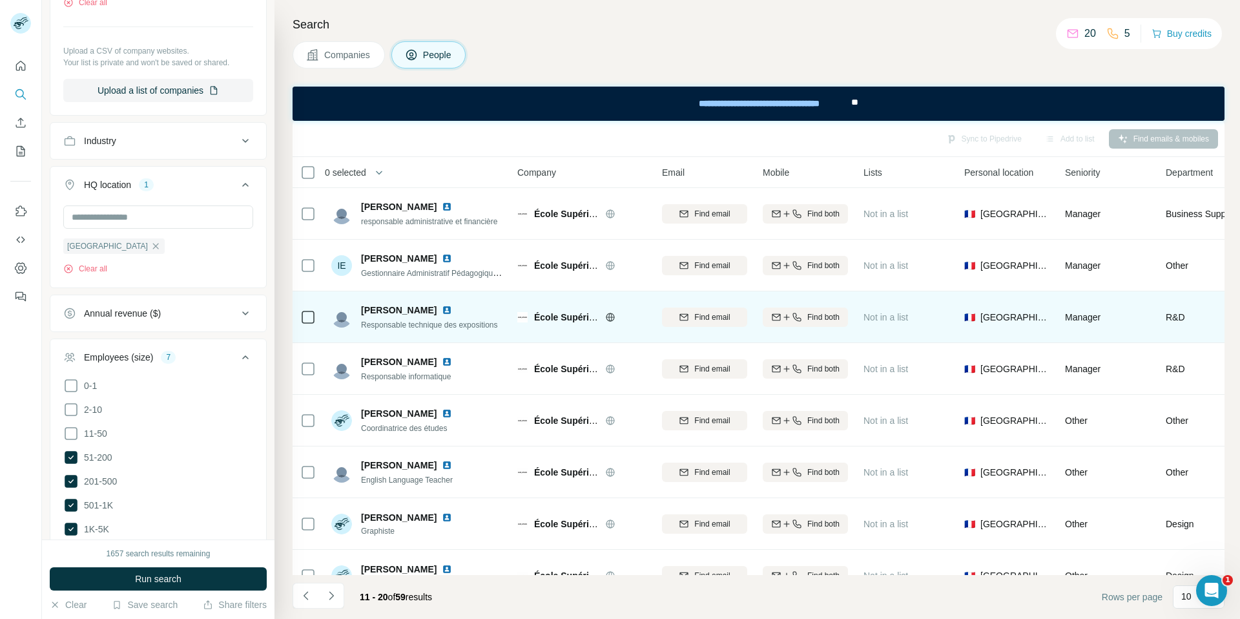
click at [442, 308] on img at bounding box center [447, 310] width 10 height 10
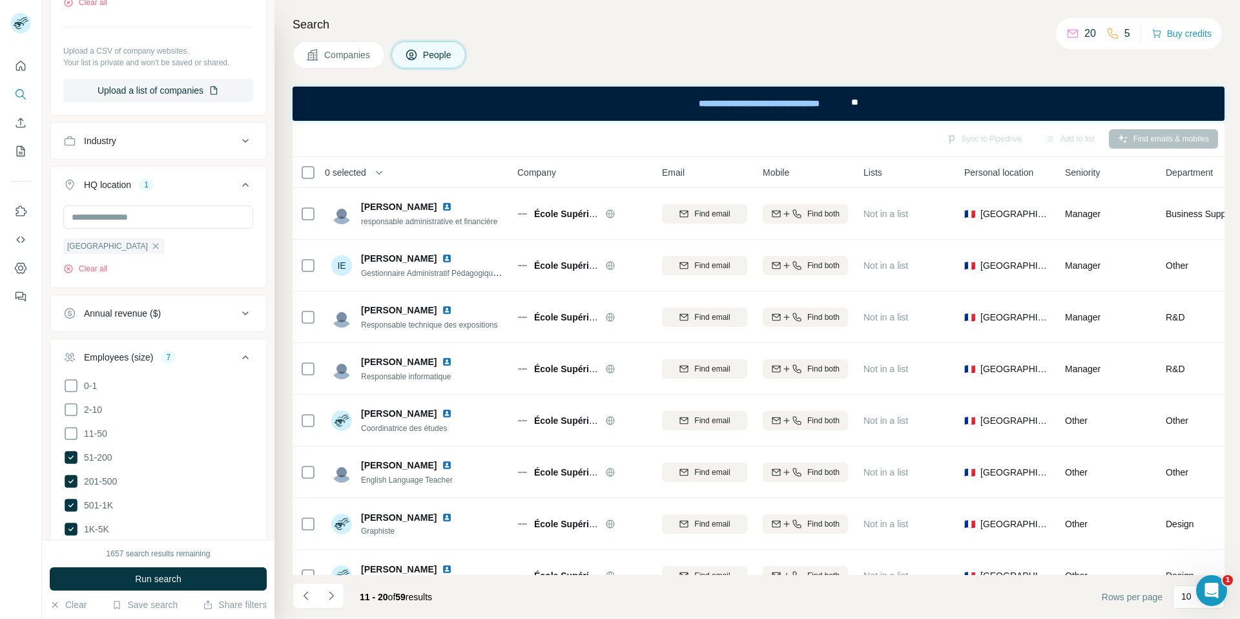
click at [328, 58] on span "Companies" at bounding box center [347, 54] width 47 height 13
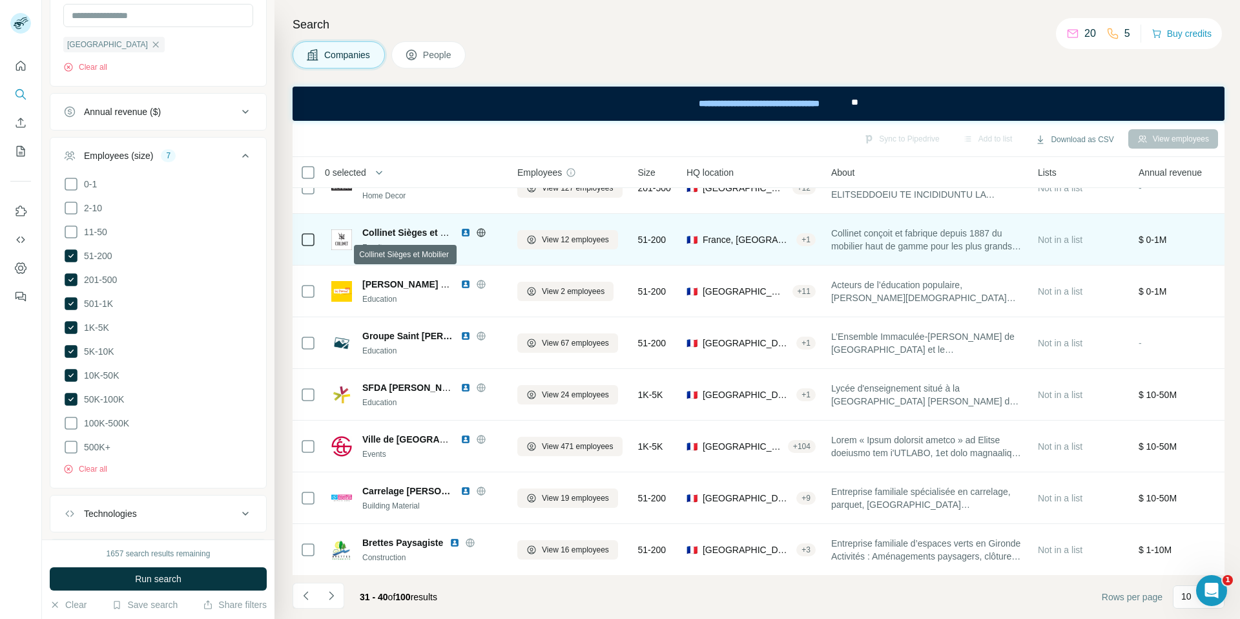
scroll to position [130, 0]
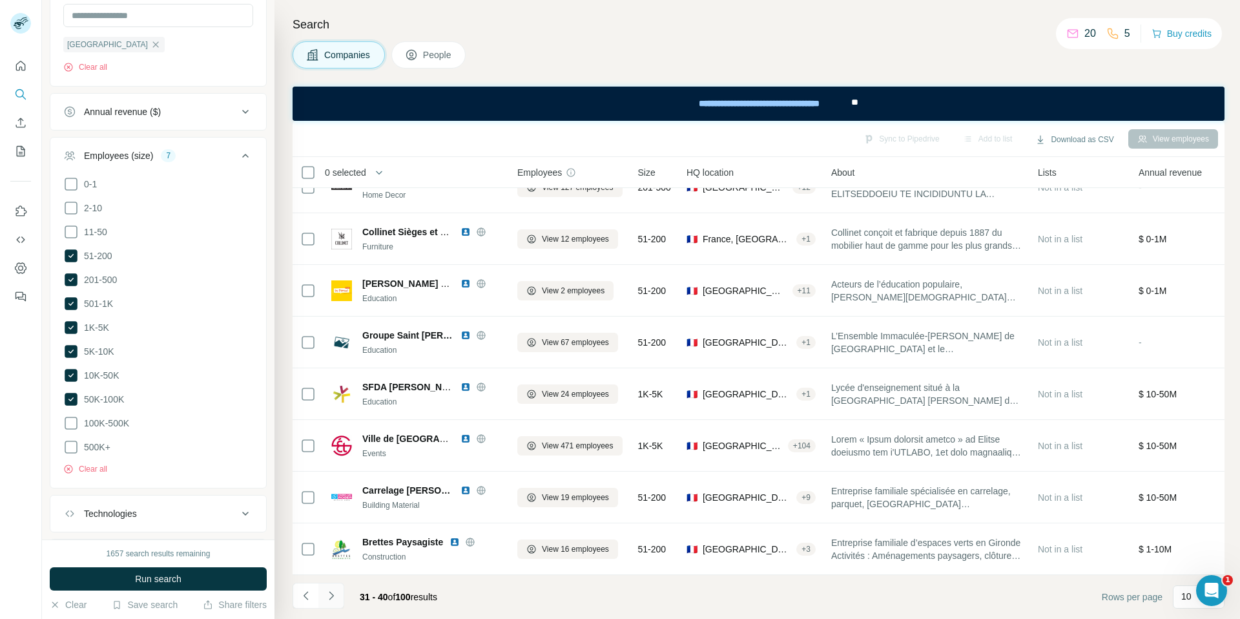
click at [335, 599] on icon "Navigate to next page" at bounding box center [331, 595] width 13 height 13
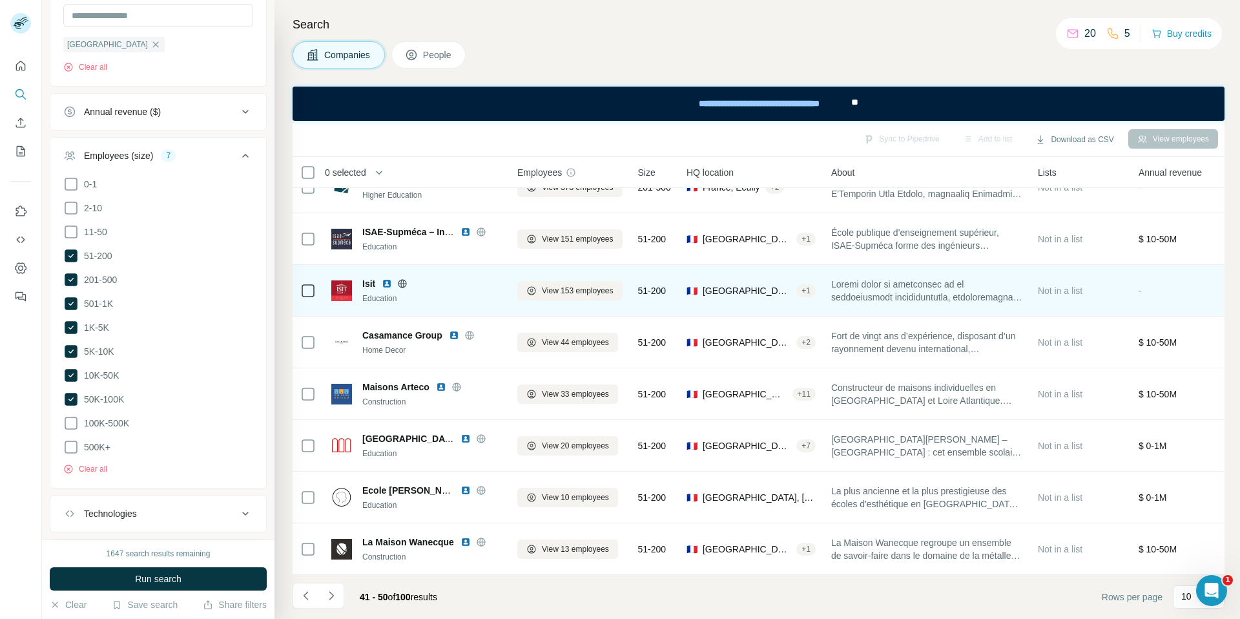
click at [406, 282] on icon at bounding box center [402, 283] width 10 height 10
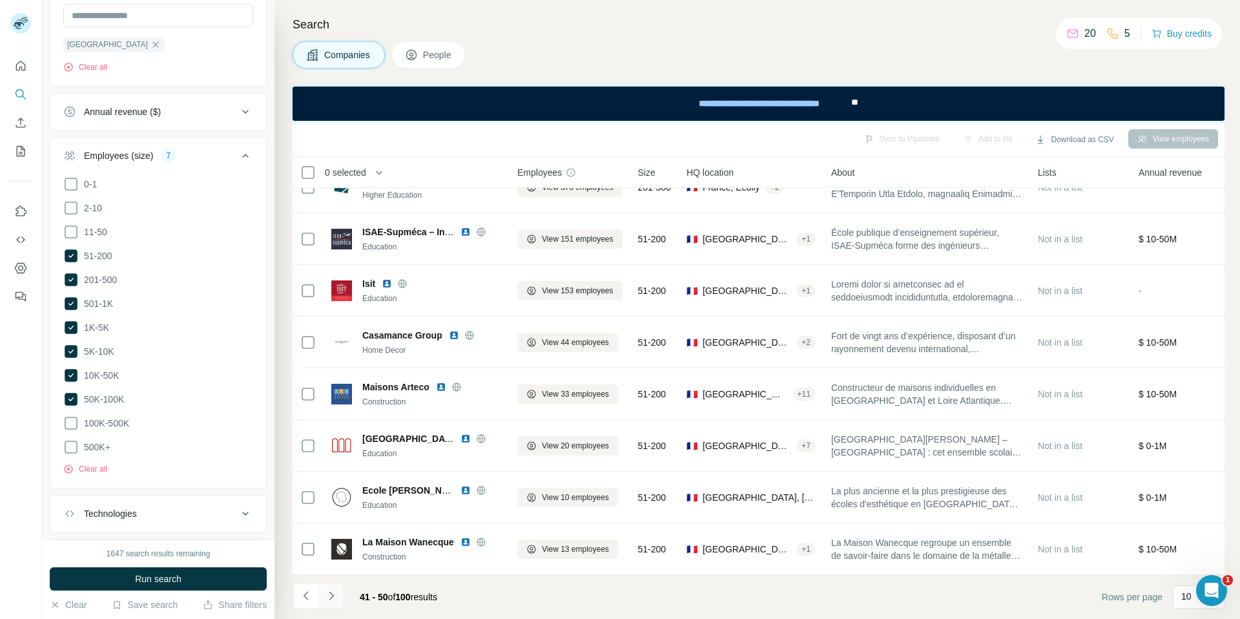
click at [333, 595] on icon "Navigate to next page" at bounding box center [331, 595] width 5 height 8
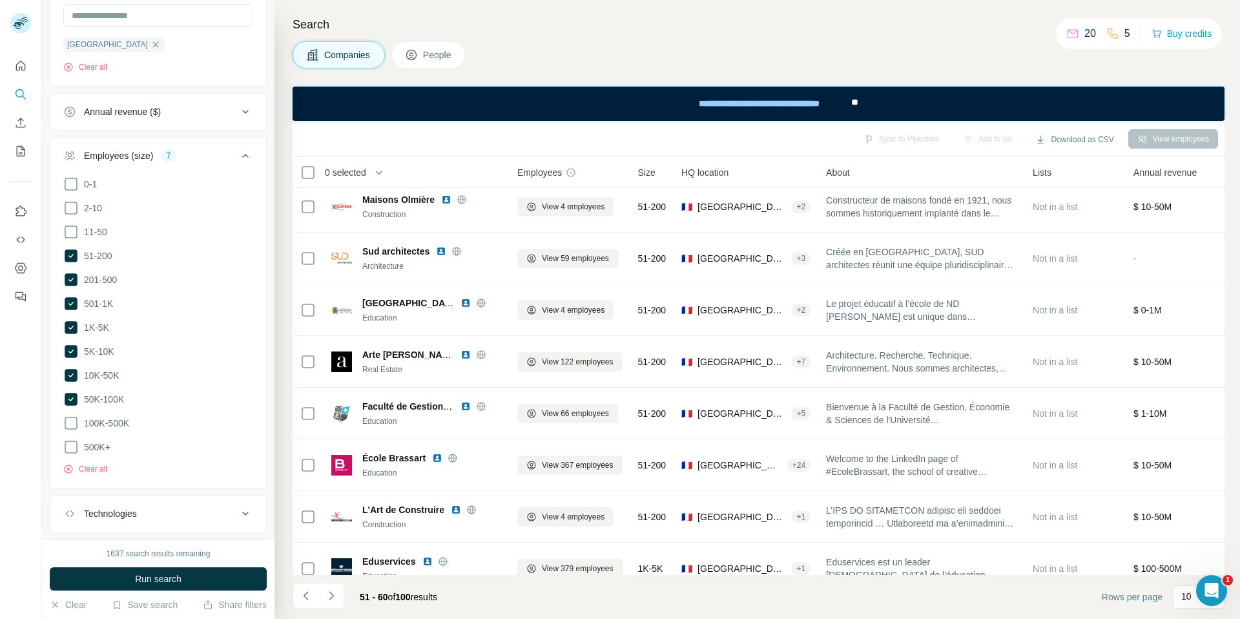
scroll to position [0, 0]
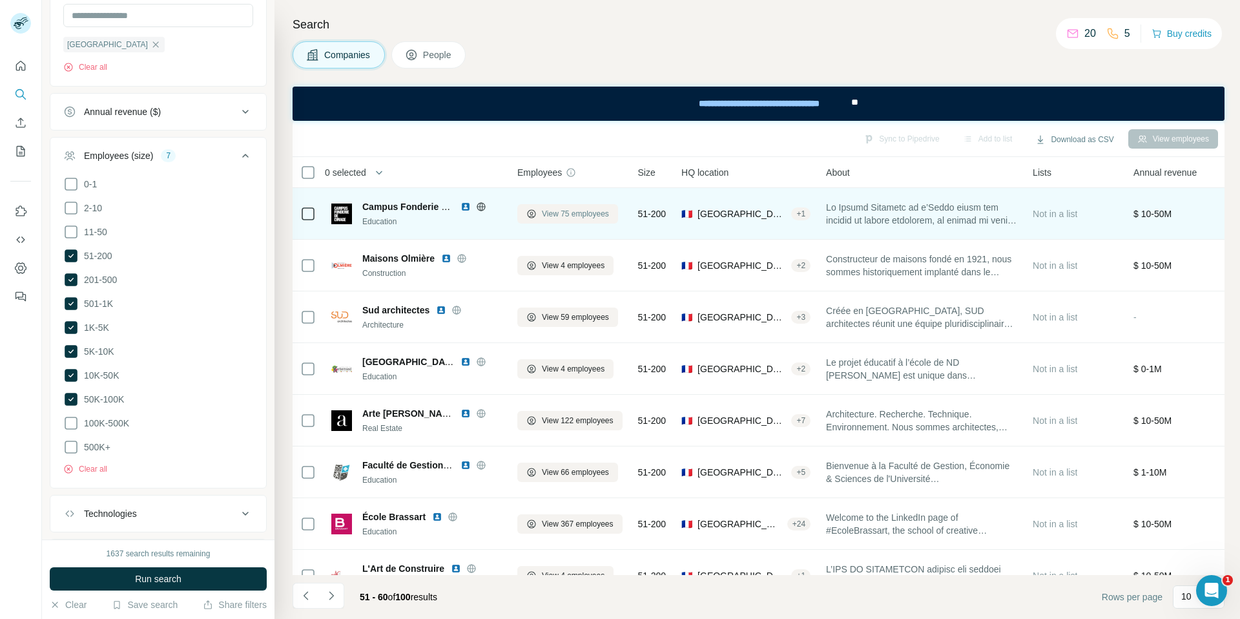
click at [588, 217] on span "View 75 employees" at bounding box center [575, 214] width 67 height 12
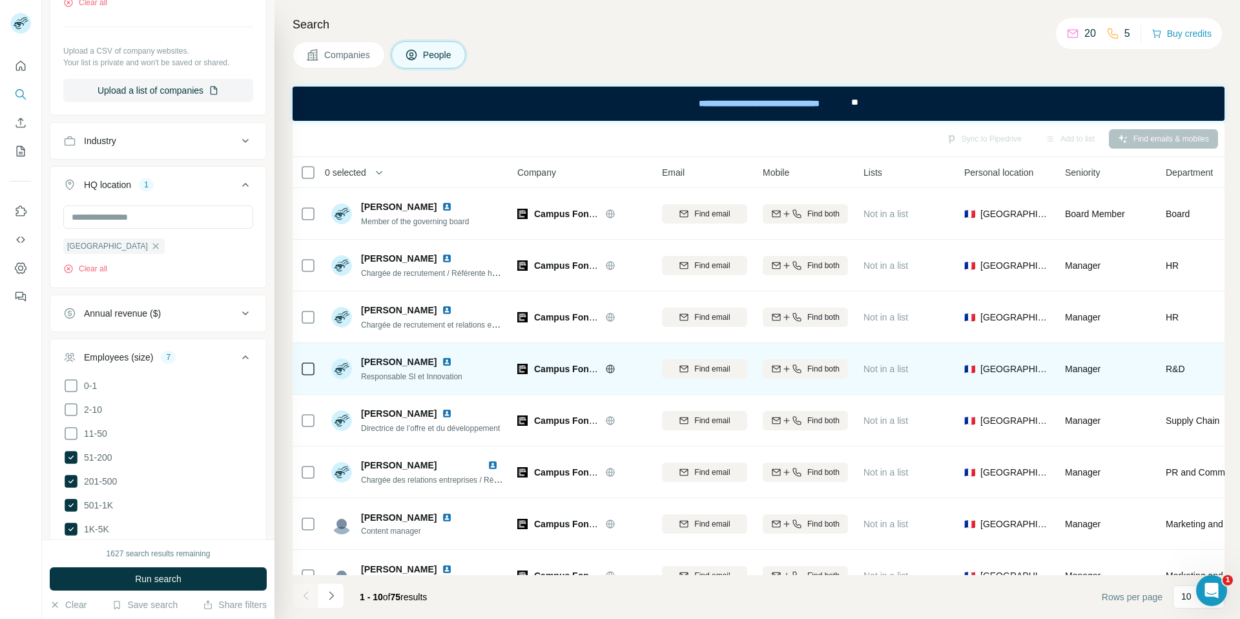
click at [442, 362] on img at bounding box center [447, 362] width 10 height 10
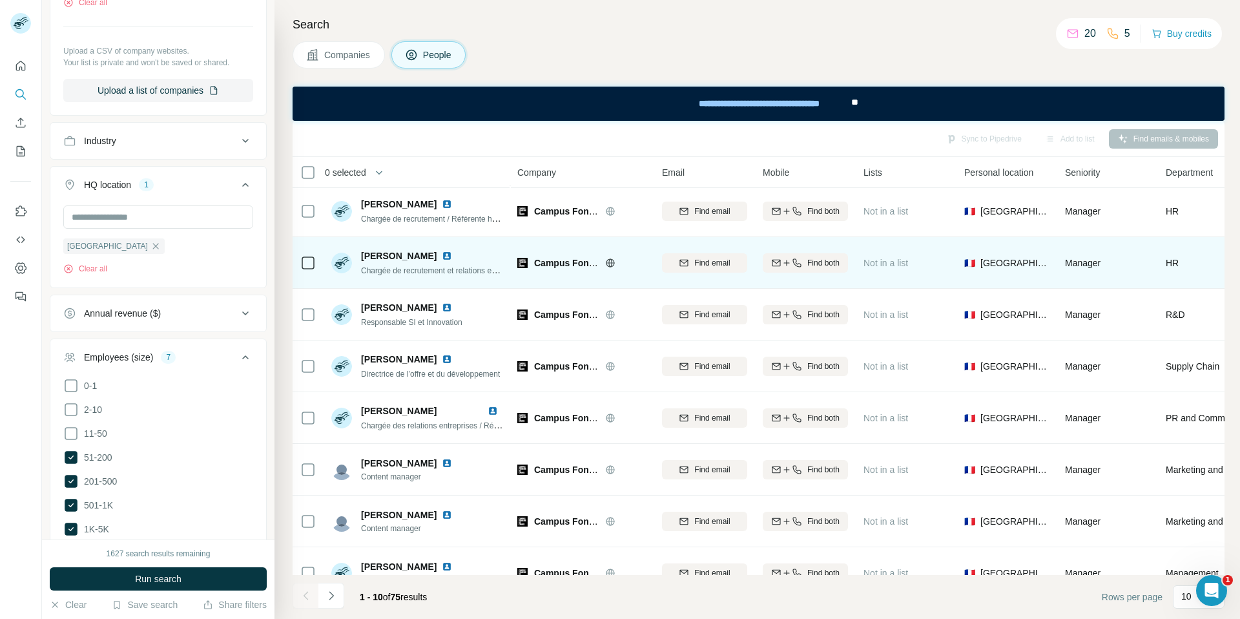
scroll to position [60, 0]
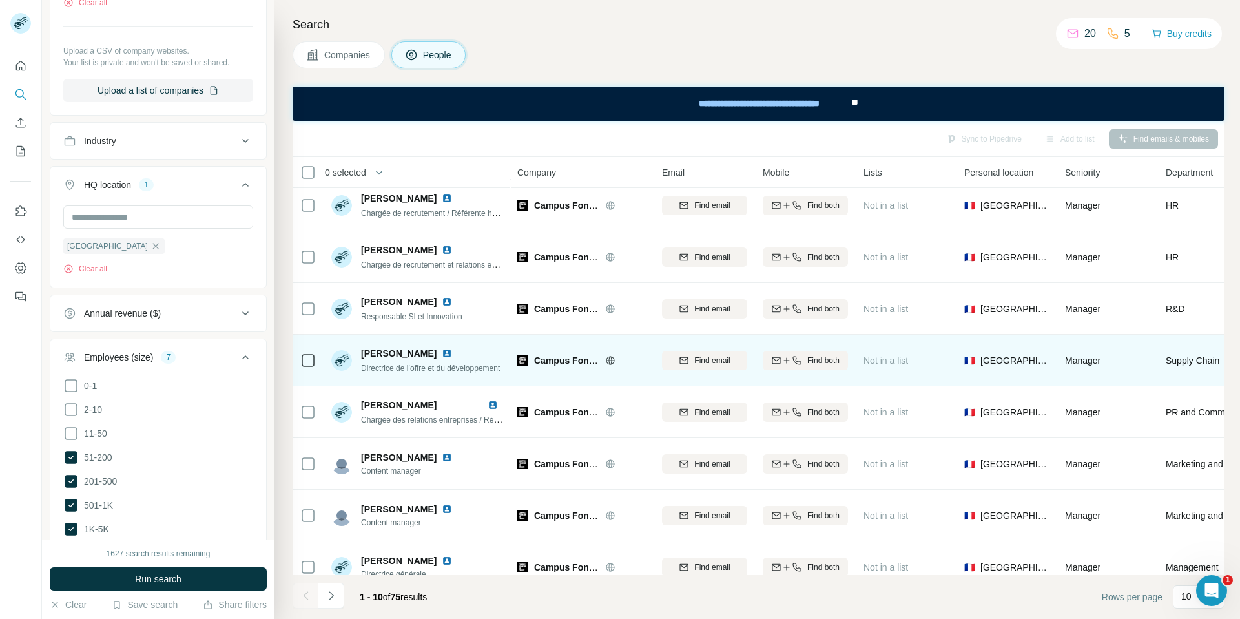
click at [442, 351] on img at bounding box center [447, 353] width 10 height 10
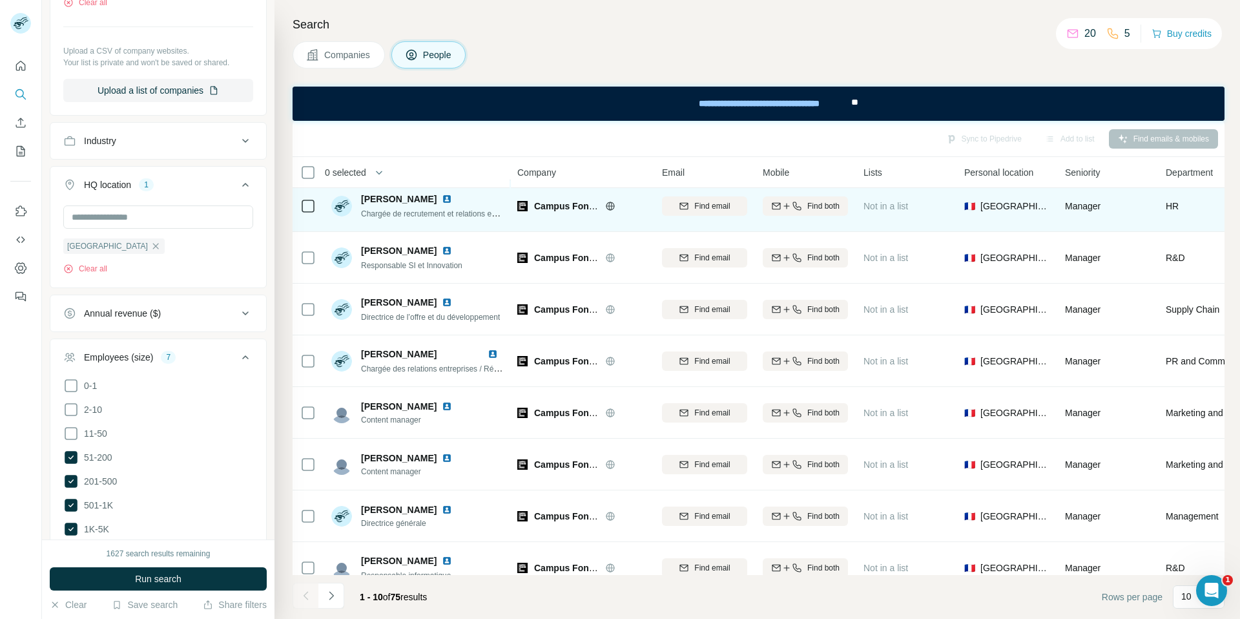
scroll to position [130, 0]
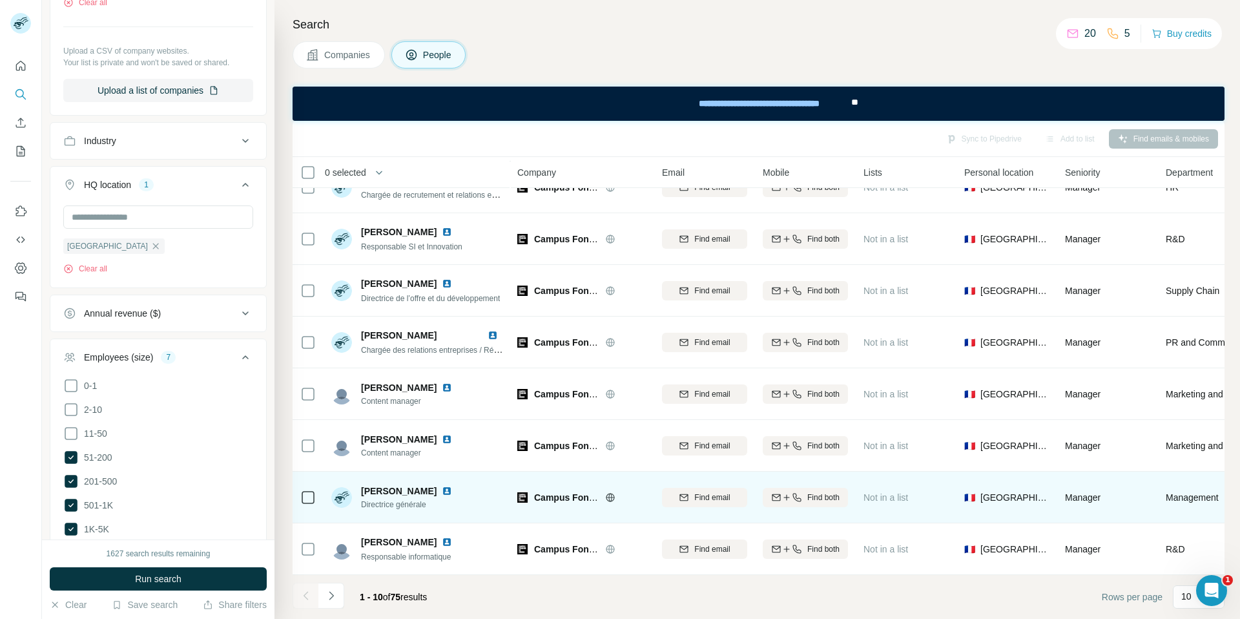
click at [449, 492] on img at bounding box center [447, 491] width 10 height 10
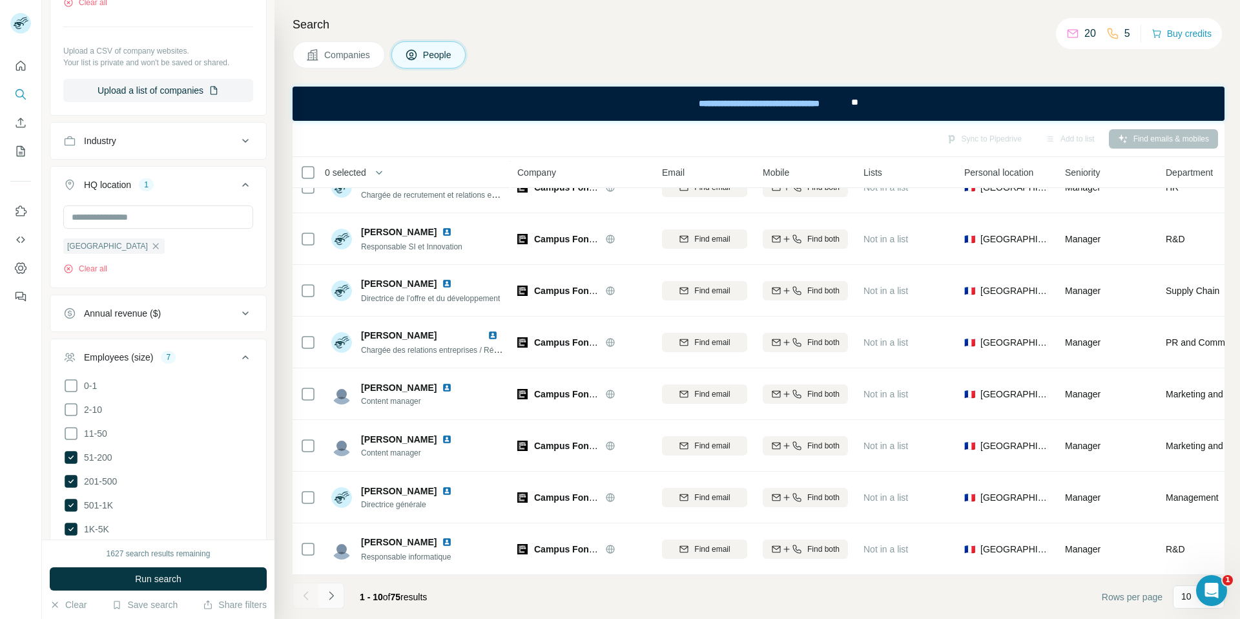
click at [340, 593] on button "Navigate to next page" at bounding box center [332, 596] width 26 height 26
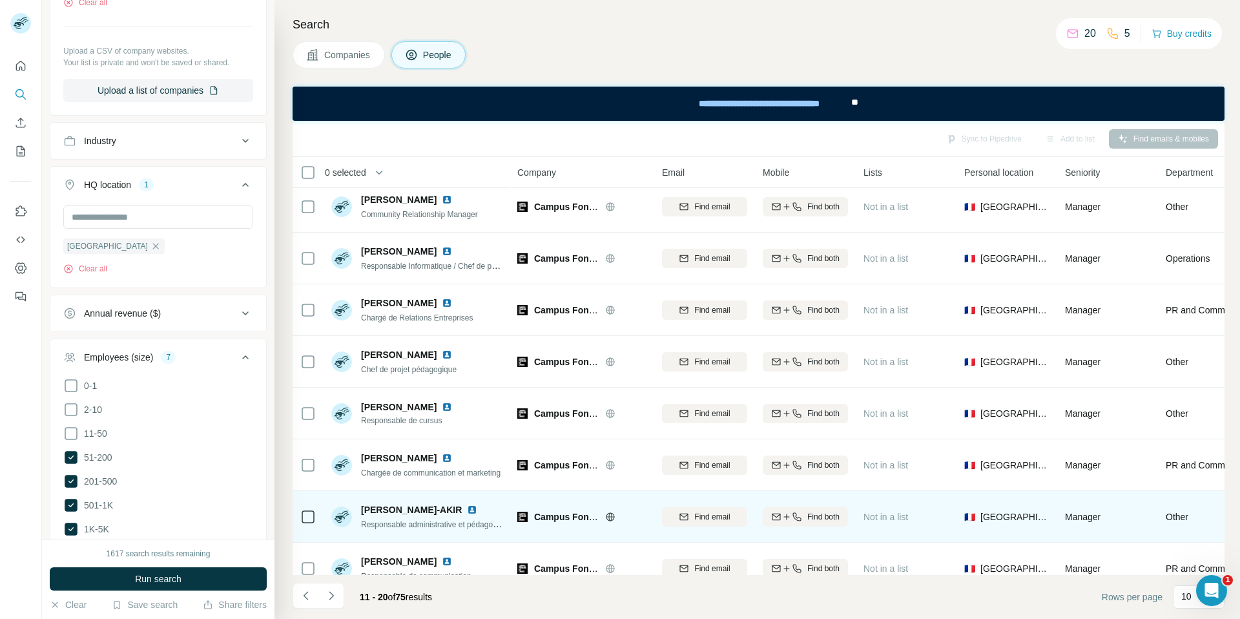
scroll to position [0, 0]
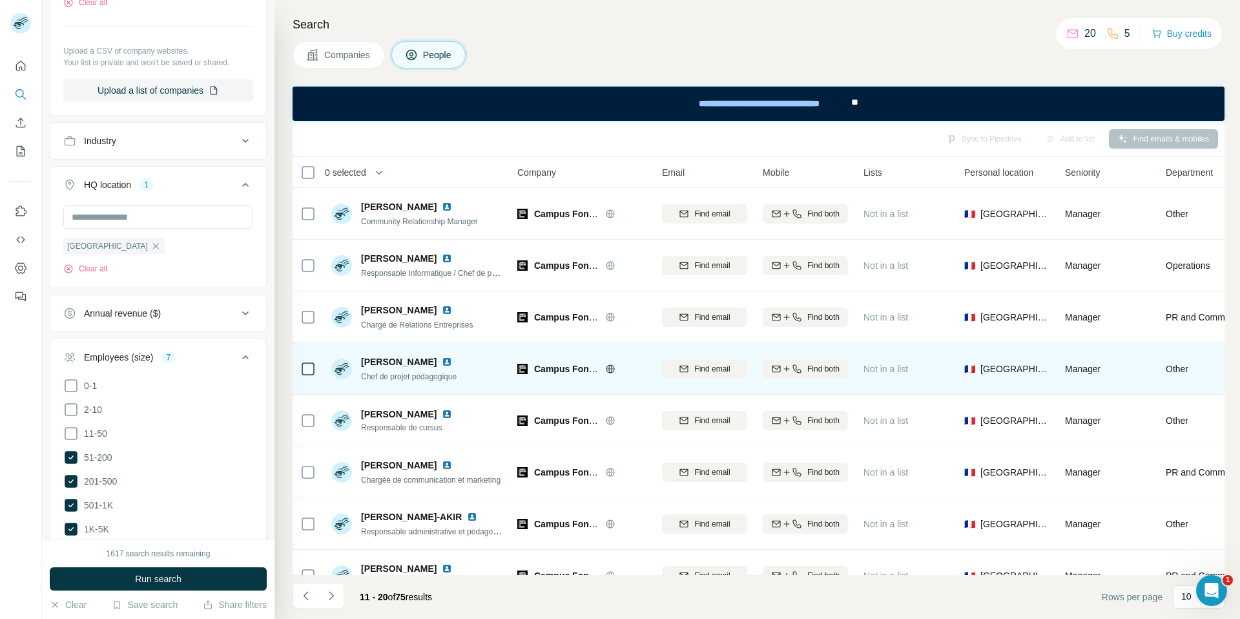
click at [444, 362] on img at bounding box center [447, 362] width 10 height 10
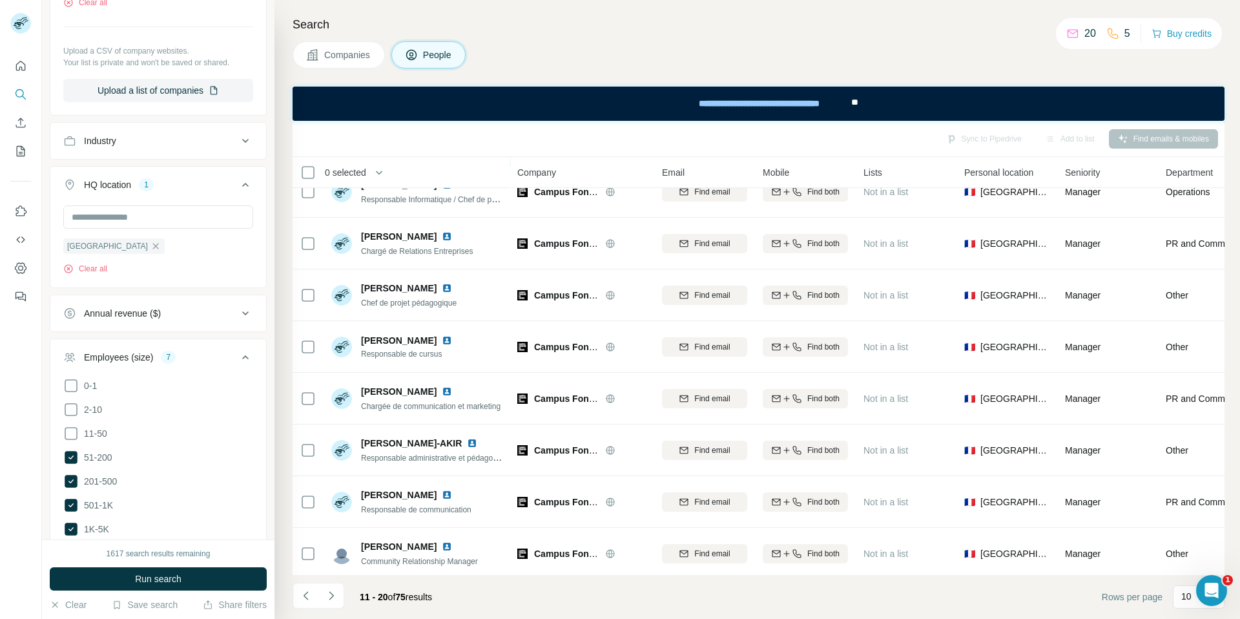
scroll to position [130, 0]
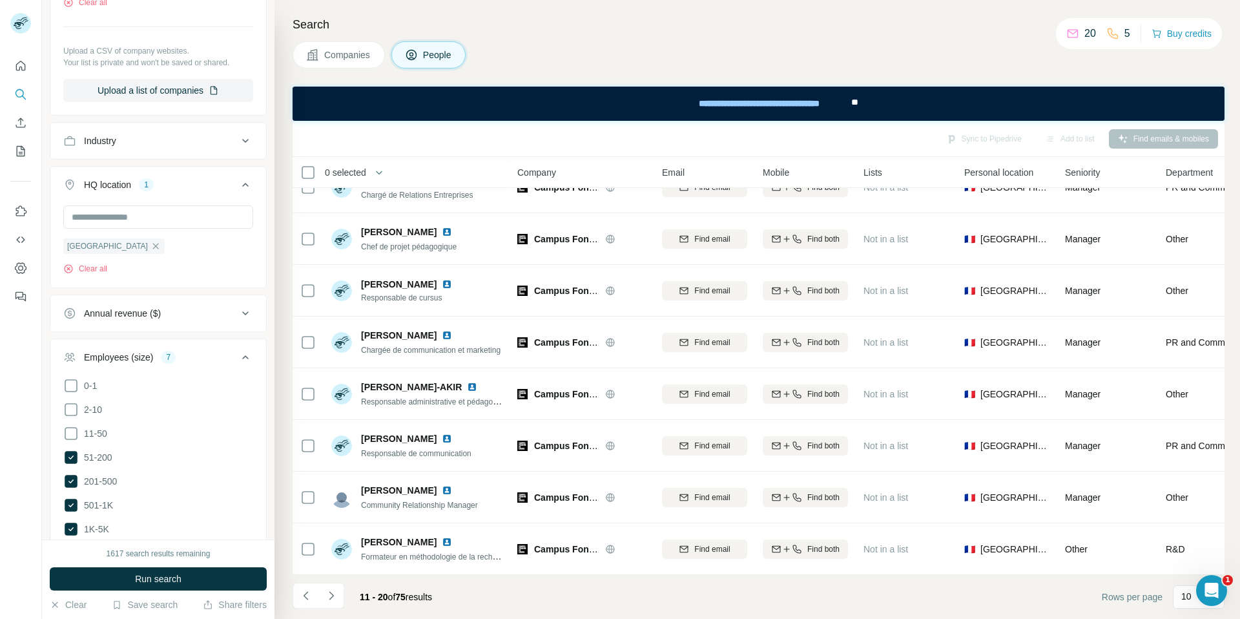
click at [335, 56] on span "Companies" at bounding box center [347, 54] width 47 height 13
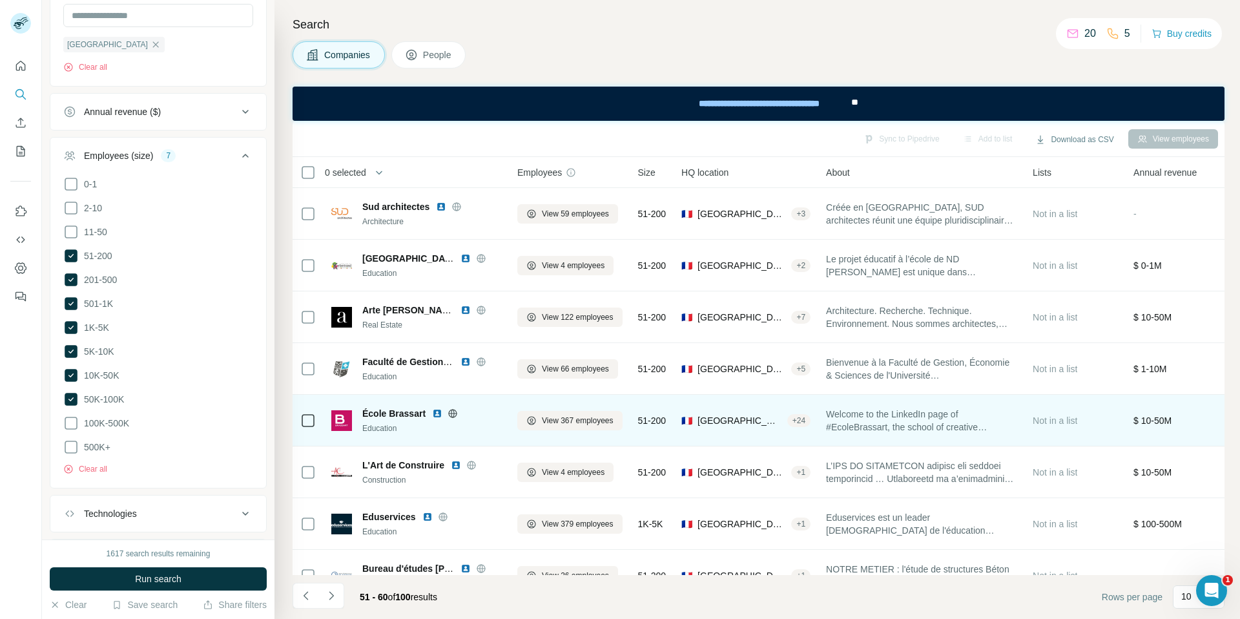
scroll to position [130, 0]
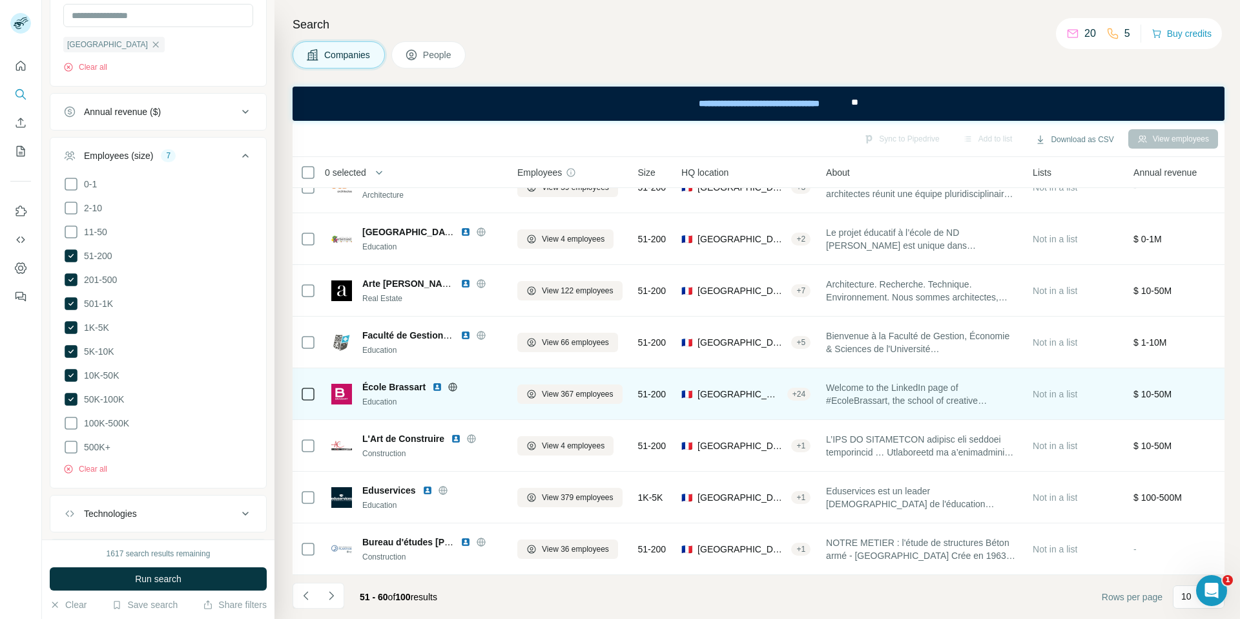
click at [451, 388] on icon at bounding box center [453, 387] width 10 height 10
click at [581, 394] on span "View 367 employees" at bounding box center [578, 394] width 72 height 12
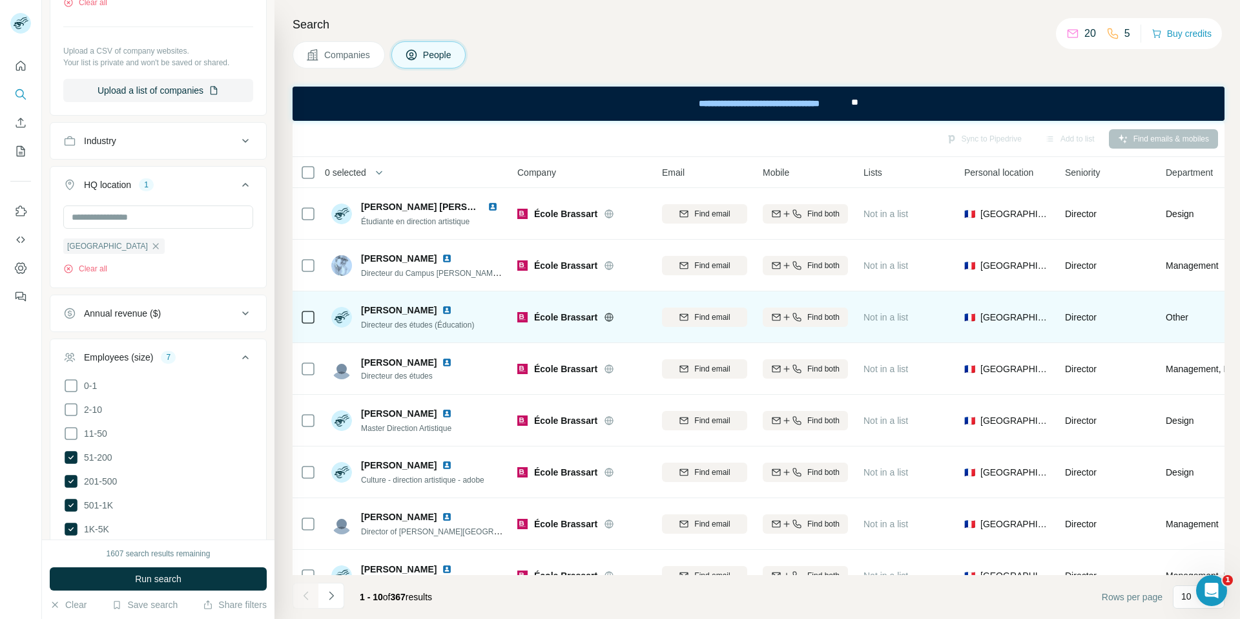
click at [442, 311] on img at bounding box center [447, 310] width 10 height 10
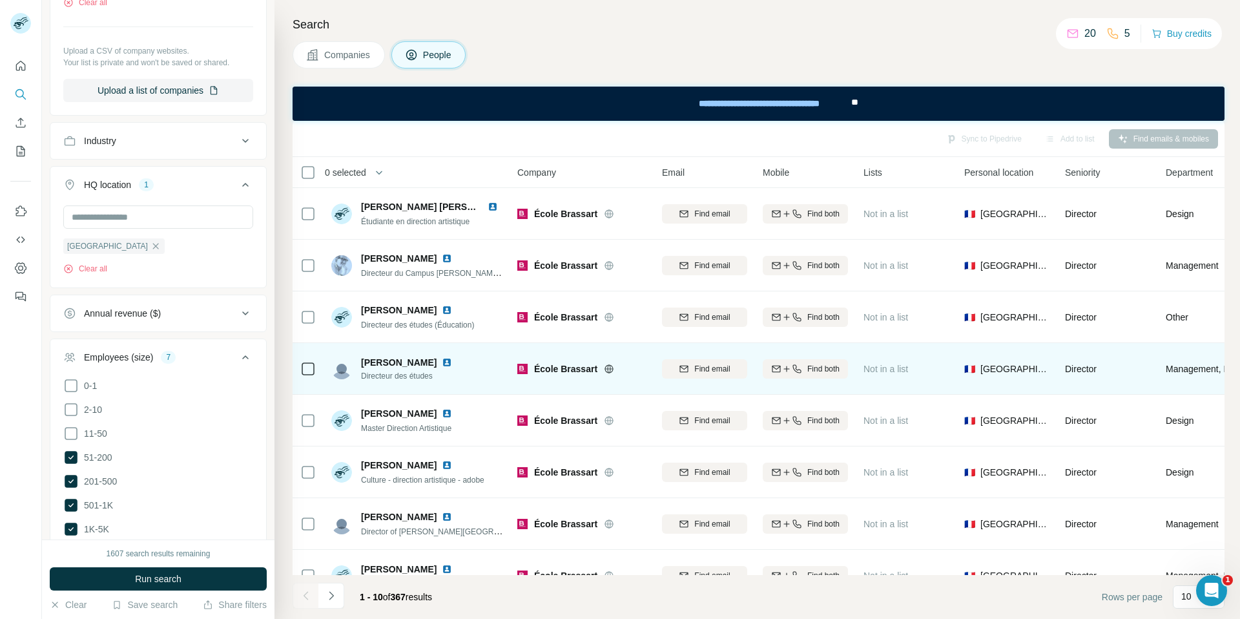
click at [452, 363] on img at bounding box center [447, 362] width 10 height 10
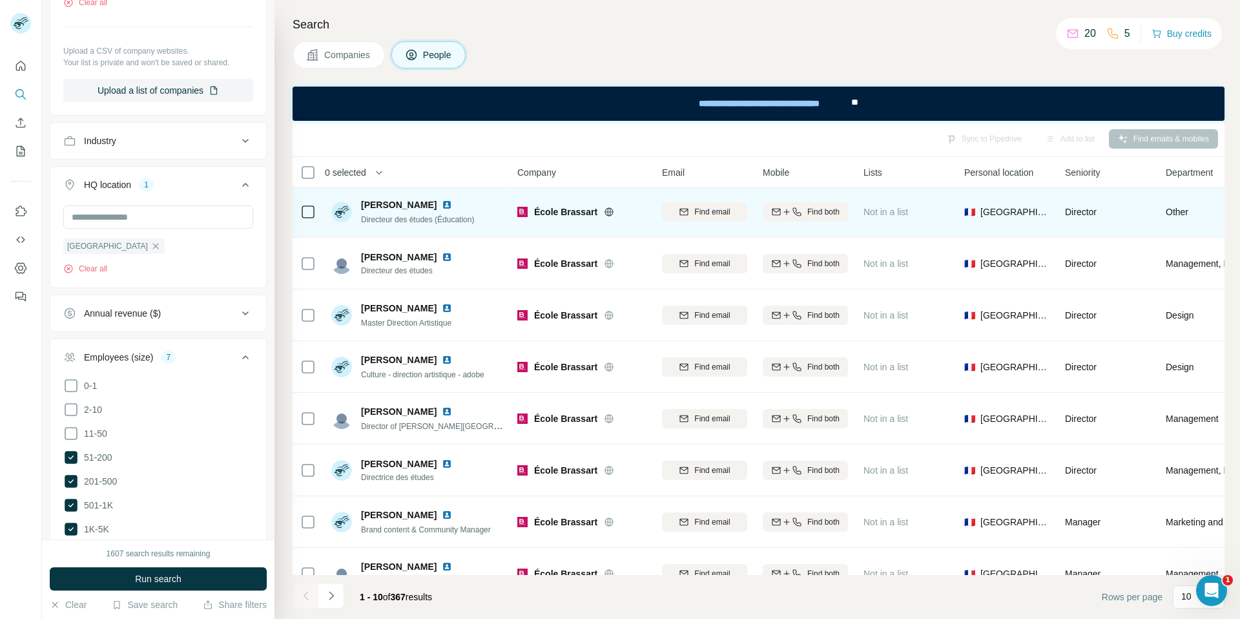
scroll to position [130, 0]
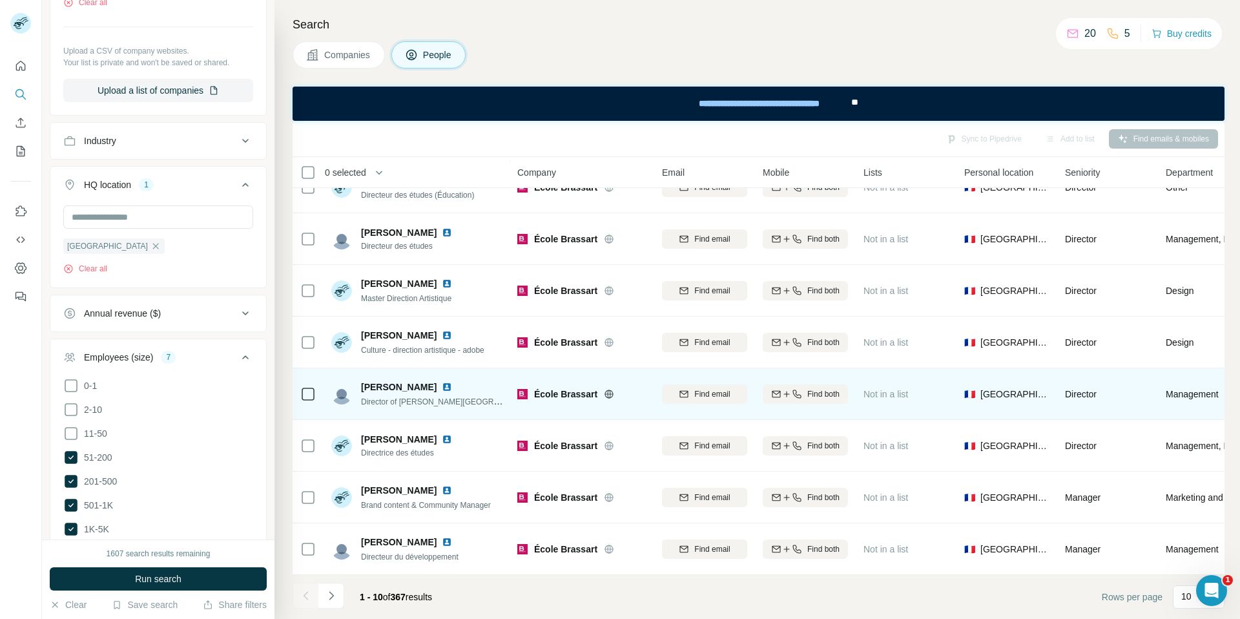
click at [442, 386] on img at bounding box center [447, 387] width 10 height 10
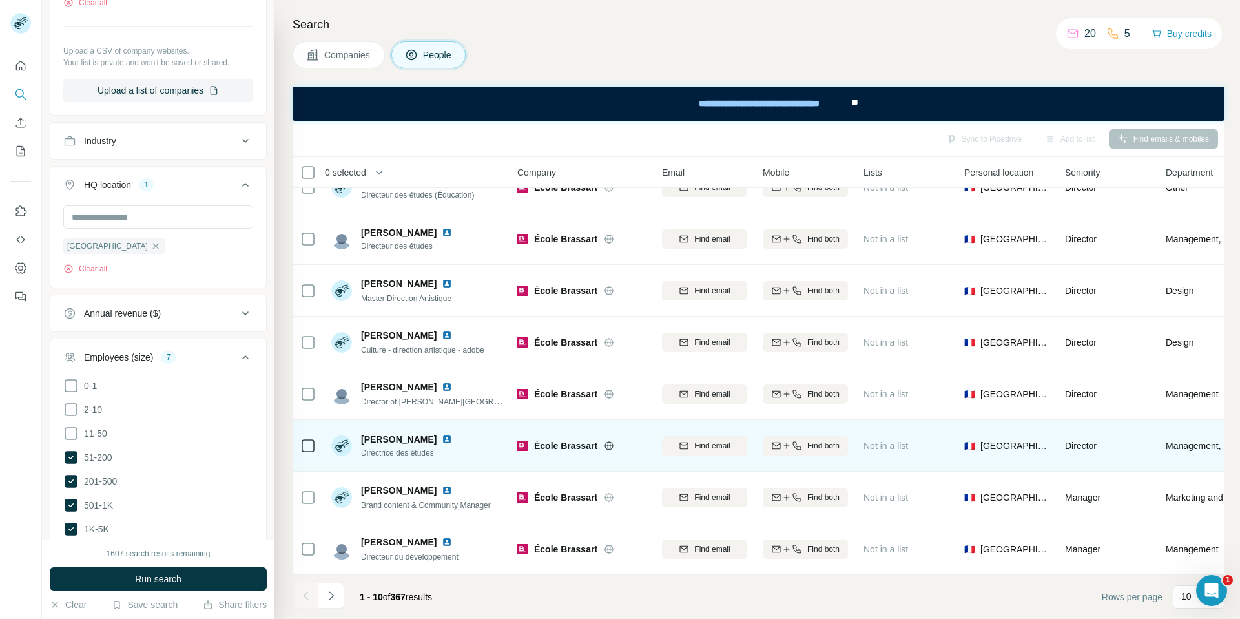
click at [442, 435] on img at bounding box center [447, 439] width 10 height 10
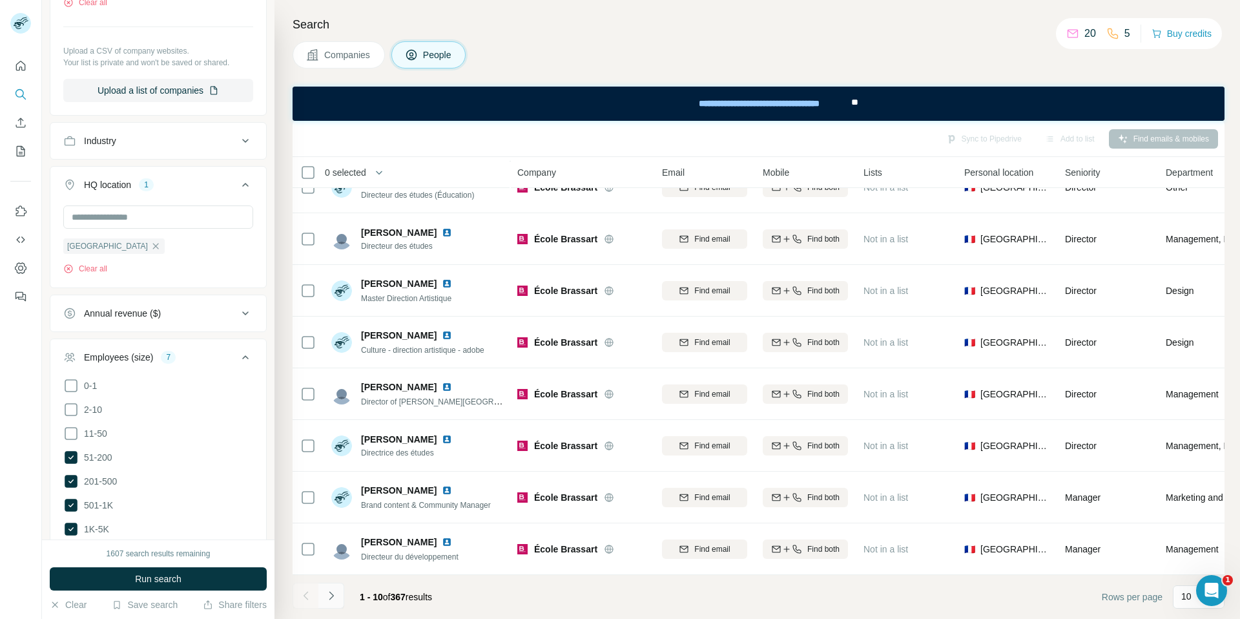
click at [331, 591] on icon "Navigate to next page" at bounding box center [331, 595] width 13 height 13
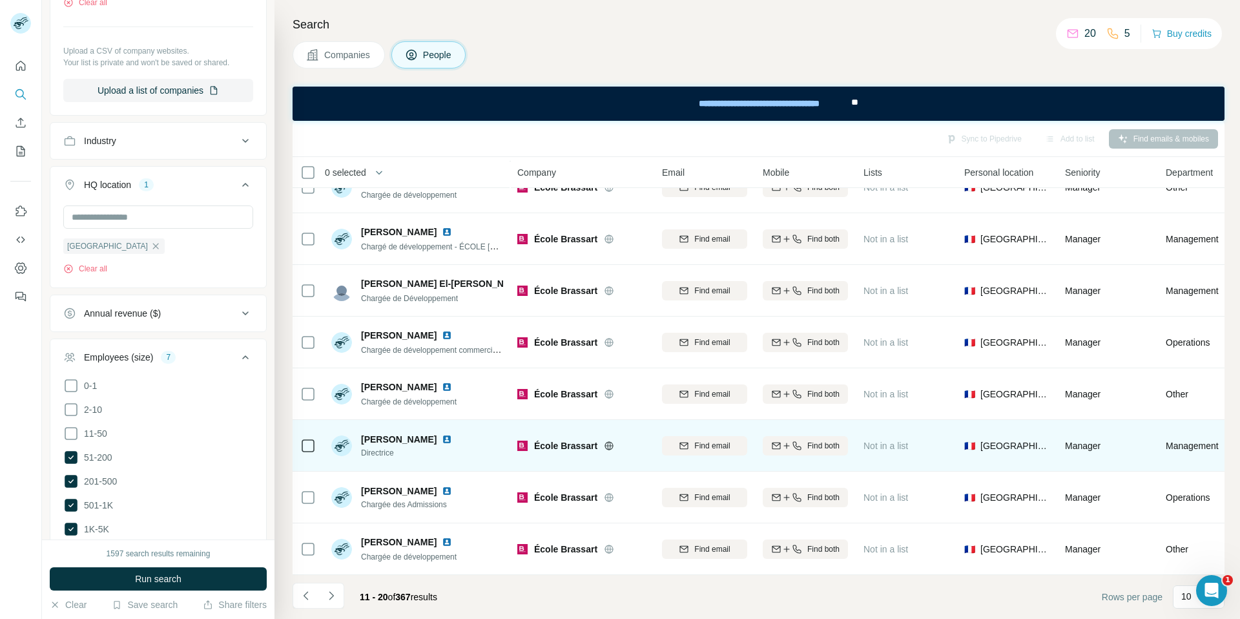
click at [442, 435] on img at bounding box center [447, 439] width 10 height 10
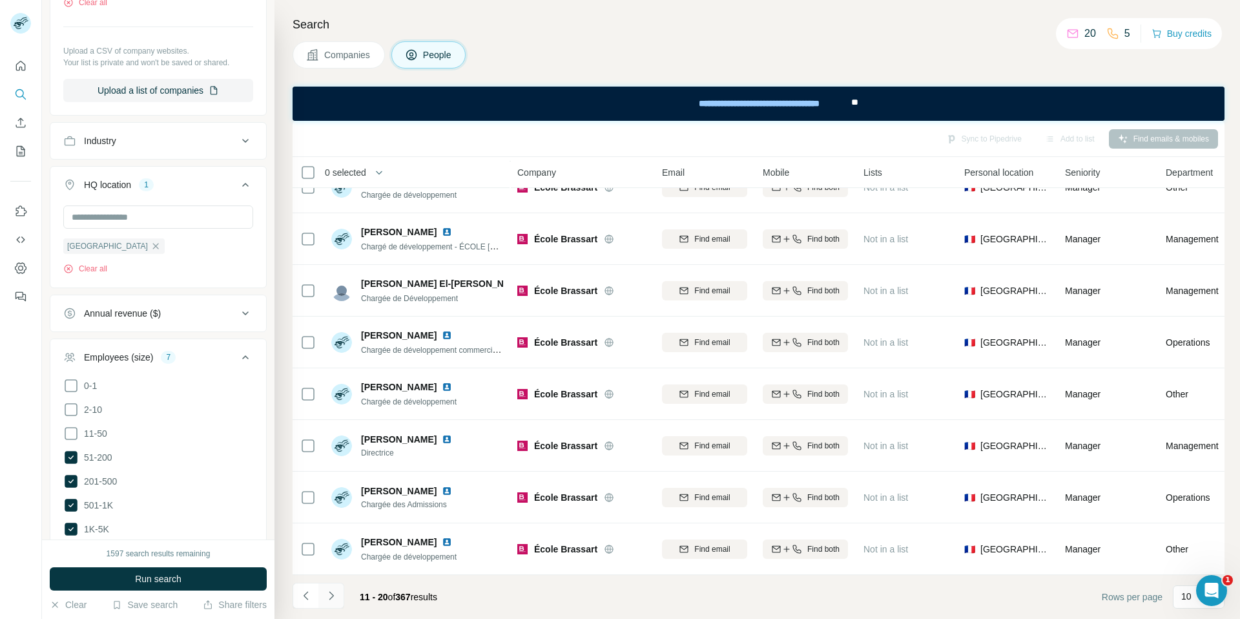
click at [327, 593] on icon "Navigate to next page" at bounding box center [331, 595] width 13 height 13
click at [327, 594] on icon "Navigate to next page" at bounding box center [331, 595] width 13 height 13
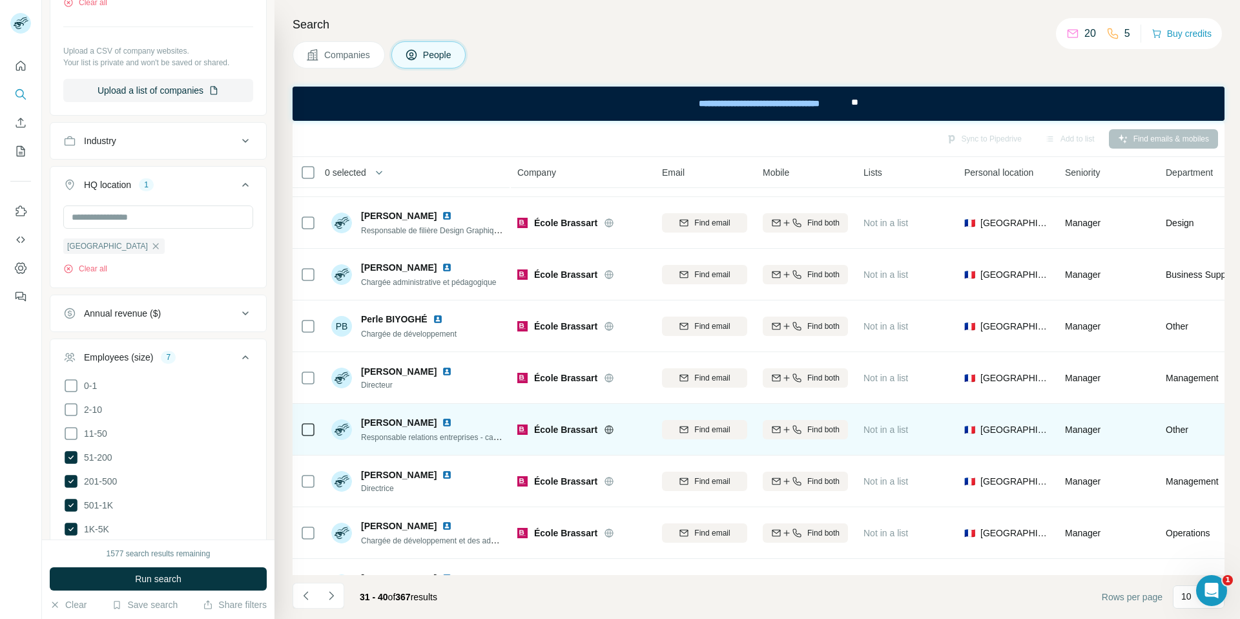
scroll to position [36, 0]
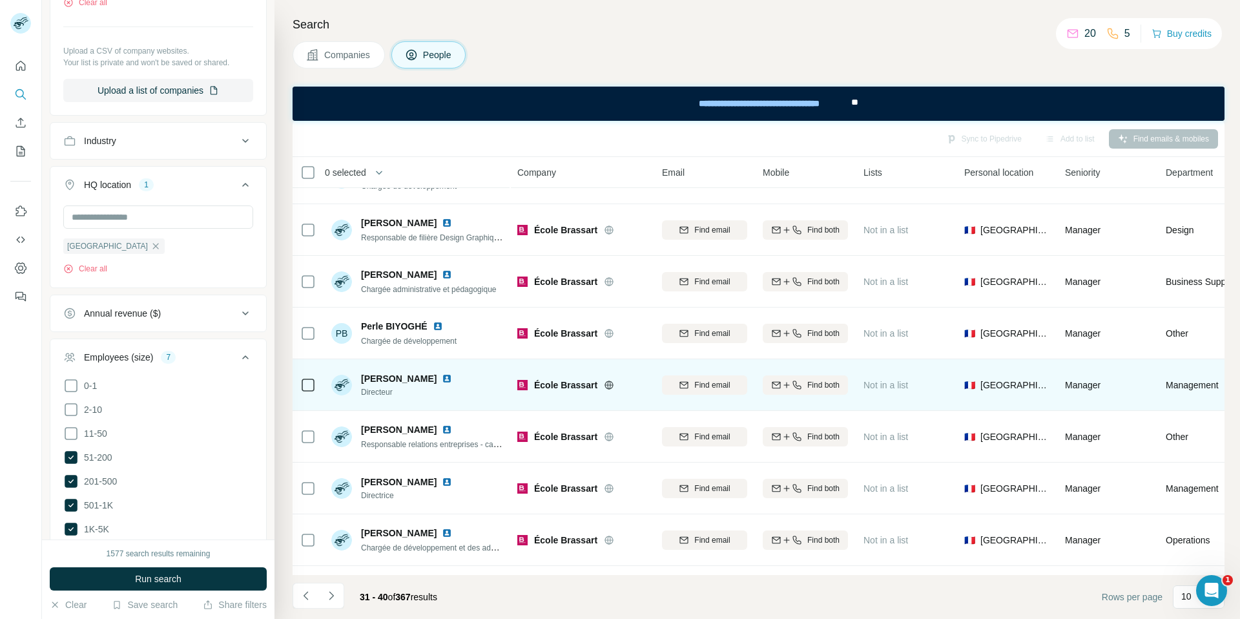
click at [446, 379] on img at bounding box center [447, 378] width 10 height 10
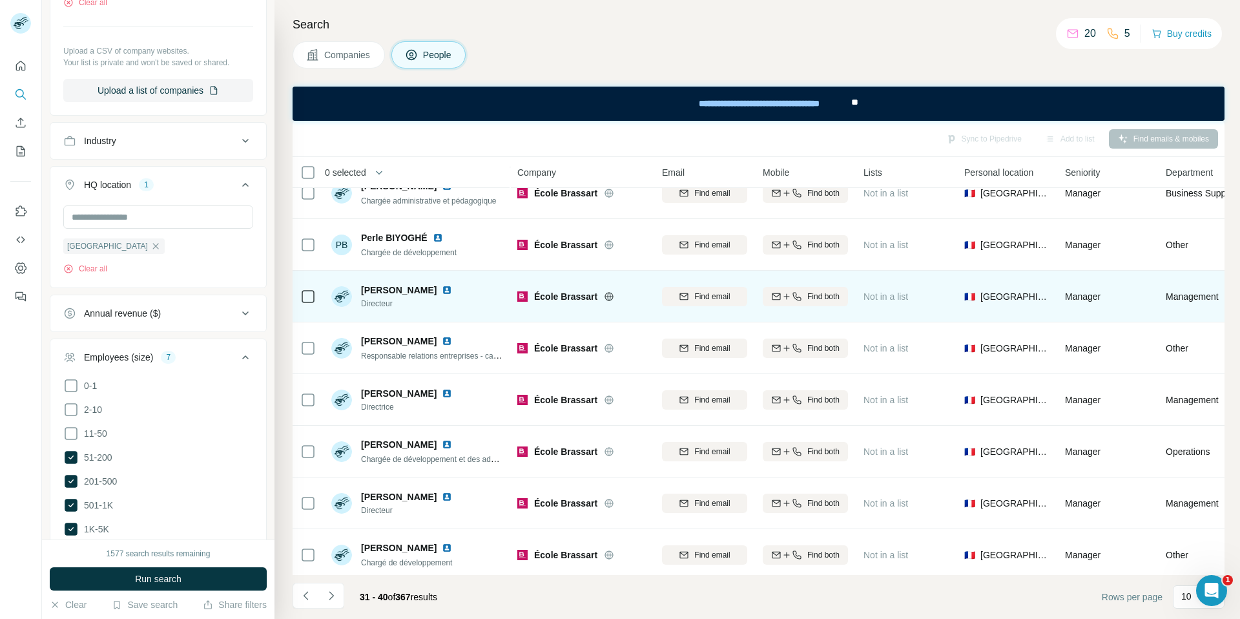
scroll to position [130, 0]
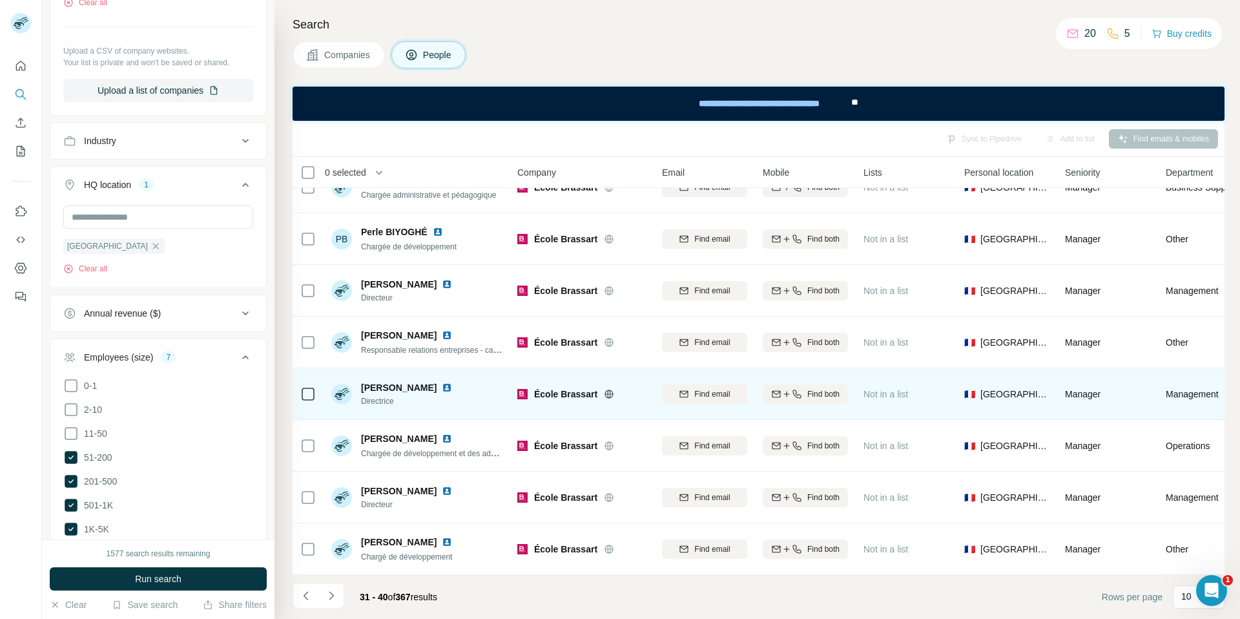
click at [452, 388] on img at bounding box center [447, 387] width 10 height 10
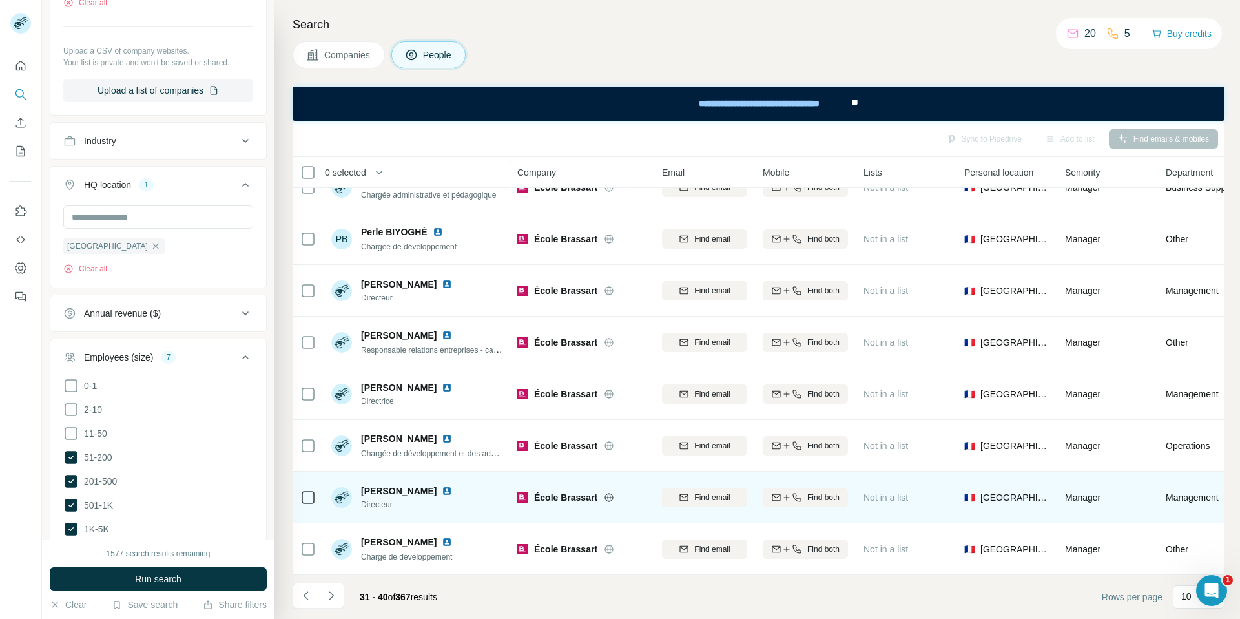
click at [450, 490] on img at bounding box center [447, 491] width 10 height 10
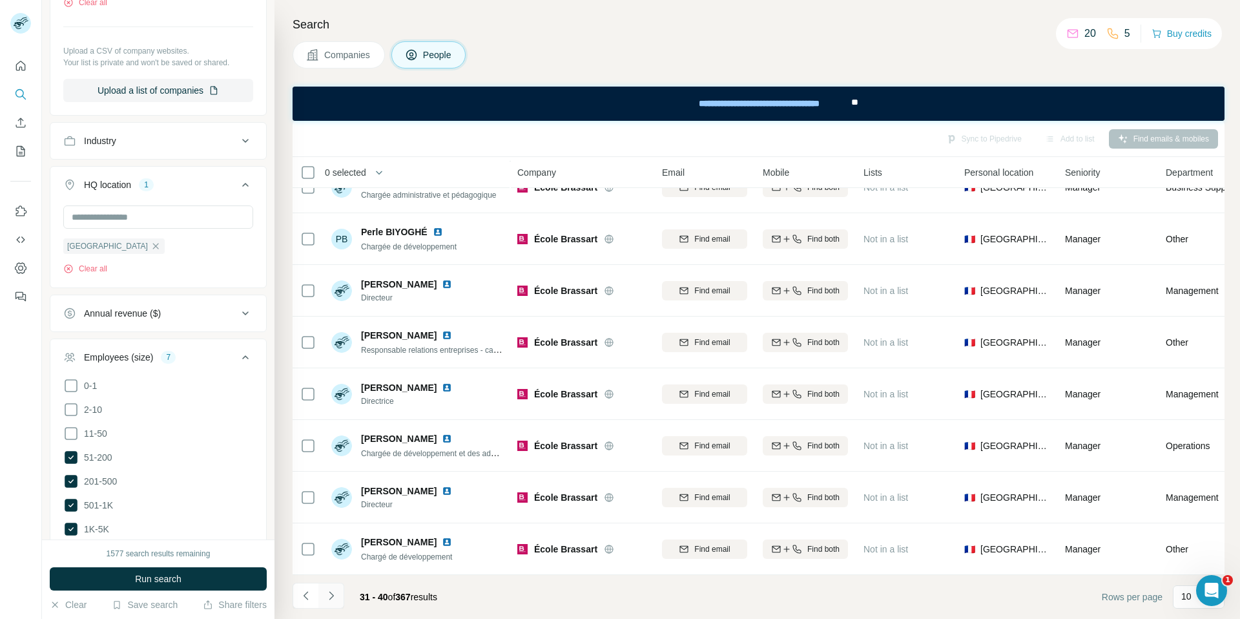
click at [331, 596] on icon "Navigate to next page" at bounding box center [331, 595] width 13 height 13
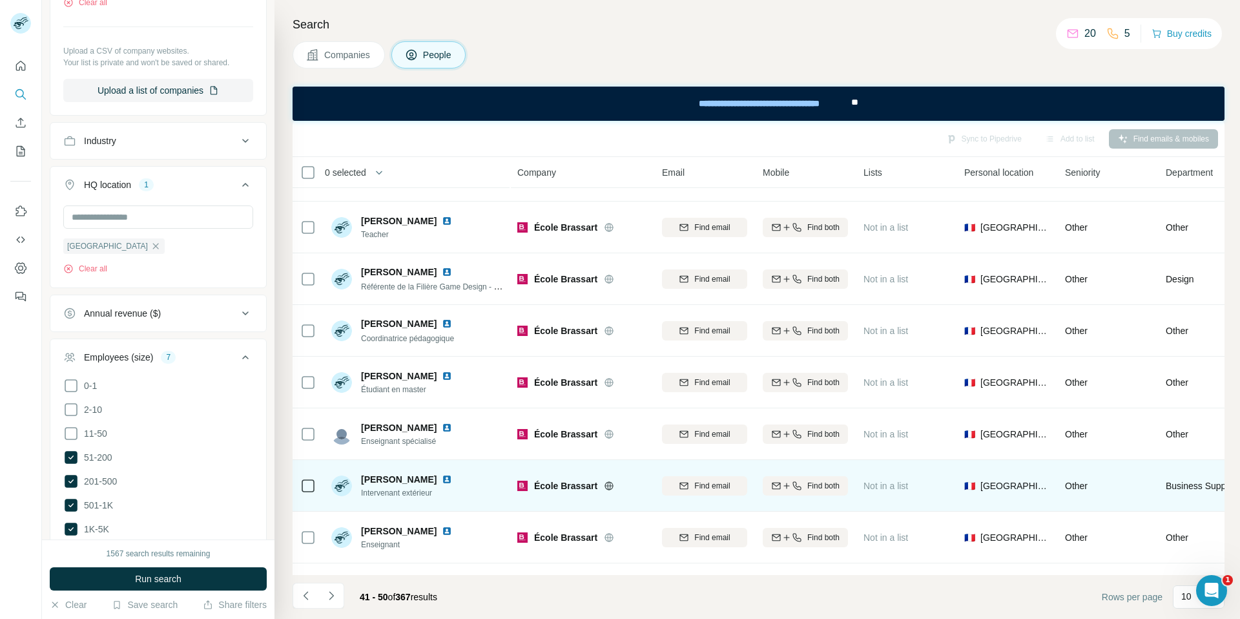
scroll to position [41, 0]
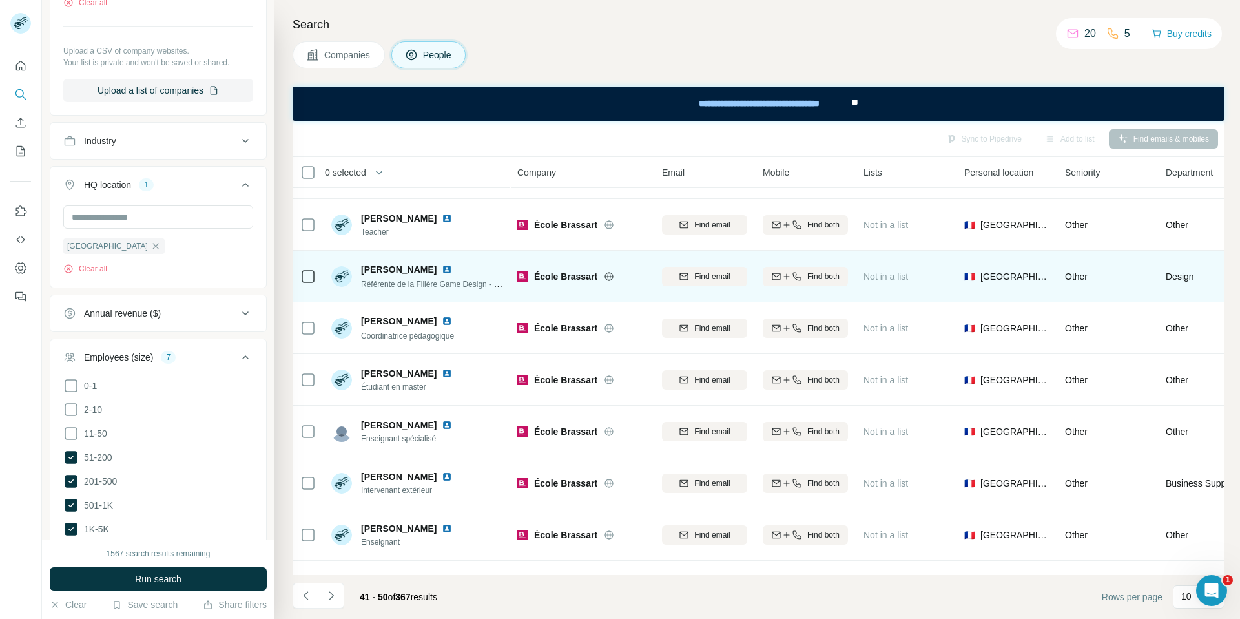
click at [448, 269] on img at bounding box center [447, 269] width 10 height 10
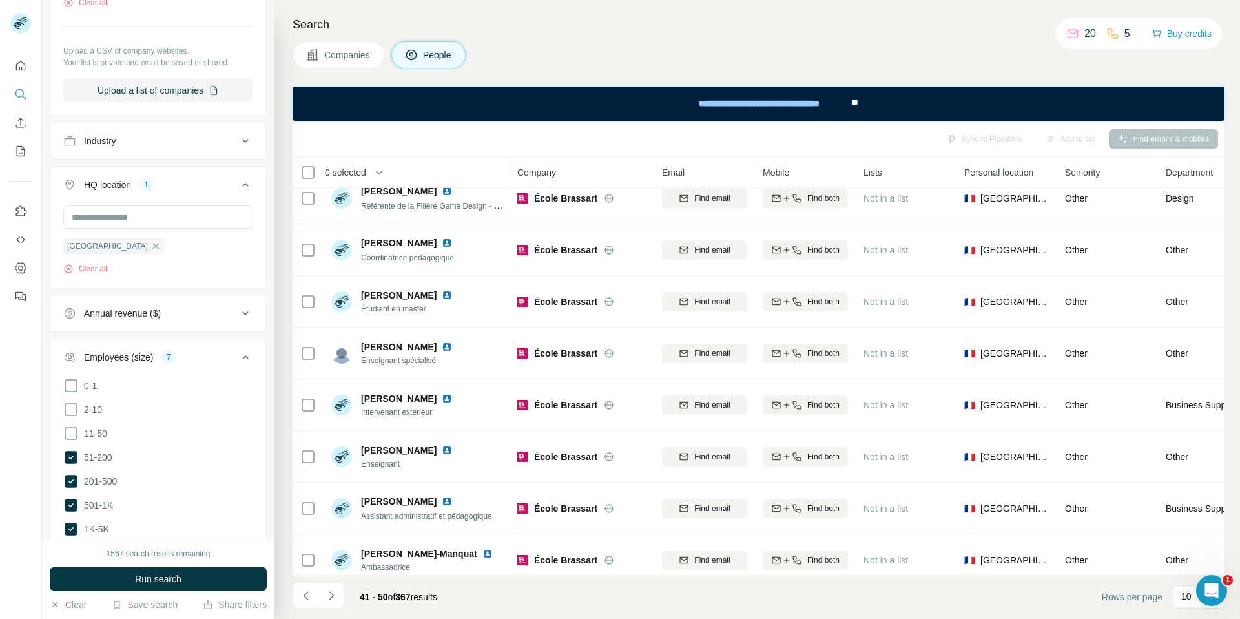
scroll to position [130, 0]
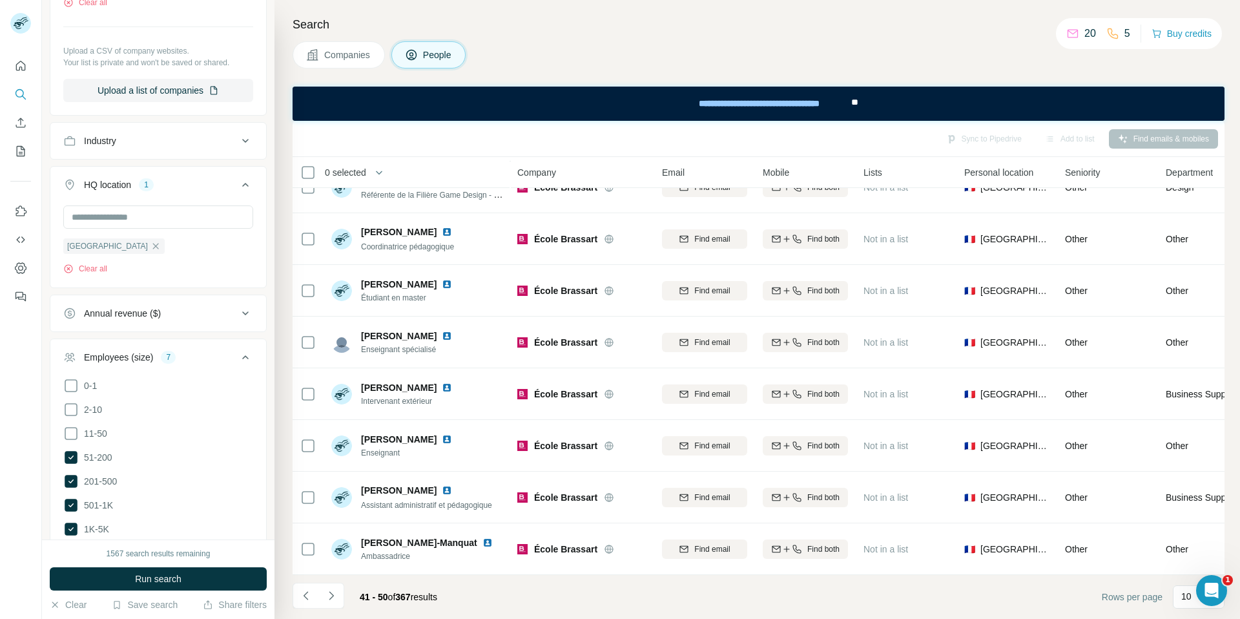
click at [360, 59] on span "Companies" at bounding box center [347, 54] width 47 height 13
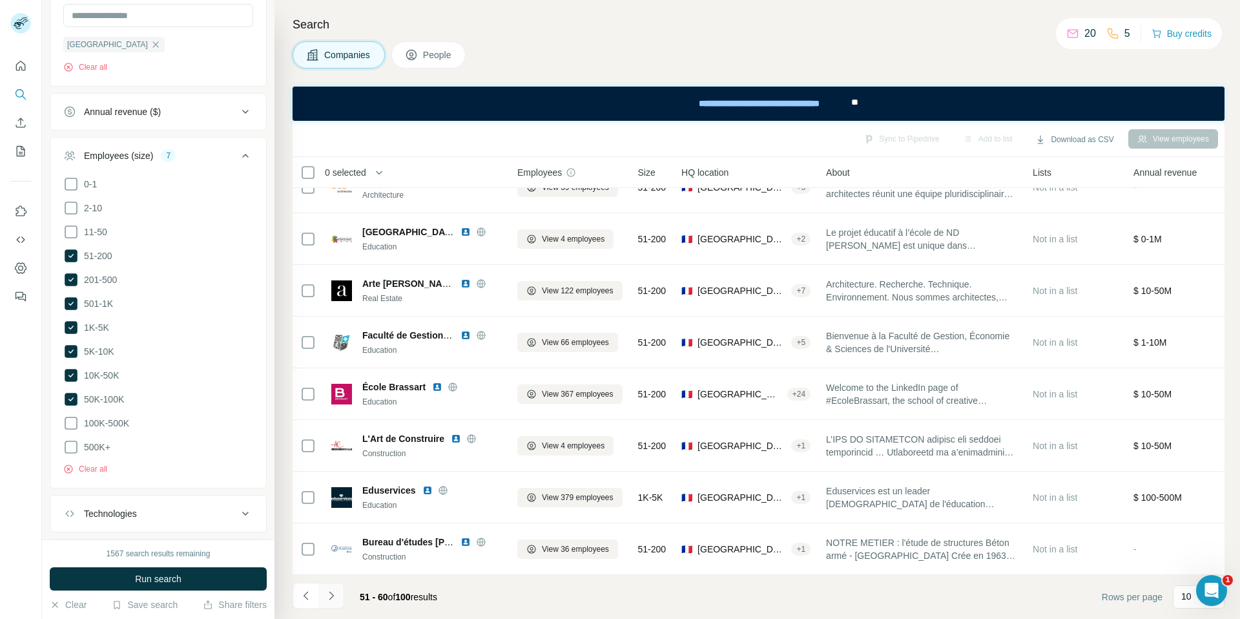
click at [329, 598] on icon "Navigate to next page" at bounding box center [331, 595] width 13 height 13
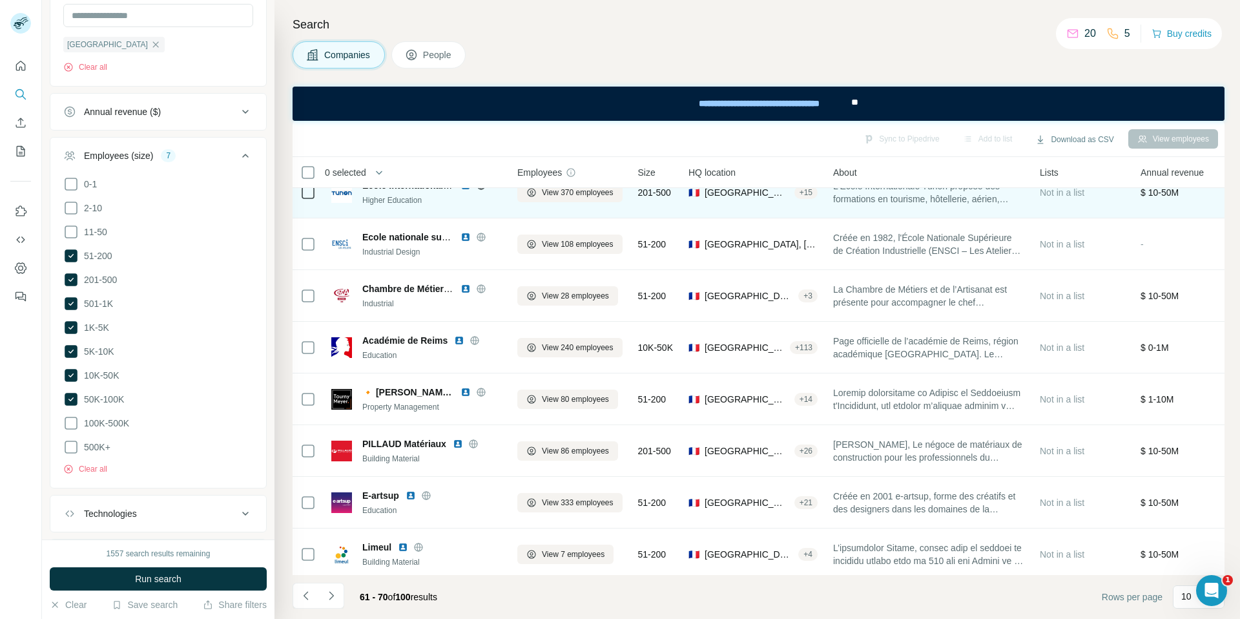
scroll to position [130, 0]
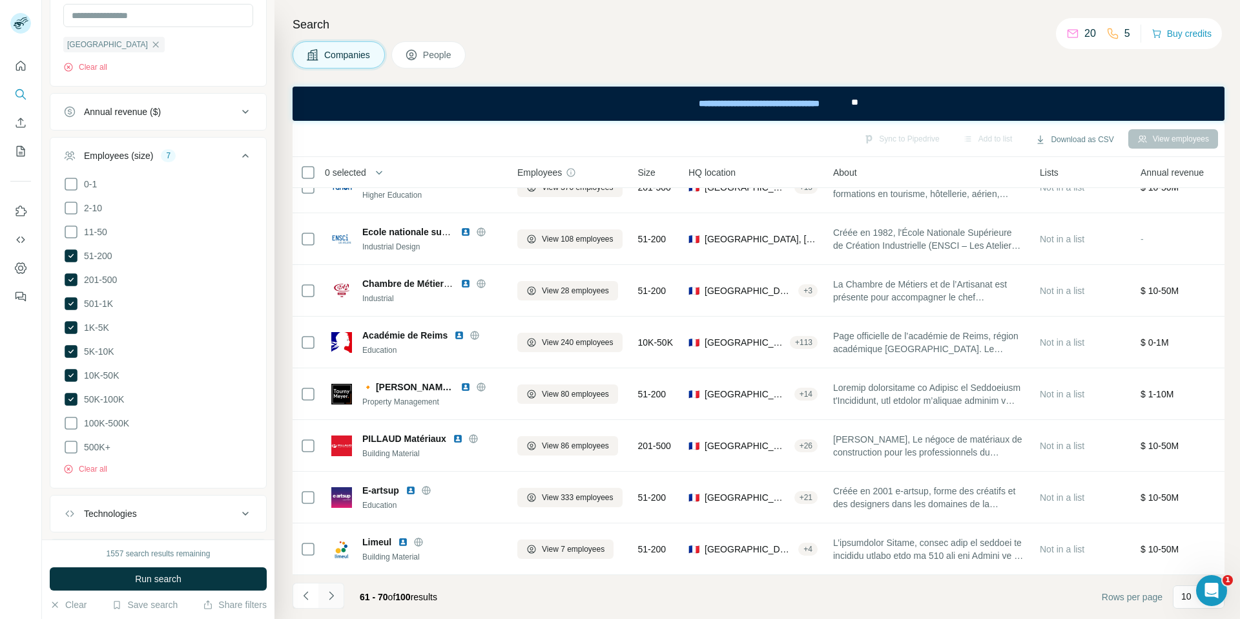
click at [332, 592] on icon "Navigate to next page" at bounding box center [331, 595] width 13 height 13
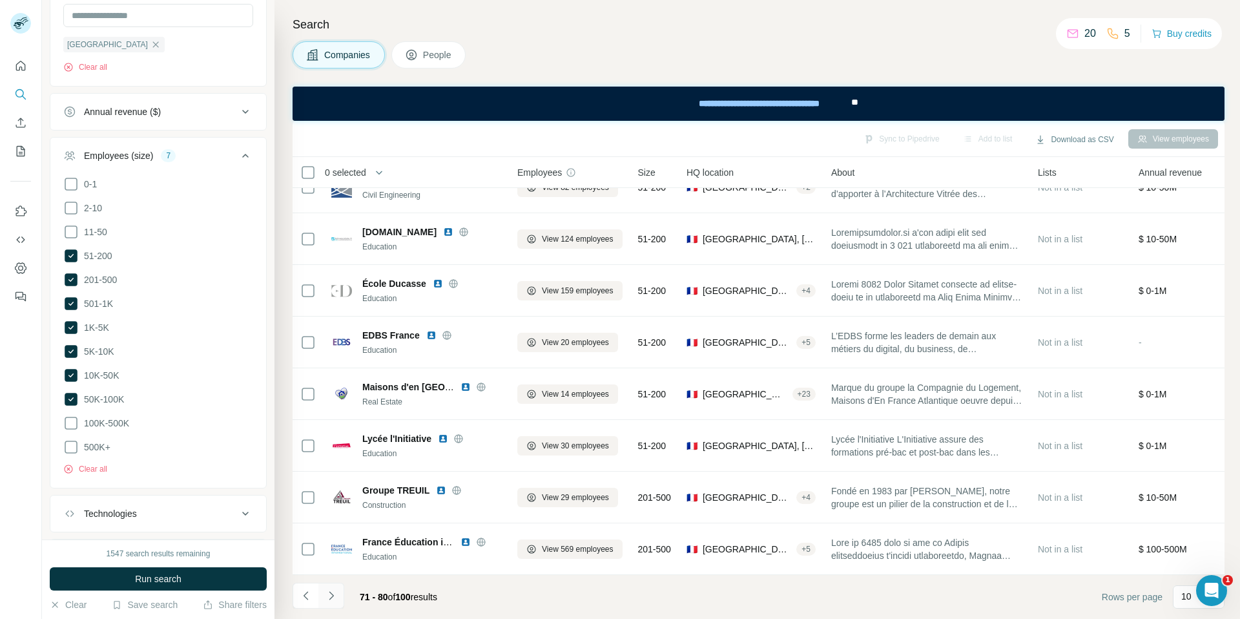
click at [334, 594] on icon "Navigate to next page" at bounding box center [331, 595] width 13 height 13
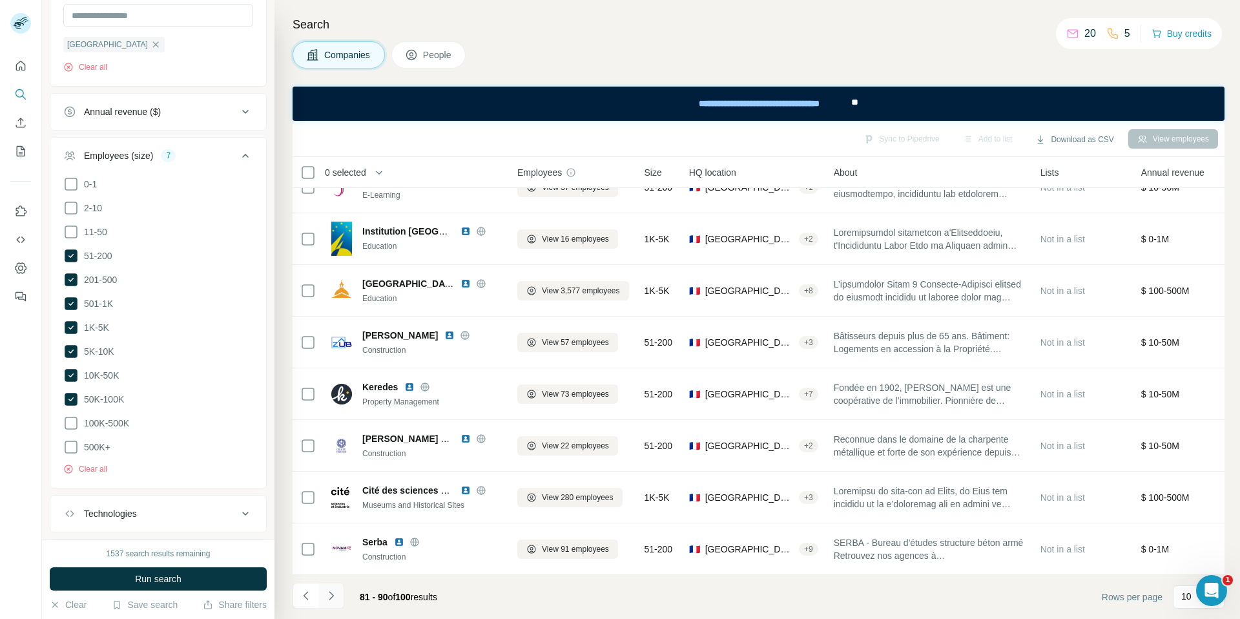
click at [333, 595] on icon "Navigate to next page" at bounding box center [331, 595] width 13 height 13
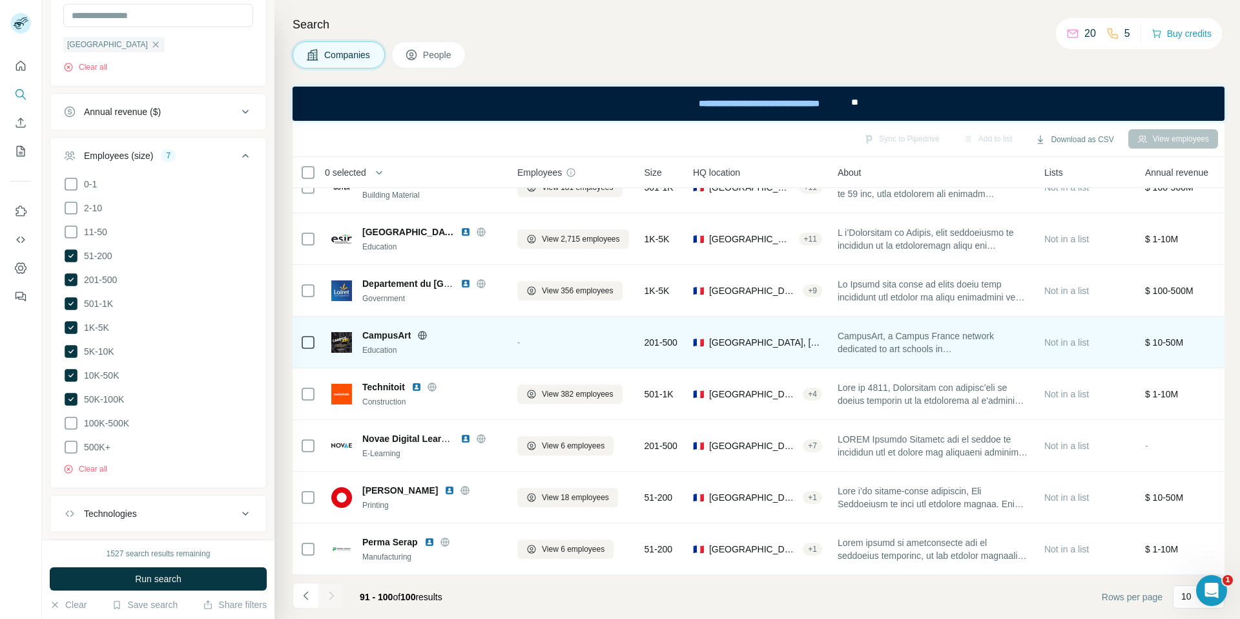
click at [426, 335] on icon at bounding box center [423, 335] width 8 height 1
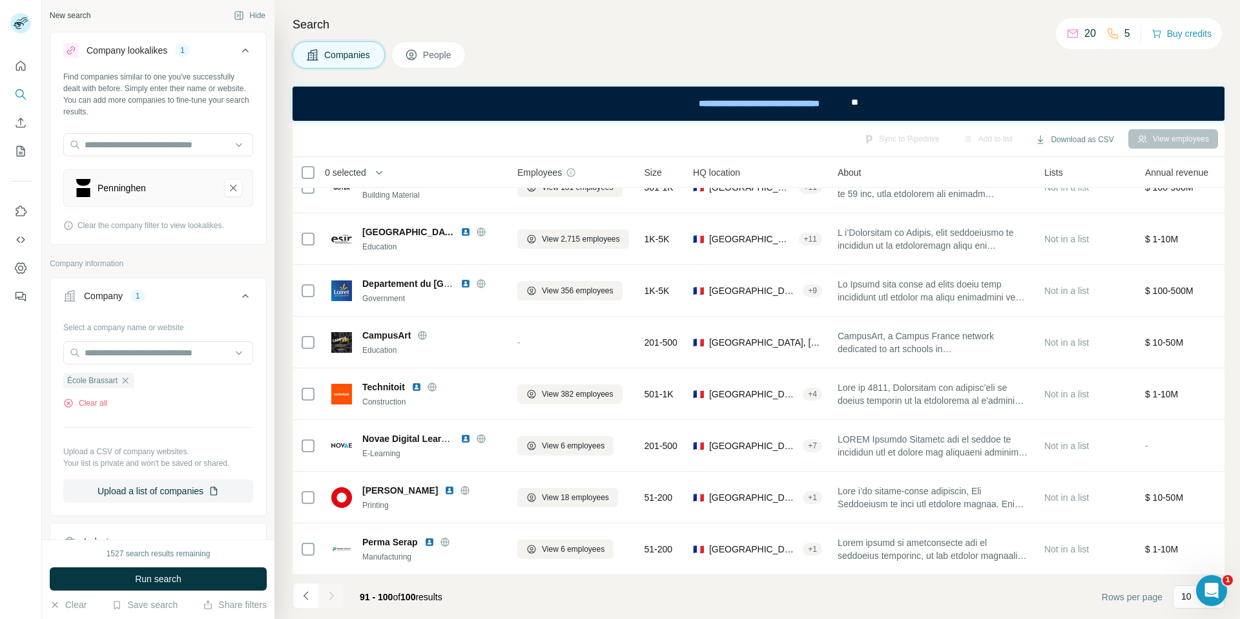
scroll to position [0, 0]
click at [193, 350] on input "text" at bounding box center [158, 354] width 190 height 23
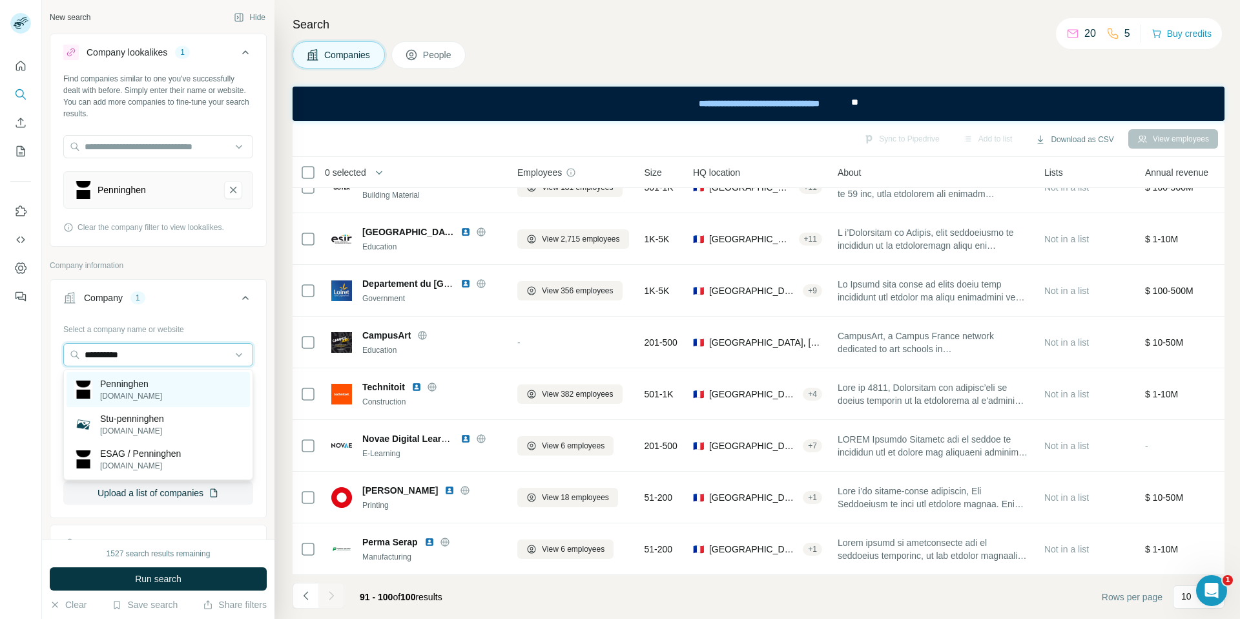
type input "**********"
click at [178, 374] on div "Penninghen [DOMAIN_NAME]" at bounding box center [158, 389] width 183 height 35
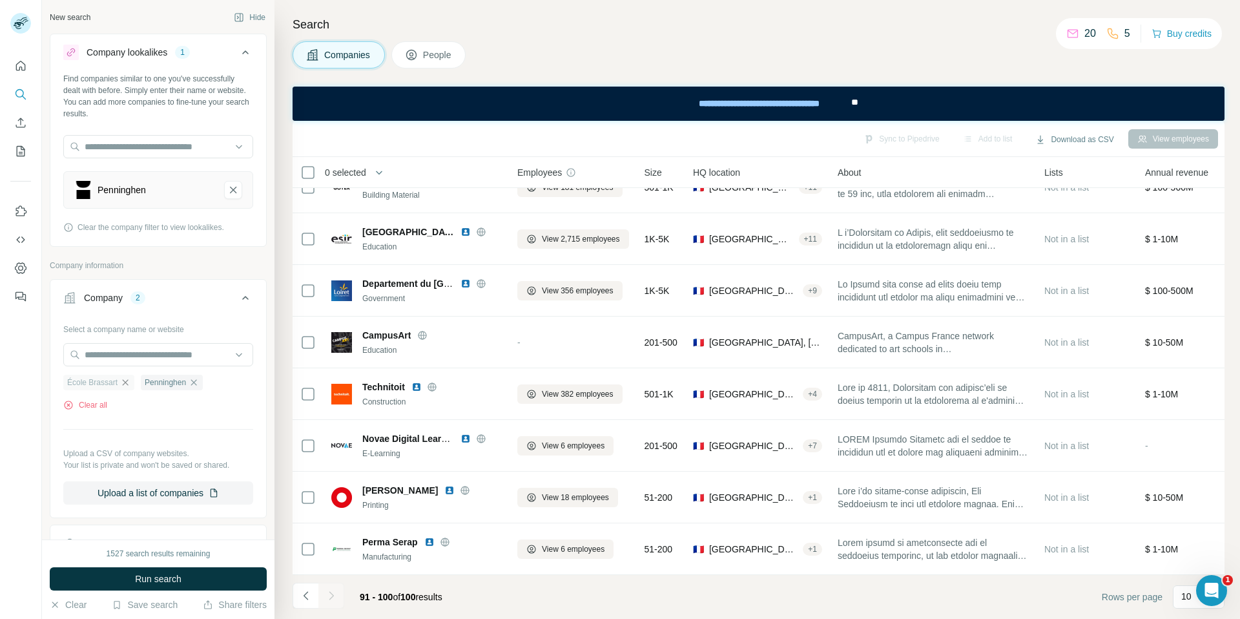
click at [126, 382] on icon "button" at bounding box center [125, 382] width 10 height 10
click at [239, 187] on button "Penninghen-remove-button" at bounding box center [233, 190] width 18 height 18
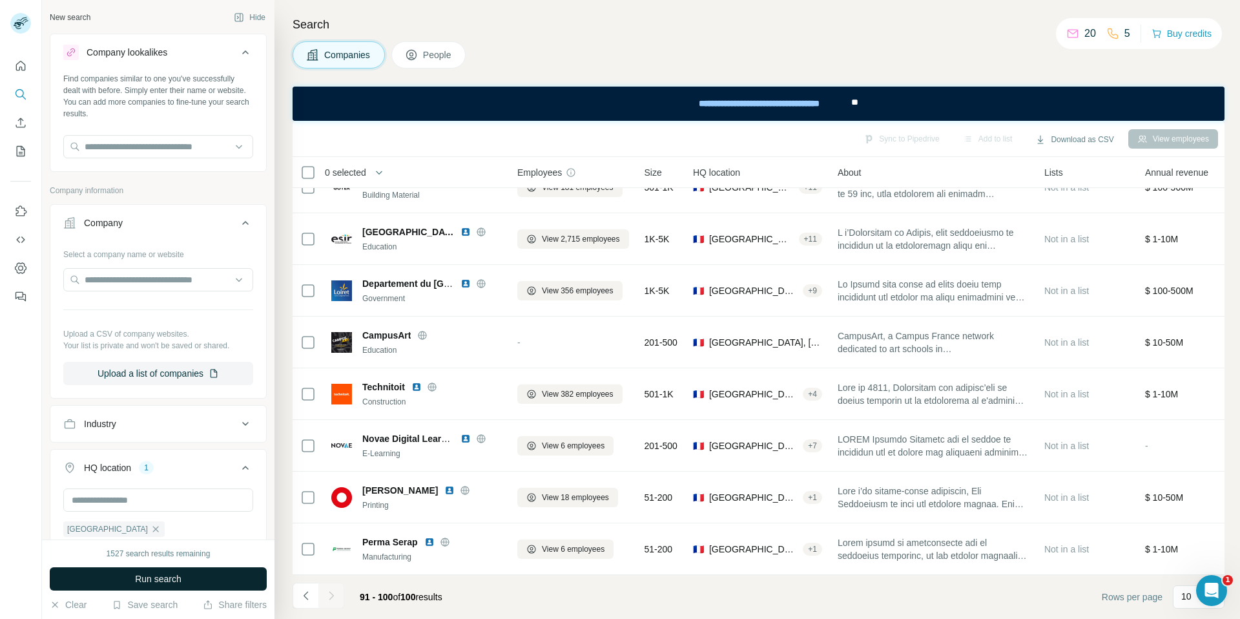
click at [155, 580] on span "Run search" at bounding box center [158, 578] width 47 height 13
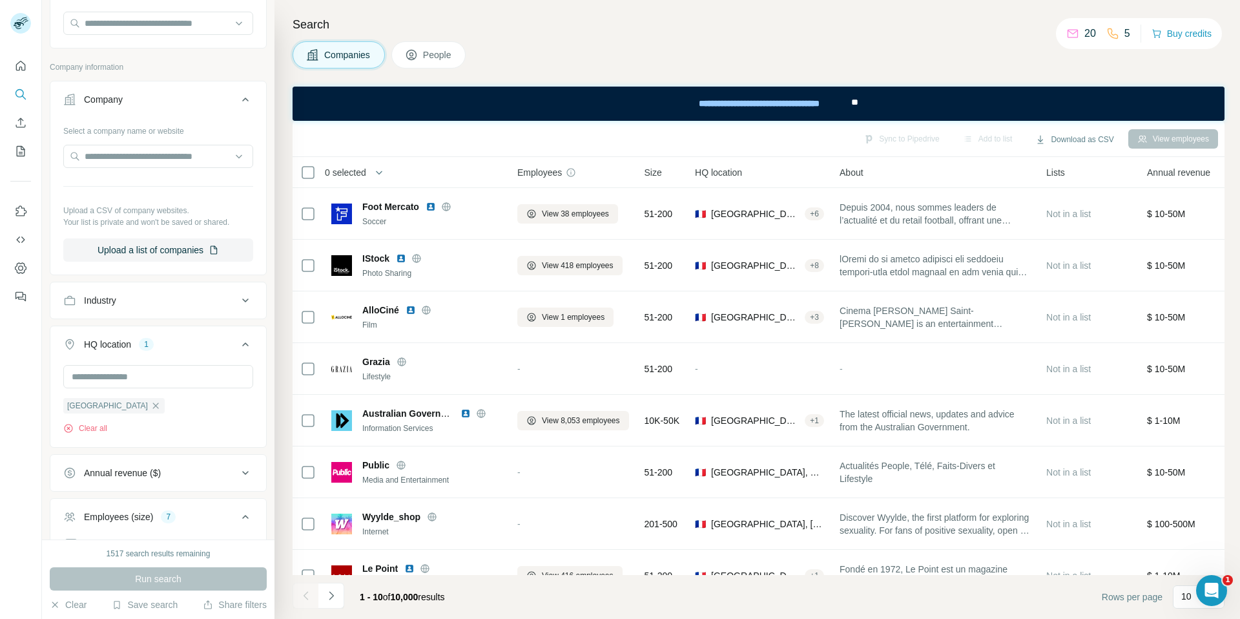
scroll to position [127, 0]
click at [189, 150] on input "text" at bounding box center [158, 152] width 190 height 23
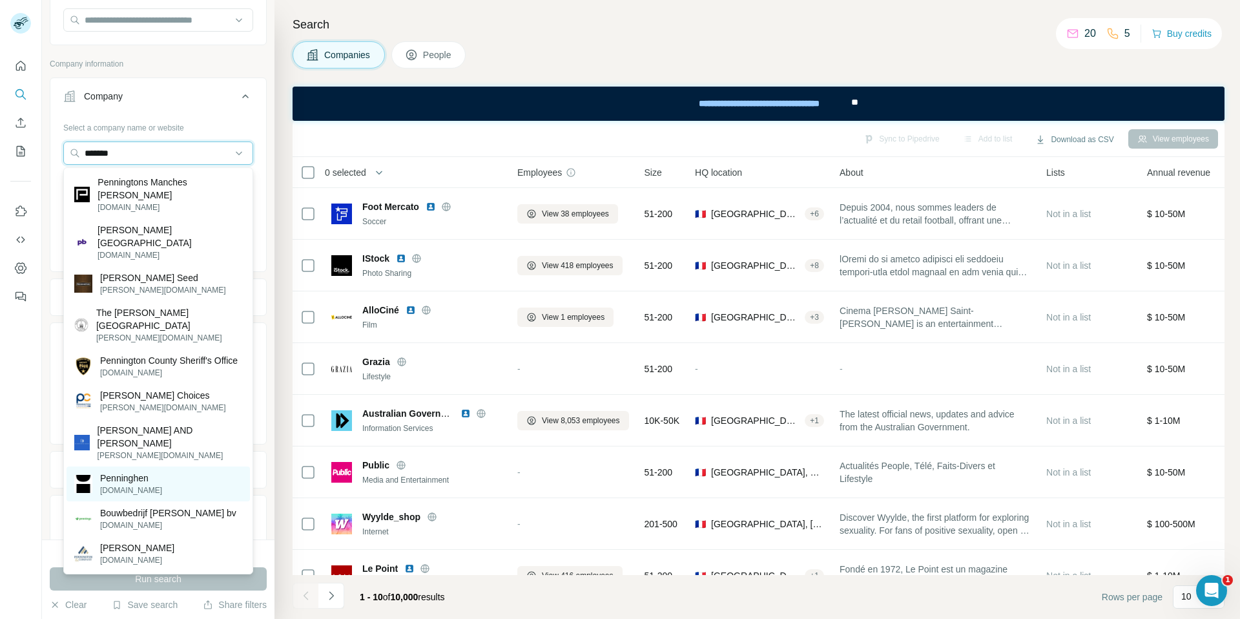
type input "*******"
click at [136, 485] on p "[DOMAIN_NAME]" at bounding box center [131, 491] width 62 height 12
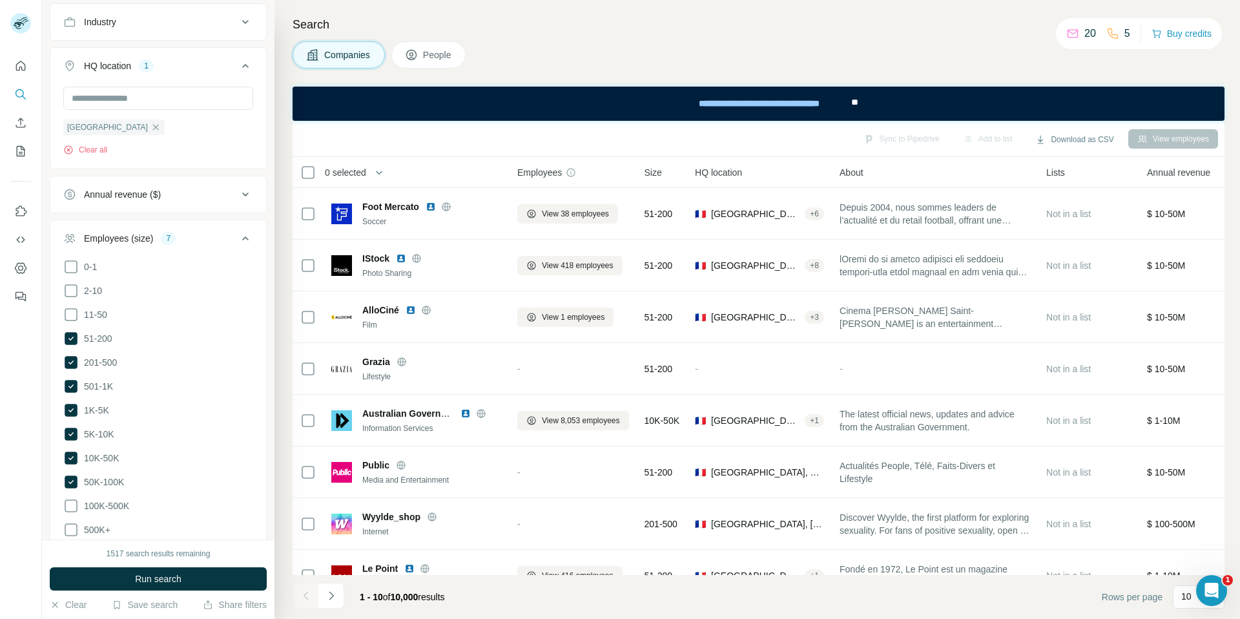
scroll to position [447, 0]
click at [147, 581] on span "Run search" at bounding box center [158, 578] width 47 height 13
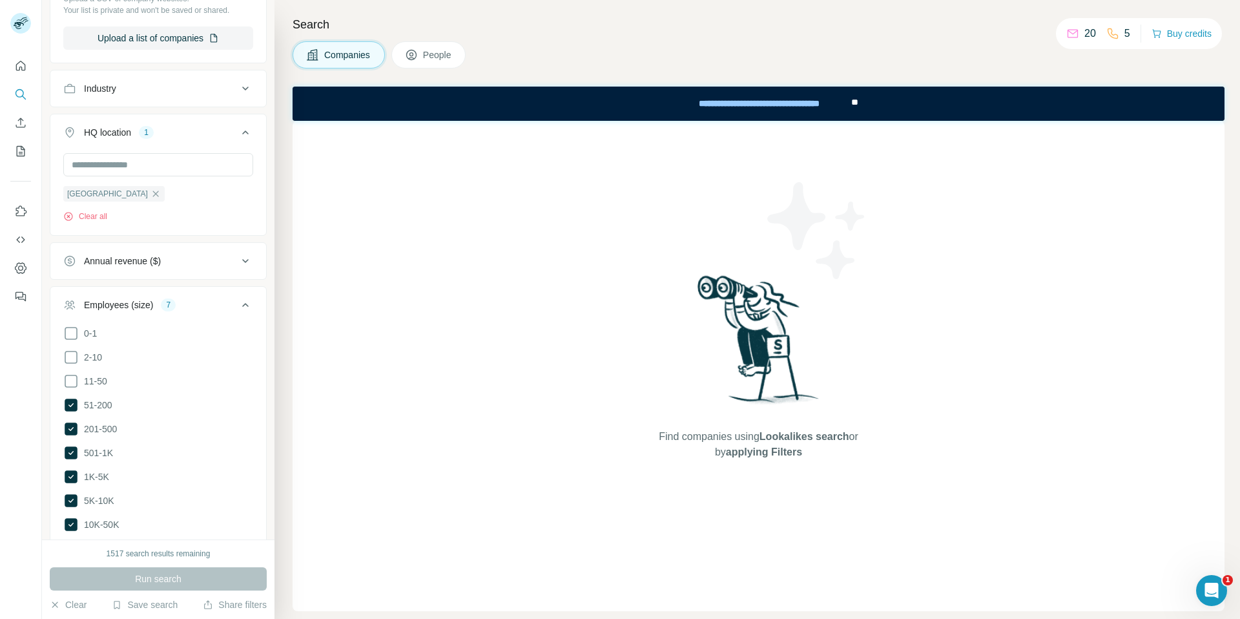
scroll to position [377, 0]
click at [74, 382] on icon at bounding box center [71, 384] width 16 height 16
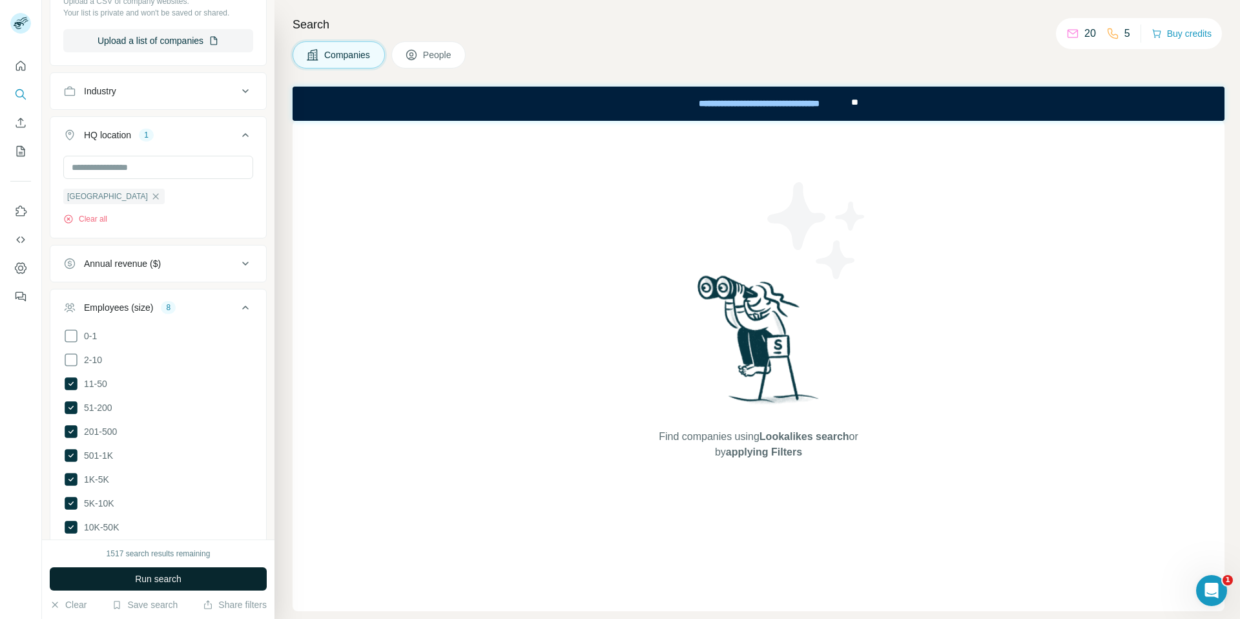
click at [165, 571] on button "Run search" at bounding box center [158, 578] width 217 height 23
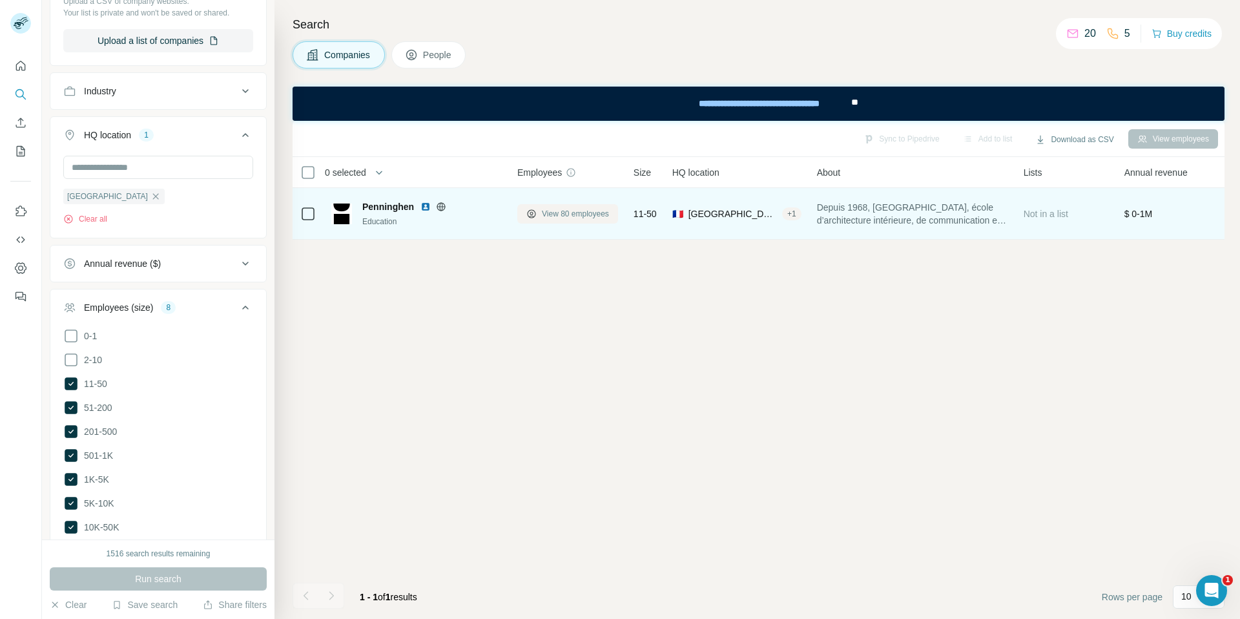
click at [561, 212] on span "View 80 employees" at bounding box center [575, 214] width 67 height 12
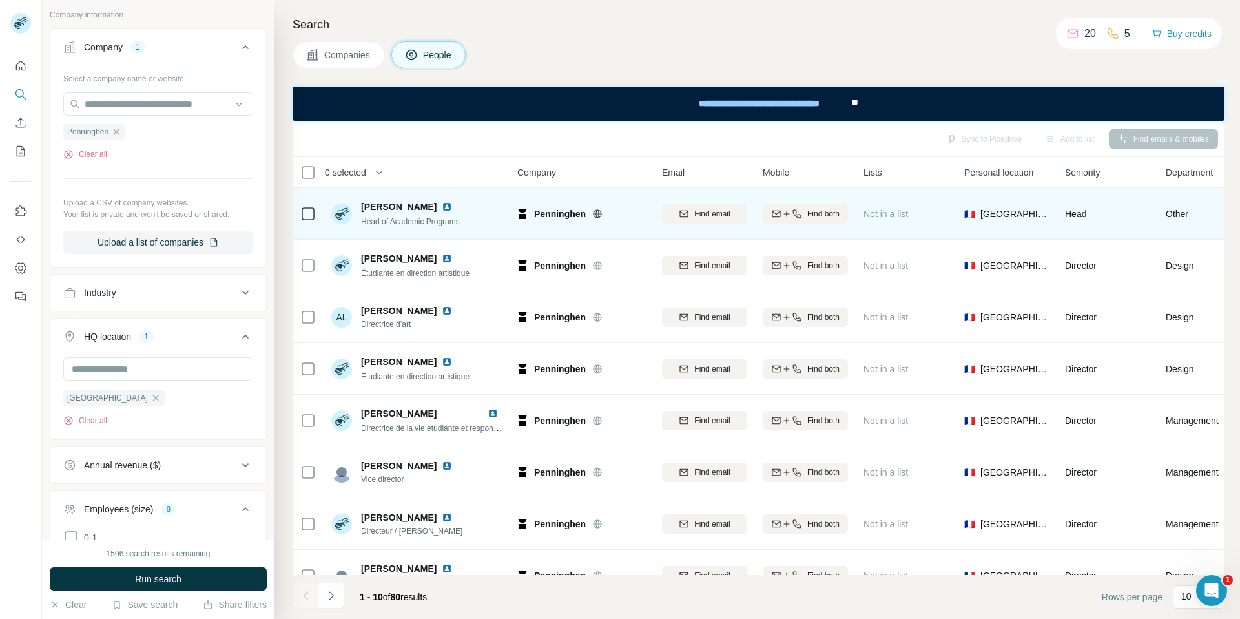
click at [444, 204] on img at bounding box center [447, 207] width 10 height 10
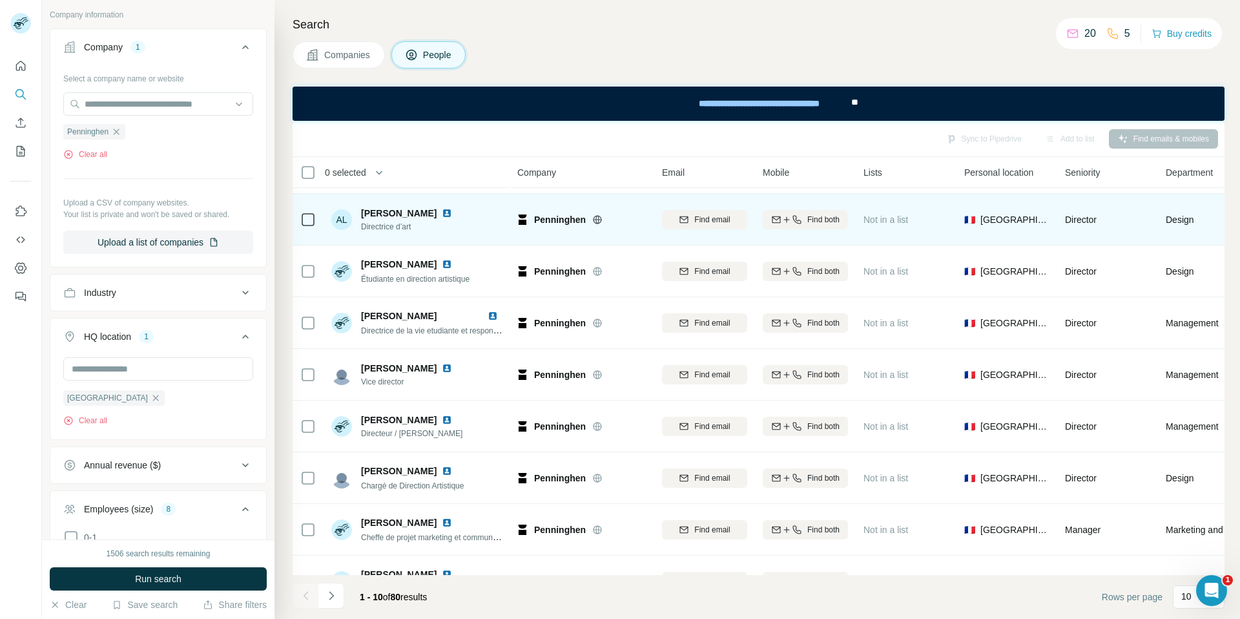
scroll to position [130, 0]
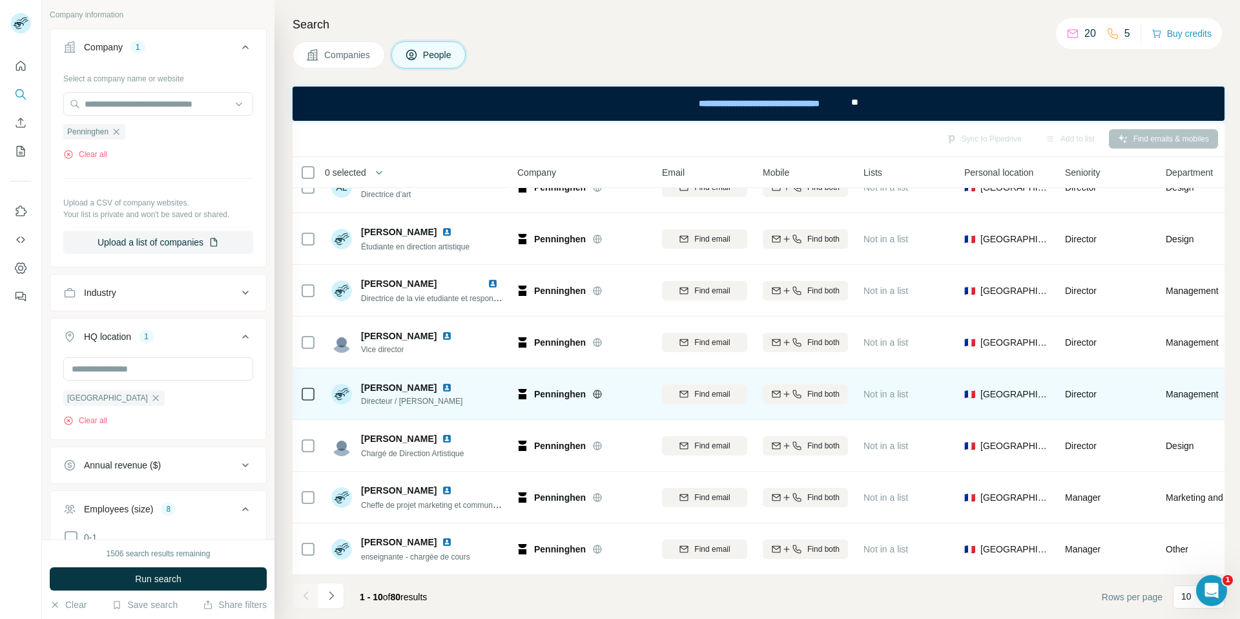
click at [442, 385] on img at bounding box center [447, 387] width 10 height 10
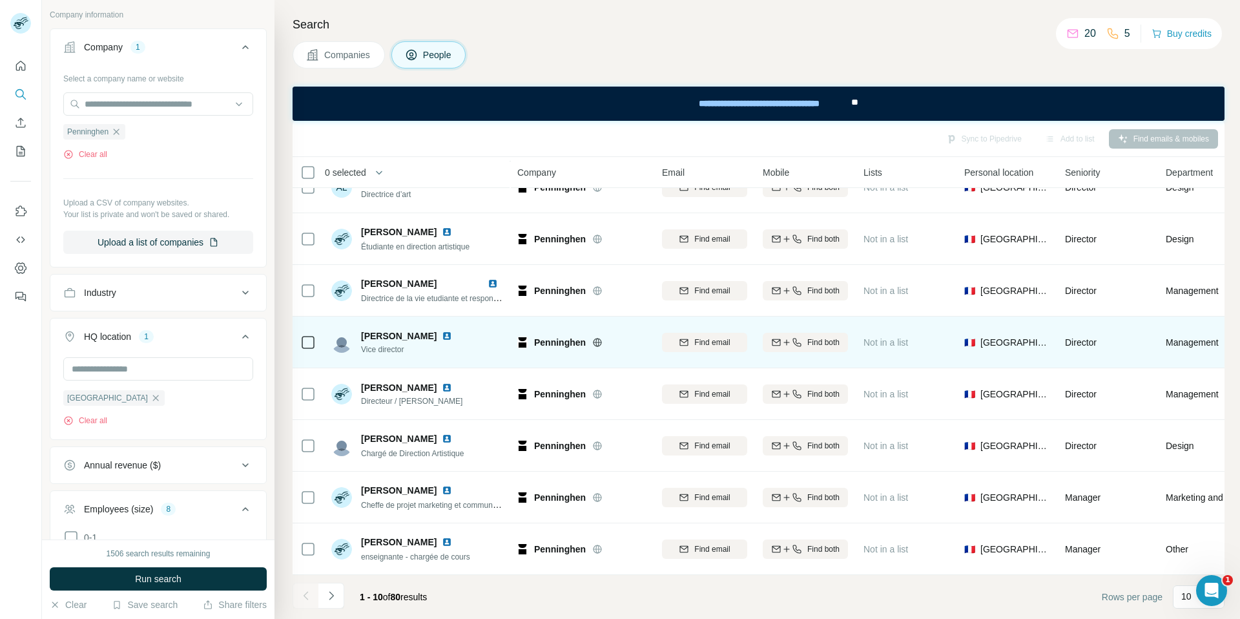
click at [442, 333] on img at bounding box center [447, 336] width 10 height 10
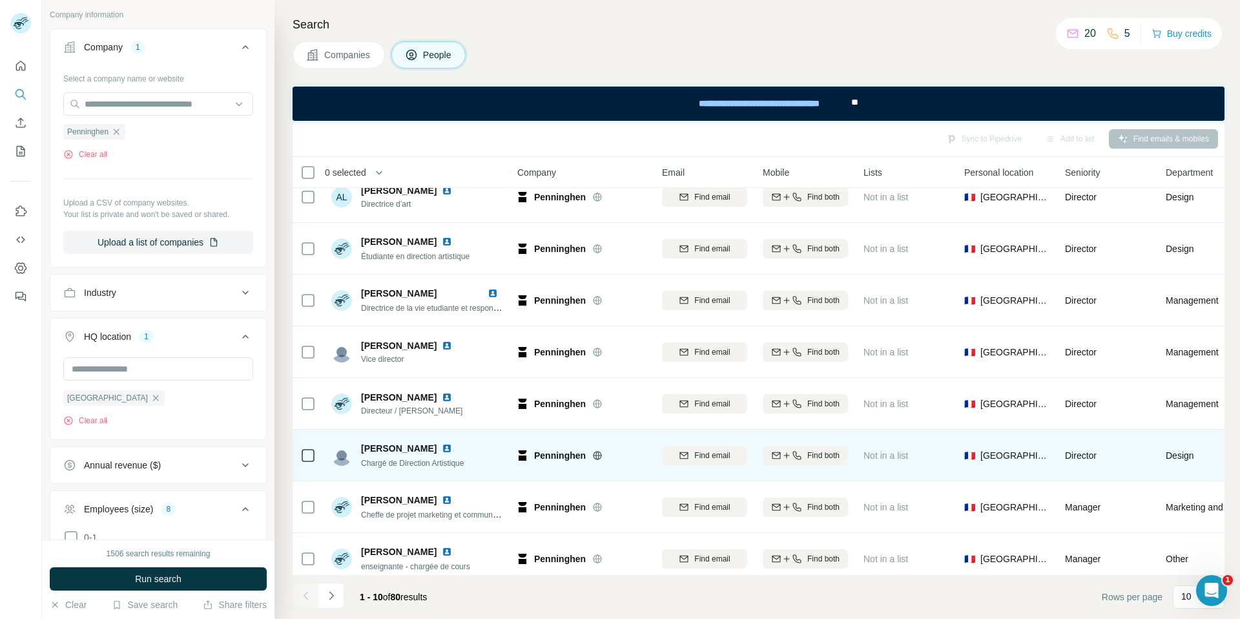
scroll to position [98, 0]
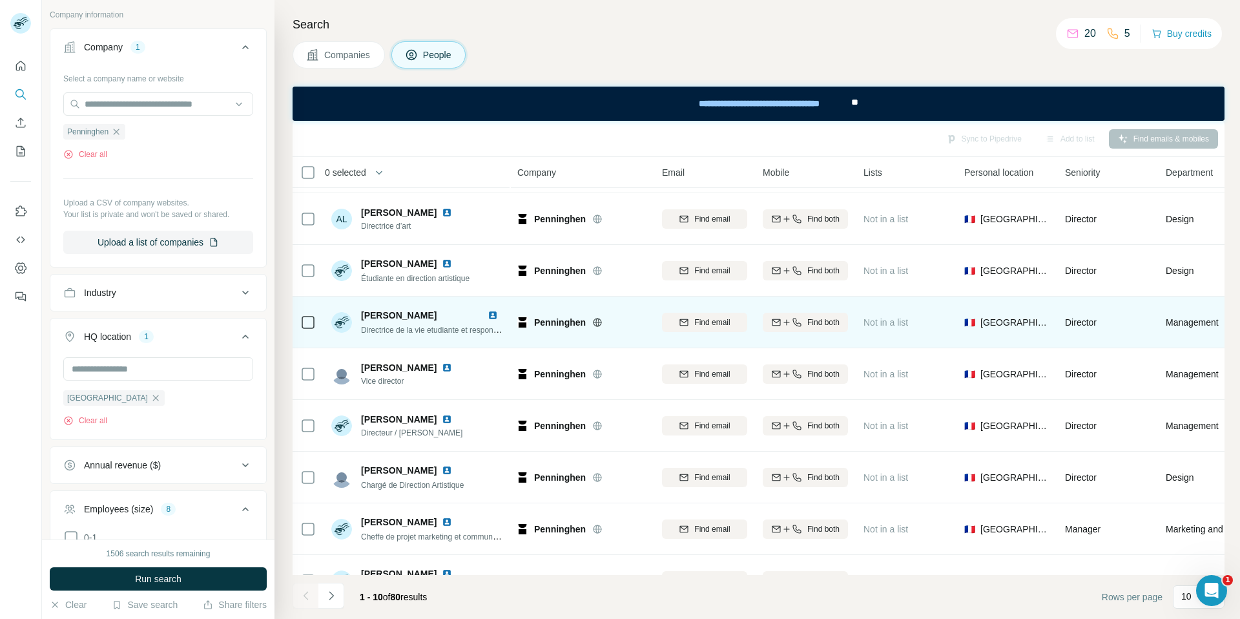
click at [468, 325] on span "Directrice de la vie etudiante et responsable des affaires internationales" at bounding box center [484, 329] width 246 height 10
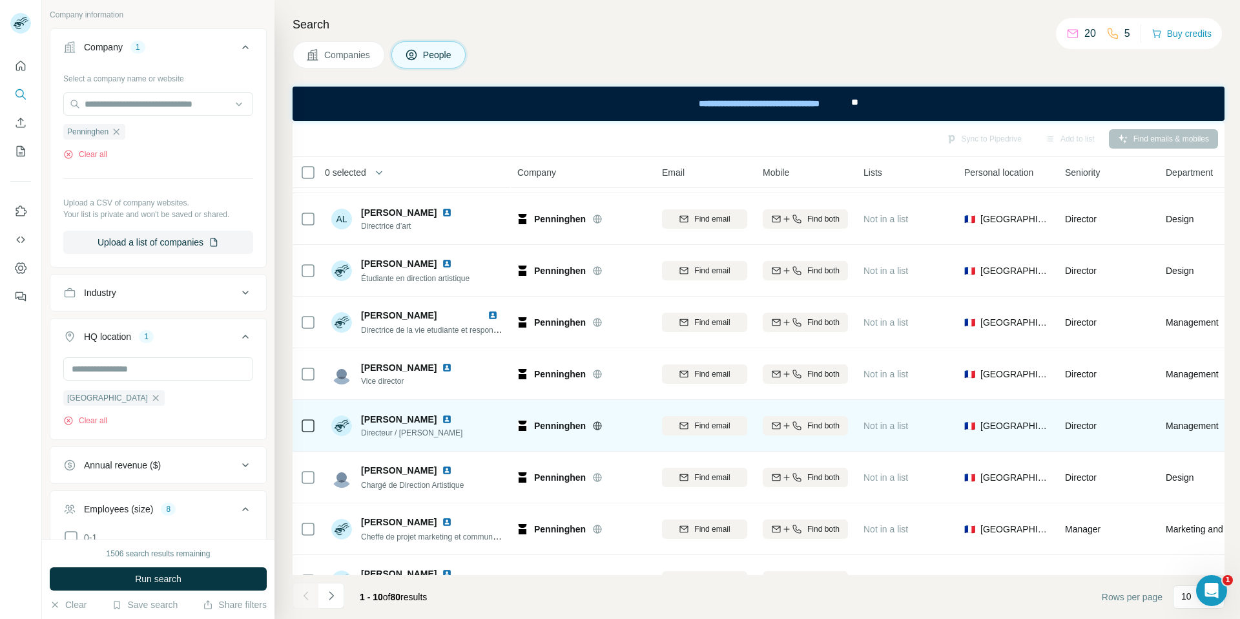
scroll to position [130, 0]
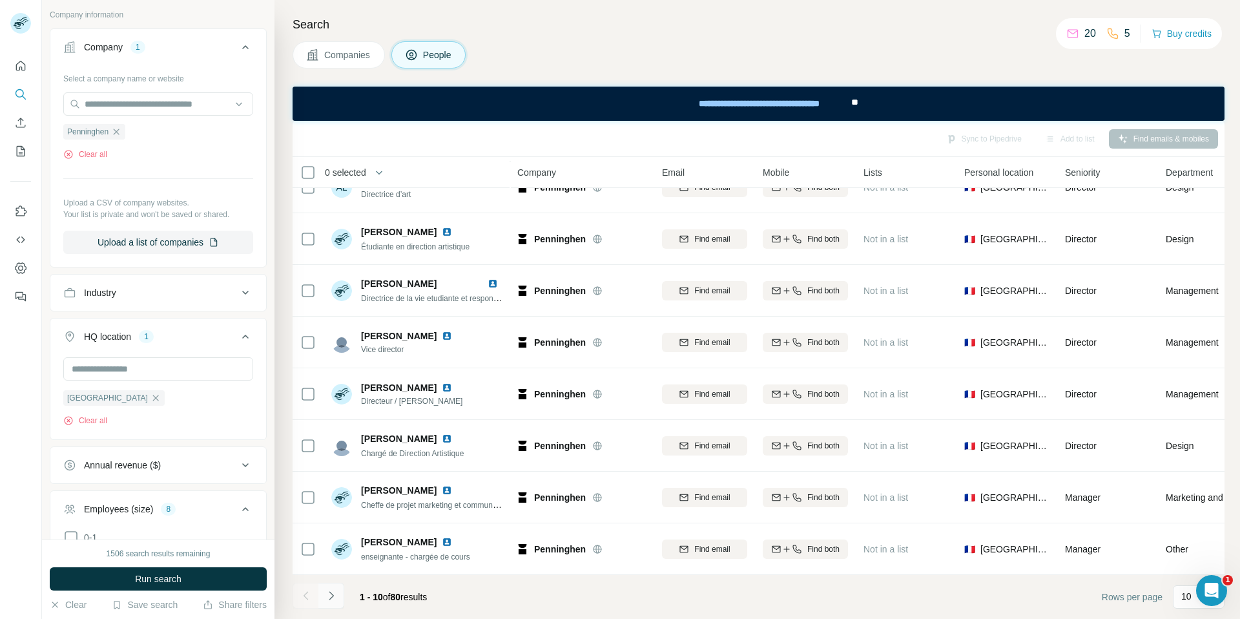
click at [333, 591] on icon "Navigate to next page" at bounding box center [331, 595] width 13 height 13
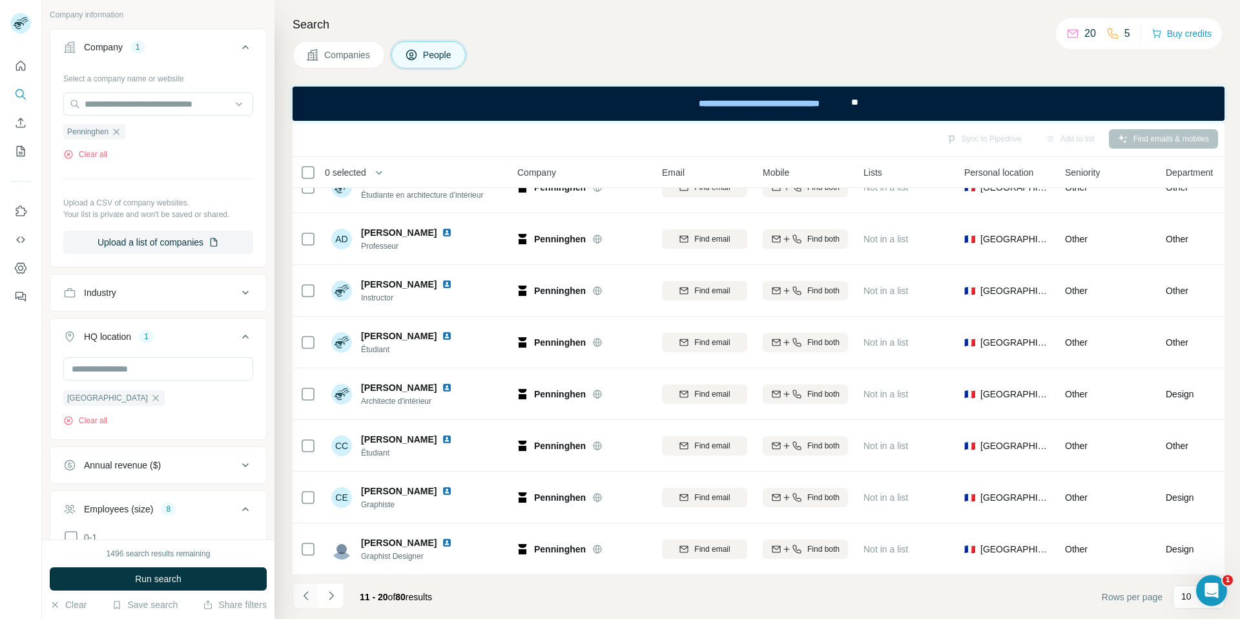
click at [305, 600] on icon "Navigate to previous page" at bounding box center [306, 595] width 13 height 13
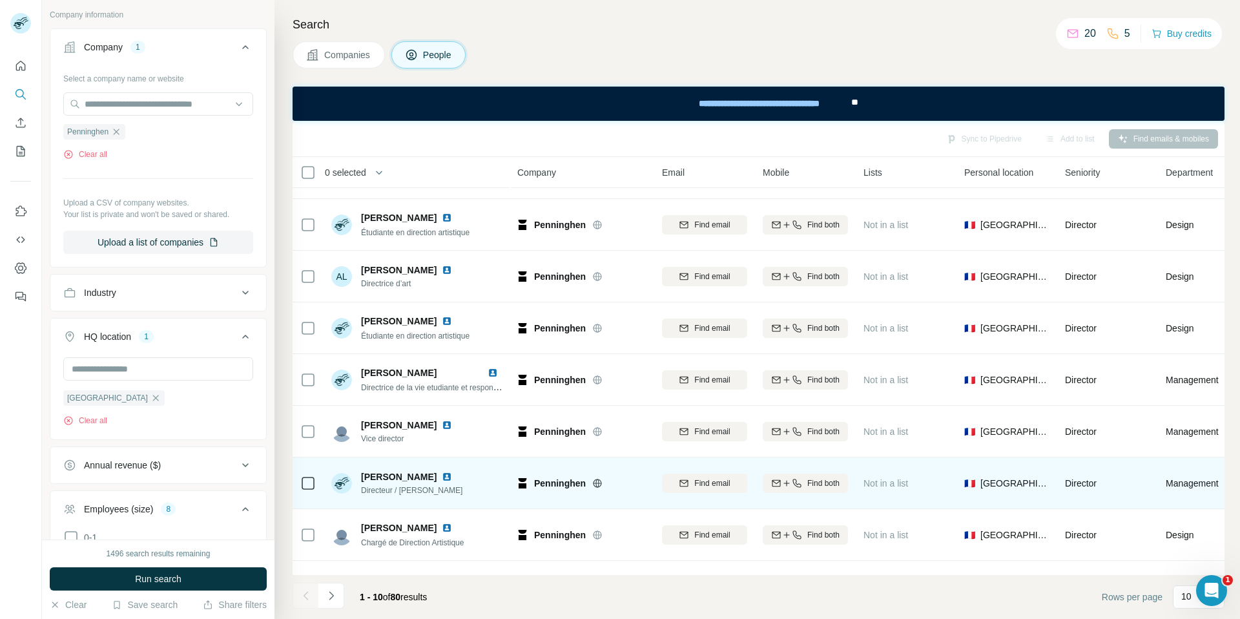
scroll to position [39, 0]
click at [476, 380] on div "[PERSON_NAME] Directrice de la vie etudiante et responsable des affaires intern…" at bounding box center [432, 381] width 142 height 27
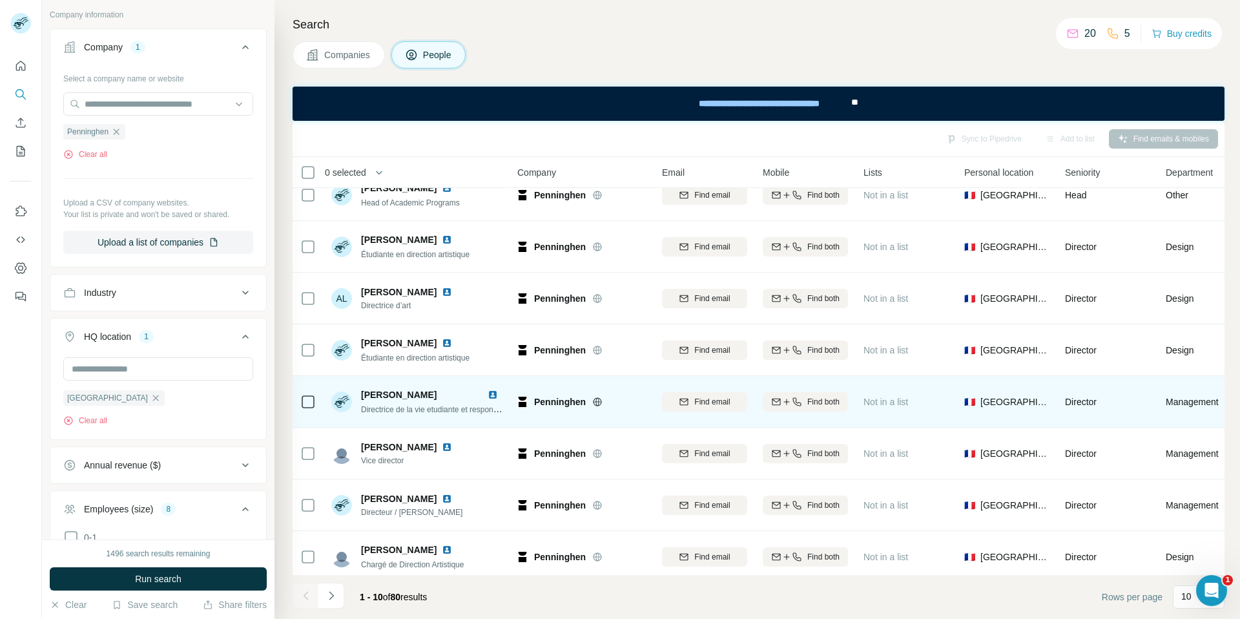
scroll to position [0, 0]
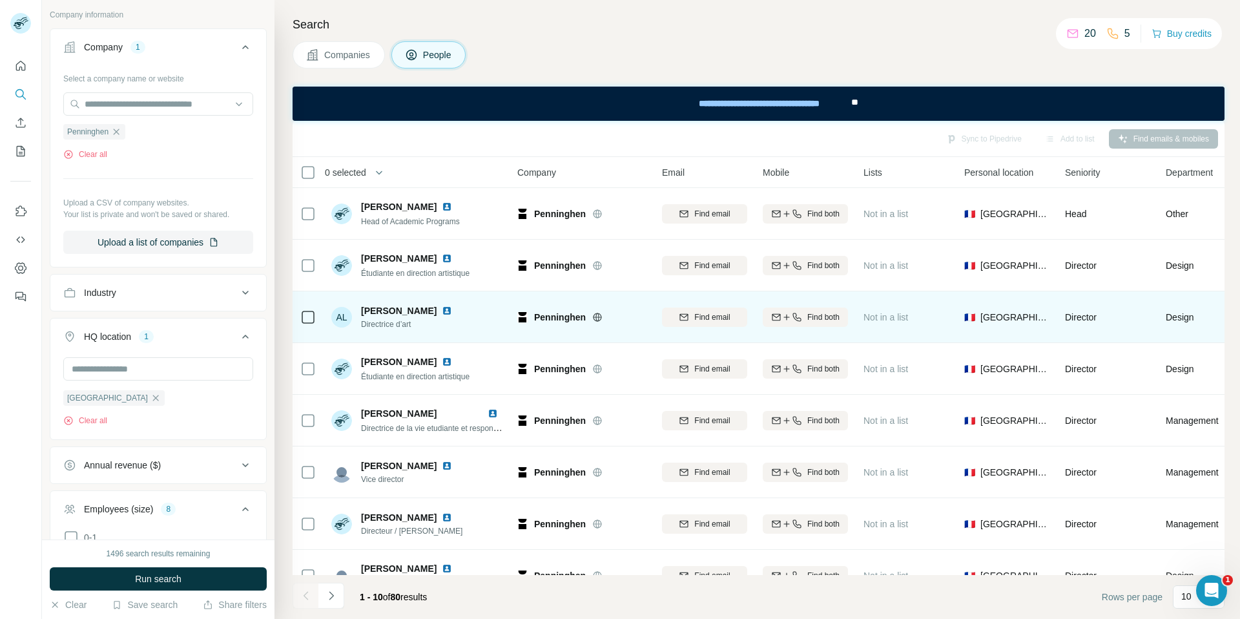
click at [442, 309] on img at bounding box center [447, 311] width 10 height 10
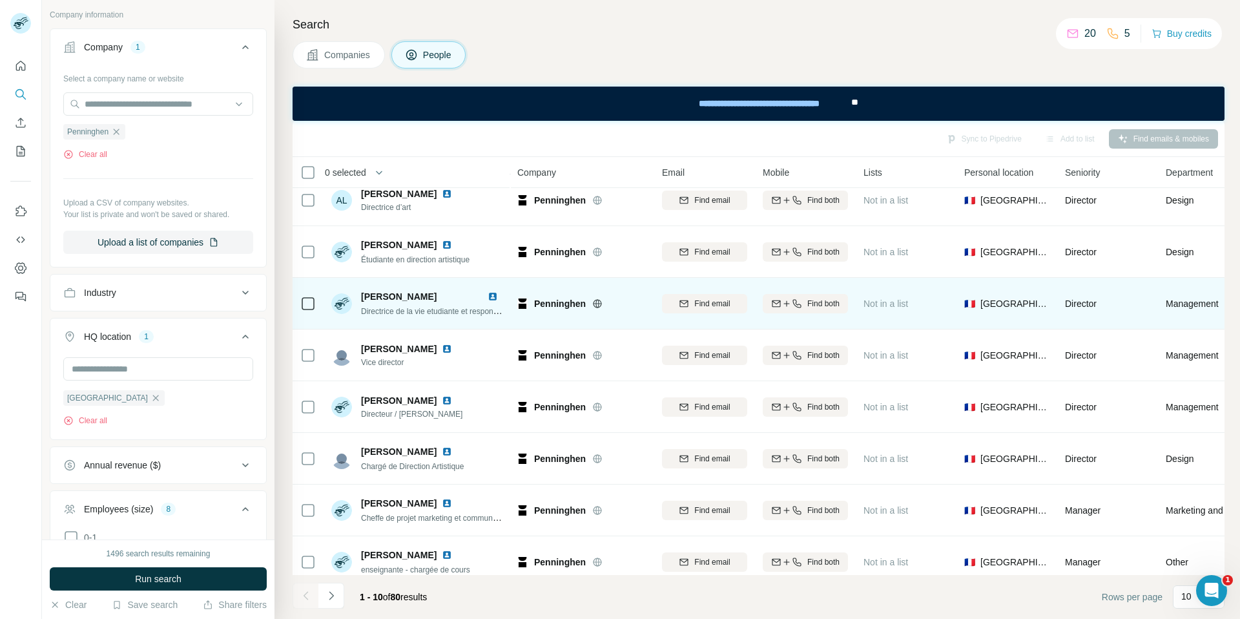
scroll to position [130, 0]
